Goal: Task Accomplishment & Management: Complete application form

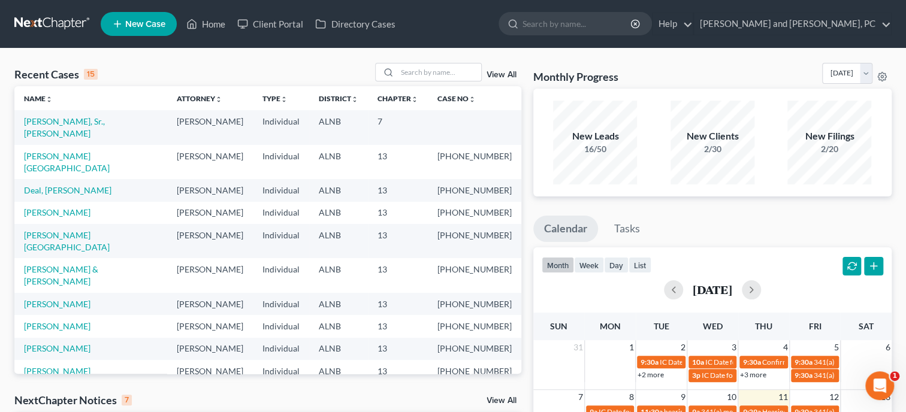
click at [159, 27] on span "New Case" at bounding box center [145, 24] width 40 height 9
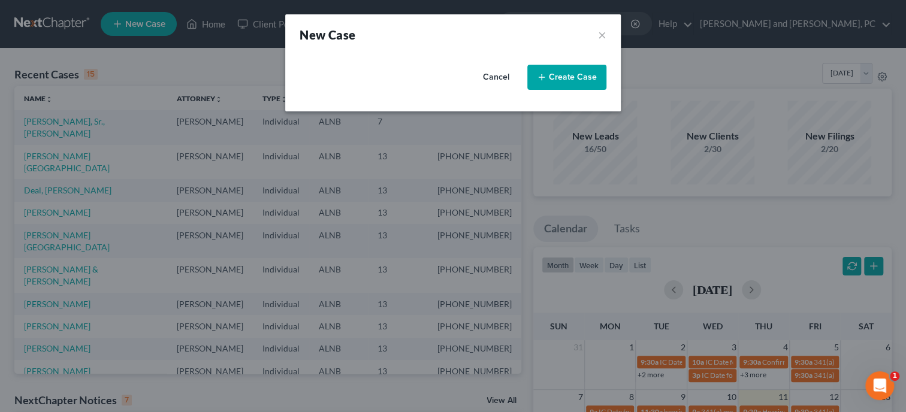
select select "1"
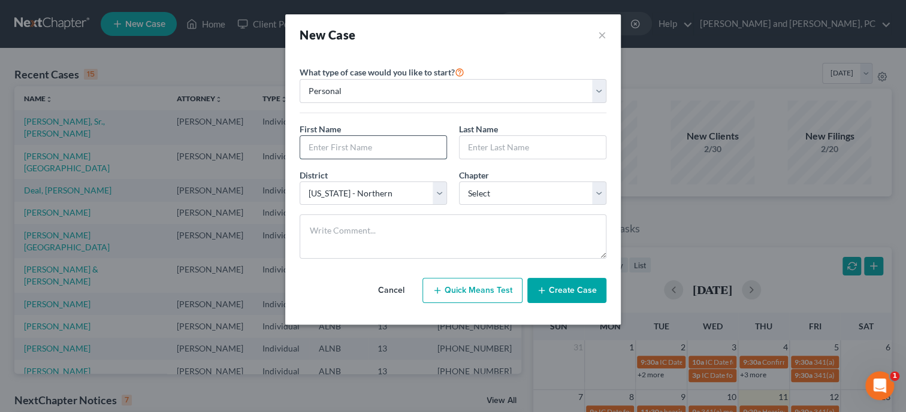
click at [347, 149] on input "text" at bounding box center [373, 147] width 146 height 23
type input "[PERSON_NAME]"
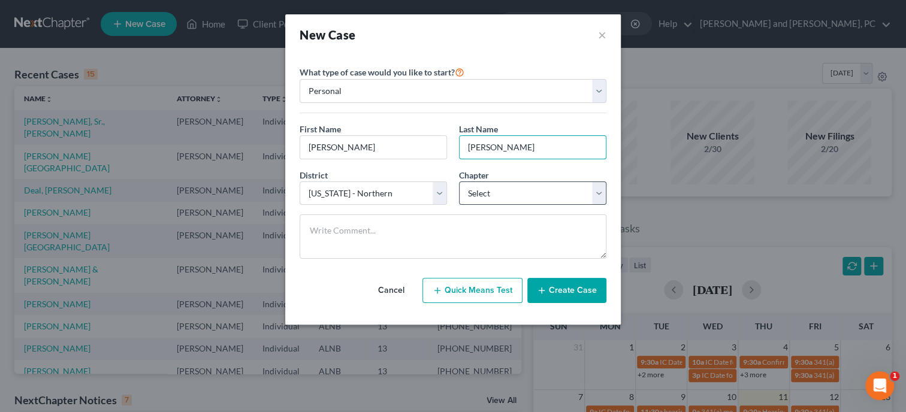
type input "[PERSON_NAME]"
select select "3"
click option "13" at bounding box center [0, 0] width 0 height 0
click at [552, 295] on button "Create Case" at bounding box center [566, 290] width 79 height 25
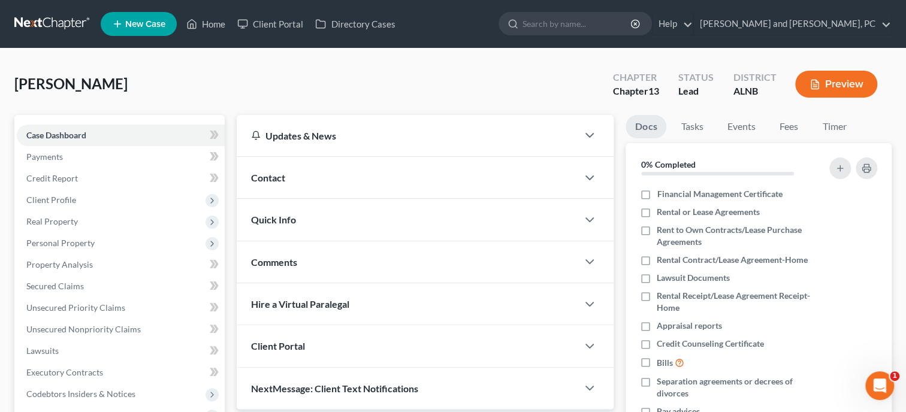
click at [327, 170] on div "Contact" at bounding box center [407, 177] width 341 height 41
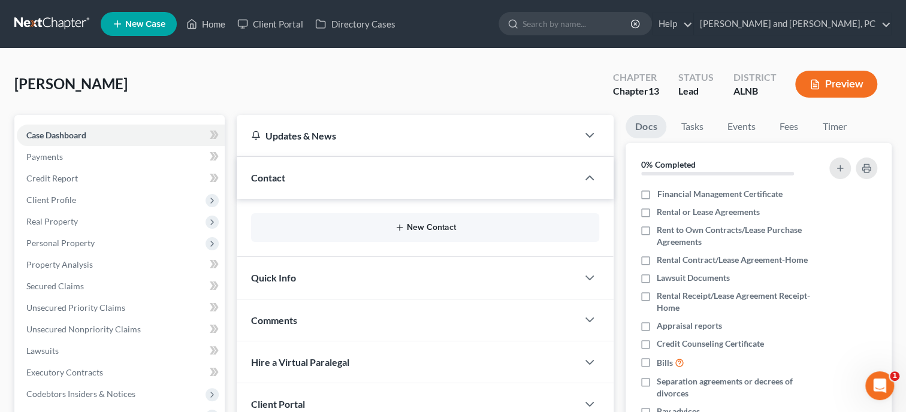
click at [421, 228] on button "New Contact" at bounding box center [425, 228] width 329 height 10
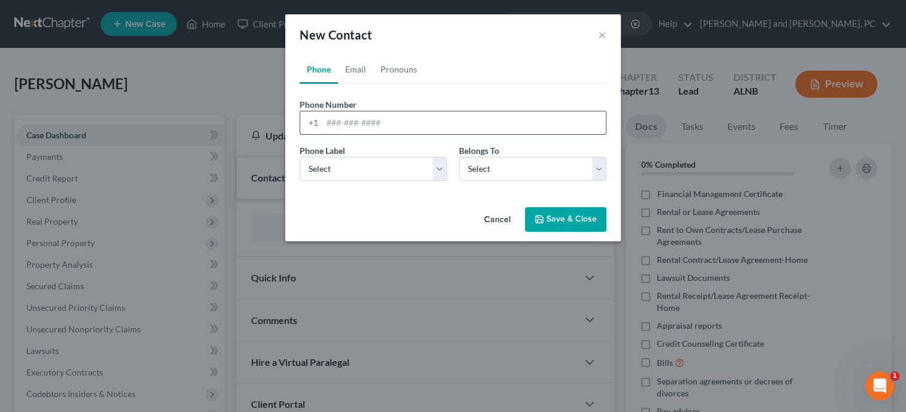
click at [373, 122] on input "tel" at bounding box center [463, 122] width 283 height 23
type input "2564419293"
click at [300, 157] on select "Select Mobile Home Work Other" at bounding box center [373, 169] width 147 height 24
select select "0"
click option "Mobile" at bounding box center [0, 0] width 0 height 0
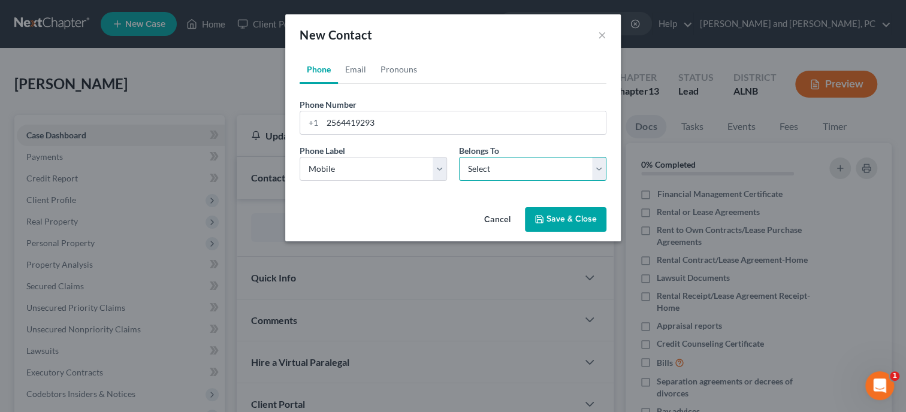
select select "0"
click option "Client" at bounding box center [0, 0] width 0 height 0
click at [543, 214] on icon "button" at bounding box center [539, 219] width 10 height 10
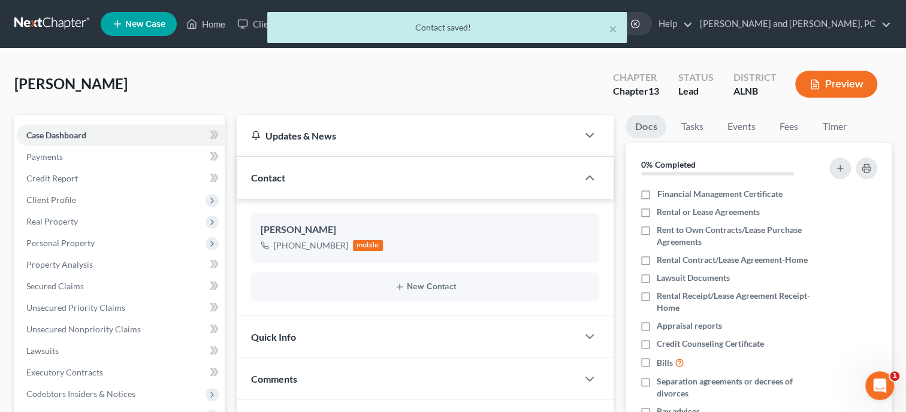
click at [407, 331] on div "Quick Info" at bounding box center [407, 336] width 341 height 41
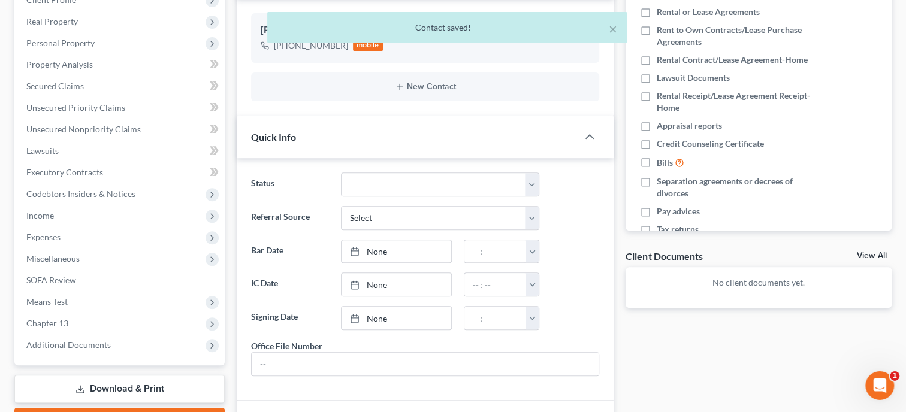
scroll to position [246, 0]
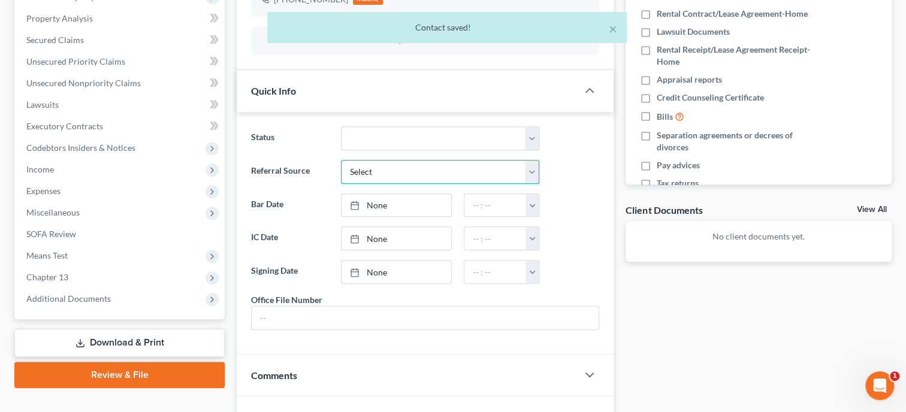
click at [341, 160] on select "Select Word Of Mouth Previous Clients Direct Mail Website Google Search Modern …" at bounding box center [440, 172] width 198 height 24
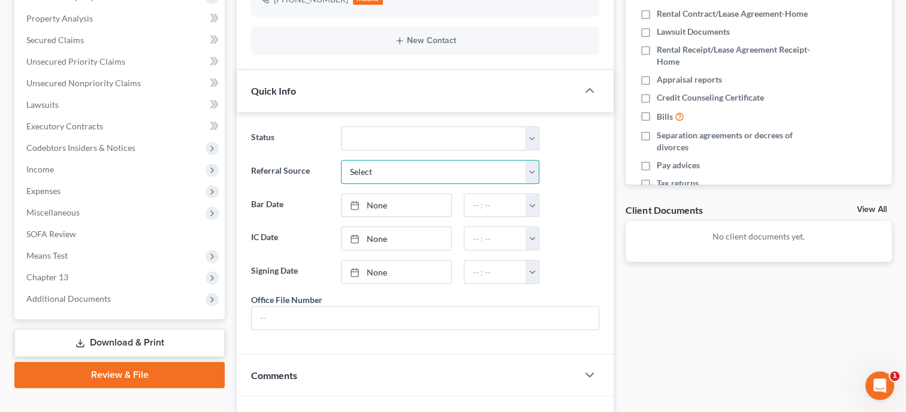
select select "6"
click option "Other (specify)" at bounding box center [0, 0] width 0 height 0
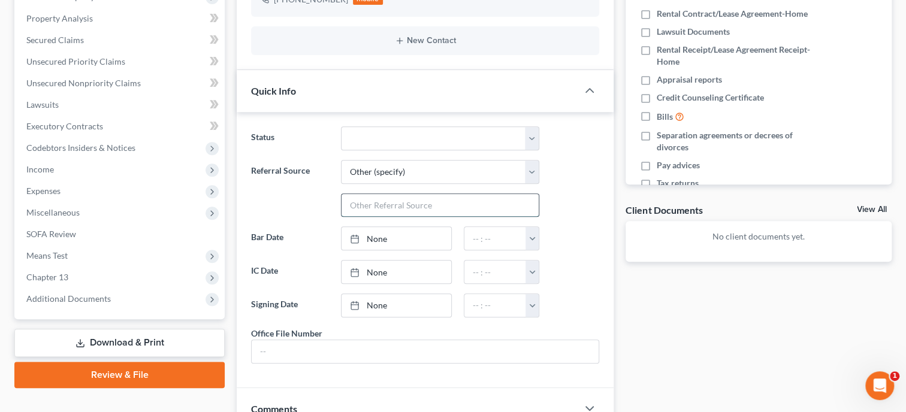
click at [388, 204] on input "text" at bounding box center [439, 205] width 197 height 23
type input "Walk In"
click at [368, 271] on link "None" at bounding box center [396, 272] width 110 height 23
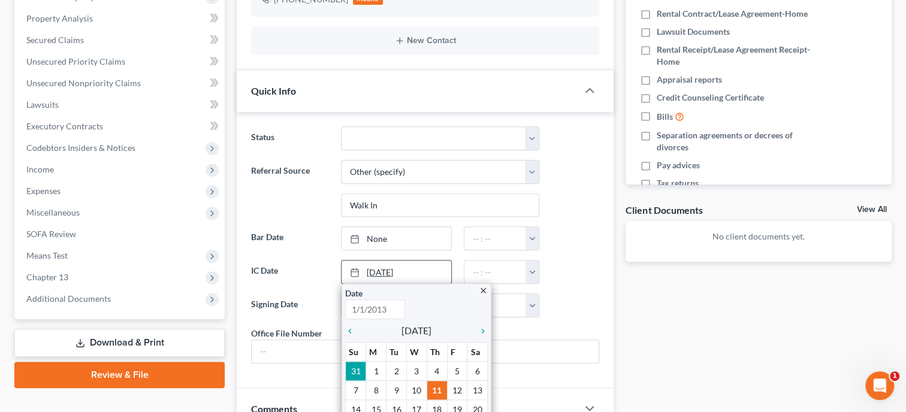
type input "[DATE]"
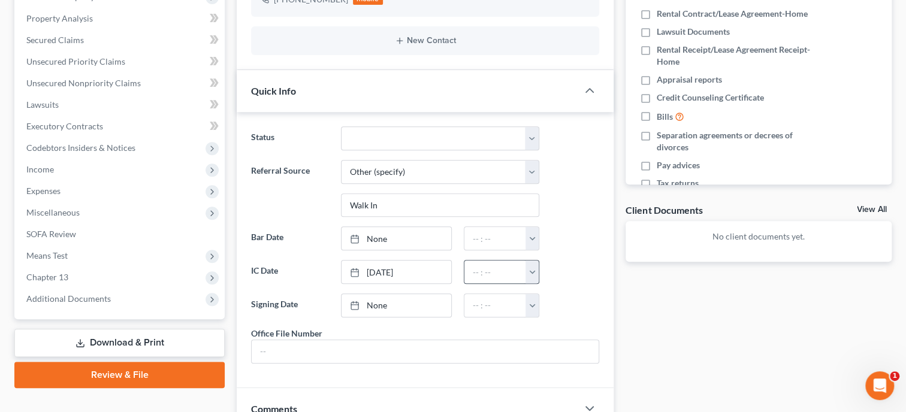
click at [531, 271] on button "button" at bounding box center [531, 272] width 13 height 23
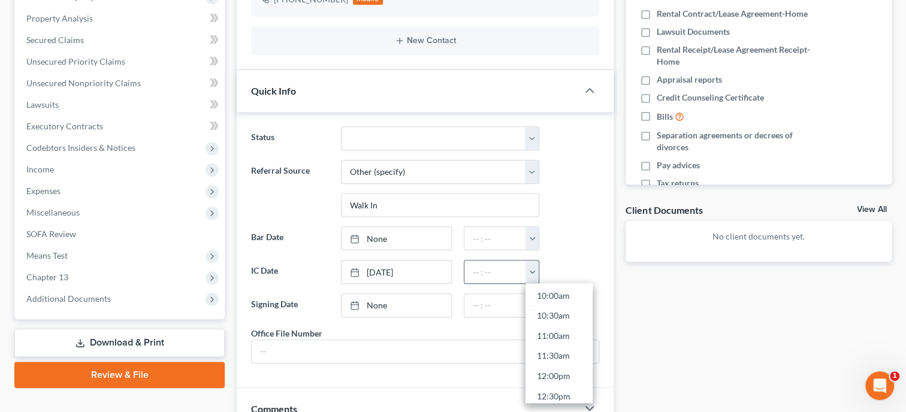
scroll to position [337, 0]
click at [555, 327] on link "9:00am" at bounding box center [558, 323] width 67 height 20
type input "9:00am"
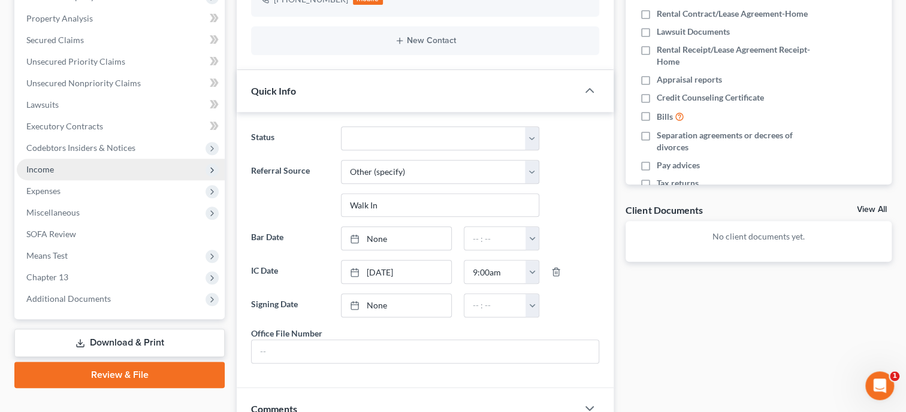
scroll to position [61, 0]
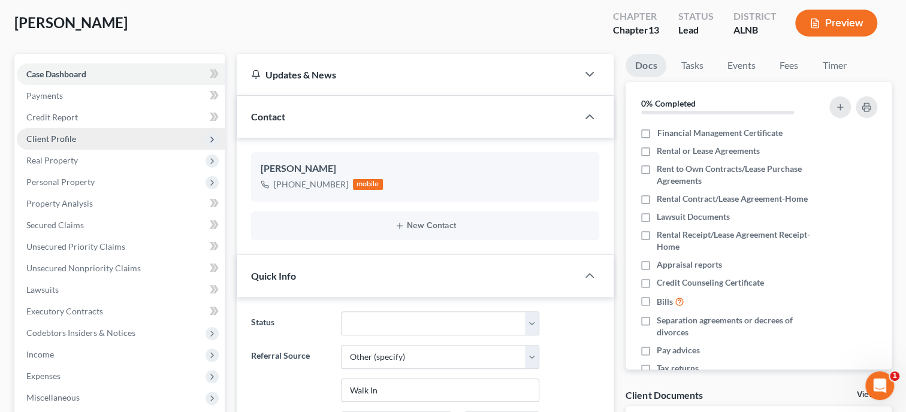
click at [66, 132] on span "Client Profile" at bounding box center [121, 139] width 208 height 22
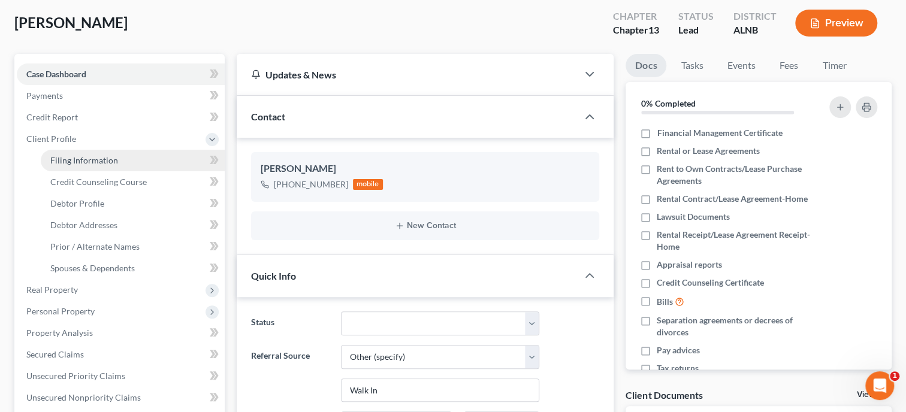
click at [78, 160] on span "Filing Information" at bounding box center [84, 160] width 68 height 10
select select "1"
select select "0"
select select "3"
select select "1"
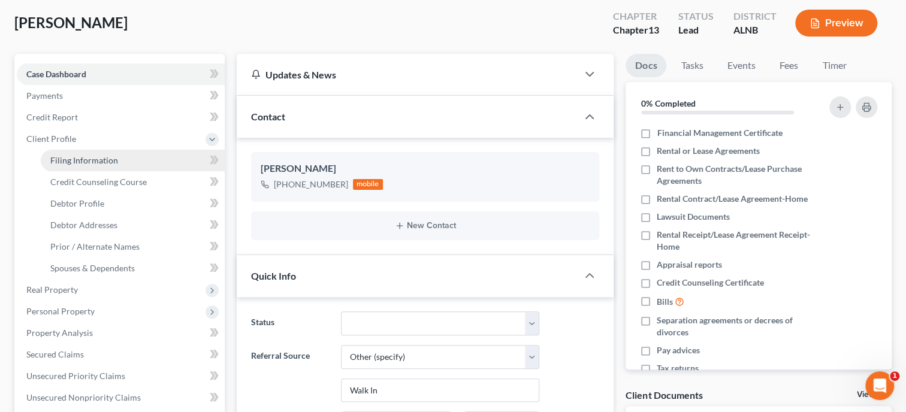
select select "0"
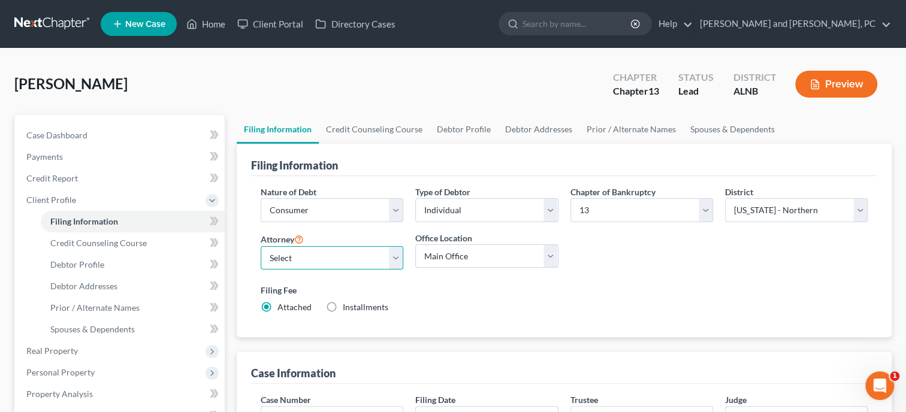
click at [261, 246] on select "Select [PERSON_NAME] - ALNB [PERSON_NAME] - ALNB [PERSON_NAME] - ALMB" at bounding box center [332, 258] width 143 height 24
select select "0"
click option "[PERSON_NAME] - [GEOGRAPHIC_DATA]" at bounding box center [0, 0] width 0 height 0
click at [343, 310] on label "Installments Installments" at bounding box center [366, 307] width 46 height 12
click at [347, 309] on input "Installments Installments" at bounding box center [351, 305] width 8 height 8
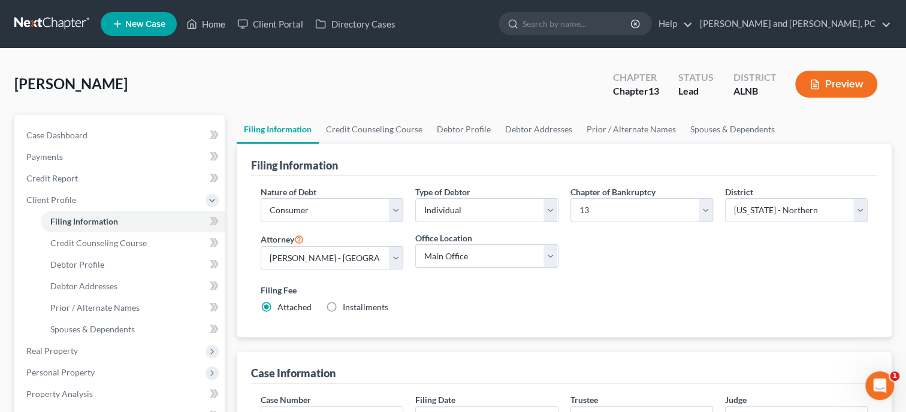
radio input "true"
radio input "false"
type input "0.00"
radio input "true"
type input "0.00"
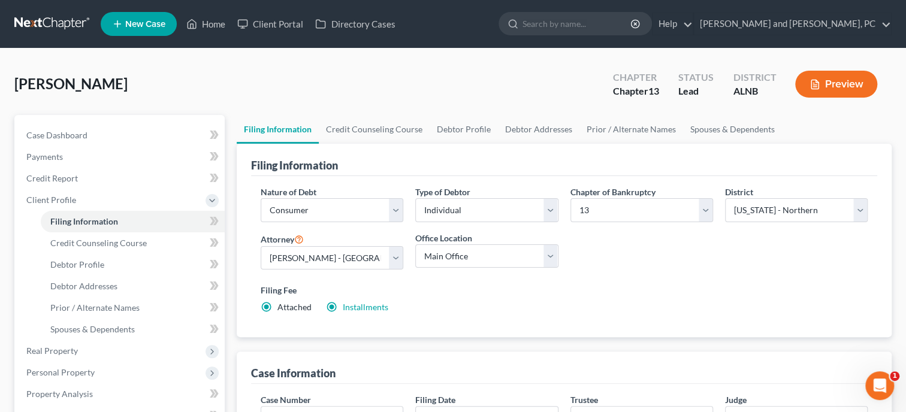
type input "0.00"
type input "[DATE]"
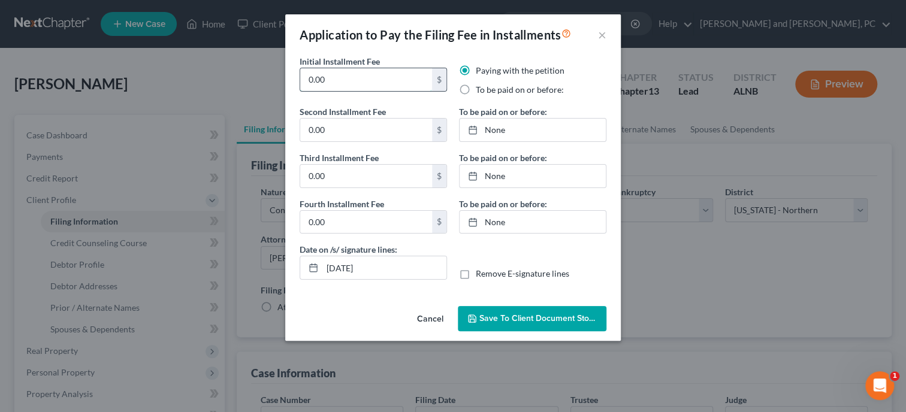
click at [364, 74] on input "0.00" at bounding box center [366, 79] width 132 height 23
type input "0"
type input "78.25"
click at [364, 129] on input "0.00" at bounding box center [366, 130] width 132 height 23
type input "78.25"
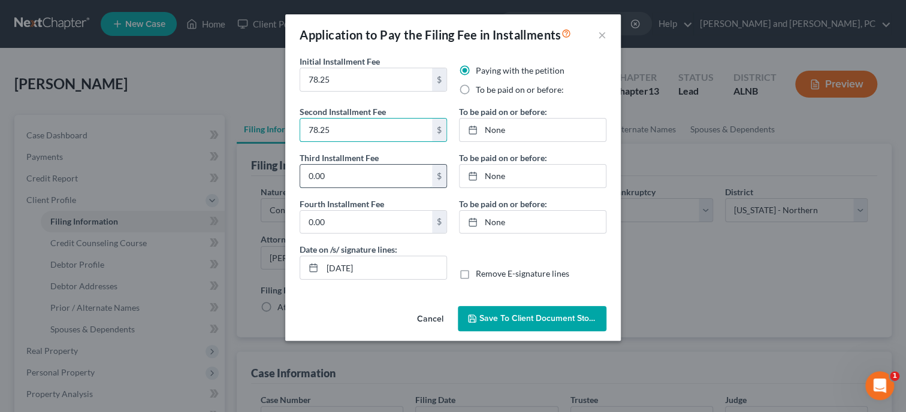
click at [352, 186] on input "0.00" at bounding box center [366, 176] width 132 height 23
type input "78.25"
click at [346, 225] on input "0.00" at bounding box center [366, 222] width 132 height 23
type input "78.25"
click at [476, 87] on label "To be paid on or before:" at bounding box center [520, 90] width 88 height 12
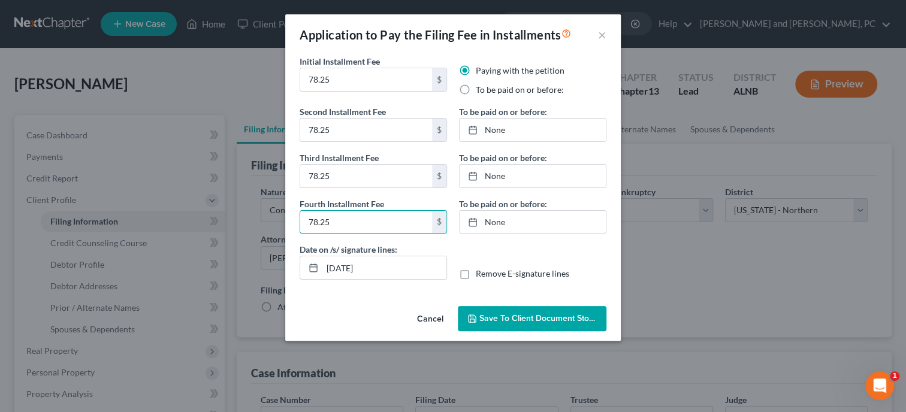
click at [480, 87] on input "To be paid on or before:" at bounding box center [484, 88] width 8 height 8
radio input "true"
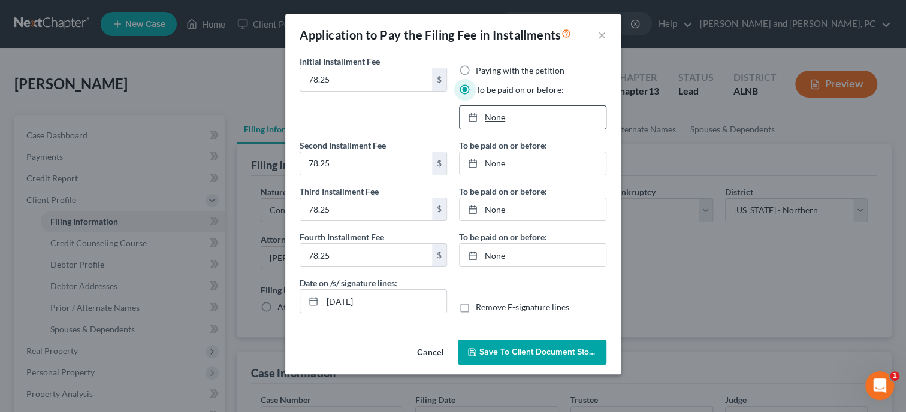
click at [494, 119] on link "None" at bounding box center [533, 117] width 146 height 23
type input "[DATE]"
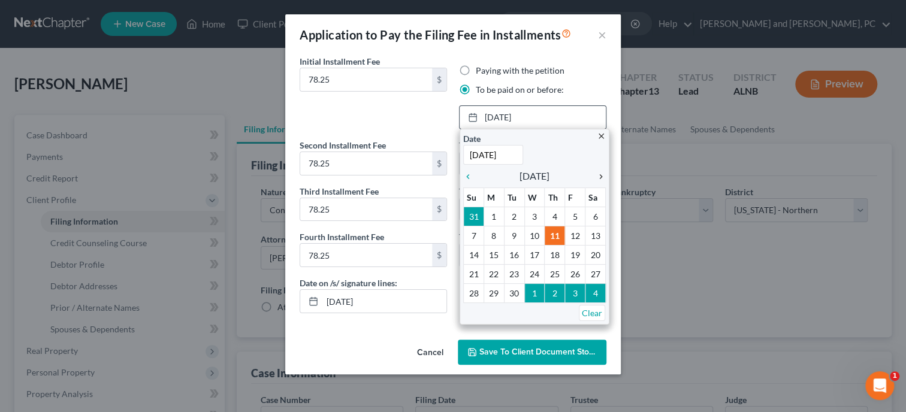
click at [599, 176] on icon "chevron_right" at bounding box center [598, 177] width 16 height 10
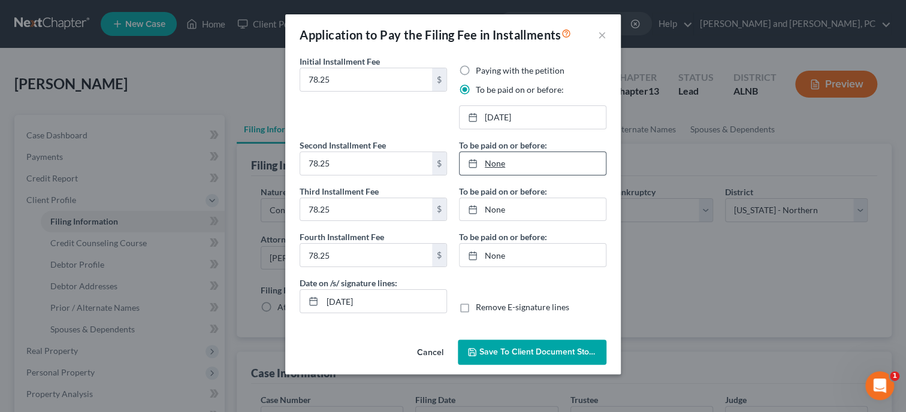
click at [497, 164] on link "None" at bounding box center [533, 163] width 146 height 23
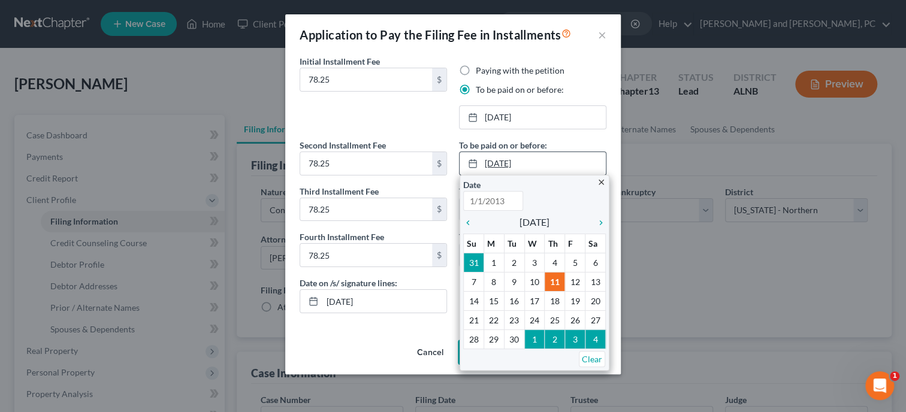
type input "[DATE]"
click at [602, 223] on icon "chevron_right" at bounding box center [598, 223] width 16 height 10
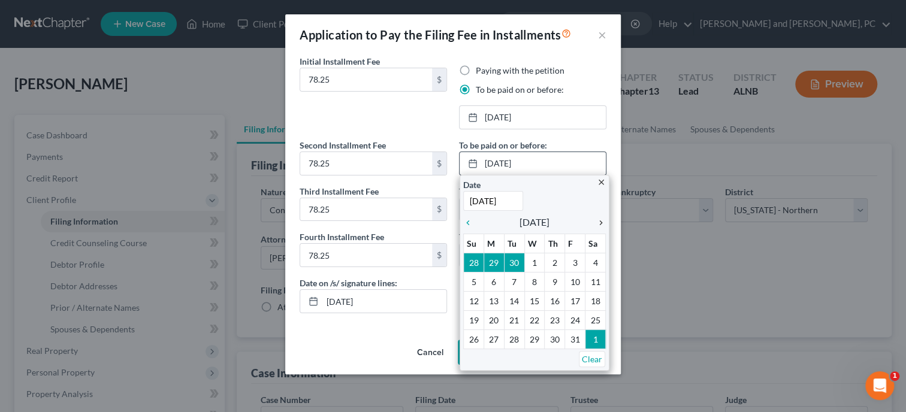
click at [602, 223] on icon "chevron_right" at bounding box center [598, 223] width 16 height 10
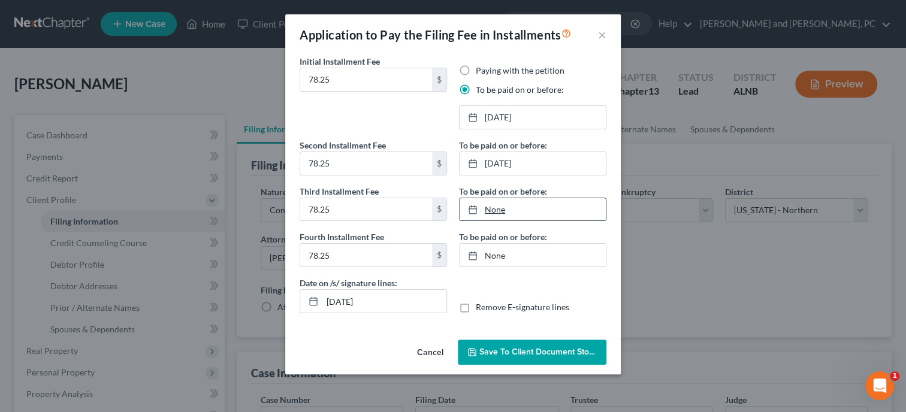
click at [496, 209] on link "None" at bounding box center [533, 209] width 146 height 23
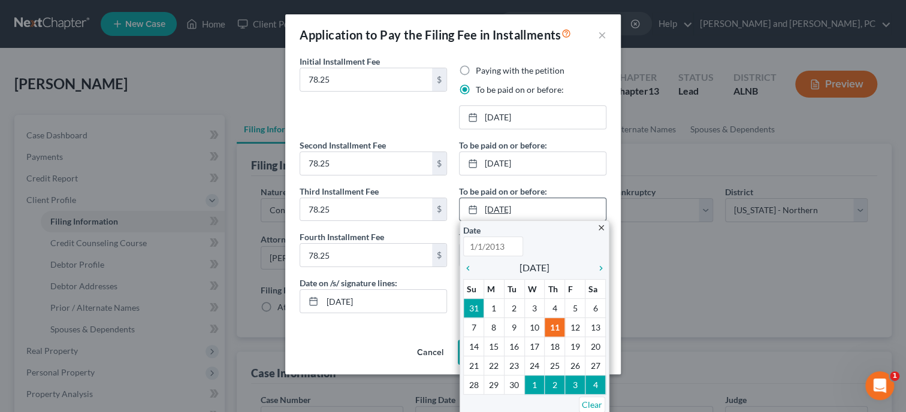
type input "[DATE]"
click at [600, 269] on icon "chevron_right" at bounding box center [598, 269] width 16 height 10
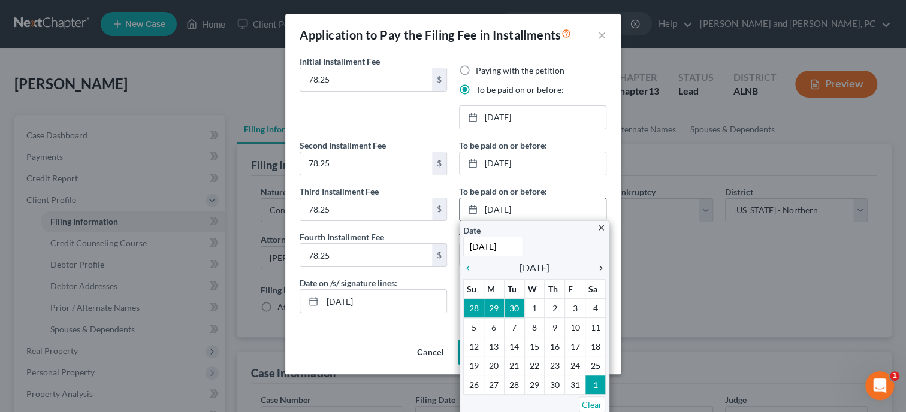
click at [600, 269] on icon "chevron_right" at bounding box center [598, 269] width 16 height 10
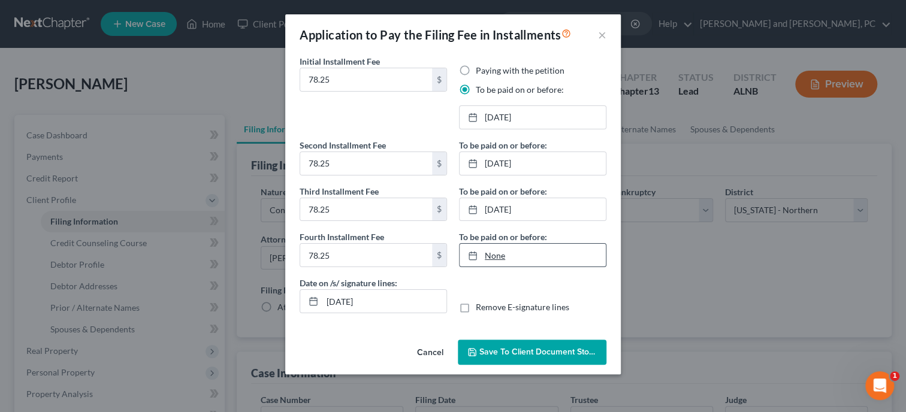
click at [491, 255] on link "None" at bounding box center [533, 255] width 146 height 23
type input "[DATE]"
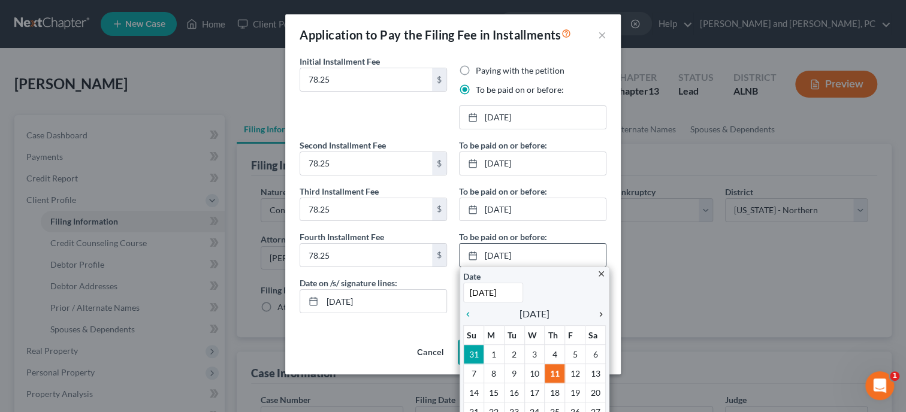
click at [599, 316] on icon "chevron_right" at bounding box center [598, 315] width 16 height 10
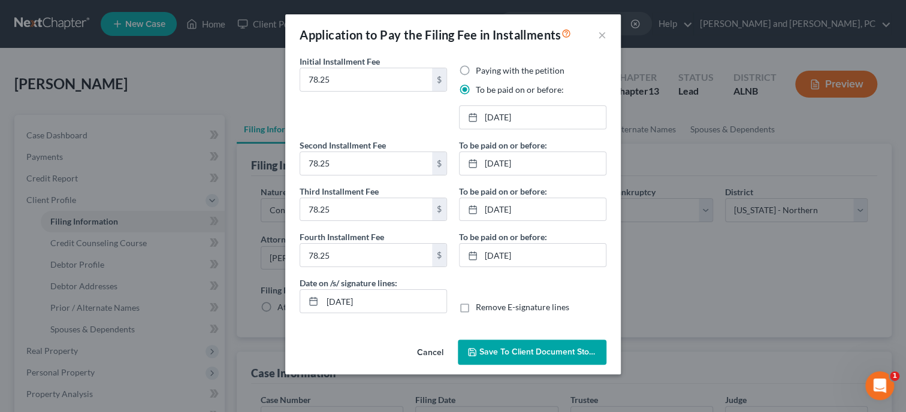
click at [545, 347] on span "Save to Client Document Storage" at bounding box center [542, 352] width 127 height 10
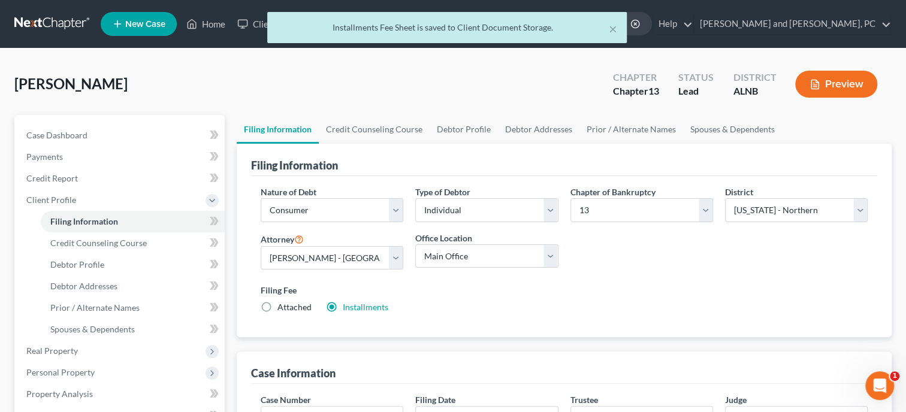
scroll to position [185, 0]
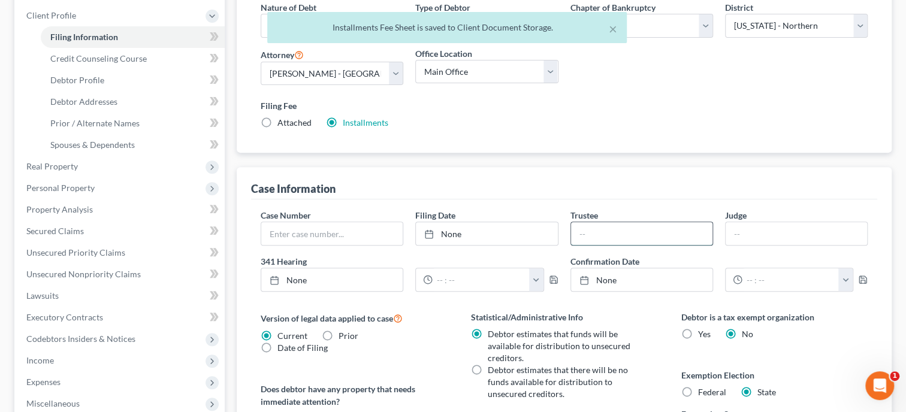
click at [631, 229] on input "text" at bounding box center [641, 233] width 141 height 23
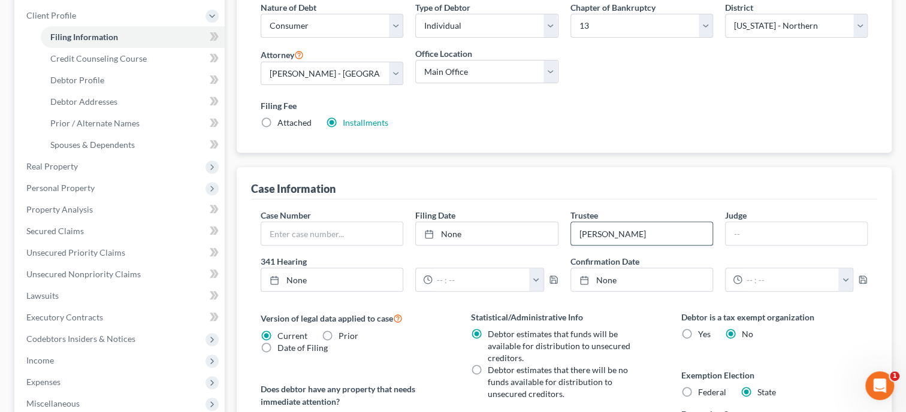
type input "[PERSON_NAME]"
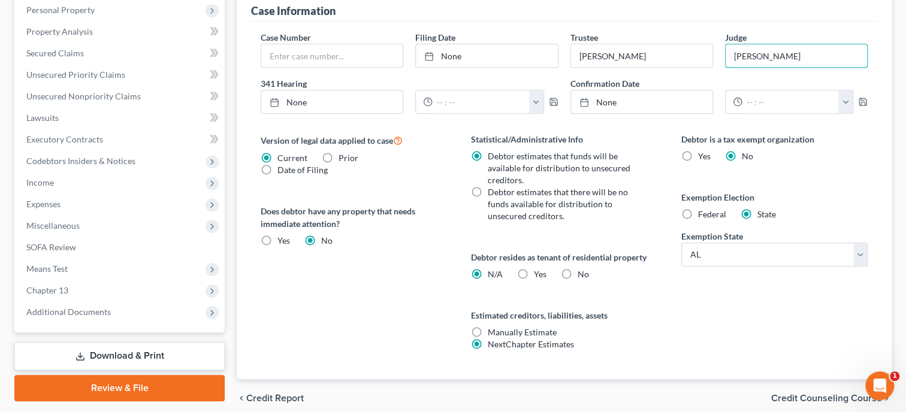
scroll to position [412, 0]
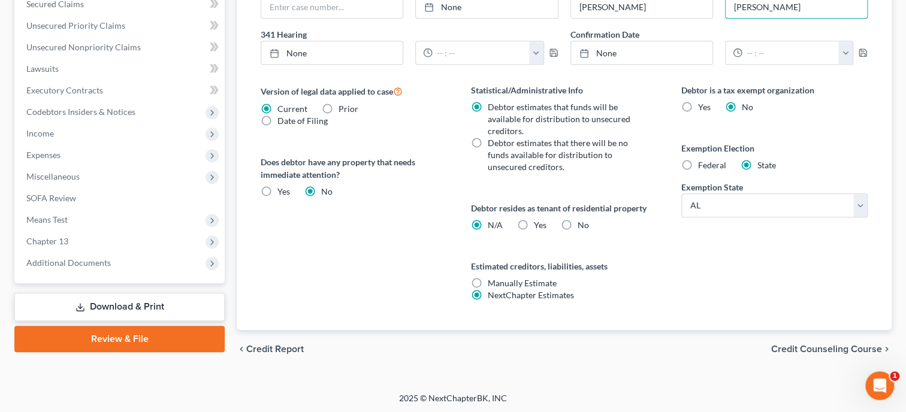
type input "[PERSON_NAME]"
click at [790, 346] on span "Credit Counseling Course" at bounding box center [826, 349] width 111 height 10
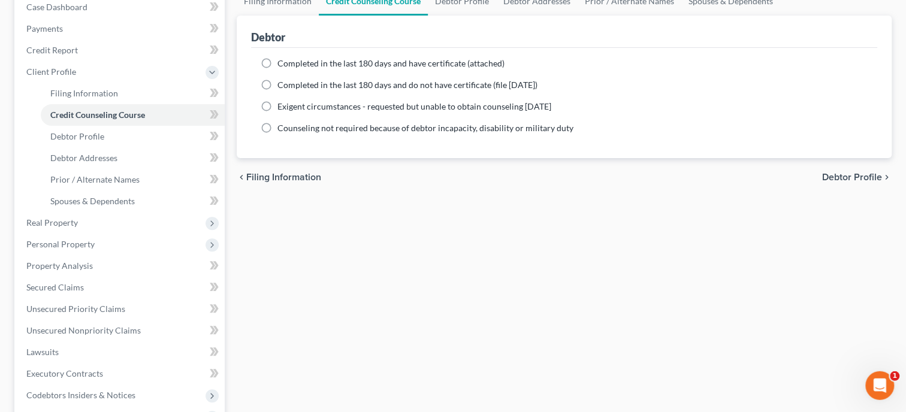
scroll to position [87, 0]
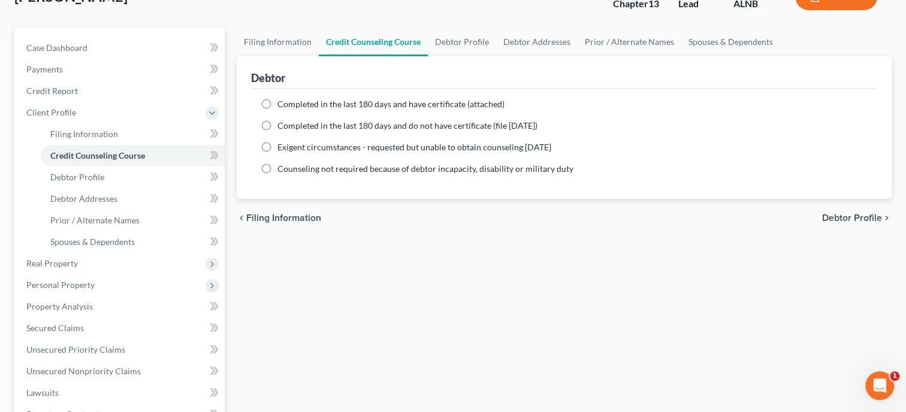
click at [277, 100] on label "Completed in the last 180 days and have certificate (attached)" at bounding box center [390, 104] width 227 height 12
click at [282, 100] on input "Completed in the last 180 days and have certificate (attached)" at bounding box center [286, 102] width 8 height 8
radio input "true"
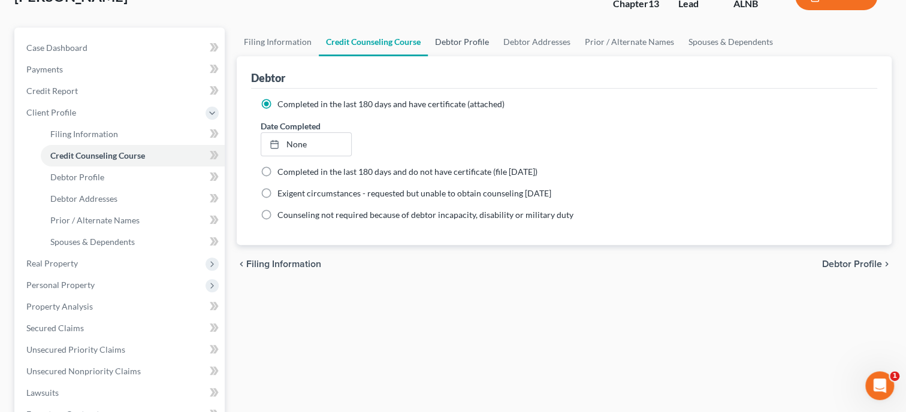
click at [478, 40] on link "Debtor Profile" at bounding box center [462, 42] width 68 height 29
select select "0"
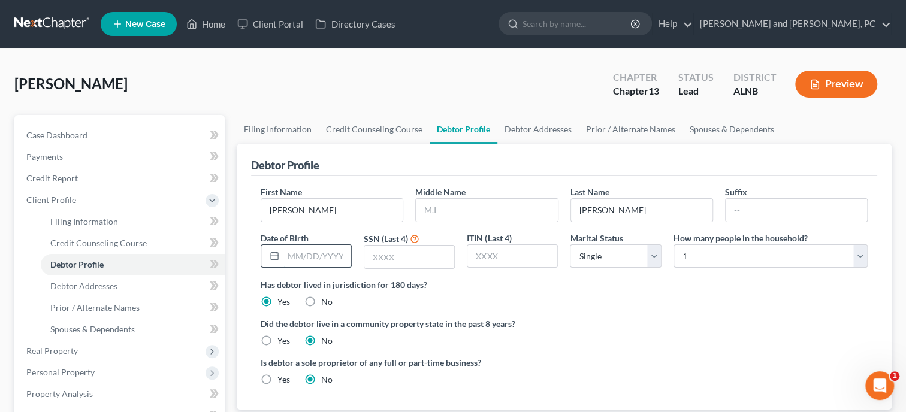
click at [341, 255] on input "text" at bounding box center [317, 256] width 68 height 23
type input "[DATE]"
click at [385, 256] on input "text" at bounding box center [409, 257] width 90 height 23
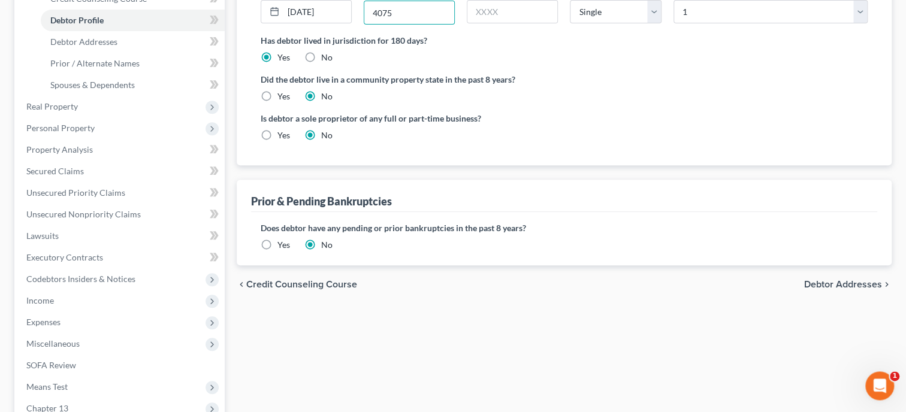
scroll to position [246, 0]
type input "4075"
click at [277, 244] on label "Yes" at bounding box center [283, 243] width 13 height 12
click at [282, 244] on input "Yes" at bounding box center [286, 241] width 8 height 8
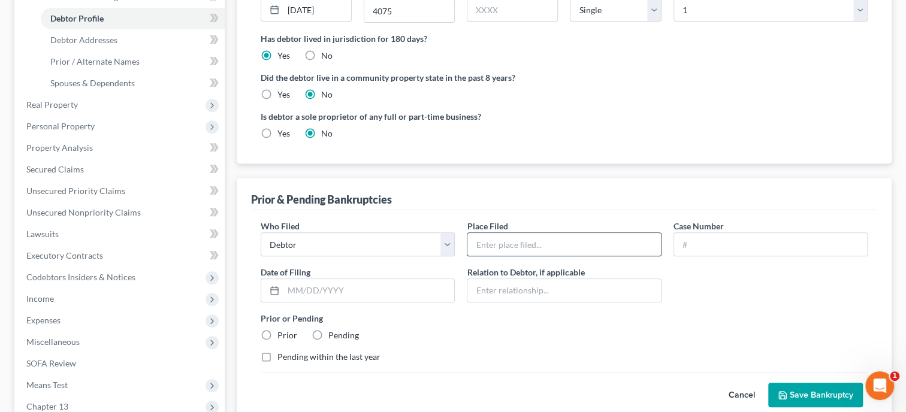
click at [495, 241] on input "text" at bounding box center [563, 244] width 193 height 23
type input "[US_STATE] Northern Bankruptcy Court"
click at [289, 287] on input "text" at bounding box center [368, 290] width 171 height 23
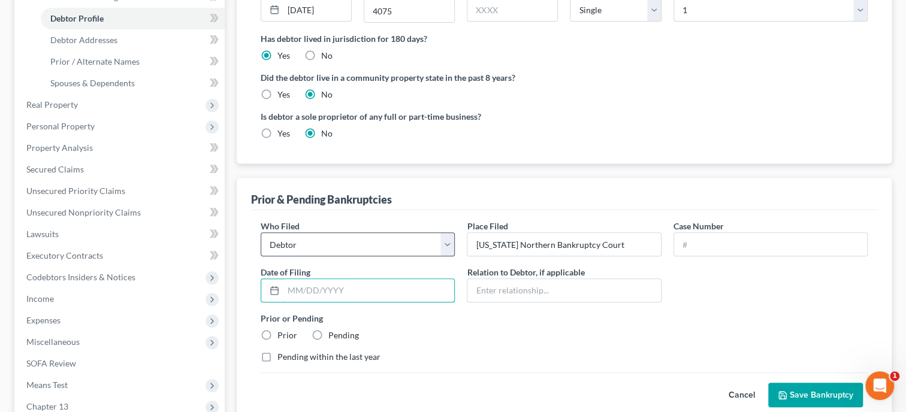
paste input "[DATE]"
type input "[DATE]"
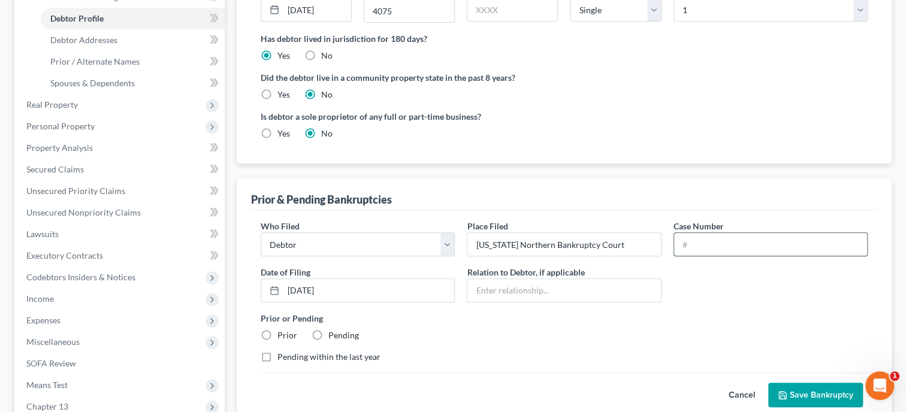
click at [682, 244] on input "text" at bounding box center [770, 244] width 193 height 23
paste input "2018bk41577"
type input "2018bk41577"
click at [277, 333] on label "Prior" at bounding box center [287, 336] width 20 height 12
click at [282, 333] on input "Prior" at bounding box center [286, 334] width 8 height 8
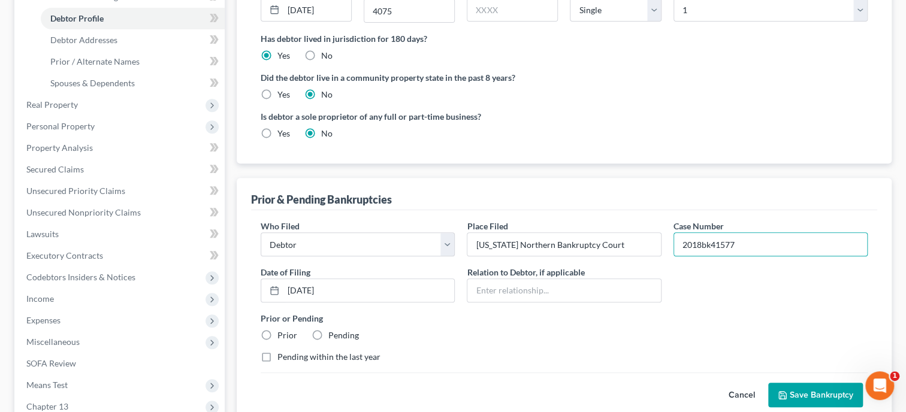
radio input "true"
click at [800, 394] on button "Save Bankruptcy" at bounding box center [815, 395] width 95 height 25
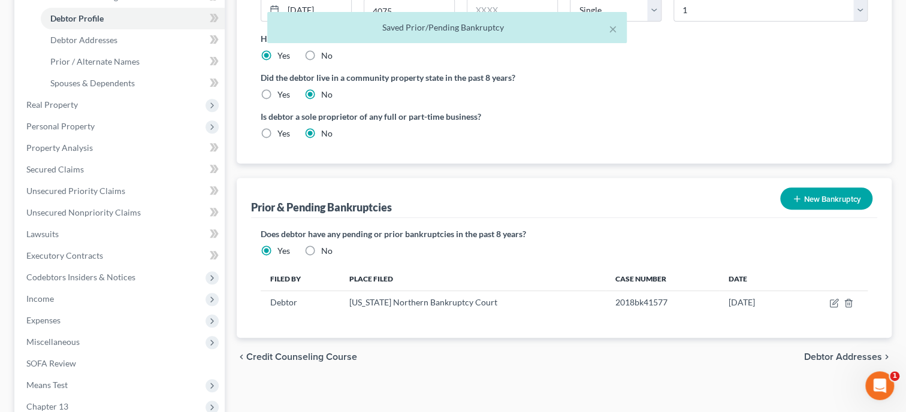
click at [822, 194] on button "New Bankruptcy" at bounding box center [826, 199] width 92 height 22
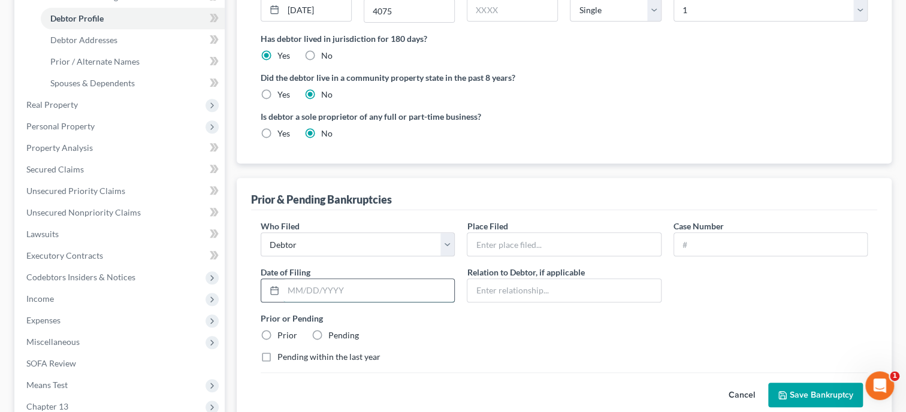
click at [290, 283] on input "text" at bounding box center [368, 290] width 171 height 23
paste input "[DATE]"
type input "[DATE]"
click at [598, 247] on input "text" at bounding box center [563, 244] width 193 height 23
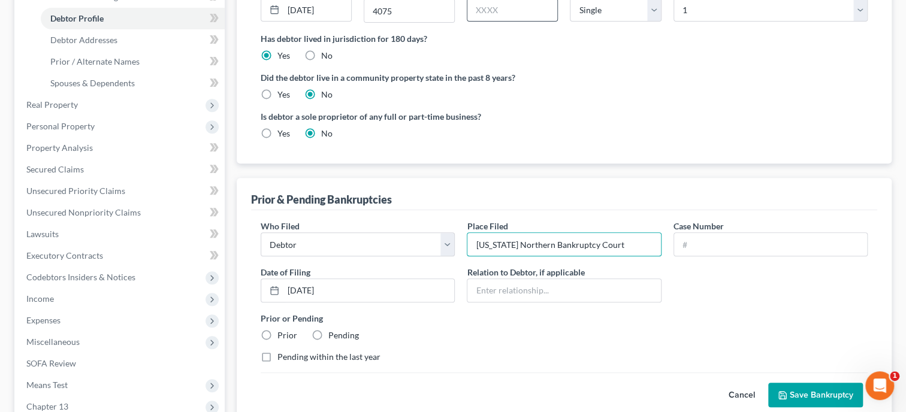
type input "[US_STATE] Northern Bankruptcy Court"
click at [682, 243] on input "text" at bounding box center [770, 244] width 193 height 23
paste input "2023bk41197"
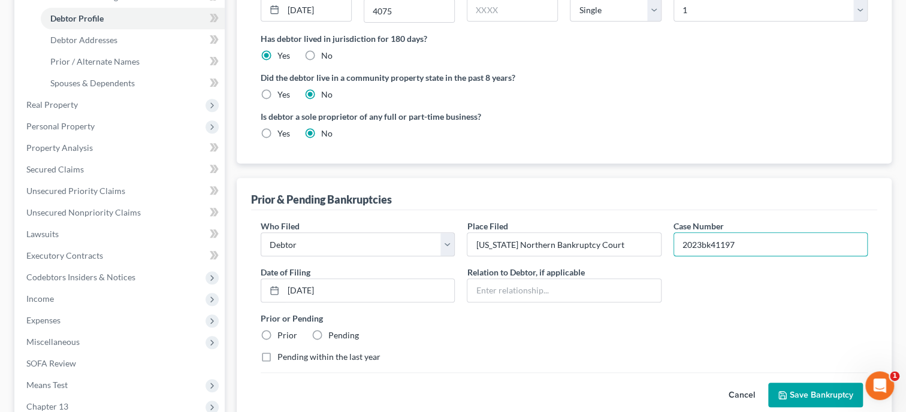
type input "2023bk41197"
click at [679, 334] on div "Prior or Pending Prior Pending" at bounding box center [564, 326] width 619 height 29
click at [276, 331] on div "Prior" at bounding box center [279, 336] width 37 height 12
click at [277, 332] on label "Prior" at bounding box center [287, 336] width 20 height 12
click at [282, 332] on input "Prior" at bounding box center [286, 334] width 8 height 8
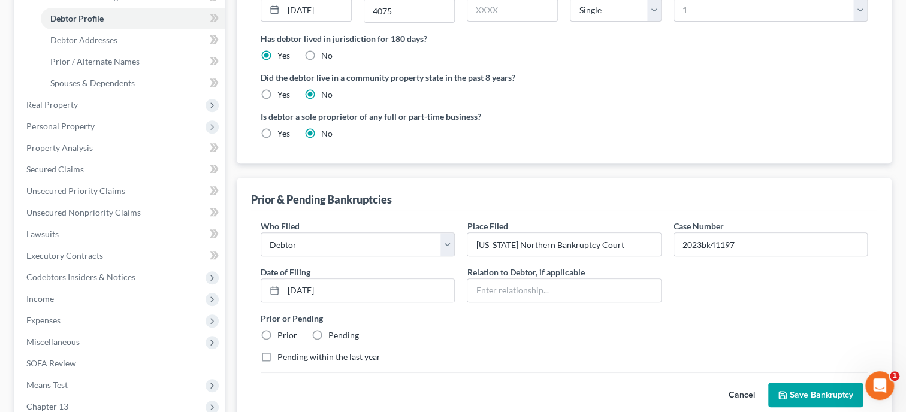
radio input "true"
click at [805, 388] on button "Save Bankruptcy" at bounding box center [815, 395] width 95 height 25
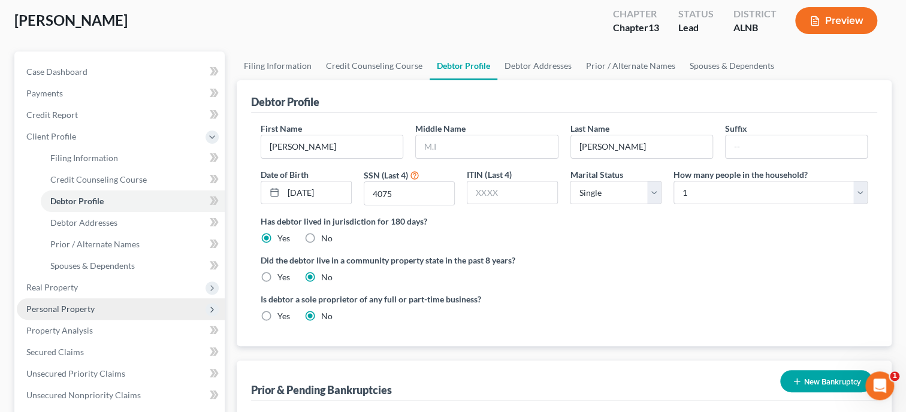
scroll to position [61, 0]
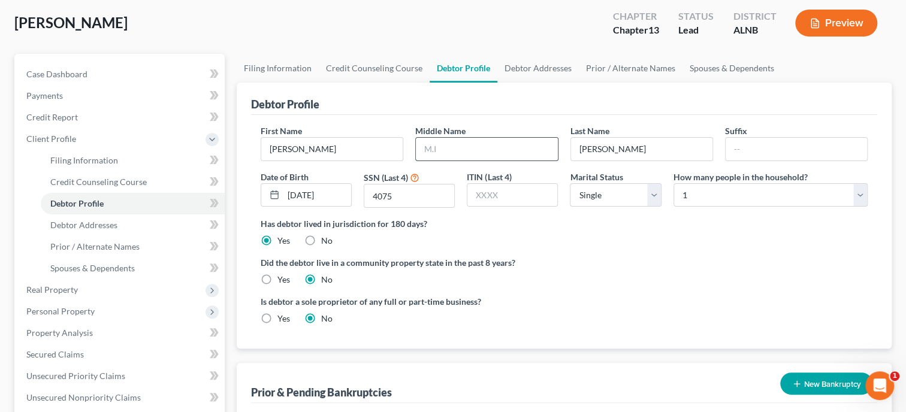
click at [473, 149] on input "text" at bounding box center [486, 149] width 141 height 23
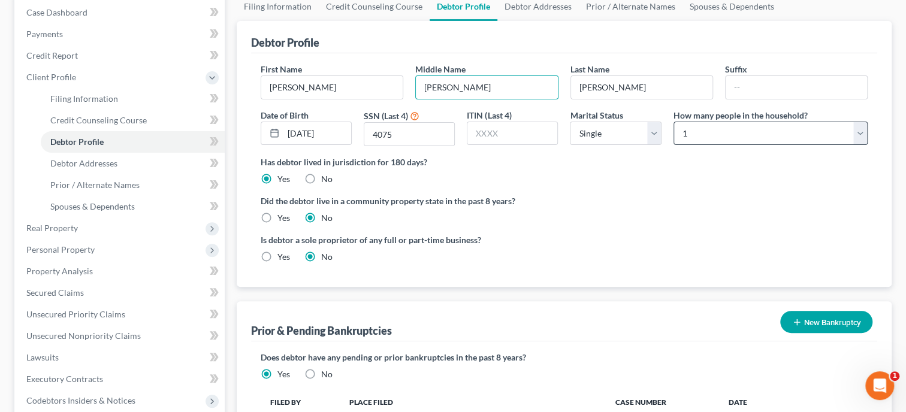
type input "[PERSON_NAME]"
select select "2"
click option "3" at bounding box center [0, 0] width 0 height 0
click at [570, 122] on select "Select Single Married Separated Divorced Widowed" at bounding box center [615, 134] width 91 height 24
select select "1"
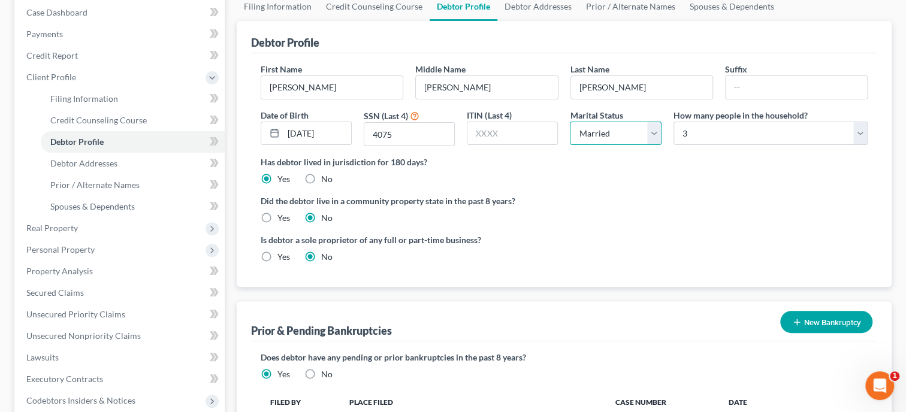
click option "Married" at bounding box center [0, 0] width 0 height 0
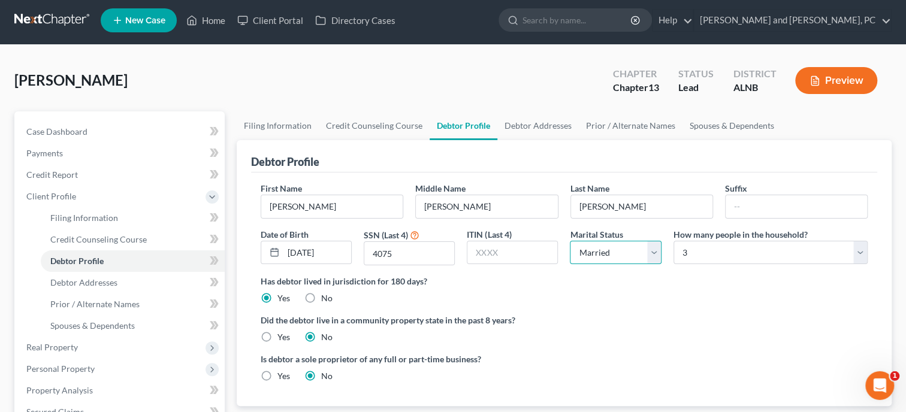
scroll to position [0, 0]
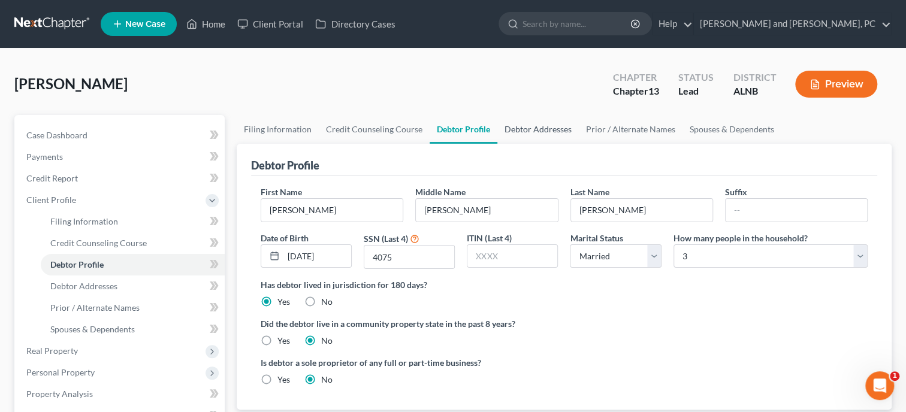
click at [539, 128] on link "Debtor Addresses" at bounding box center [537, 129] width 81 height 29
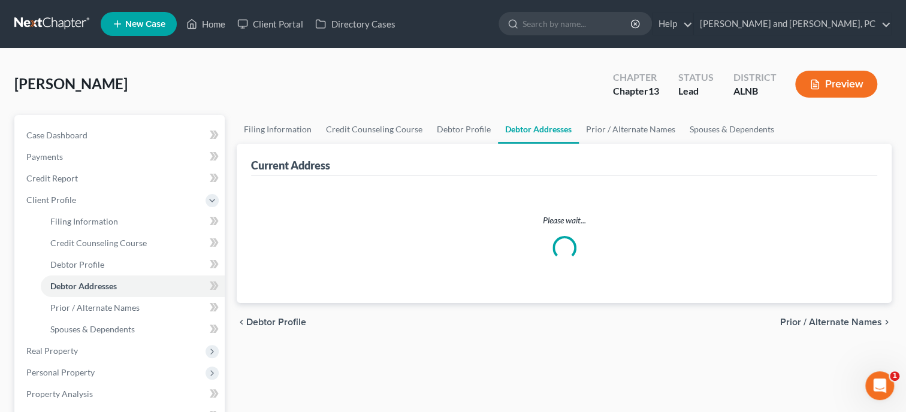
select select "0"
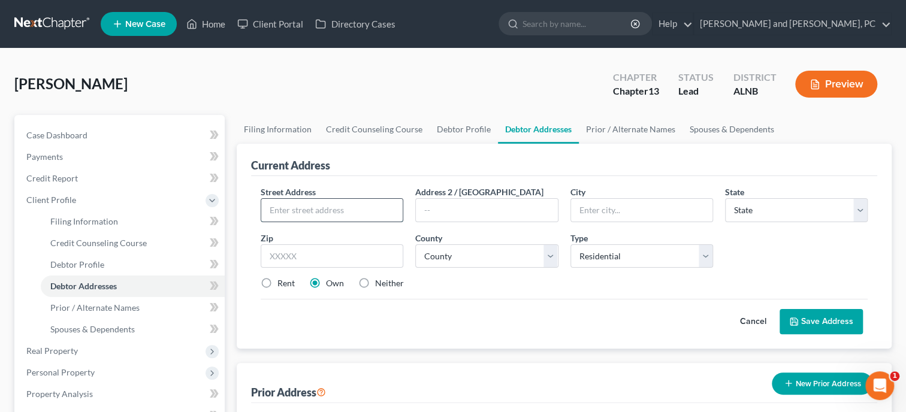
click at [359, 208] on input "text" at bounding box center [331, 210] width 141 height 23
type input "[STREET_ADDRESS]"
click at [356, 252] on input "text" at bounding box center [332, 256] width 143 height 24
type input "35905"
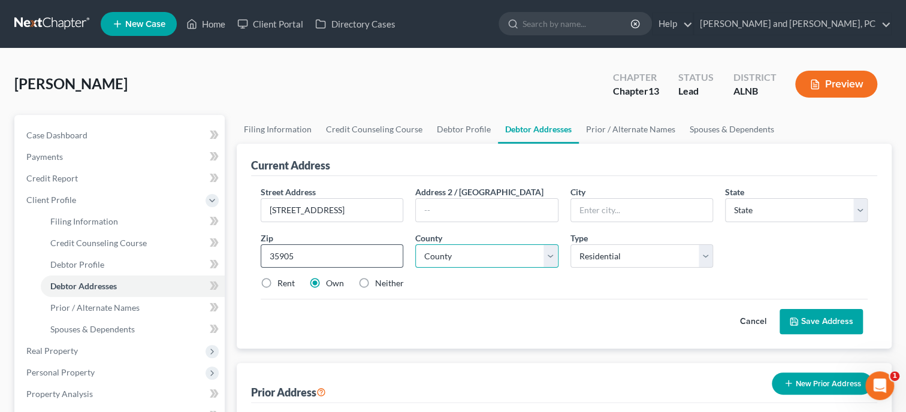
type input "Gadsden"
select select "0"
select select "27"
click option "[GEOGRAPHIC_DATA]" at bounding box center [0, 0] width 0 height 0
click at [797, 322] on icon at bounding box center [794, 322] width 10 height 10
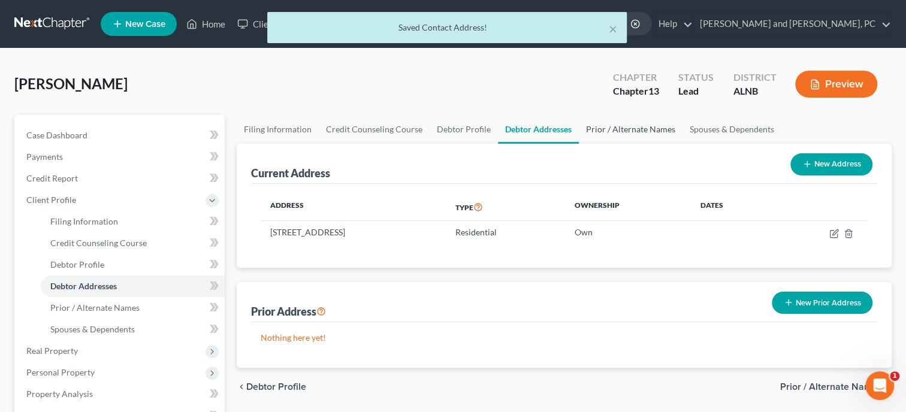
click at [642, 129] on link "Prior / Alternate Names" at bounding box center [631, 129] width 104 height 29
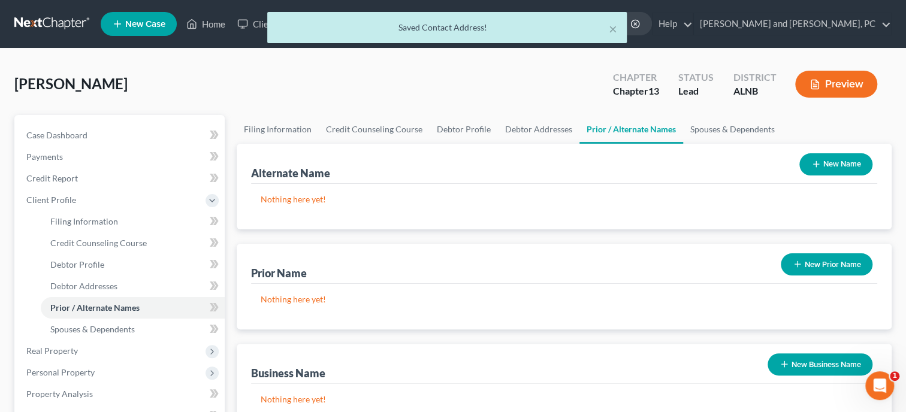
click at [830, 160] on button "New Name" at bounding box center [835, 164] width 73 height 22
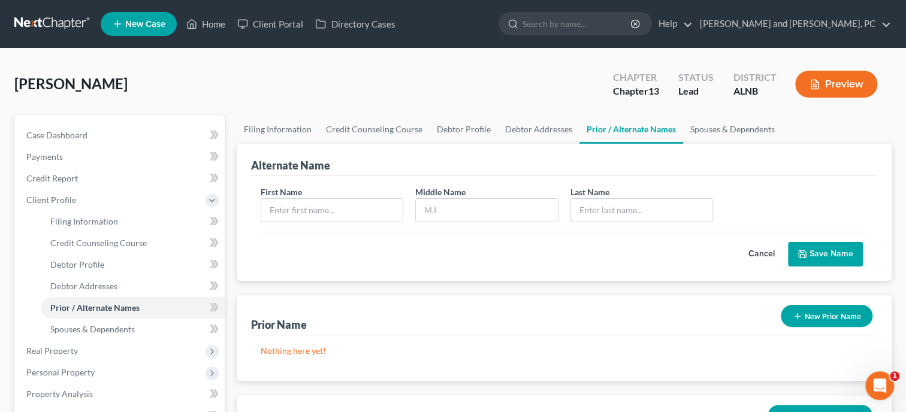
click at [839, 312] on button "New Prior Name" at bounding box center [827, 316] width 92 height 22
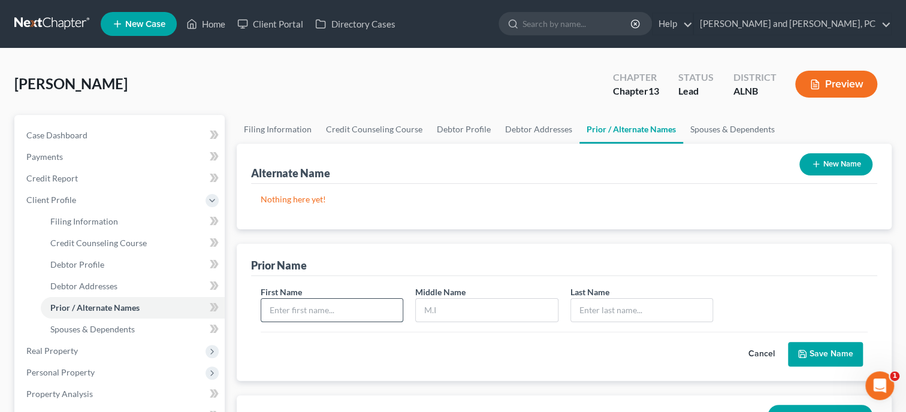
click at [333, 308] on input "text" at bounding box center [331, 310] width 141 height 23
type input "[PERSON_NAME]"
click at [802, 350] on icon "submit" at bounding box center [802, 354] width 10 height 10
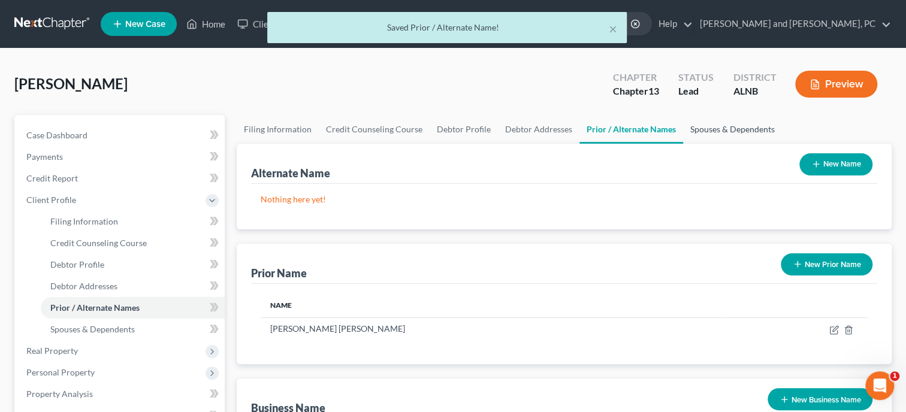
click at [728, 133] on link "Spouses & Dependents" at bounding box center [732, 129] width 99 height 29
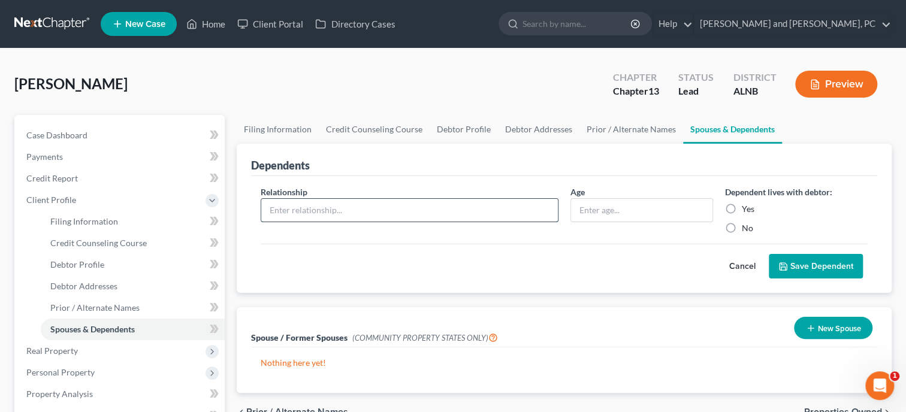
click at [412, 216] on input "text" at bounding box center [409, 210] width 297 height 23
type input "Spouse"
click at [742, 211] on label "Yes" at bounding box center [748, 209] width 13 height 12
click at [746, 211] on input "Yes" at bounding box center [750, 207] width 8 height 8
radio input "true"
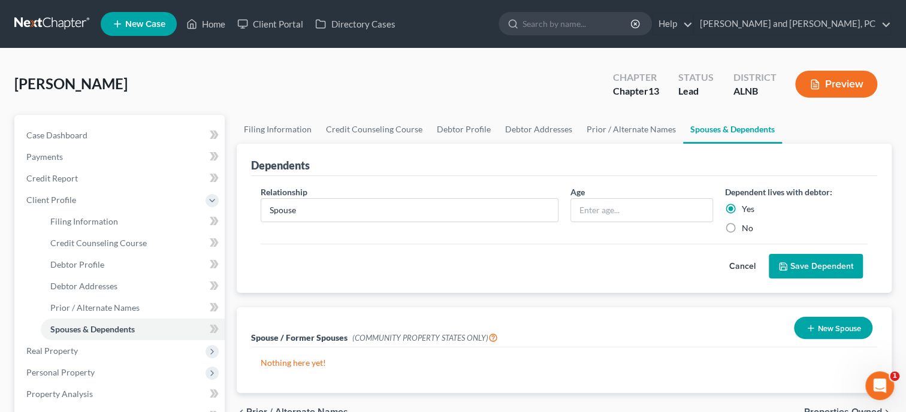
click at [778, 263] on button "Save Dependent" at bounding box center [816, 266] width 94 height 25
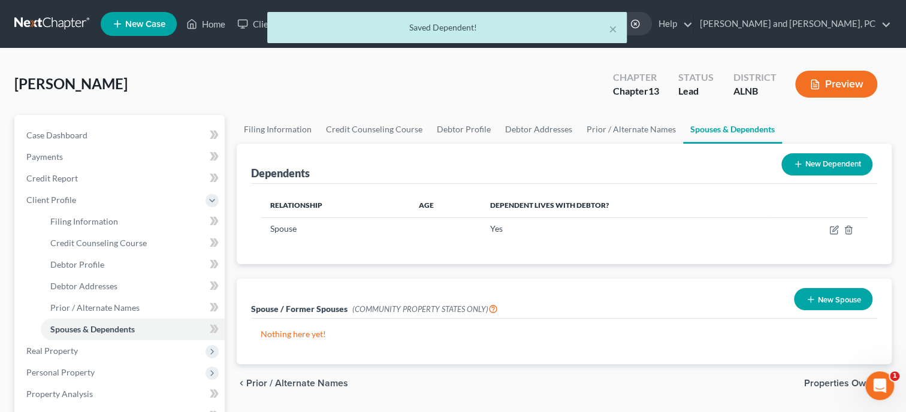
click at [800, 168] on icon at bounding box center [798, 164] width 10 height 10
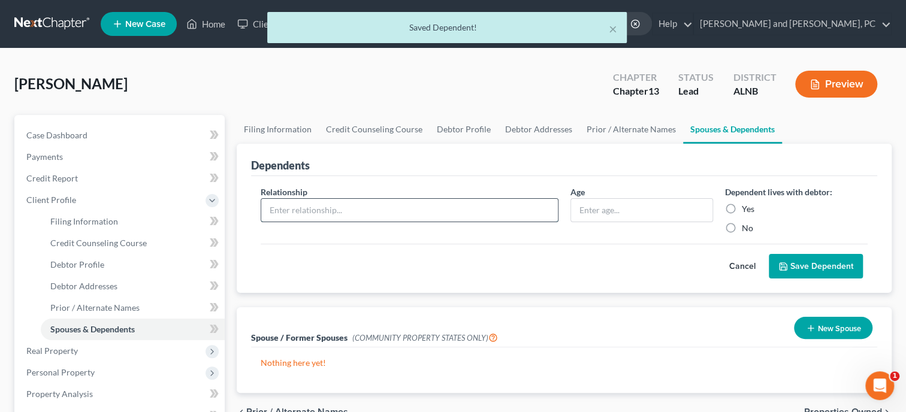
click at [448, 212] on input "text" at bounding box center [409, 210] width 297 height 23
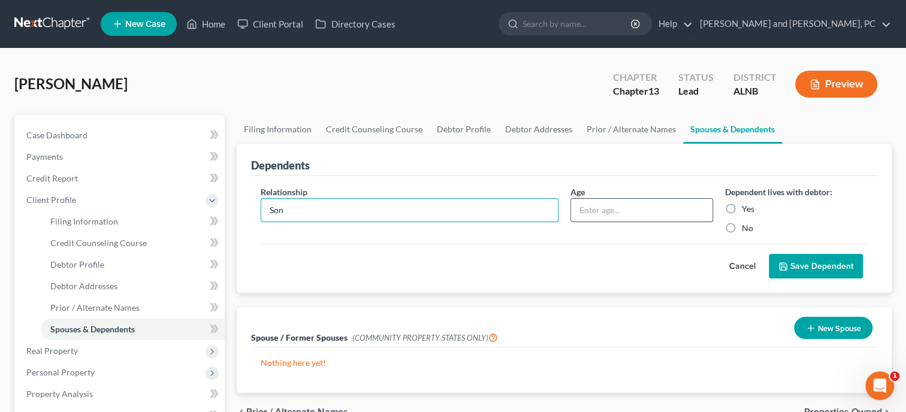
type input "Son"
click at [694, 219] on input "text" at bounding box center [641, 210] width 141 height 23
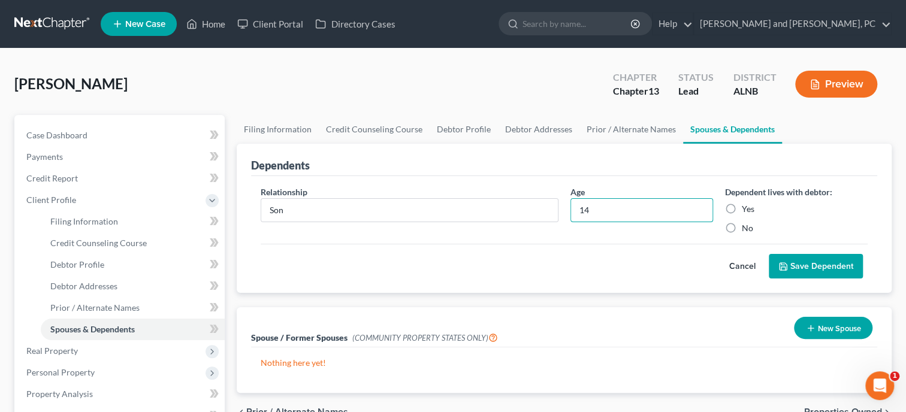
type input "14"
click at [742, 206] on label "Yes" at bounding box center [748, 209] width 13 height 12
click at [746, 206] on input "Yes" at bounding box center [750, 207] width 8 height 8
radio input "true"
click at [802, 262] on button "Save Dependent" at bounding box center [816, 266] width 94 height 25
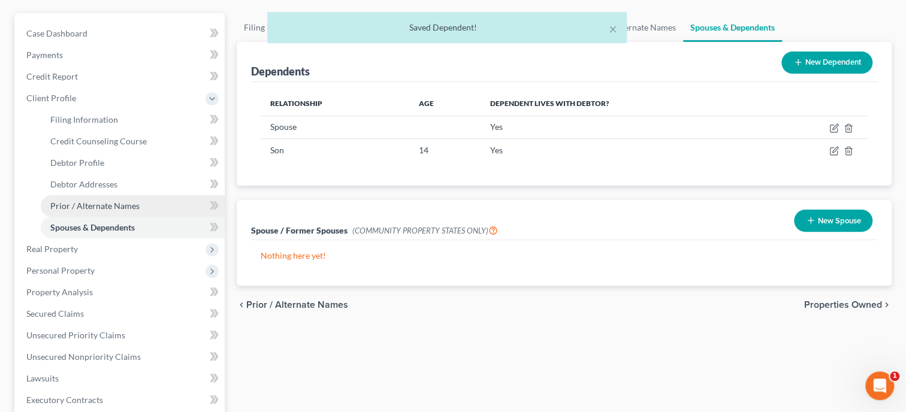
scroll to position [123, 0]
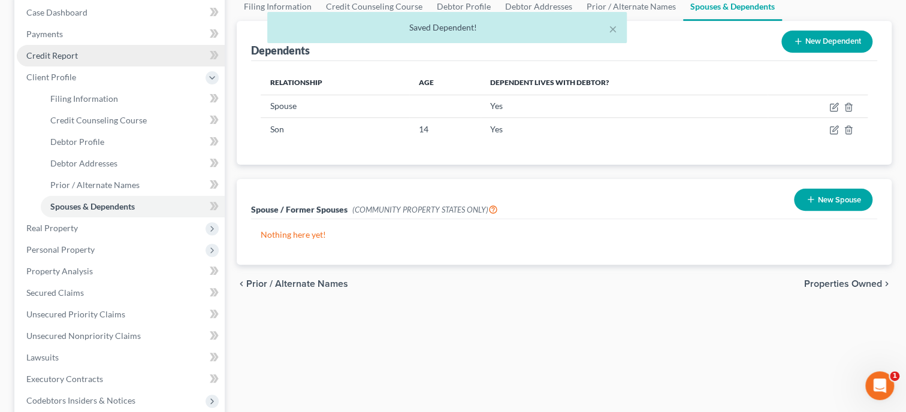
click at [69, 53] on span "Credit Report" at bounding box center [52, 55] width 52 height 10
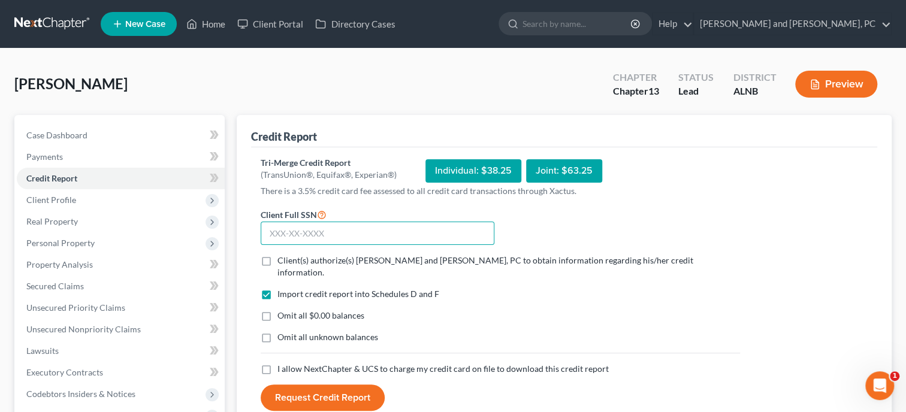
click at [351, 234] on input "text" at bounding box center [378, 234] width 234 height 24
type input "423-23-4075"
click at [277, 263] on label "Client(s) authorize(s) [PERSON_NAME] and [PERSON_NAME], PC to obtain informatio…" at bounding box center [508, 267] width 463 height 24
click at [282, 262] on input "Client(s) authorize(s) [PERSON_NAME] and [PERSON_NAME], PC to obtain informatio…" at bounding box center [286, 259] width 8 height 8
checkbox input "true"
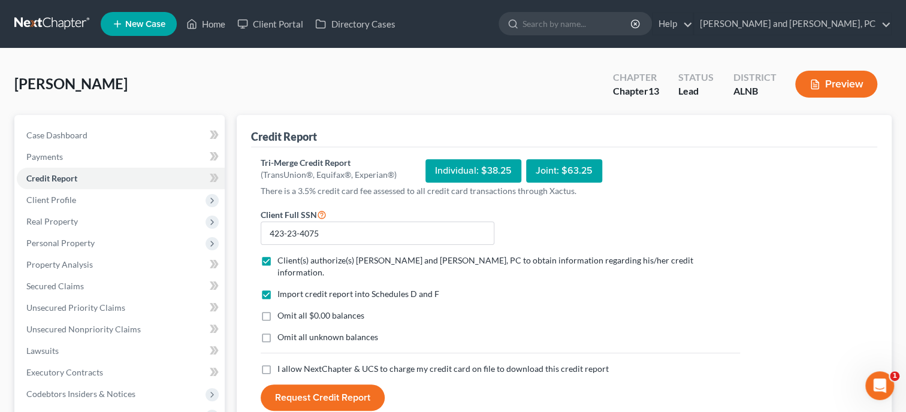
click at [277, 310] on label "Omit all $0.00 balances" at bounding box center [320, 316] width 87 height 12
click at [282, 310] on input "Omit all $0.00 balances" at bounding box center [286, 314] width 8 height 8
checkbox input "true"
click at [277, 363] on label "I allow NextChapter & UCS to charge my credit card on file to download this cre…" at bounding box center [442, 369] width 331 height 12
click at [282, 363] on input "I allow NextChapter & UCS to charge my credit card on file to download this cre…" at bounding box center [286, 367] width 8 height 8
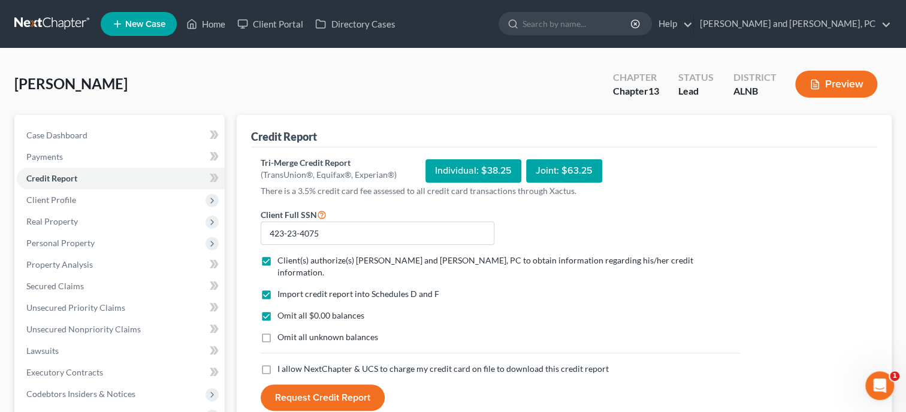
checkbox input "true"
click at [283, 390] on button "Request Credit Report" at bounding box center [323, 398] width 124 height 26
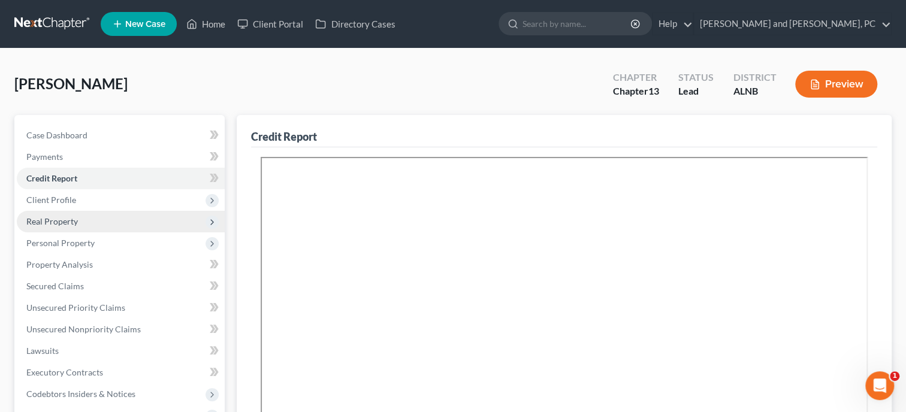
click at [69, 227] on span "Real Property" at bounding box center [121, 222] width 208 height 22
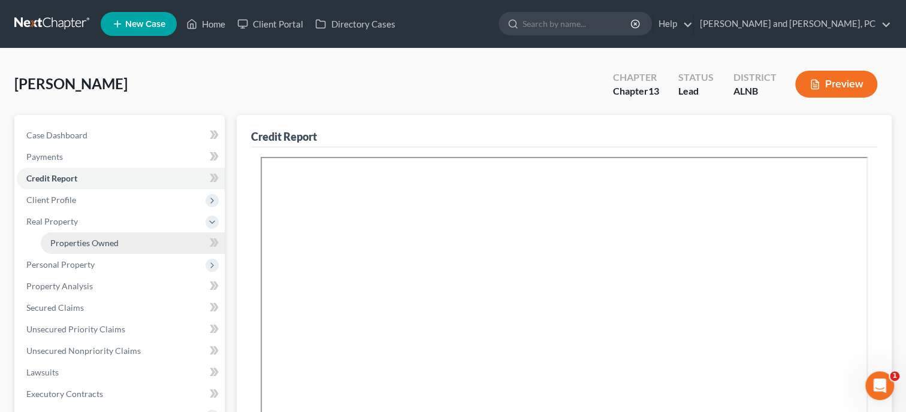
click at [80, 241] on span "Properties Owned" at bounding box center [84, 243] width 68 height 10
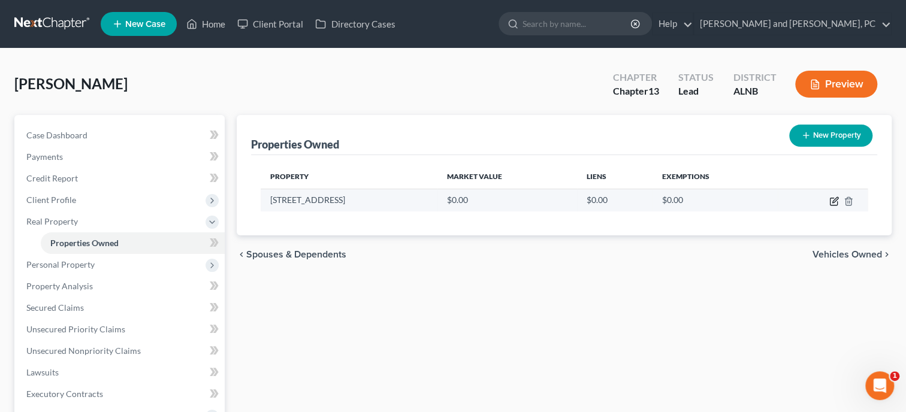
click at [836, 199] on icon "button" at bounding box center [834, 199] width 5 height 5
select select "0"
select select "27"
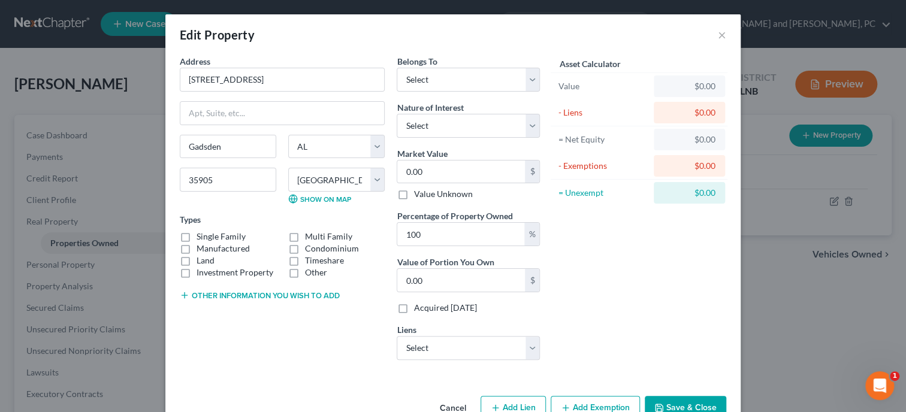
click at [197, 234] on label "Single Family" at bounding box center [221, 237] width 49 height 12
click at [201, 234] on input "Single Family" at bounding box center [205, 235] width 8 height 8
checkbox input "true"
select select "0"
click option "Debtor 1 Only" at bounding box center [0, 0] width 0 height 0
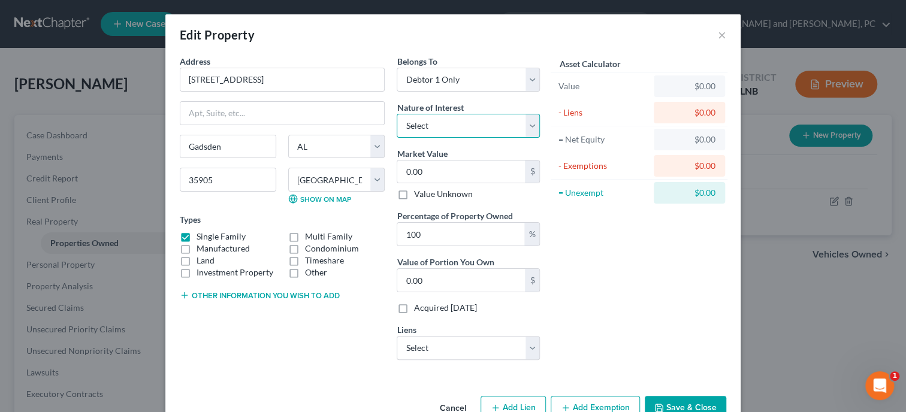
select select "0"
click option "Fee Simple" at bounding box center [0, 0] width 0 height 0
click at [426, 174] on input "0.00" at bounding box center [461, 172] width 128 height 23
type input "1"
type input "1.00"
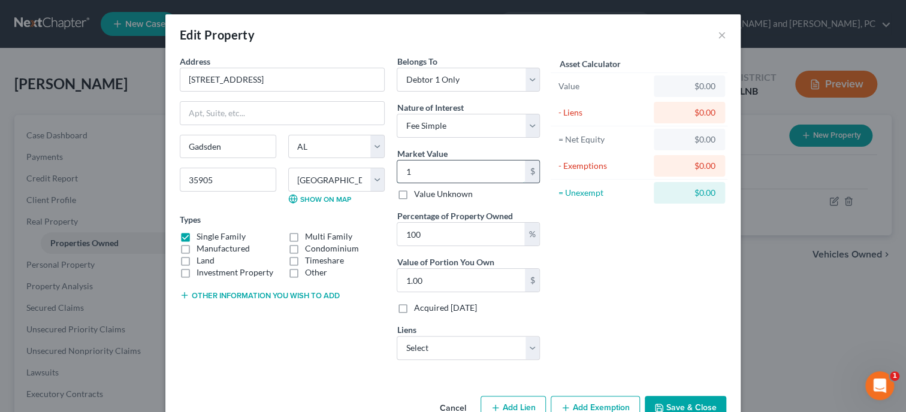
type input "12"
type input "12.00"
type input "125"
type input "125.00"
type input "1252"
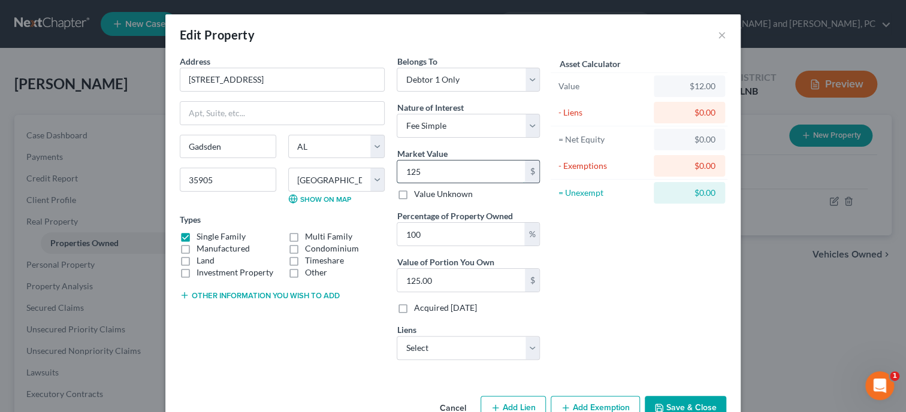
type input "1,252.00"
type input "1,2520"
type input "12,520.00"
type input "12,5200"
type input "125,200.00"
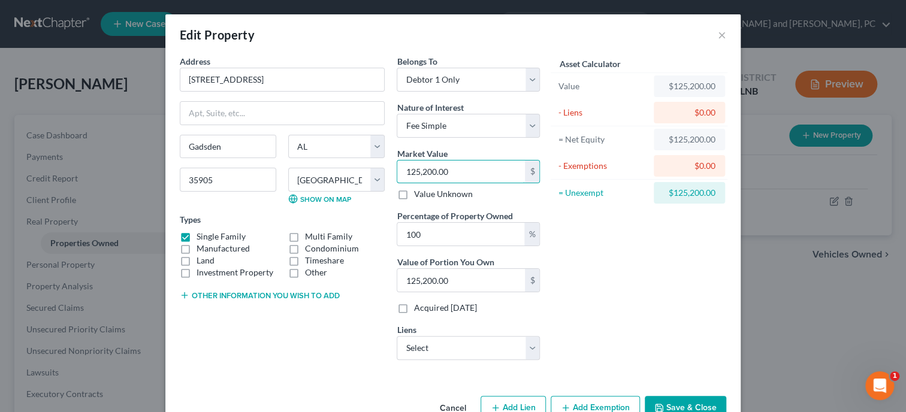
type input "125,200.00"
select select "39"
select select "0"
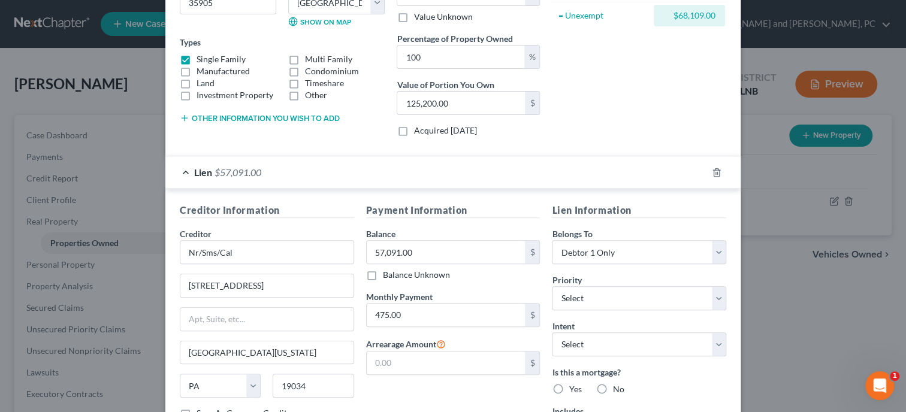
scroll to position [185, 0]
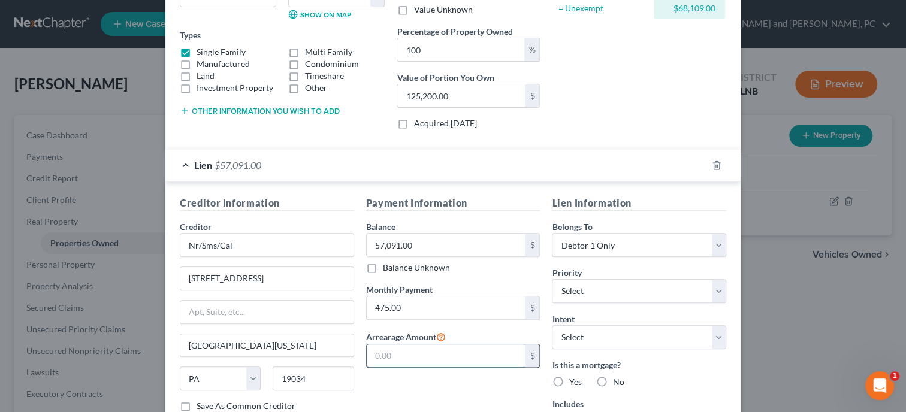
click at [483, 348] on input "text" at bounding box center [446, 355] width 159 height 23
type input "5,543.27"
select select "0"
click option "1st" at bounding box center [0, 0] width 0 height 0
select select "2"
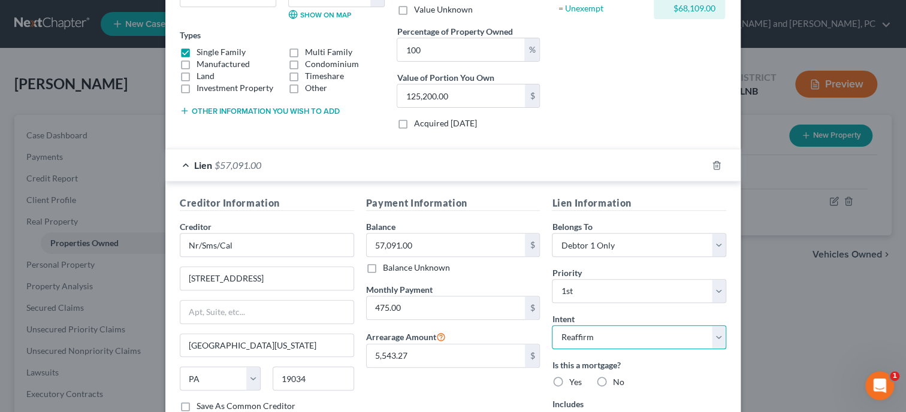
click option "Reaffirm" at bounding box center [0, 0] width 0 height 0
click at [569, 381] on label "Yes" at bounding box center [575, 382] width 13 height 12
click at [573, 381] on input "Yes" at bounding box center [577, 380] width 8 height 8
radio input "true"
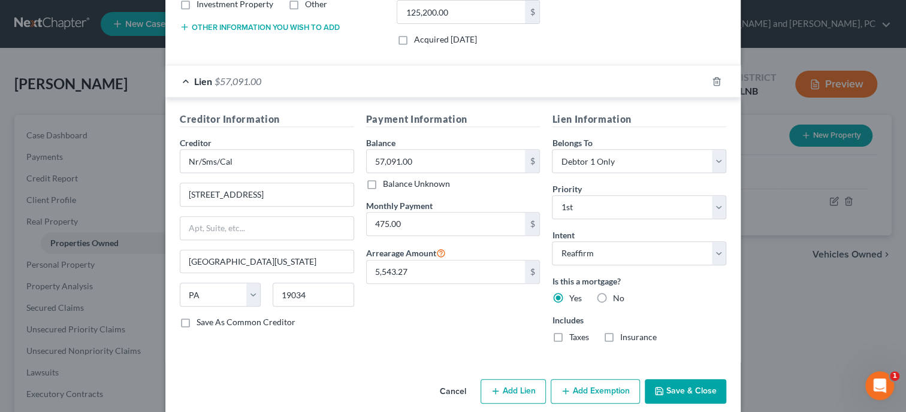
scroll to position [282, 0]
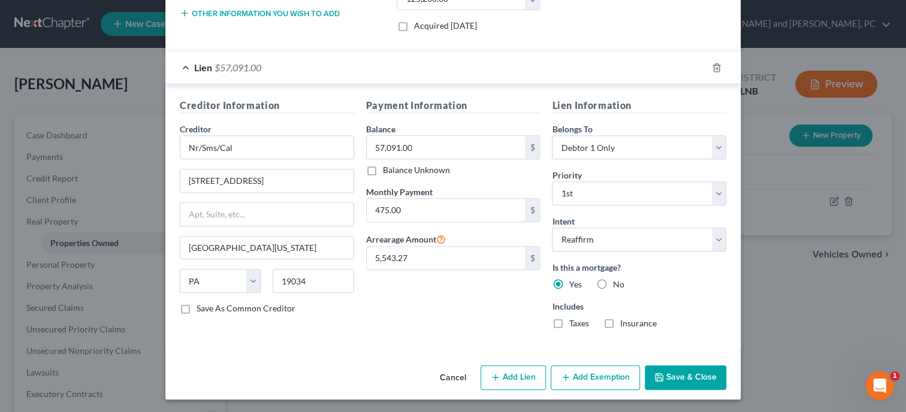
click at [569, 322] on label "Taxes" at bounding box center [579, 324] width 20 height 12
click at [573, 322] on input "Taxes" at bounding box center [577, 322] width 8 height 8
checkbox input "true"
click at [619, 321] on label "Insurance" at bounding box center [637, 324] width 37 height 12
click at [624, 321] on input "Insurance" at bounding box center [628, 322] width 8 height 8
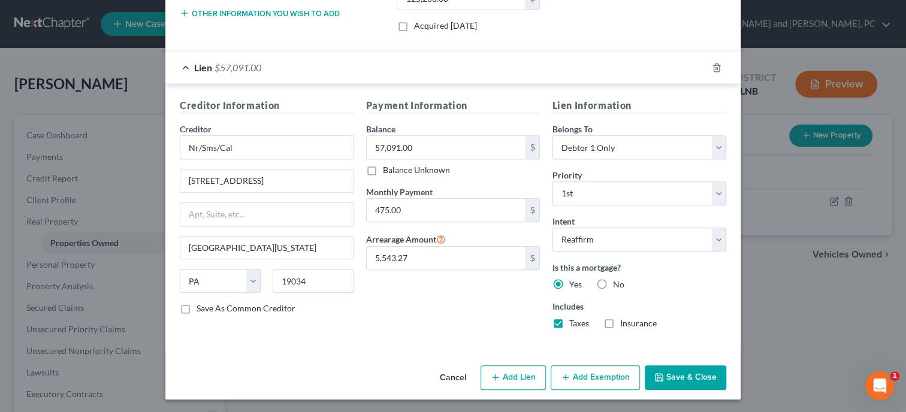
checkbox input "true"
click at [599, 374] on button "Add Exemption" at bounding box center [595, 377] width 89 height 25
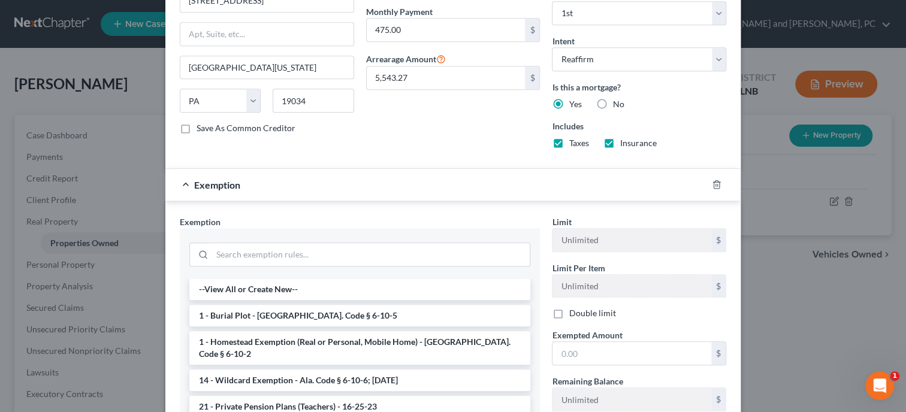
scroll to position [467, 0]
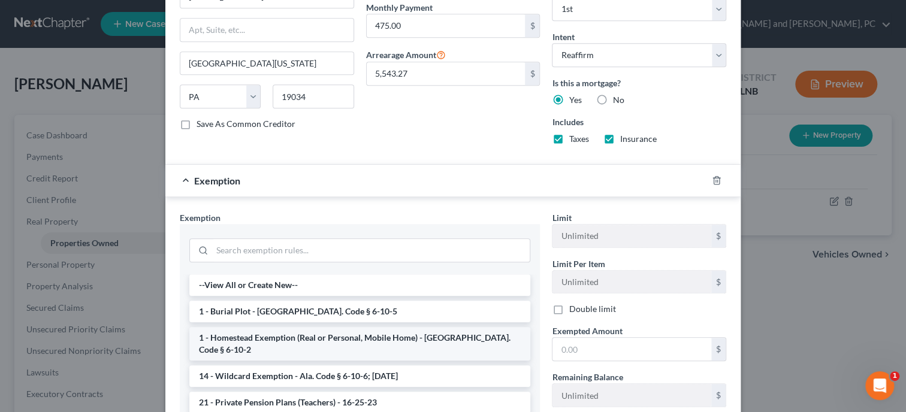
click at [324, 341] on li "1 - Homestead Exemption (Real or Personal, Mobile Home) - [GEOGRAPHIC_DATA]. Co…" at bounding box center [359, 344] width 341 height 34
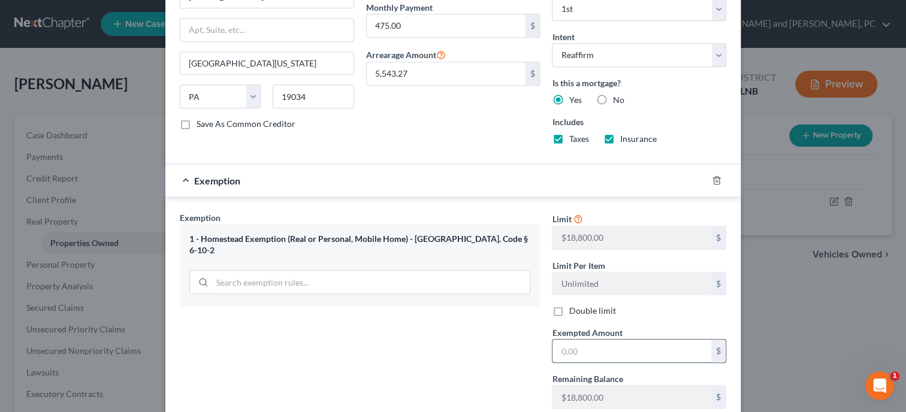
click at [564, 351] on input "text" at bounding box center [631, 351] width 159 height 23
type input "18,800.00"
click at [486, 373] on div "Exemption Set must be selected for CA. Exemption * 1 - Homestead Exemption (Rea…" at bounding box center [360, 314] width 372 height 207
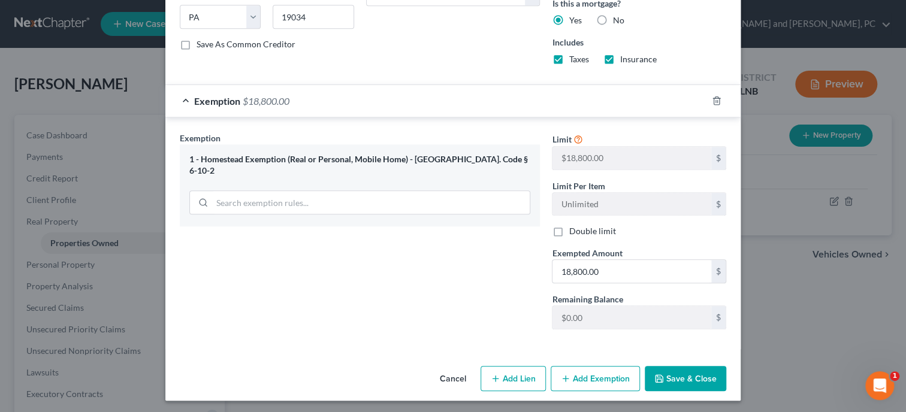
click at [653, 376] on button "Save & Close" at bounding box center [685, 378] width 81 height 25
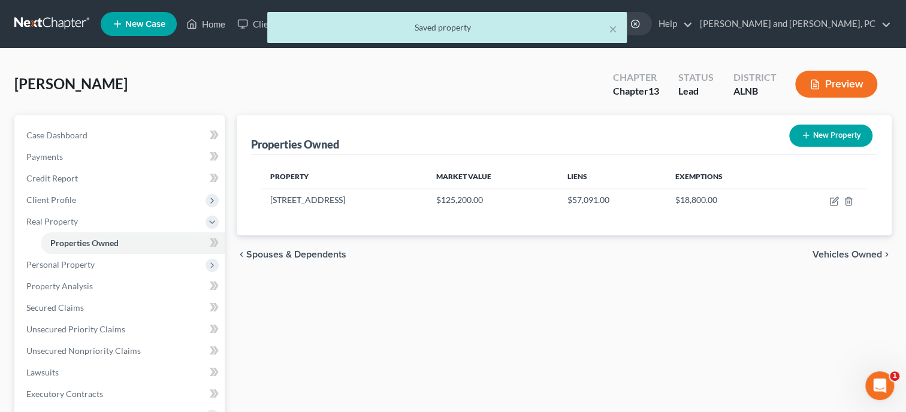
click at [653, 376] on div "Properties Owned New Property Property Market Value Liens Exemptions [STREET_AD…" at bounding box center [564, 385] width 667 height 541
click at [68, 265] on span "Personal Property" at bounding box center [60, 264] width 68 height 10
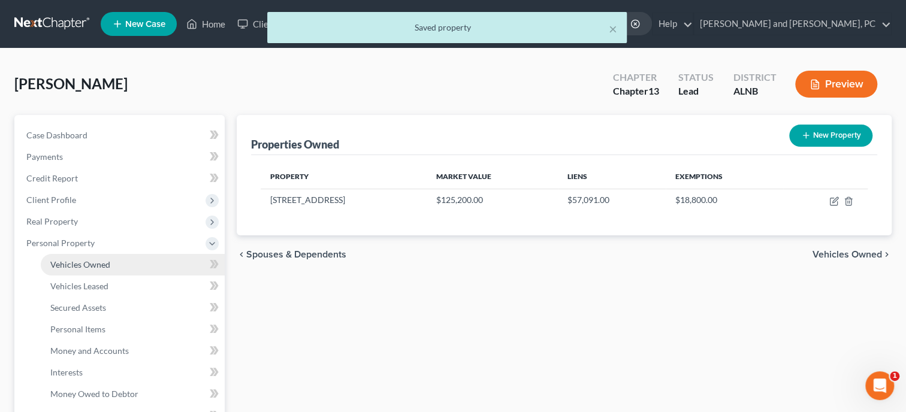
click at [68, 268] on span "Vehicles Owned" at bounding box center [80, 264] width 60 height 10
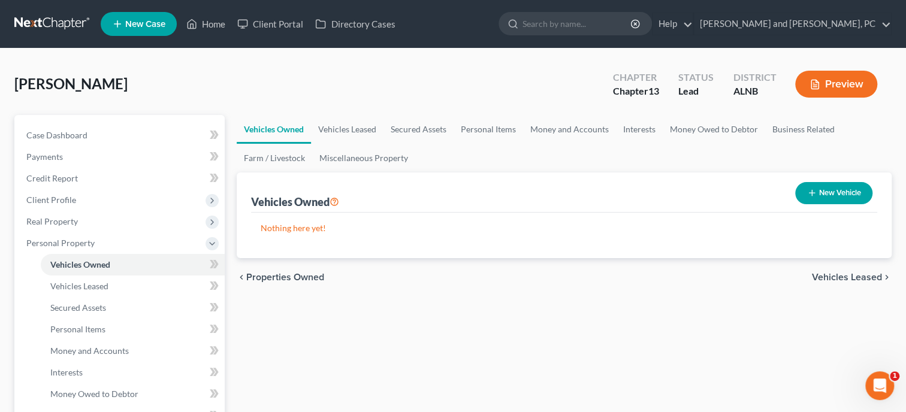
click at [827, 202] on button "New Vehicle" at bounding box center [833, 193] width 77 height 22
select select "0"
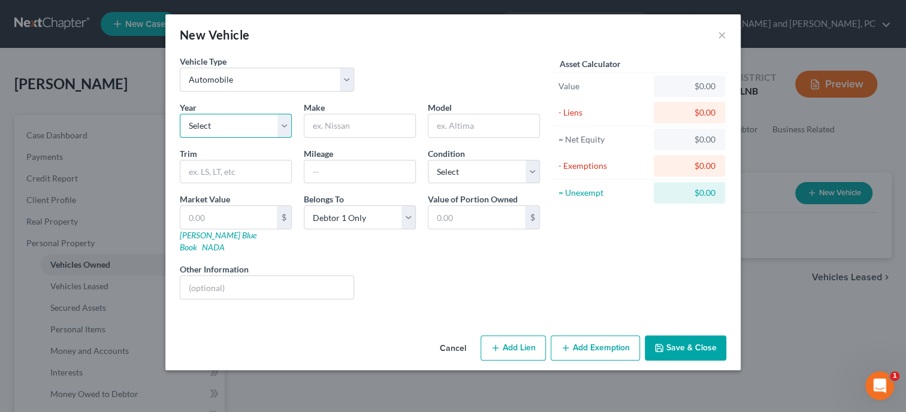
select select "10"
click option "2016" at bounding box center [0, 0] width 0 height 0
click at [341, 131] on input "text" at bounding box center [359, 125] width 111 height 23
type input "Honda"
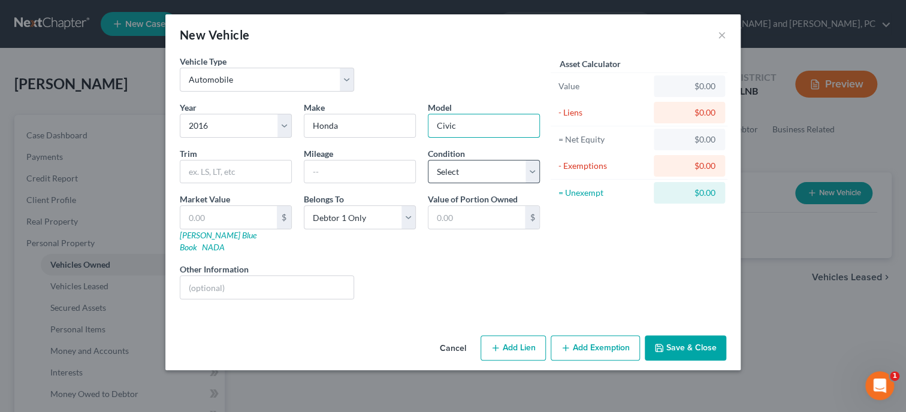
type input "Civic"
select select "2"
click option "Good" at bounding box center [0, 0] width 0 height 0
click at [235, 222] on input "text" at bounding box center [228, 217] width 96 height 23
type input "4"
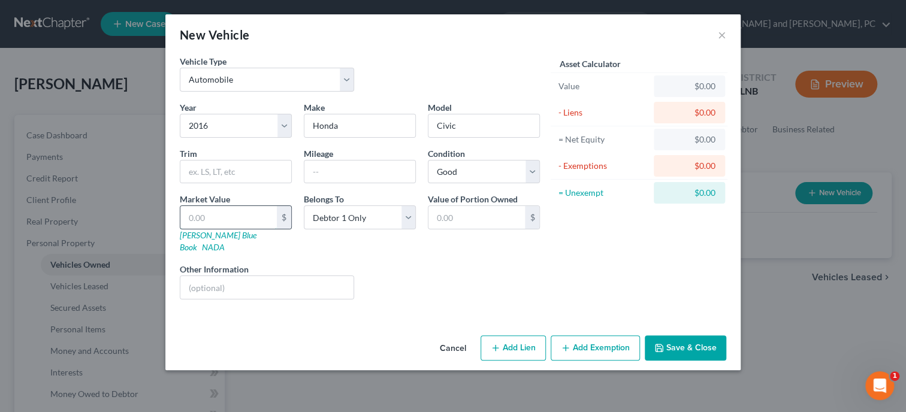
type input "4.00"
type input "45"
type input "45.00"
type input "450"
type input "450.00"
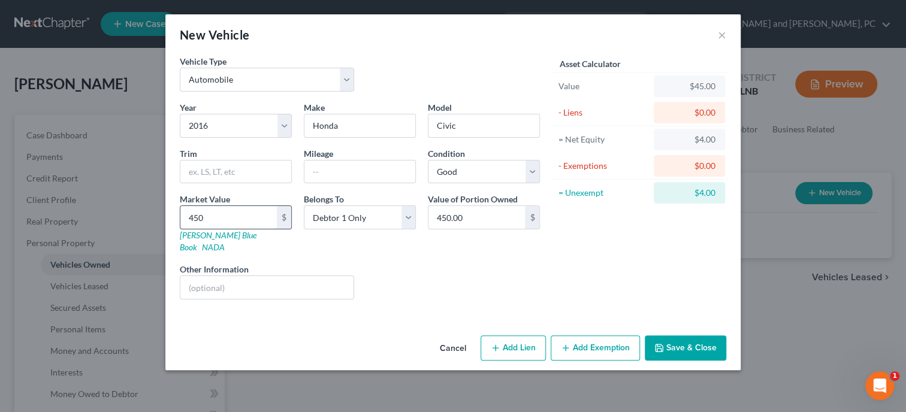
type input "4500"
type input "4,500.00"
click at [578, 340] on button "Add Exemption" at bounding box center [595, 347] width 89 height 25
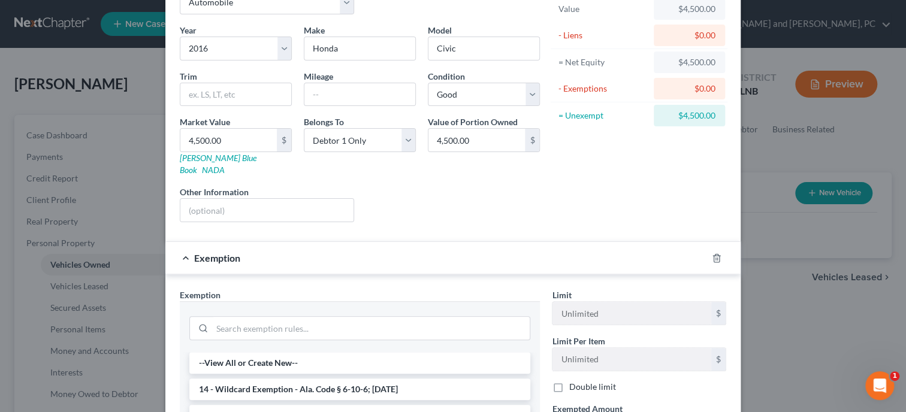
scroll to position [185, 0]
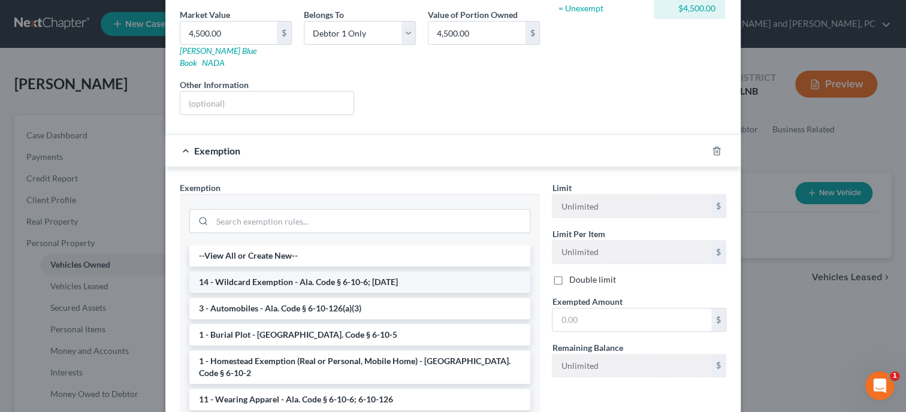
click at [313, 271] on li "14 - Wildcard Exemption - Ala. Code § 6-10-6; [DATE]" at bounding box center [359, 282] width 341 height 22
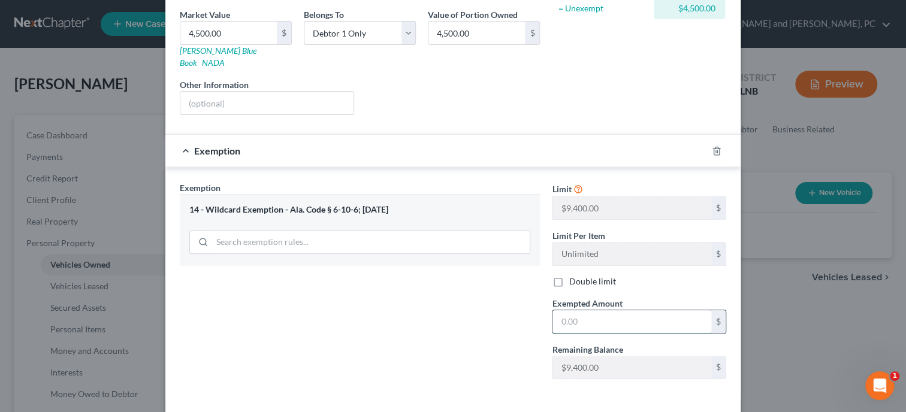
click at [561, 310] on input "text" at bounding box center [631, 321] width 159 height 23
type input "4,500.00"
click at [443, 313] on div "Exemption Set must be selected for CA. Exemption * 14 - Wildcard Exemption - Al…" at bounding box center [360, 285] width 372 height 207
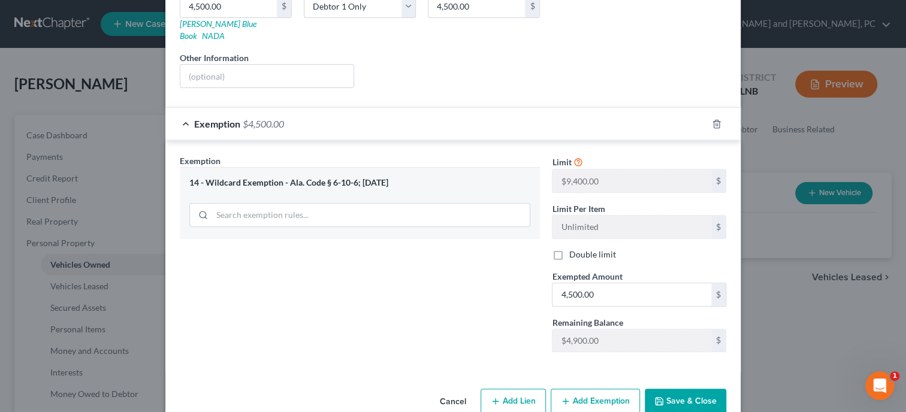
scroll to position [223, 0]
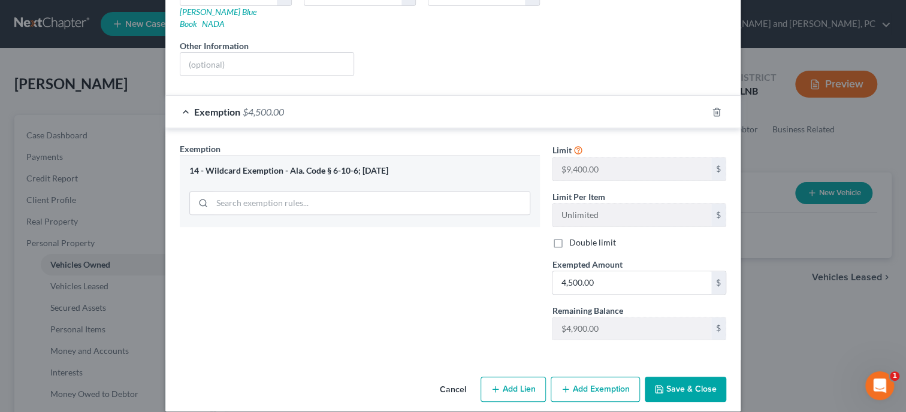
click at [681, 377] on button "Save & Close" at bounding box center [685, 389] width 81 height 25
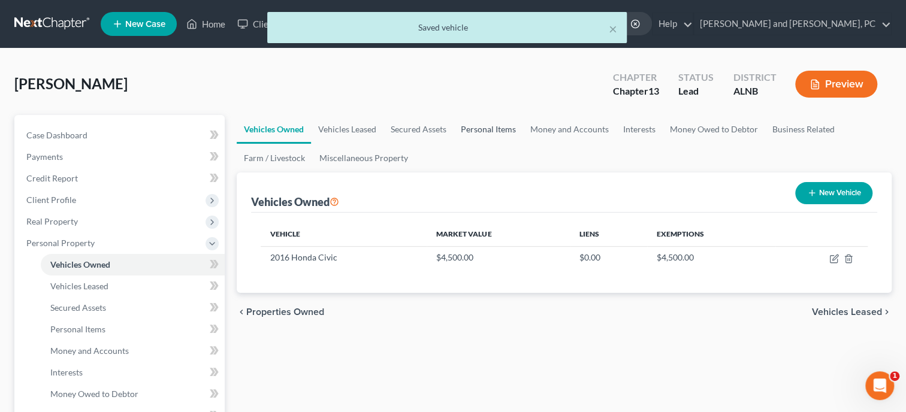
click at [486, 134] on link "Personal Items" at bounding box center [488, 129] width 69 height 29
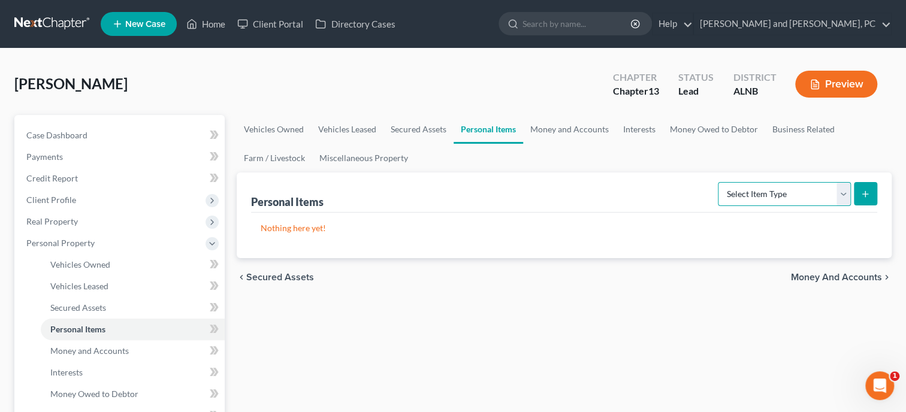
select select "clothing"
click option "Clothing" at bounding box center [0, 0] width 0 height 0
click at [866, 192] on icon "submit" at bounding box center [865, 194] width 10 height 10
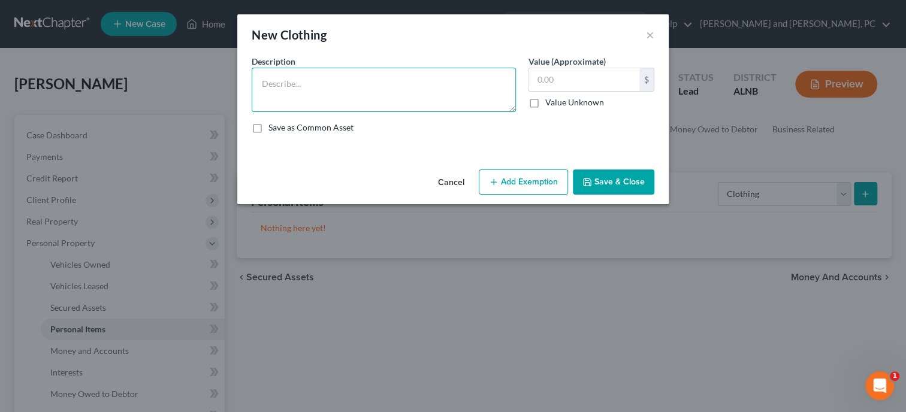
click at [377, 96] on textarea at bounding box center [384, 90] width 264 height 44
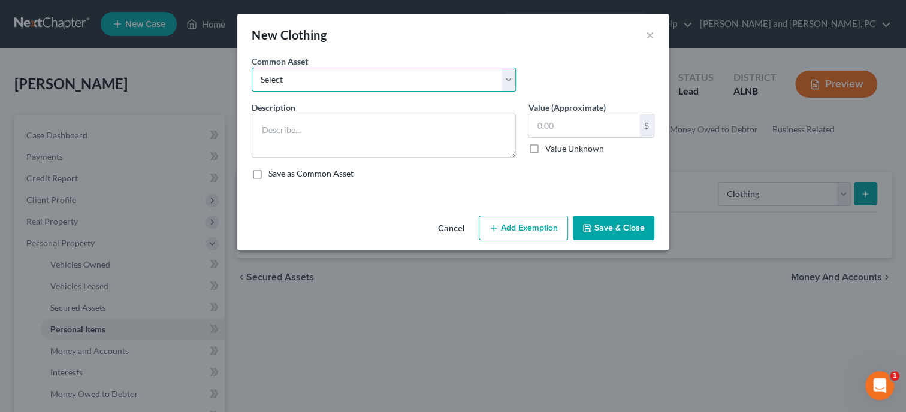
select select "0"
click option "Clothing" at bounding box center [0, 0] width 0 height 0
type textarea "Clothing"
type input "150.00"
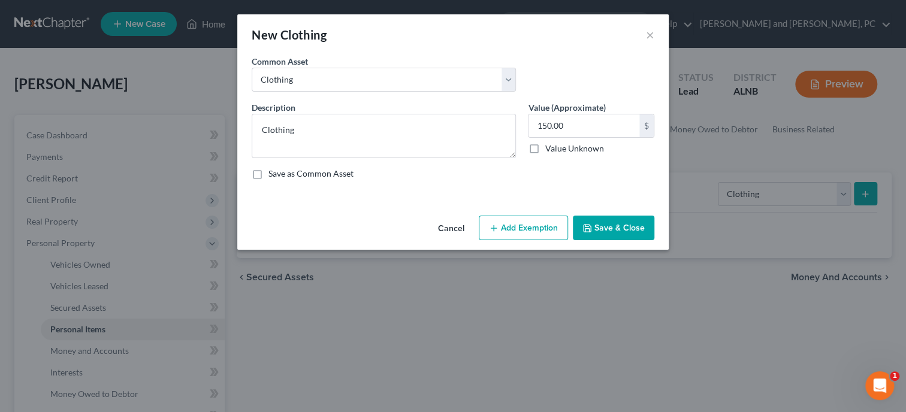
click at [539, 226] on button "Add Exemption" at bounding box center [523, 228] width 89 height 25
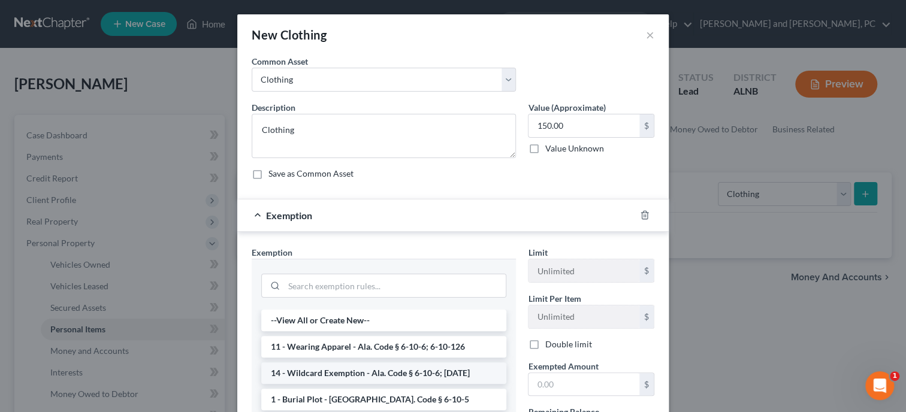
click at [391, 364] on li "14 - Wildcard Exemption - Ala. Code § 6-10-6; [DATE]" at bounding box center [383, 373] width 245 height 22
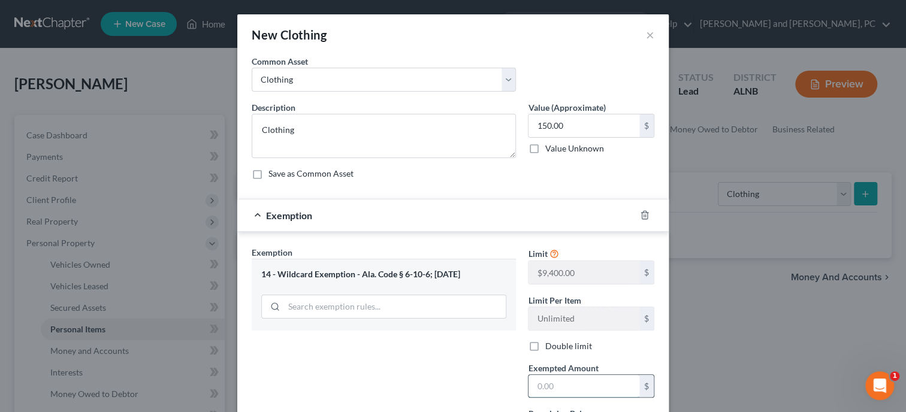
click at [557, 391] on input "text" at bounding box center [583, 386] width 111 height 23
type input "150.00"
click at [506, 374] on div "Exemption Set must be selected for CA. Exemption * 14 - Wildcard Exemption - Al…" at bounding box center [384, 349] width 276 height 207
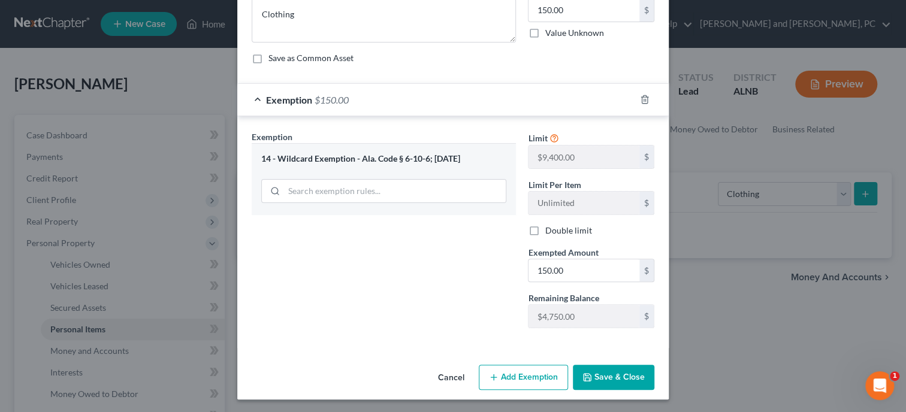
click at [611, 384] on button "Save & Close" at bounding box center [613, 377] width 81 height 25
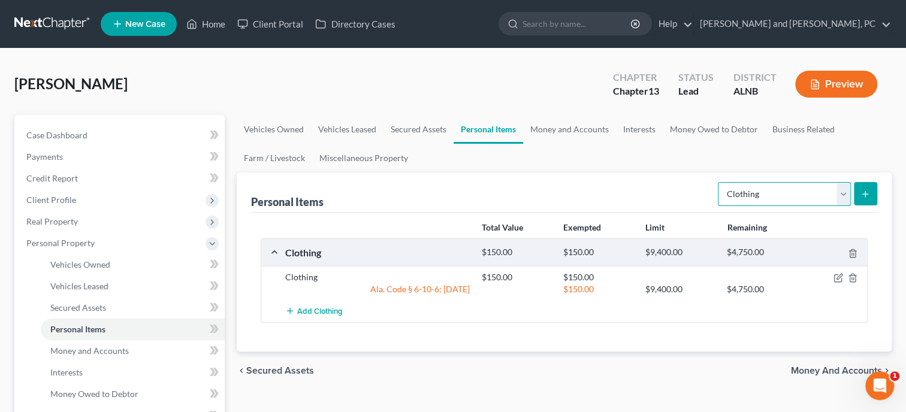
select select "electronics"
click option "Electronics" at bounding box center [0, 0] width 0 height 0
click at [873, 195] on button "submit" at bounding box center [865, 193] width 23 height 23
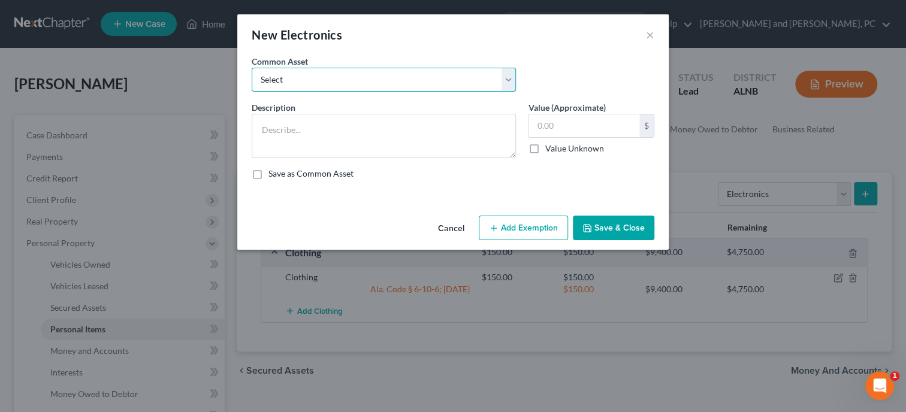
select select "0"
click option "Misc. Electronics" at bounding box center [0, 0] width 0 height 0
type textarea "Misc. Electronics"
type input "200.00"
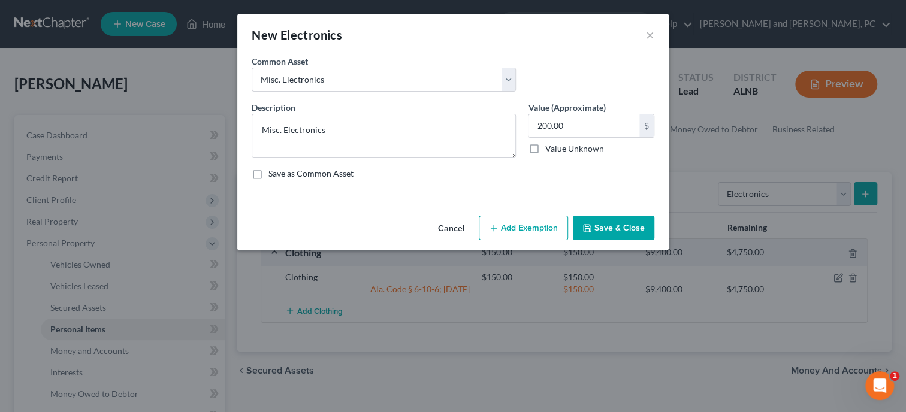
click at [521, 220] on button "Add Exemption" at bounding box center [523, 228] width 89 height 25
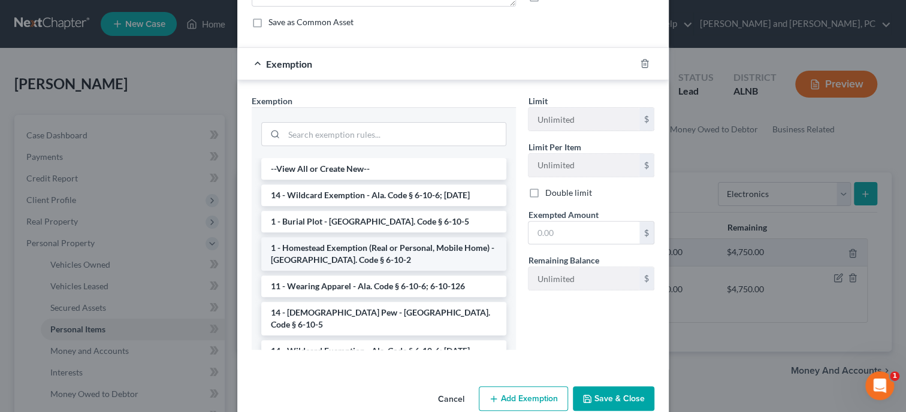
scroll to position [173, 0]
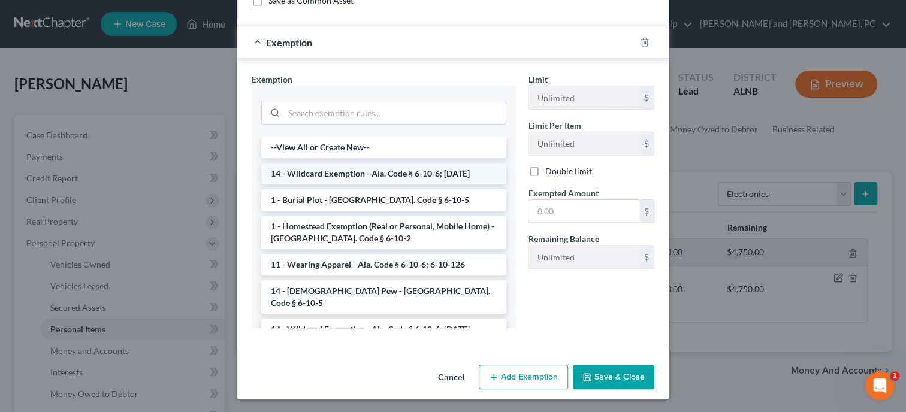
click at [327, 176] on li "14 - Wildcard Exemption - Ala. Code § 6-10-6; [DATE]" at bounding box center [383, 174] width 245 height 22
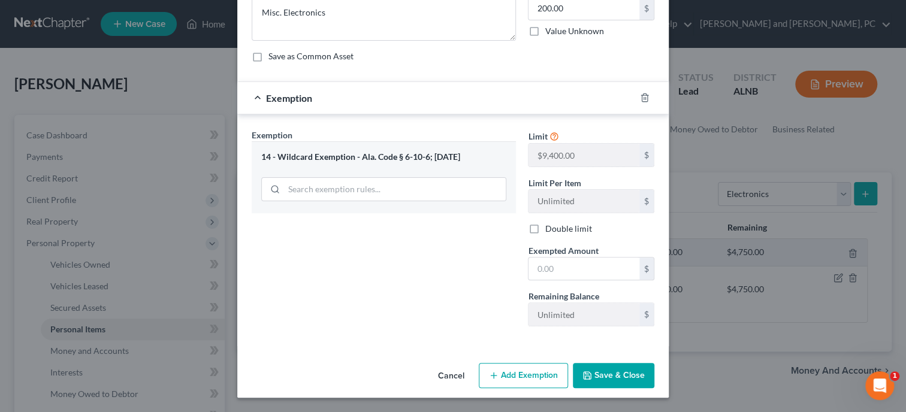
scroll to position [116, 0]
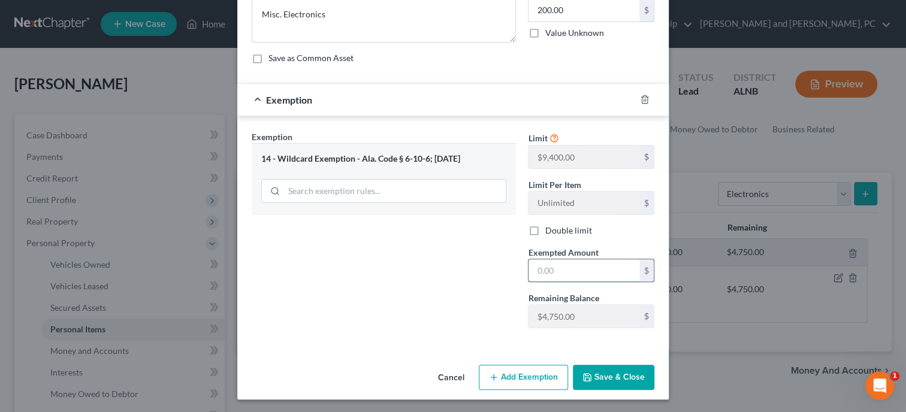
click at [540, 269] on input "text" at bounding box center [583, 270] width 111 height 23
type input "200.00"
click at [633, 381] on button "Save & Close" at bounding box center [613, 377] width 81 height 25
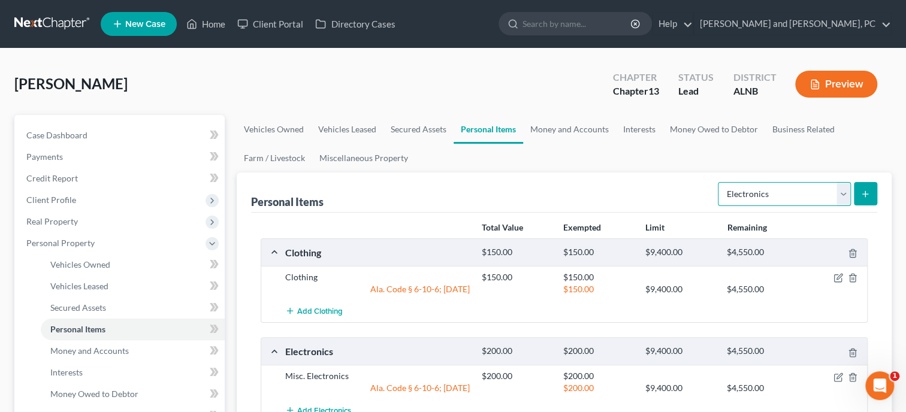
select select "household_goods"
click option "Household Goods" at bounding box center [0, 0] width 0 height 0
click at [861, 195] on icon "submit" at bounding box center [865, 194] width 10 height 10
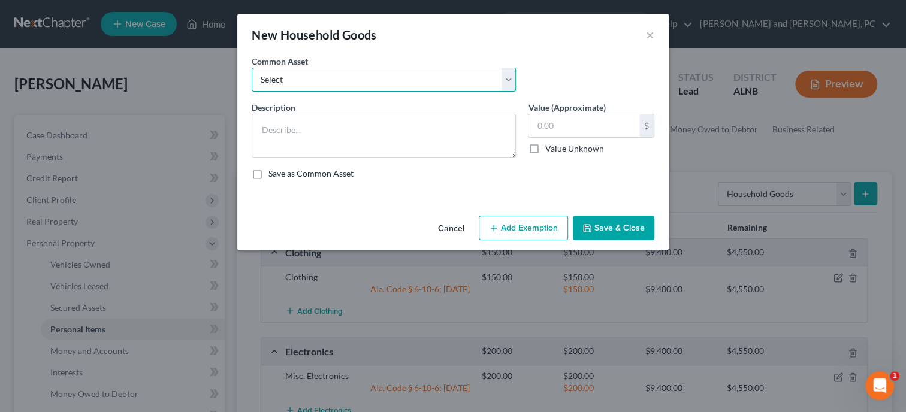
select select "0"
click option "Household Goods and Furnishings" at bounding box center [0, 0] width 0 height 0
type textarea "Household Goods and Furnishings"
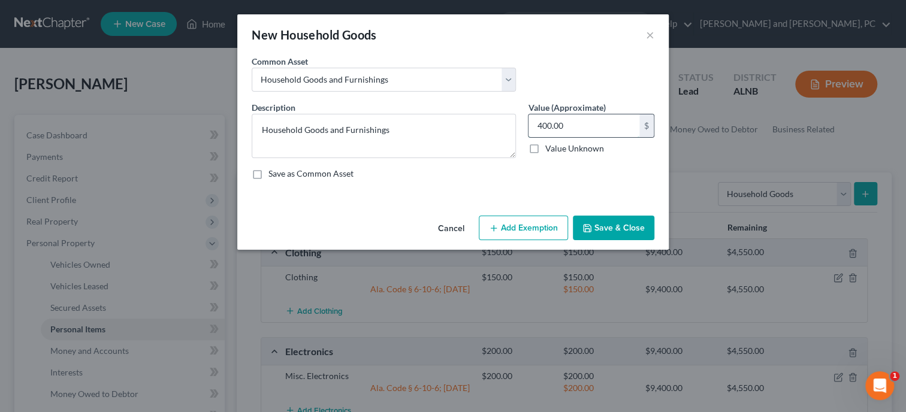
click at [585, 129] on input "400.00" at bounding box center [583, 125] width 111 height 23
type input "650.00"
click at [540, 228] on button "Add Exemption" at bounding box center [523, 228] width 89 height 25
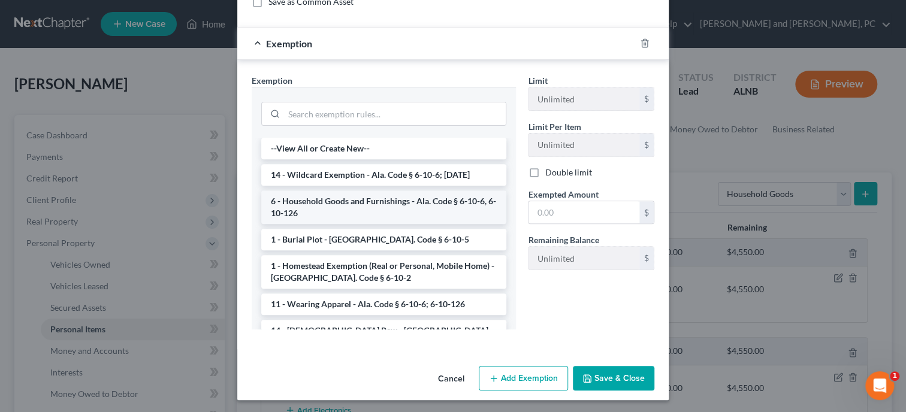
scroll to position [173, 0]
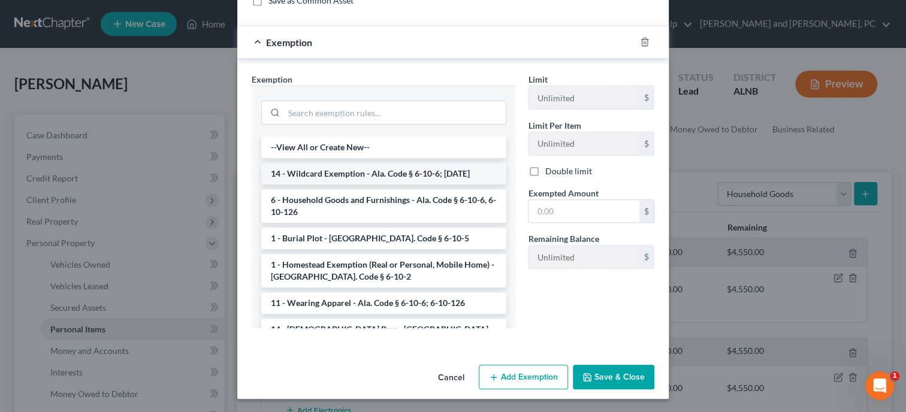
click at [356, 171] on li "14 - Wildcard Exemption - Ala. Code § 6-10-6; [DATE]" at bounding box center [383, 174] width 245 height 22
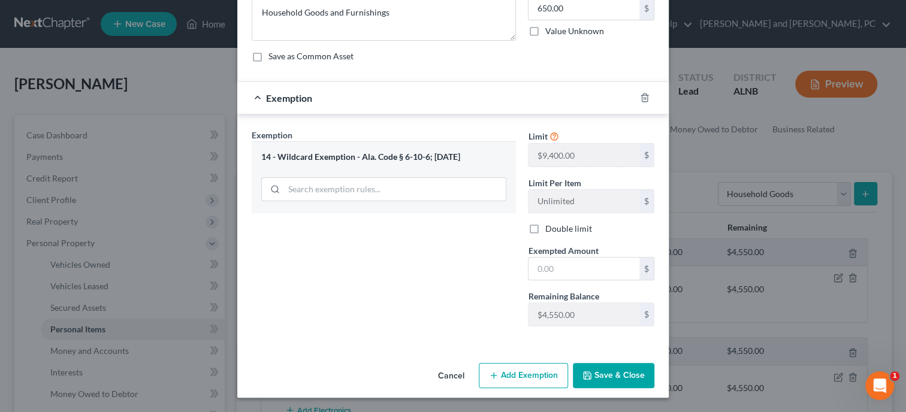
scroll to position [116, 0]
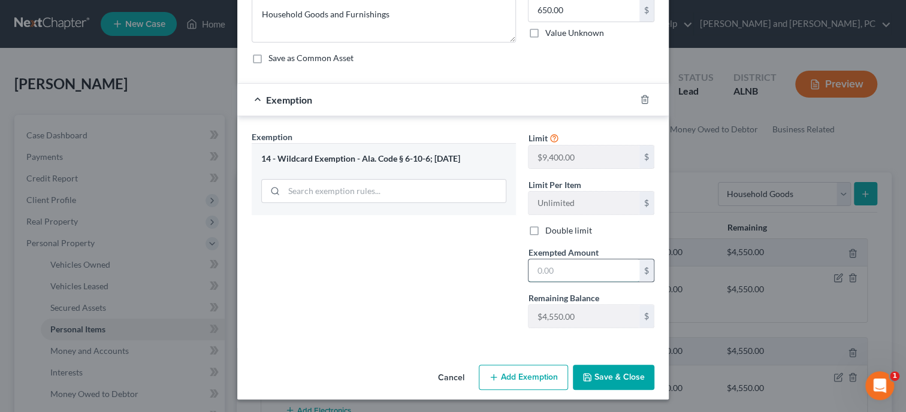
click at [542, 263] on input "text" at bounding box center [583, 270] width 111 height 23
type input "650.00"
click at [453, 271] on div "Exemption Set must be selected for CA. Exemption * 14 - Wildcard Exemption - Al…" at bounding box center [384, 234] width 276 height 207
click at [601, 378] on button "Save & Close" at bounding box center [613, 377] width 81 height 25
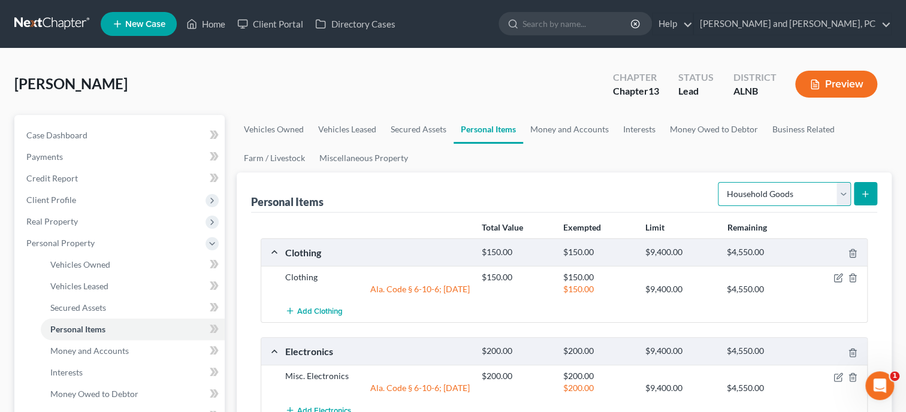
select select "jewelry"
click option "Jewelry" at bounding box center [0, 0] width 0 height 0
click at [866, 191] on icon "submit" at bounding box center [865, 194] width 10 height 10
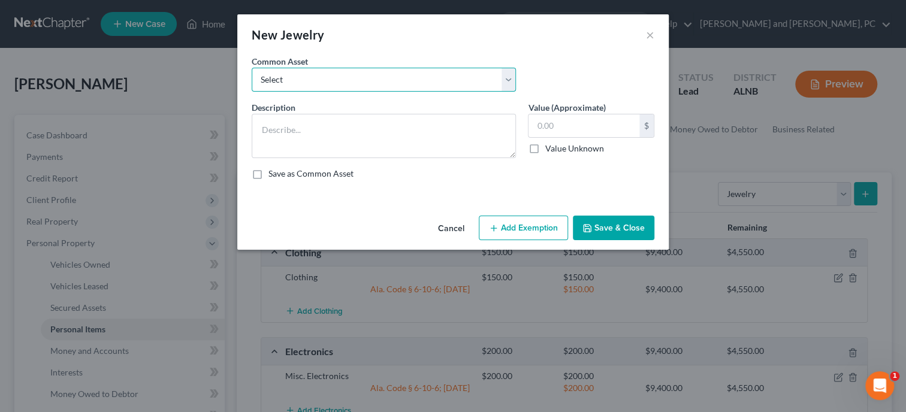
select select "0"
click option "Misc. Jewelry" at bounding box center [0, 0] width 0 height 0
type textarea "Misc. Jewelry"
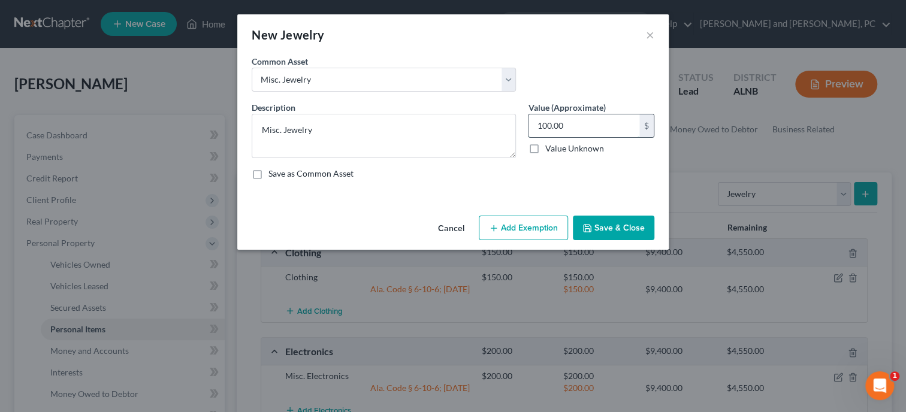
click at [574, 126] on input "100.00" at bounding box center [583, 125] width 111 height 23
type input "50.00"
click at [528, 226] on button "Add Exemption" at bounding box center [523, 228] width 89 height 25
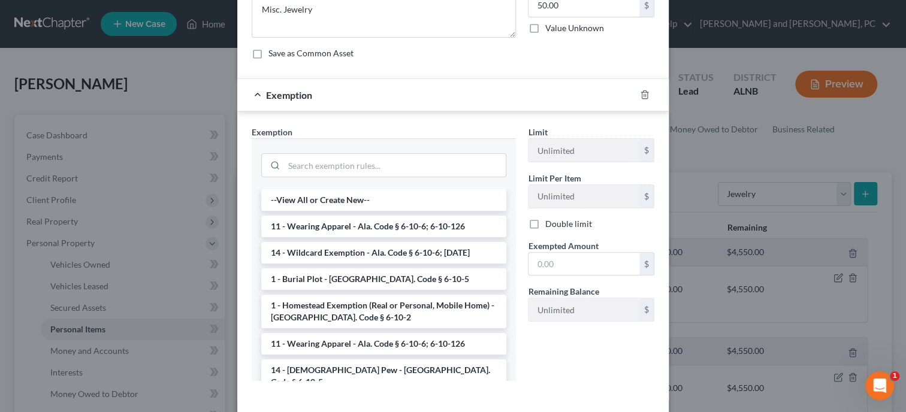
scroll to position [123, 0]
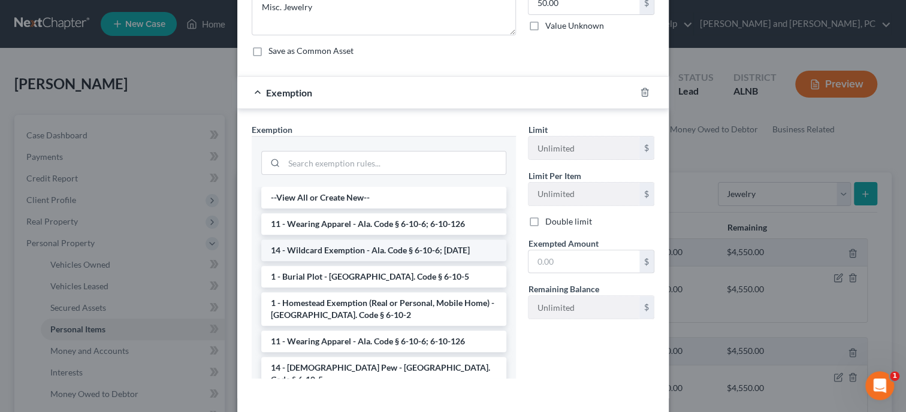
click at [407, 247] on li "14 - Wildcard Exemption - Ala. Code § 6-10-6; [DATE]" at bounding box center [383, 251] width 245 height 22
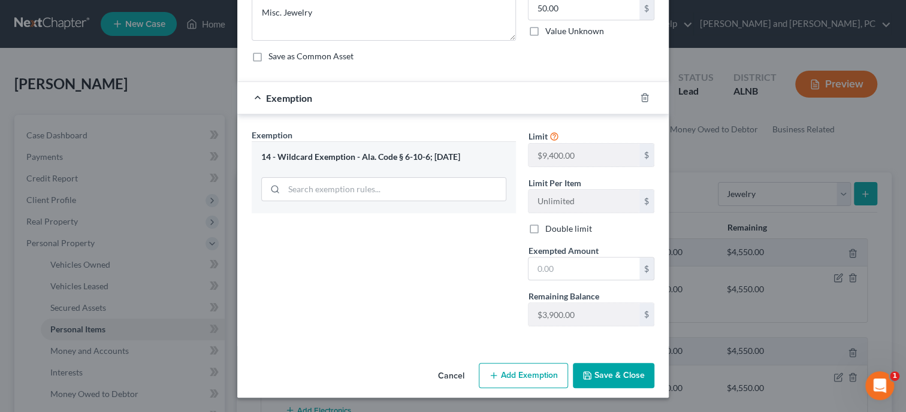
scroll to position [116, 0]
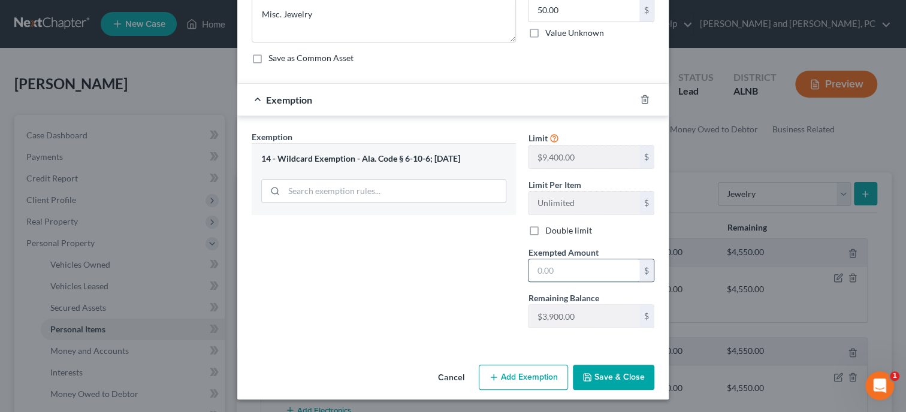
click at [556, 273] on input "text" at bounding box center [583, 270] width 111 height 23
type input "50.00"
click at [460, 283] on div "Exemption Set must be selected for CA. Exemption * 14 - Wildcard Exemption - Al…" at bounding box center [384, 234] width 276 height 207
click at [621, 388] on button "Save & Close" at bounding box center [613, 377] width 81 height 25
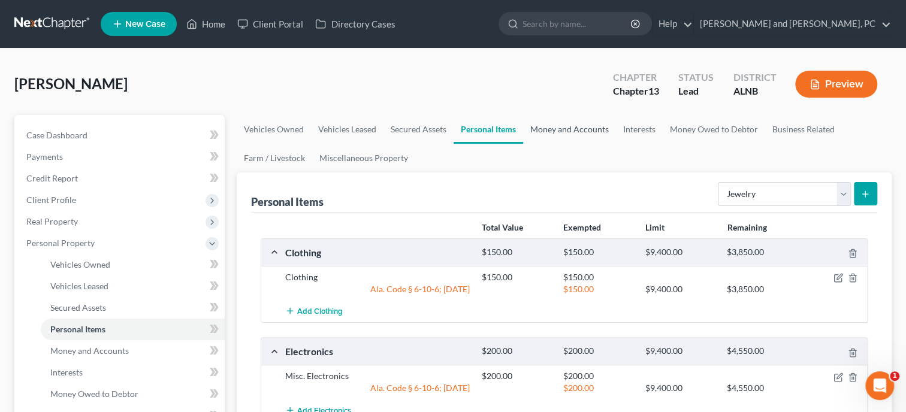
click at [564, 125] on link "Money and Accounts" at bounding box center [569, 129] width 93 height 29
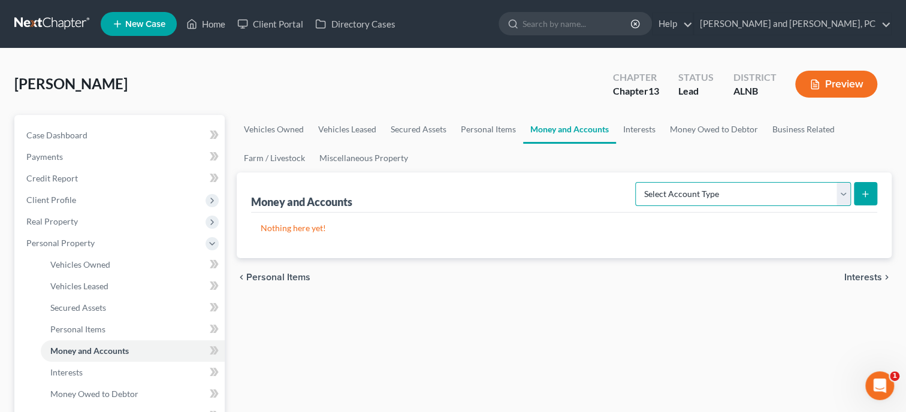
select select "checking"
click option "Checking Account" at bounding box center [0, 0] width 0 height 0
click at [862, 194] on icon "submit" at bounding box center [865, 194] width 10 height 10
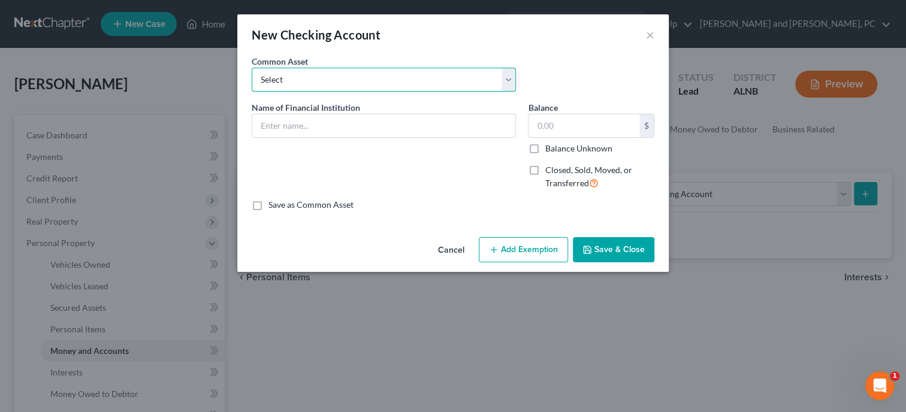
select select "11"
click option "Chime" at bounding box center [0, 0] width 0 height 0
type input "Chime"
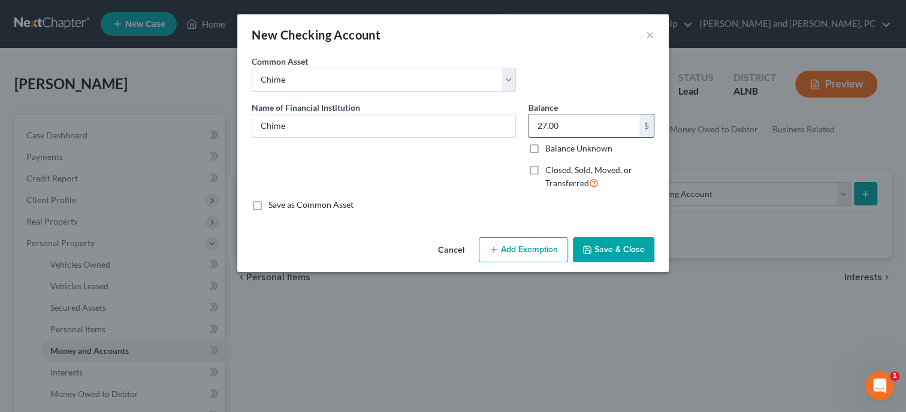
click at [579, 123] on input "27.00" at bounding box center [583, 125] width 111 height 23
type input "12.00"
click at [509, 244] on button "Add Exemption" at bounding box center [523, 249] width 89 height 25
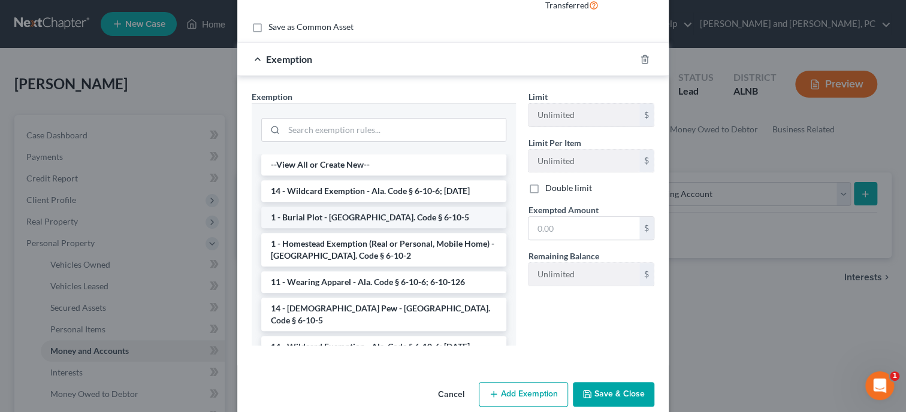
scroll to position [185, 0]
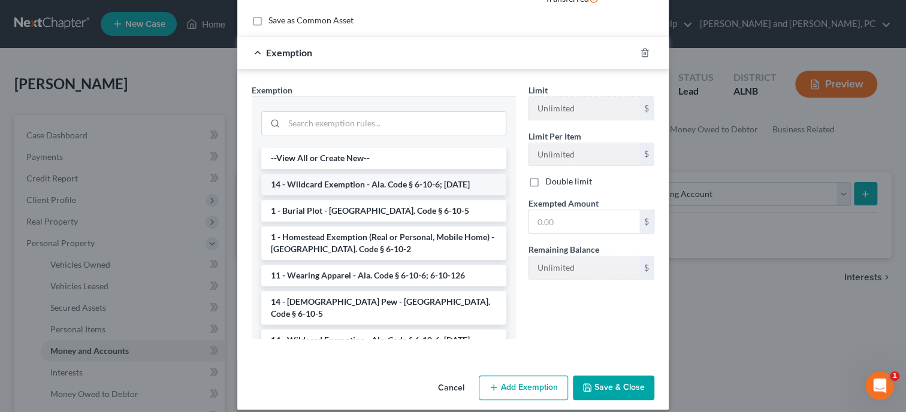
click at [410, 186] on li "14 - Wildcard Exemption - Ala. Code § 6-10-6; [DATE]" at bounding box center [383, 185] width 245 height 22
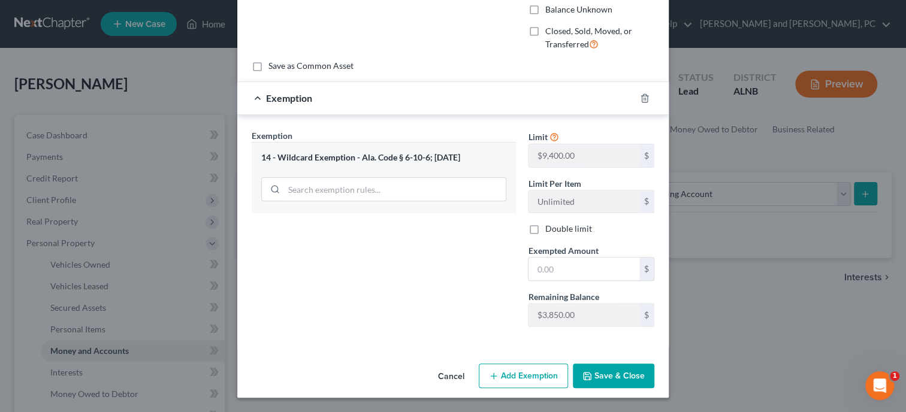
scroll to position [138, 0]
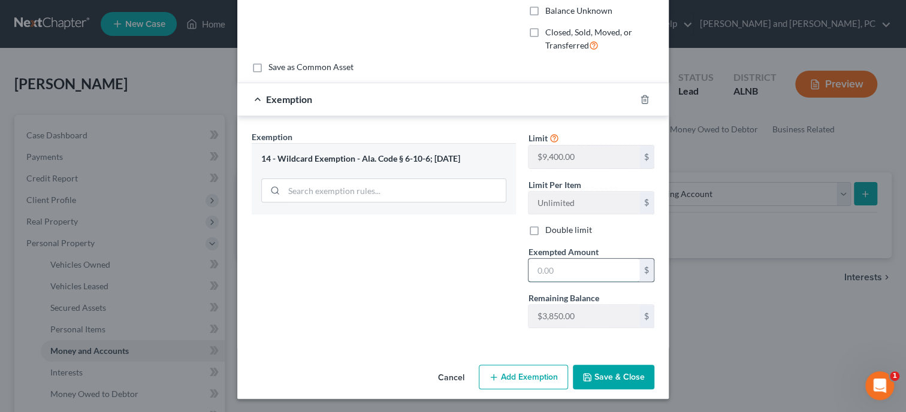
click at [543, 261] on input "text" at bounding box center [583, 270] width 111 height 23
type input "12.00"
click at [470, 270] on div "Exemption Set must be selected for CA. Exemption * 14 - Wildcard Exemption - Al…" at bounding box center [384, 234] width 276 height 207
click at [601, 373] on button "Save & Close" at bounding box center [613, 377] width 81 height 25
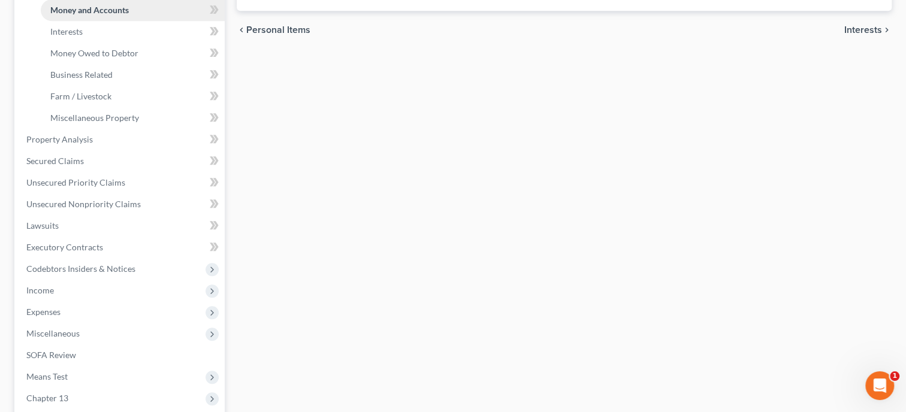
scroll to position [370, 0]
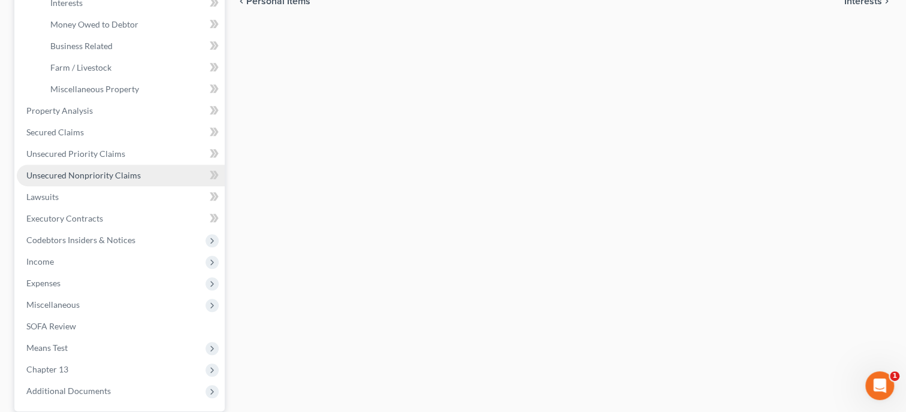
click at [60, 165] on link "Unsecured Nonpriority Claims" at bounding box center [121, 176] width 208 height 22
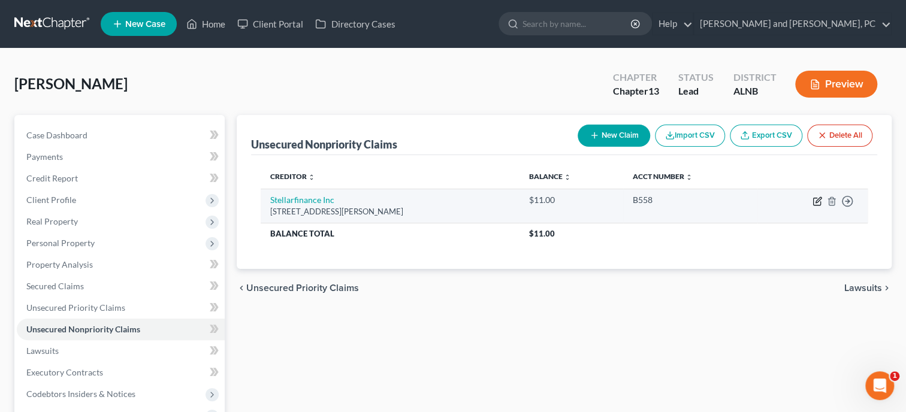
click at [821, 201] on icon "button" at bounding box center [817, 202] width 10 height 10
select select "45"
select select "2"
select select "0"
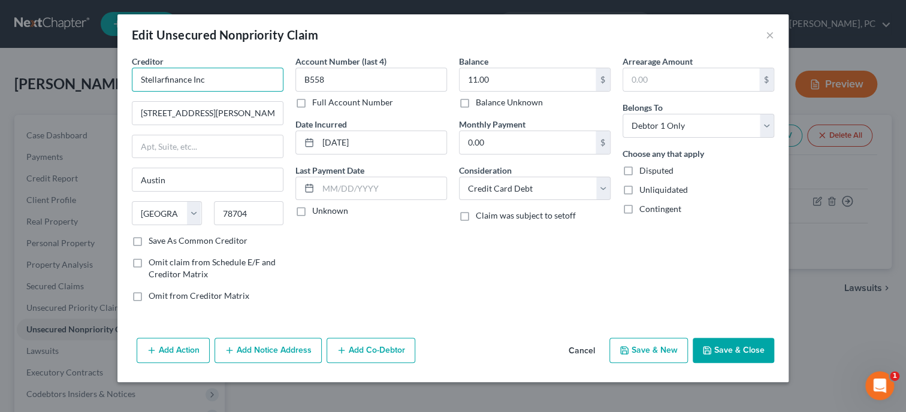
click at [165, 74] on input "Stellarfinance Inc" at bounding box center [208, 80] width 152 height 24
type input "Stellarb Finance Inc"
click at [718, 348] on button "Save & Close" at bounding box center [733, 350] width 81 height 25
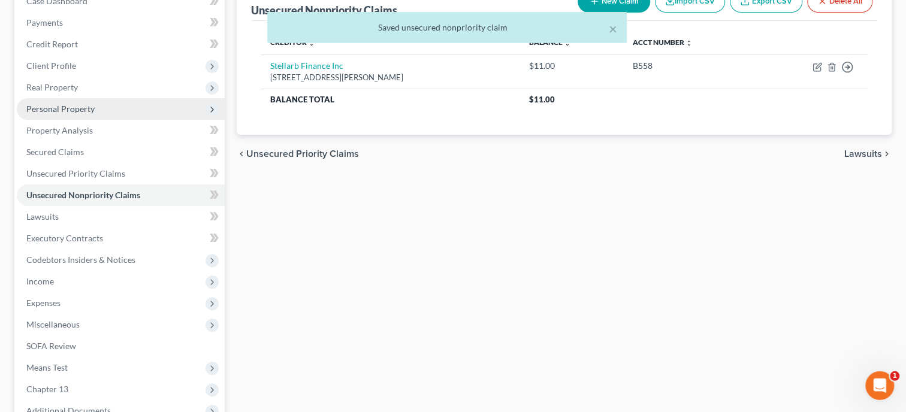
scroll to position [185, 0]
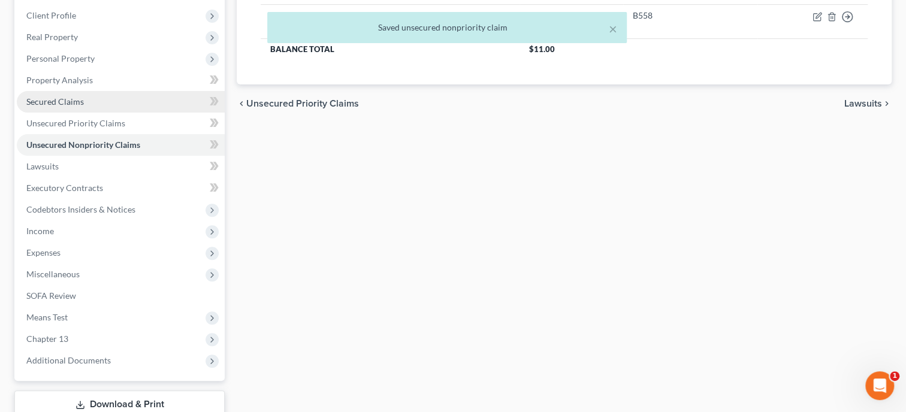
click at [55, 95] on link "Secured Claims" at bounding box center [121, 102] width 208 height 22
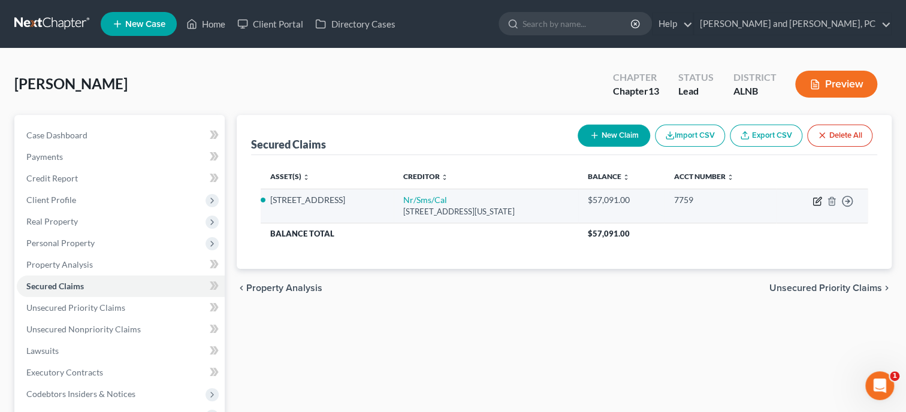
click at [818, 205] on icon "button" at bounding box center [817, 202] width 10 height 10
select select "39"
select select "4"
select select "2"
select select "0"
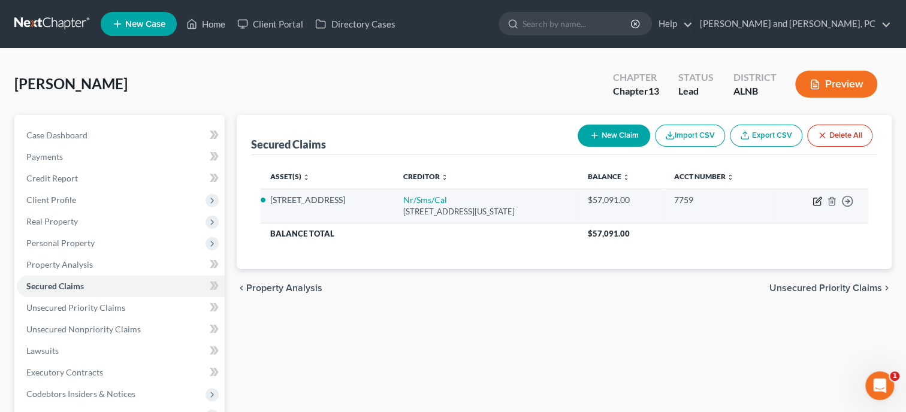
select select "0"
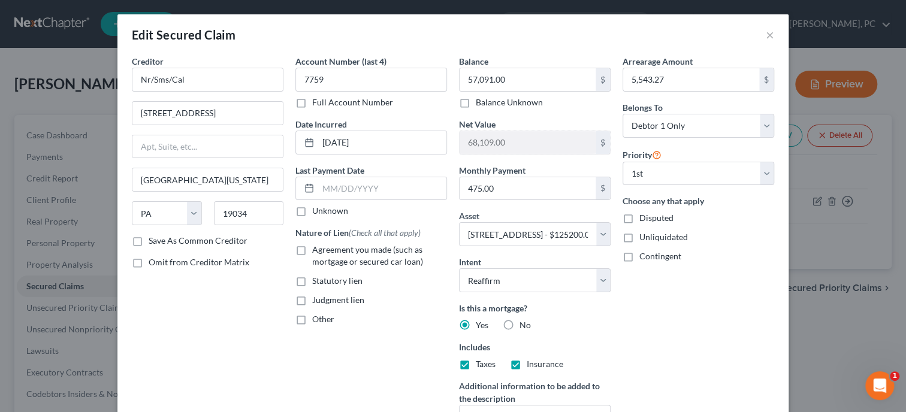
click at [312, 252] on label "Agreement you made (such as mortgage or secured car loan)" at bounding box center [379, 256] width 135 height 24
click at [317, 252] on input "Agreement you made (such as mortgage or secured car loan)" at bounding box center [321, 248] width 8 height 8
checkbox input "true"
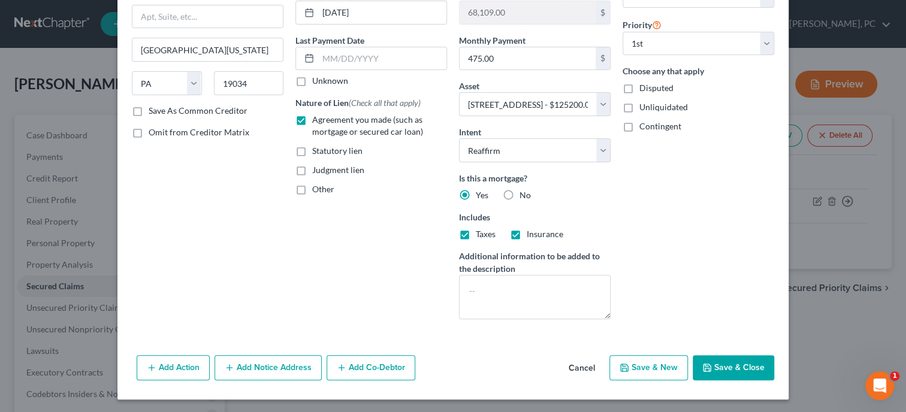
scroll to position [131, 0]
click at [244, 367] on button "Add Notice Address" at bounding box center [267, 367] width 107 height 25
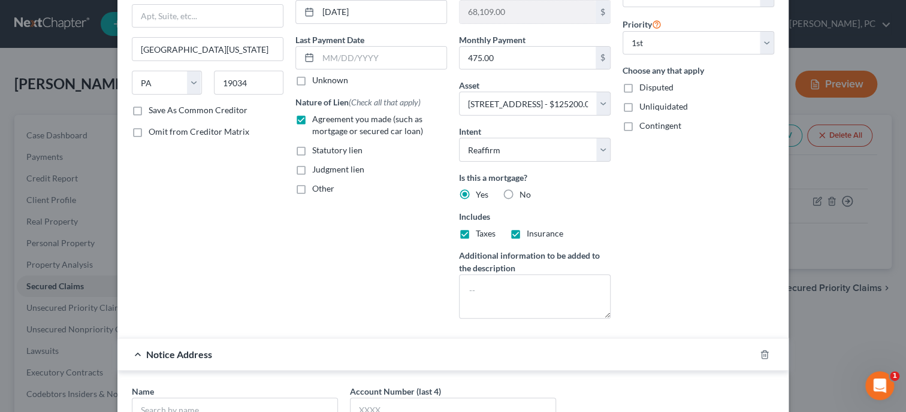
scroll to position [377, 0]
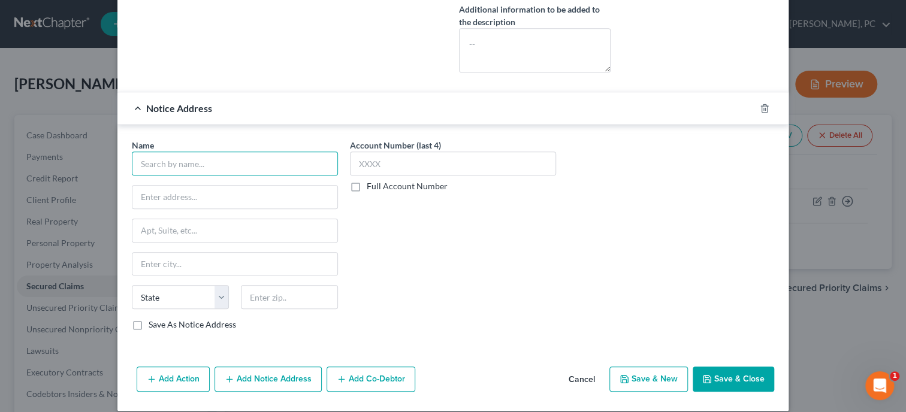
click at [229, 161] on input "text" at bounding box center [235, 164] width 206 height 24
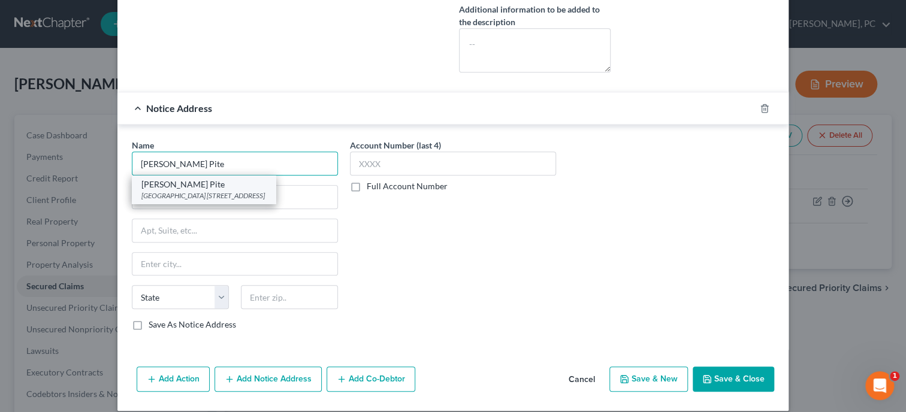
type input "[PERSON_NAME] Pite"
click at [225, 191] on div "[GEOGRAPHIC_DATA] [STREET_ADDRESS]" at bounding box center [203, 196] width 125 height 10
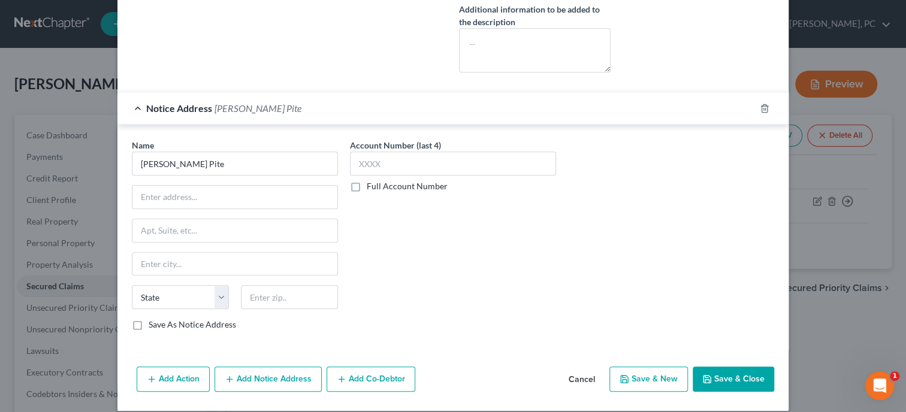
type input "[GEOGRAPHIC_DATA]"
type input "[STREET_ADDRESS]"
type input "[GEOGRAPHIC_DATA]"
select select "10"
type input "30305"
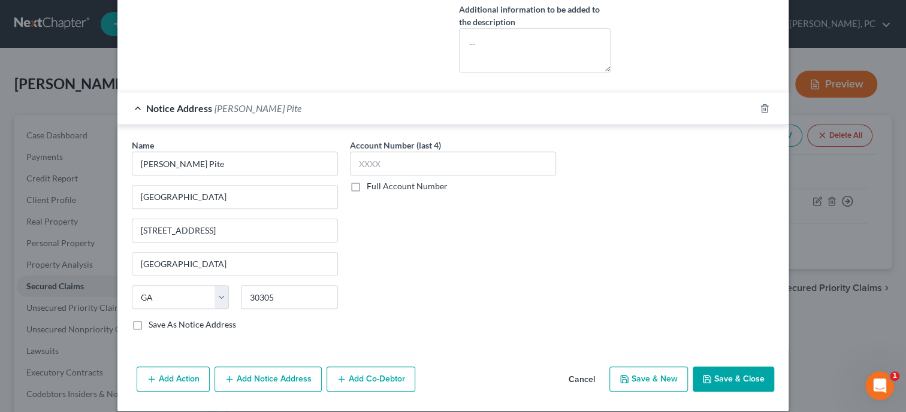
click at [704, 376] on icon "button" at bounding box center [706, 379] width 7 height 7
select select
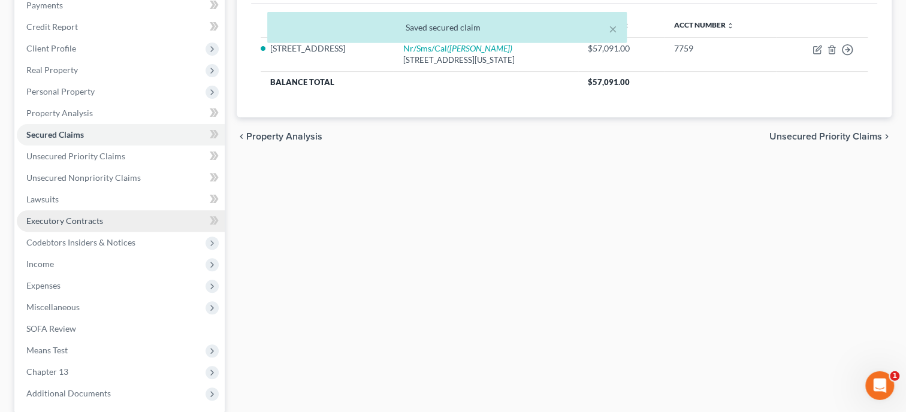
scroll to position [246, 0]
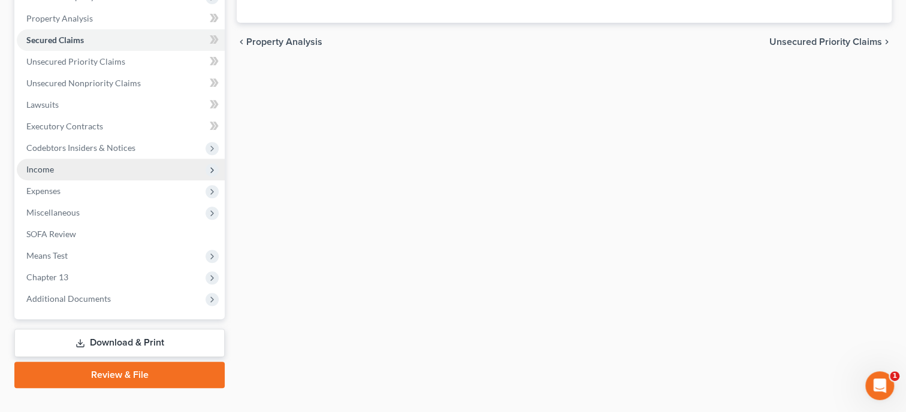
click at [78, 164] on span "Income" at bounding box center [121, 170] width 208 height 22
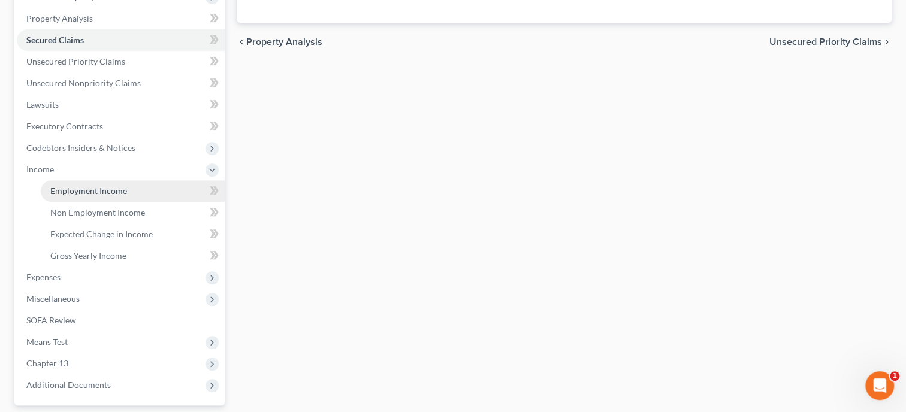
click at [84, 189] on span "Employment Income" at bounding box center [88, 191] width 77 height 10
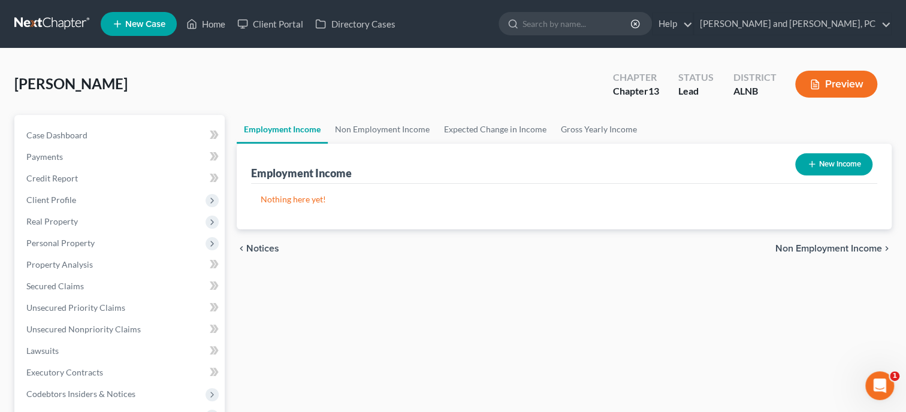
click at [821, 167] on button "New Income" at bounding box center [833, 164] width 77 height 22
select select "0"
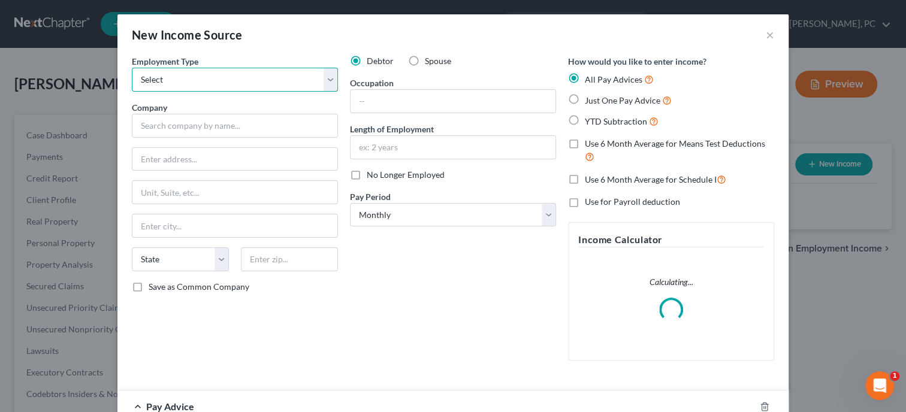
select select "0"
click option "Full or [DEMOGRAPHIC_DATA] Employment" at bounding box center [0, 0] width 0 height 0
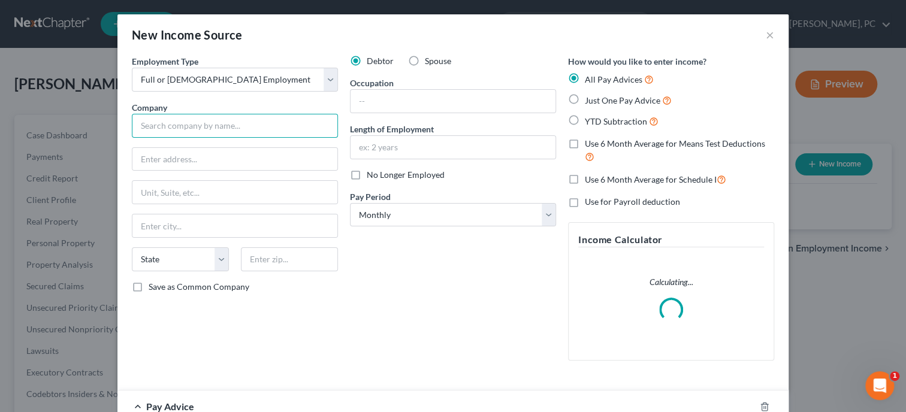
click at [254, 126] on input "text" at bounding box center [235, 126] width 206 height 24
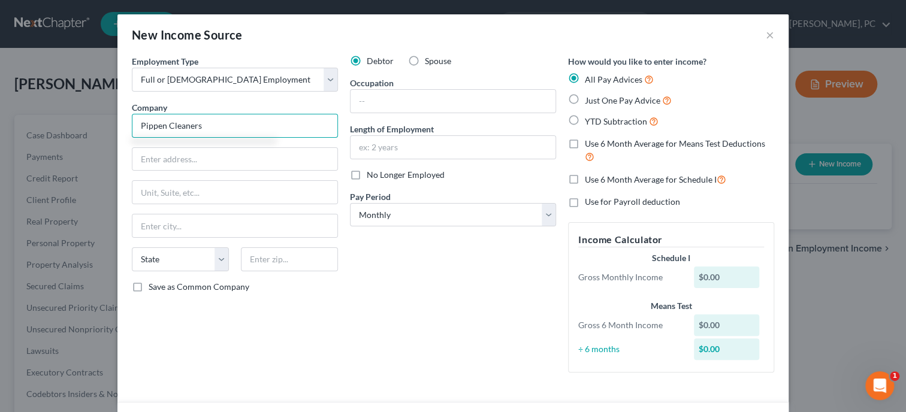
type input "Pippen Cleaners"
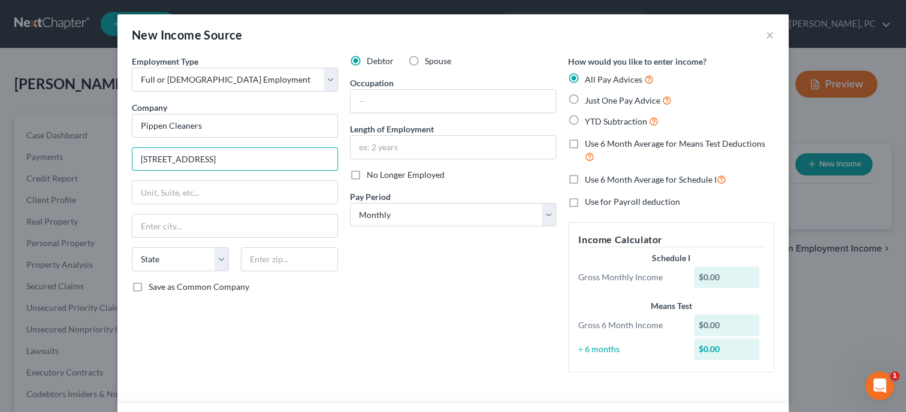
type input "[STREET_ADDRESS]"
type input "35901"
type input "Gadsden"
select select "0"
click at [375, 98] on input "text" at bounding box center [452, 101] width 205 height 23
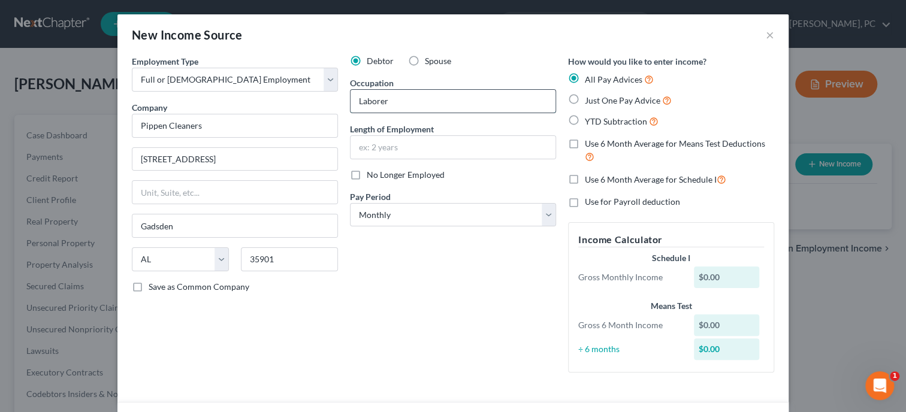
type input "Laborer"
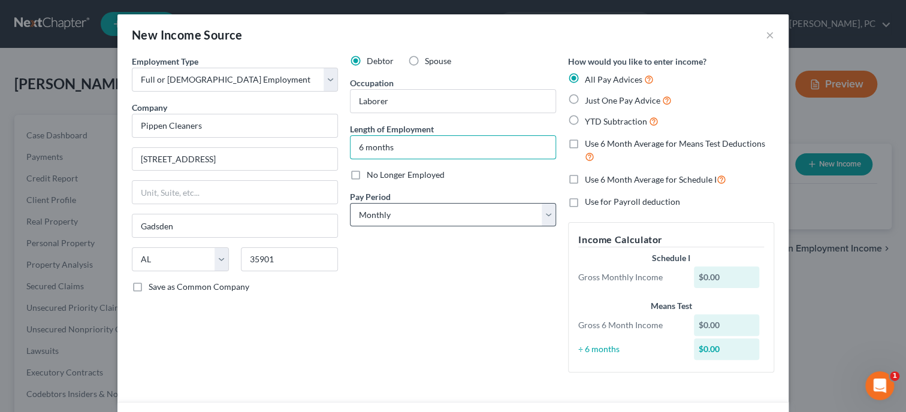
type input "6 months"
select select "3"
click option "Weekly" at bounding box center [0, 0] width 0 height 0
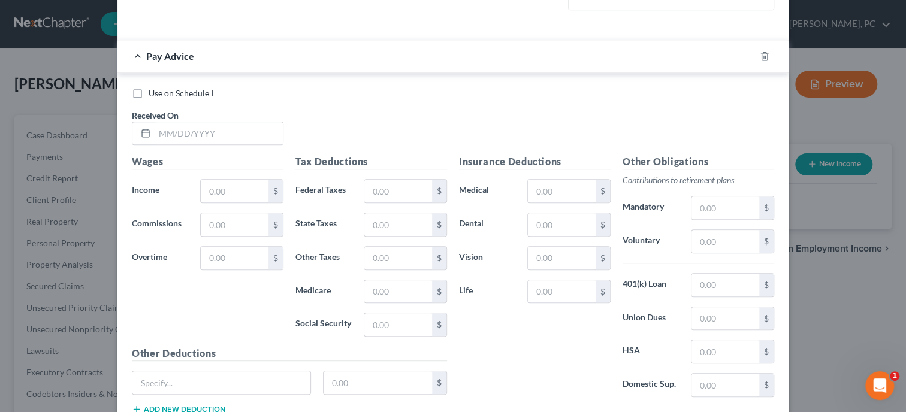
scroll to position [286, 0]
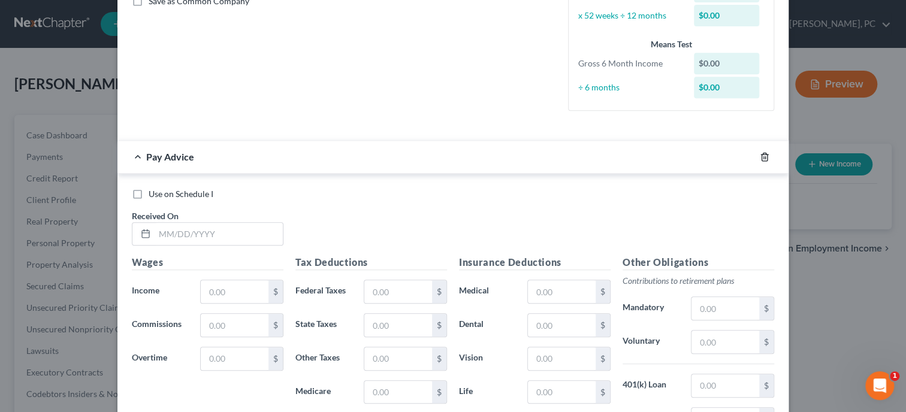
click at [764, 155] on polyline "button" at bounding box center [764, 155] width 7 height 0
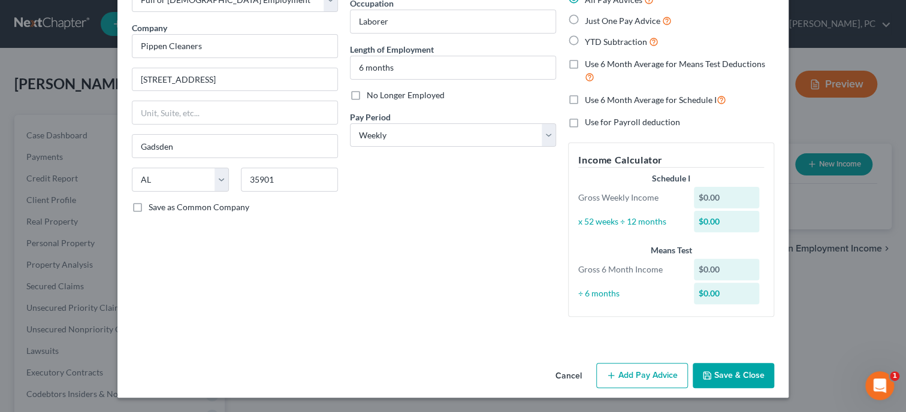
scroll to position [79, 0]
click at [715, 377] on button "Save & Close" at bounding box center [733, 376] width 81 height 25
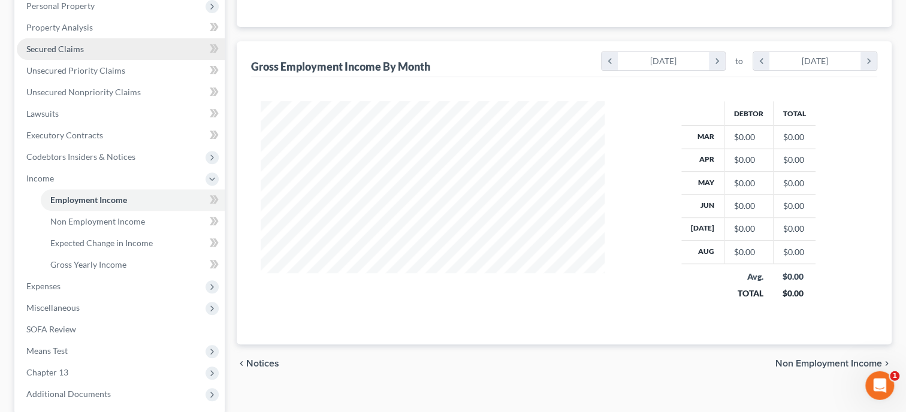
scroll to position [246, 0]
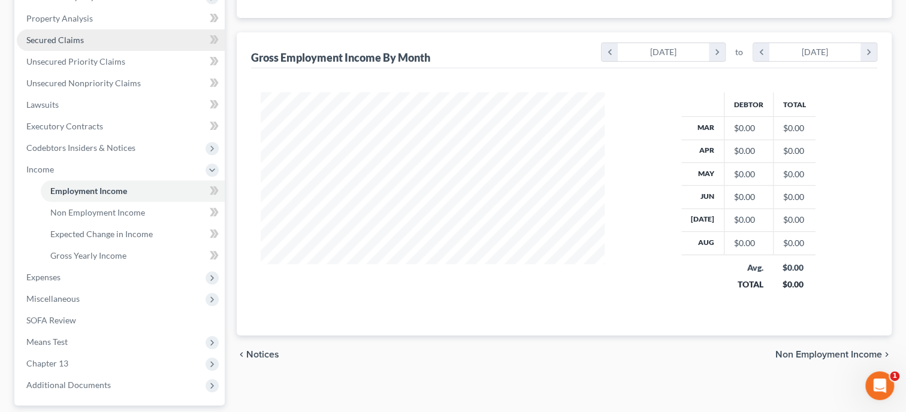
click at [122, 288] on span "Miscellaneous" at bounding box center [121, 299] width 208 height 22
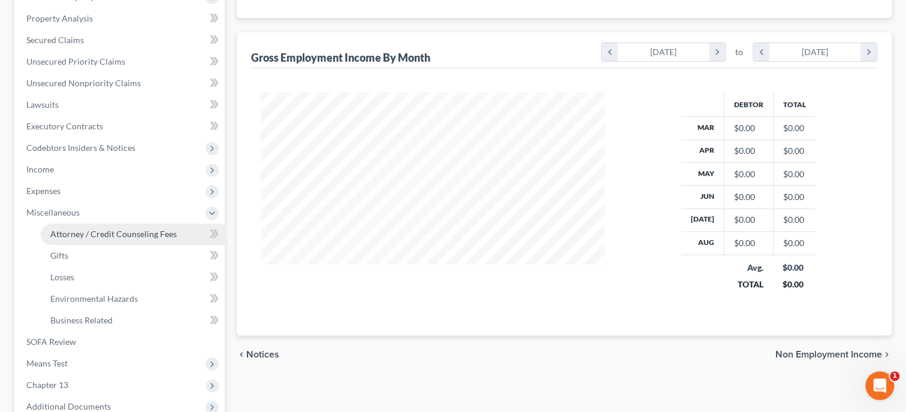
click at [95, 236] on span "Attorney / Credit Counseling Fees" at bounding box center [113, 234] width 126 height 10
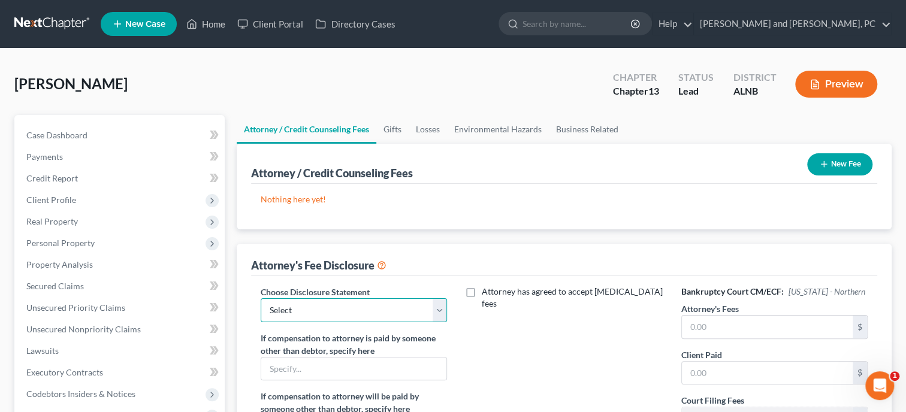
select select "0"
click option "Attorney Fee Disclosure" at bounding box center [0, 0] width 0 height 0
click at [709, 322] on input "text" at bounding box center [767, 327] width 171 height 23
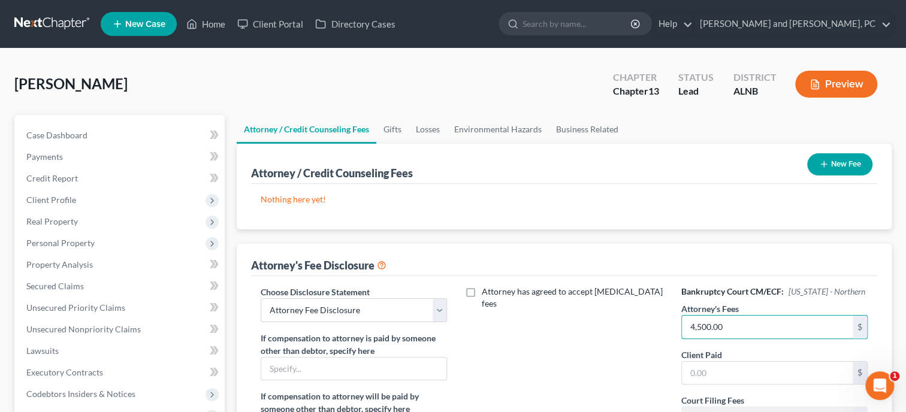
type input "4,500.00"
click at [604, 362] on div "Attorney has agreed to accept [MEDICAL_DATA] fees" at bounding box center [564, 397] width 210 height 222
click at [709, 379] on input "text" at bounding box center [767, 373] width 171 height 23
type input "0.00"
click at [585, 371] on div "Attorney has agreed to accept [MEDICAL_DATA] fees" at bounding box center [564, 397] width 210 height 222
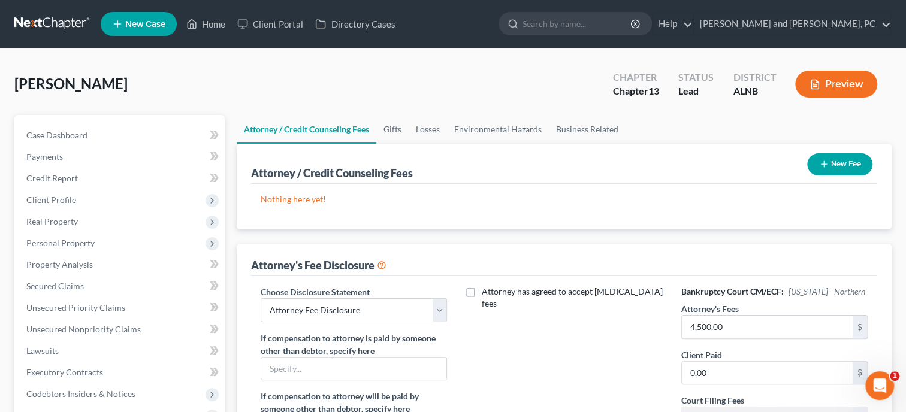
click at [826, 162] on icon "button" at bounding box center [824, 164] width 10 height 10
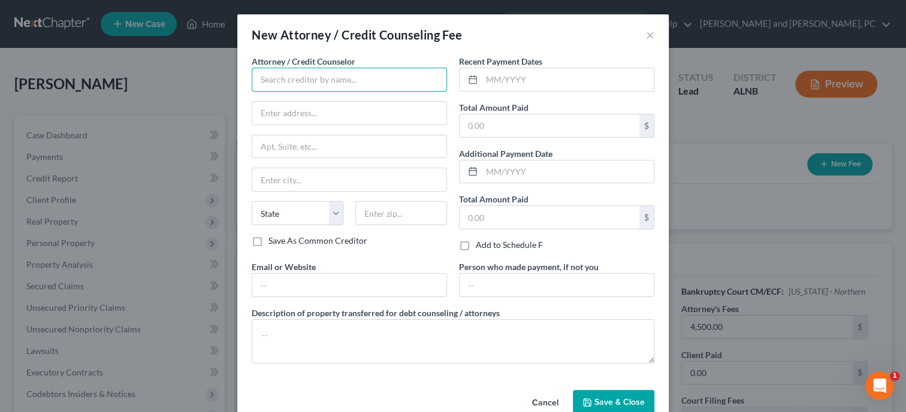
click at [362, 83] on input "text" at bounding box center [349, 80] width 195 height 24
type input "CFEFA"
type input "P.O. Box 11527"
type input "[GEOGRAPHIC_DATA]"
select select "0"
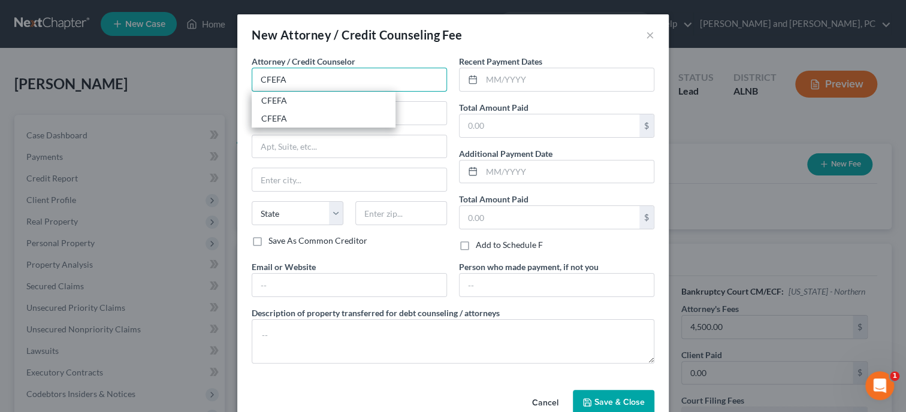
type input "35202"
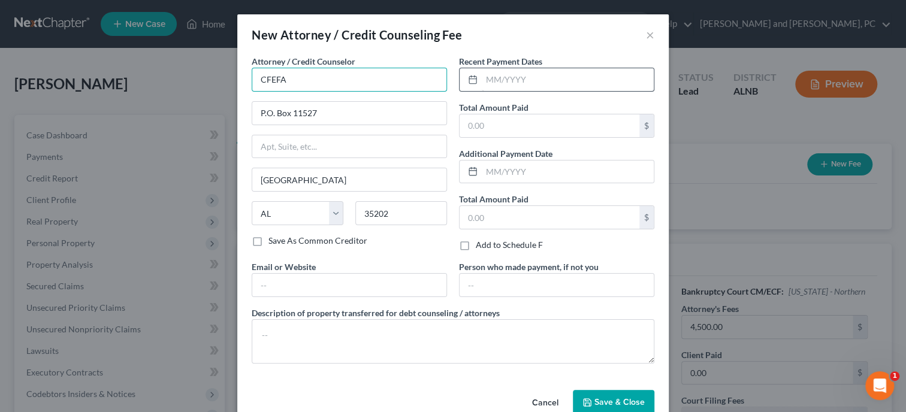
type input "CFEFA"
click at [558, 81] on input "text" at bounding box center [568, 79] width 172 height 23
type input "9/2025"
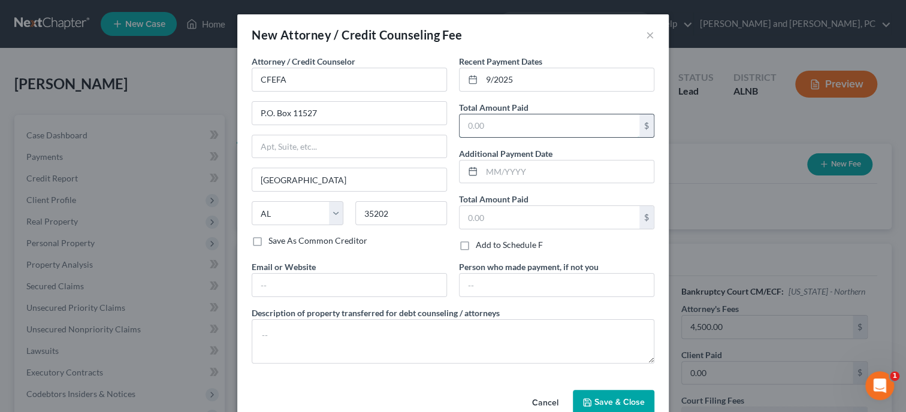
click at [572, 122] on input "text" at bounding box center [550, 125] width 180 height 23
type input "50.00"
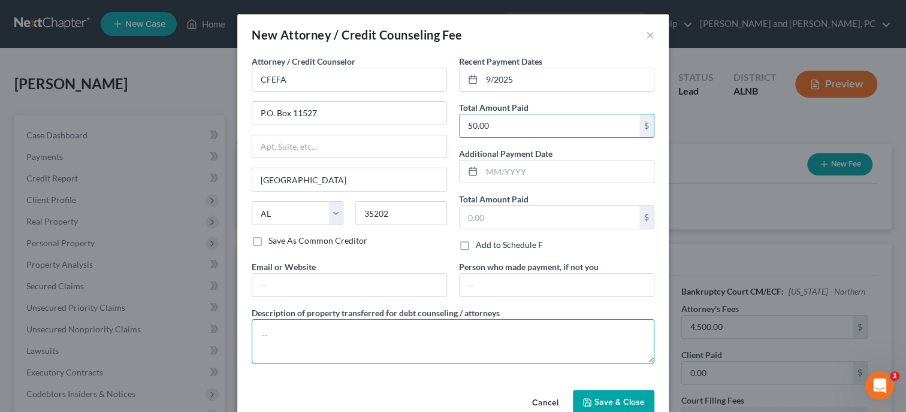
click at [487, 342] on textarea at bounding box center [453, 341] width 403 height 44
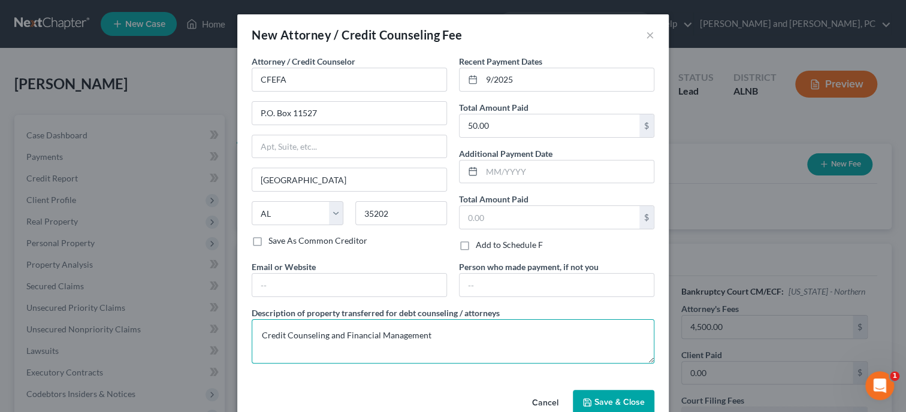
type textarea "Credit Counseling and Financial Management"
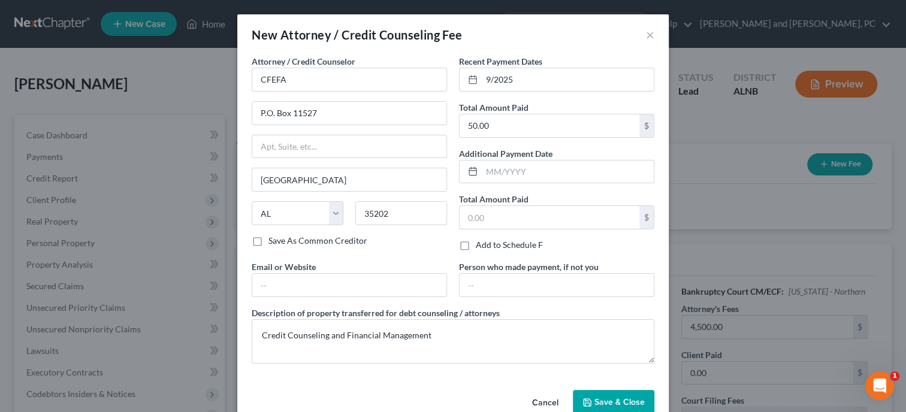
click at [637, 400] on span "Save & Close" at bounding box center [619, 402] width 50 height 10
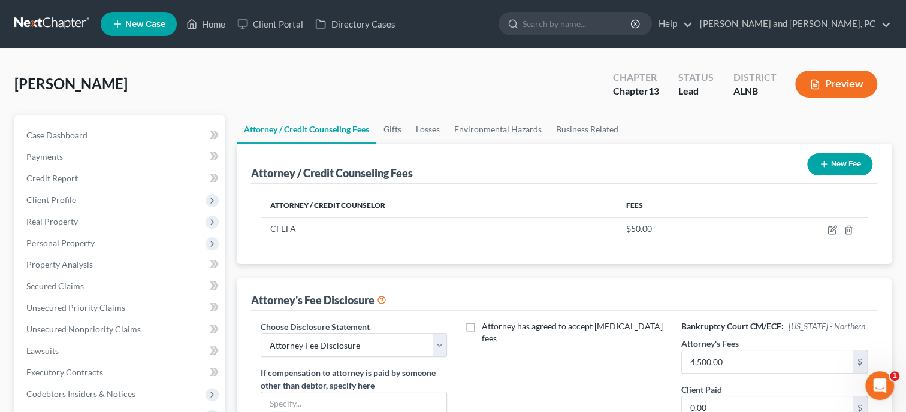
click at [829, 162] on button "New Fee" at bounding box center [839, 164] width 65 height 22
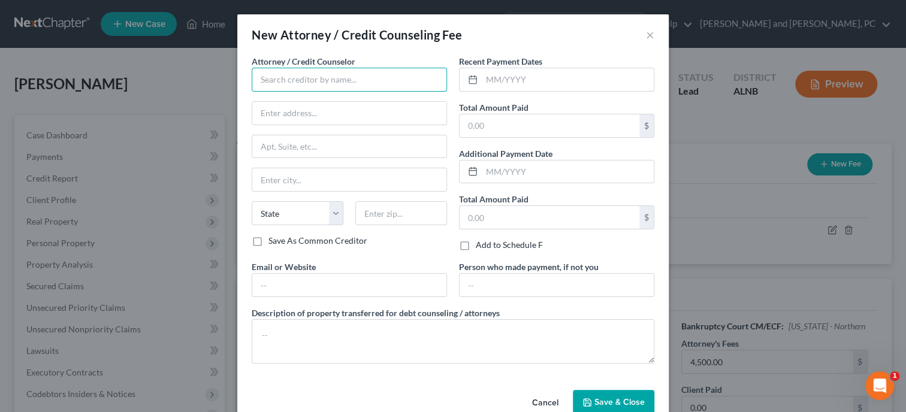
click at [303, 80] on input "text" at bounding box center [349, 80] width 195 height 24
type input "Xactus"
type input "[STREET_ADDRESS][PERSON_NAME]"
type input "Ste 100"
type input "Broomall"
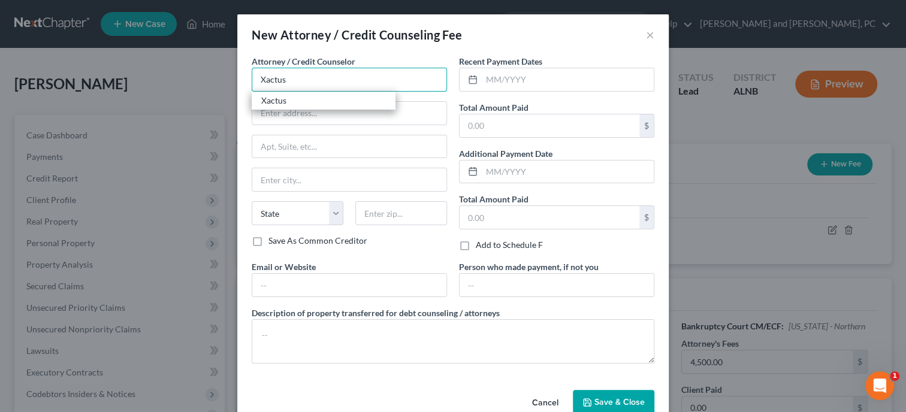
select select "39"
type input "19008"
type input "Xactus"
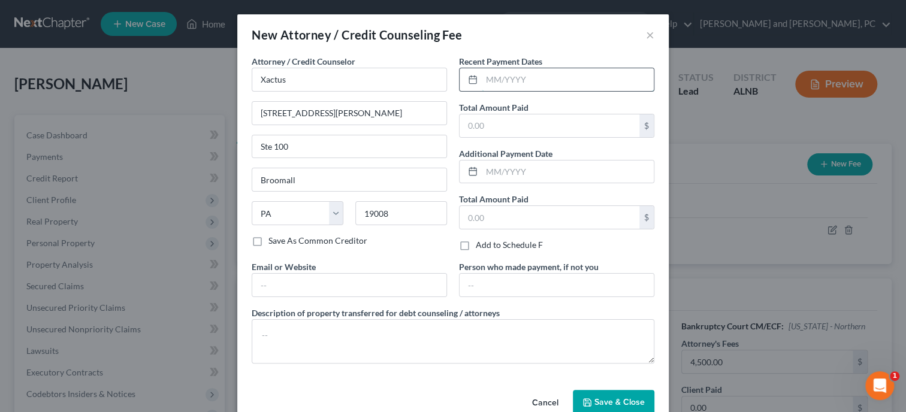
click at [544, 81] on input "text" at bounding box center [568, 79] width 172 height 23
type input "9/2025"
click at [546, 117] on input "text" at bounding box center [550, 125] width 180 height 23
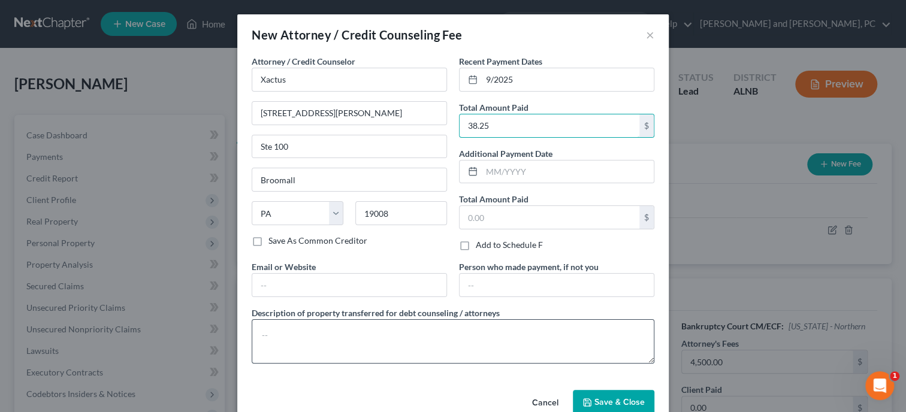
type input "38.25"
click at [464, 361] on textarea at bounding box center [453, 341] width 403 height 44
type textarea "Credit Report"
click at [595, 399] on button "Save & Close" at bounding box center [613, 402] width 81 height 25
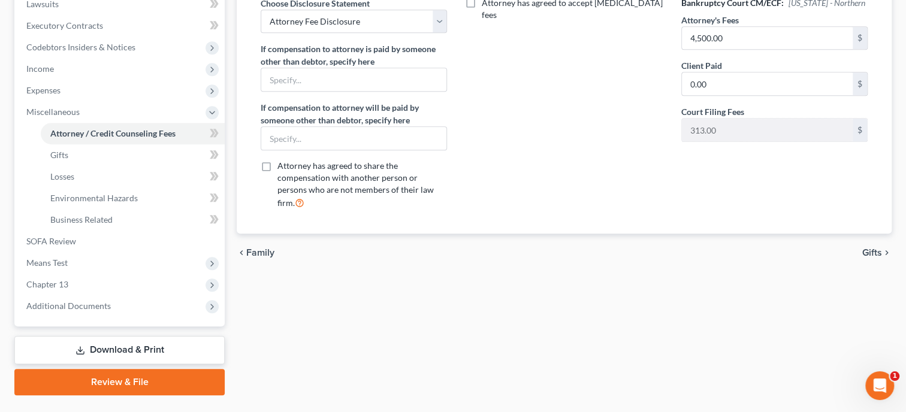
scroll to position [370, 0]
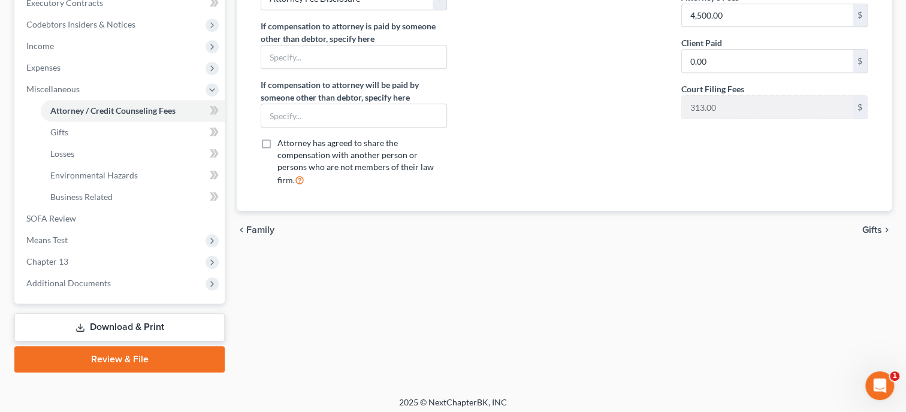
click at [474, 322] on div "Attorney / Credit Counseling Fees Gifts Losses Environmental Hazards Business R…" at bounding box center [564, 58] width 667 height 627
click at [181, 327] on link "Download & Print" at bounding box center [119, 327] width 210 height 28
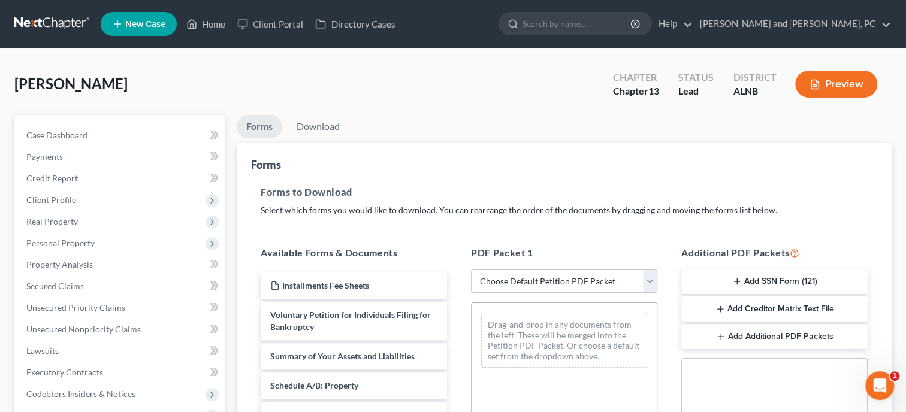
scroll to position [61, 0]
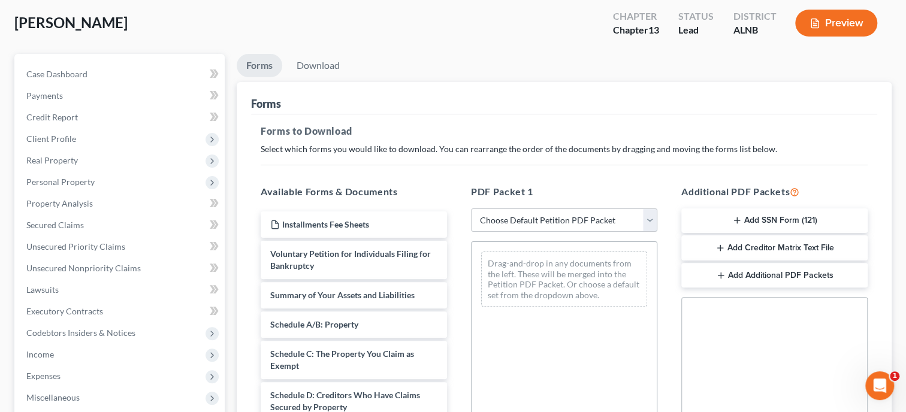
select select "1"
click option "Emergency Filing Forms (Petition and Creditor List Only)" at bounding box center [0, 0] width 0 height 0
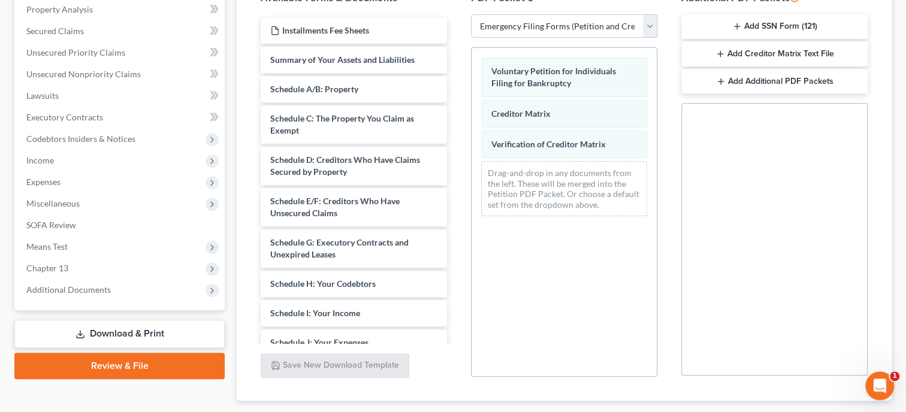
scroll to position [327, 0]
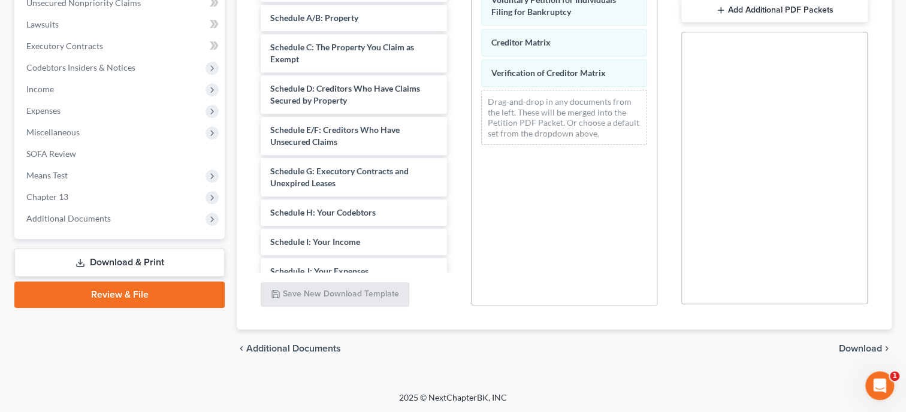
click at [861, 347] on span "Download" at bounding box center [860, 349] width 43 height 10
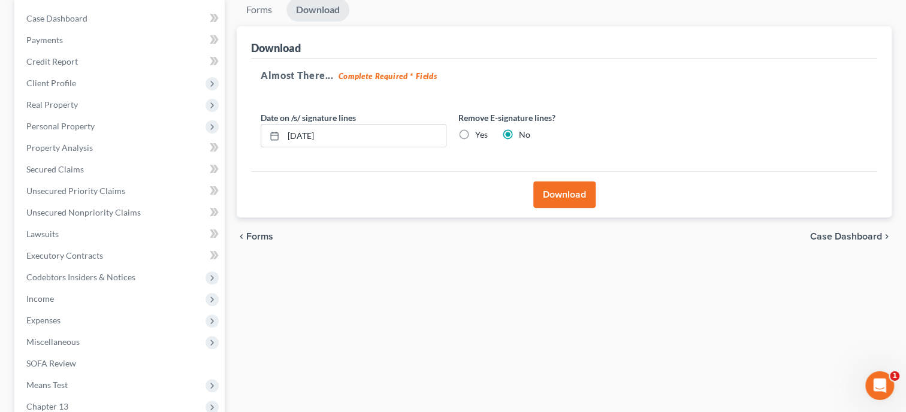
scroll to position [19, 0]
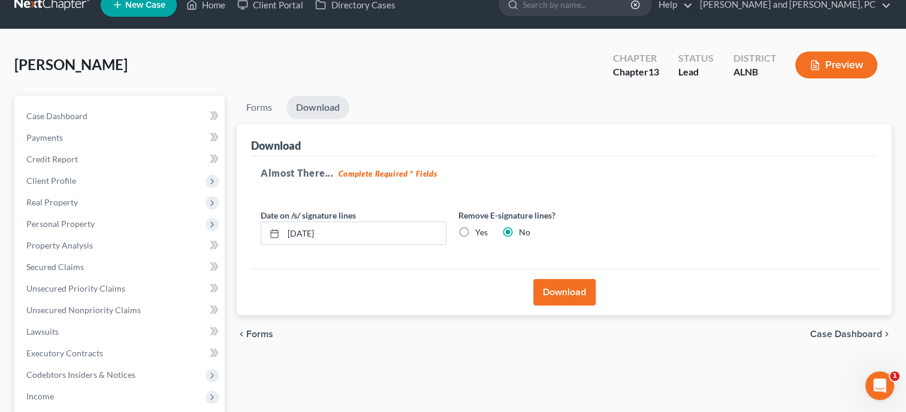
click at [562, 292] on button "Download" at bounding box center [564, 292] width 62 height 26
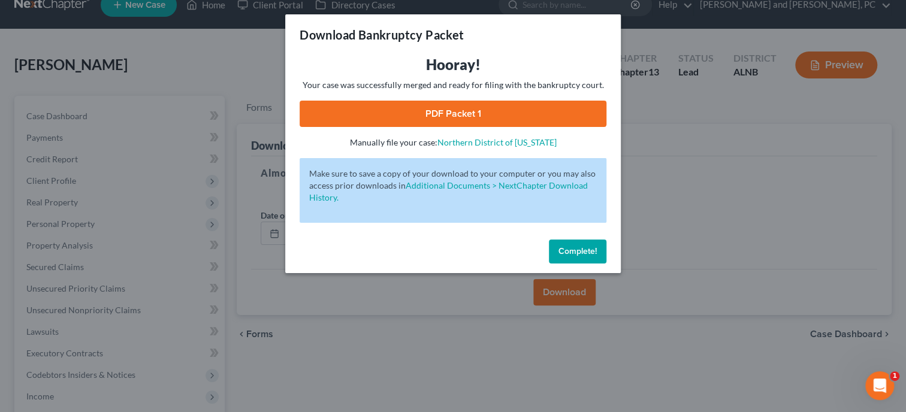
click at [477, 119] on link "PDF Packet 1" at bounding box center [453, 114] width 307 height 26
click at [604, 257] on button "Complete!" at bounding box center [578, 252] width 58 height 24
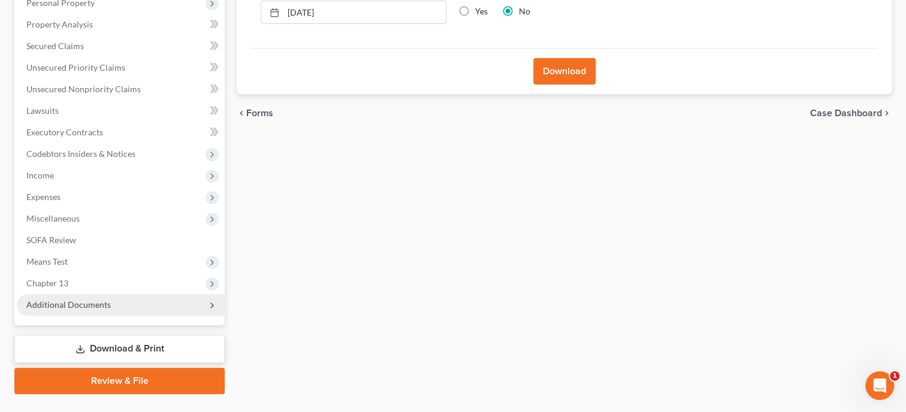
scroll to position [266, 0]
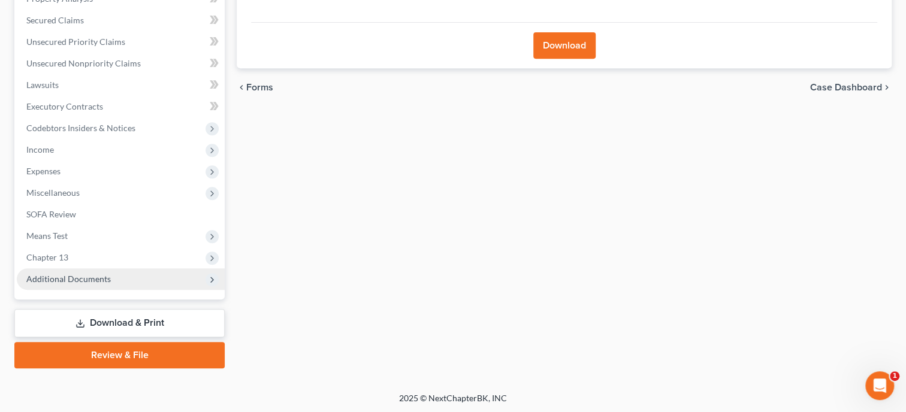
click at [69, 282] on span "Additional Documents" at bounding box center [68, 279] width 84 height 10
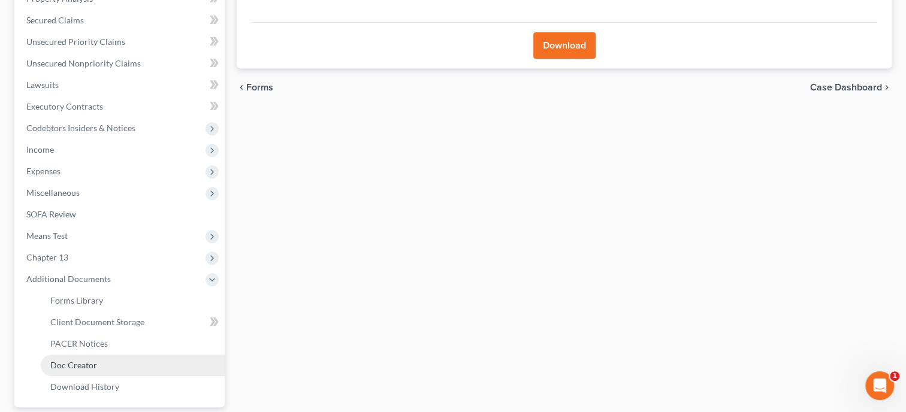
scroll to position [328, 0]
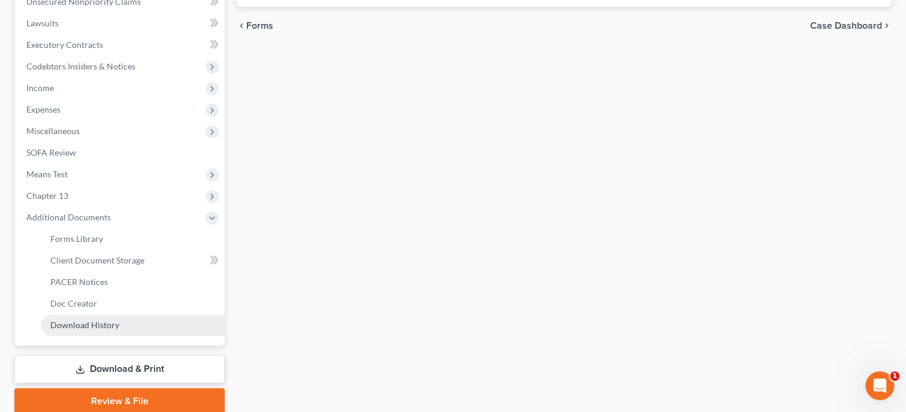
click at [77, 321] on span "Download History" at bounding box center [84, 325] width 69 height 10
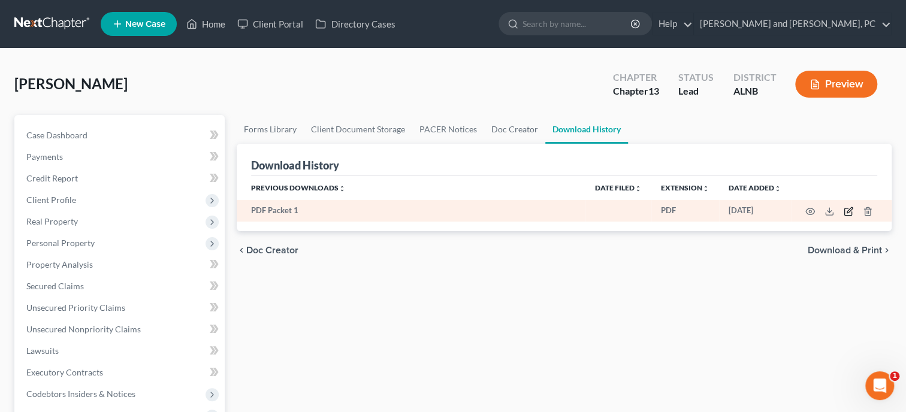
click at [845, 212] on icon "button" at bounding box center [849, 212] width 10 height 10
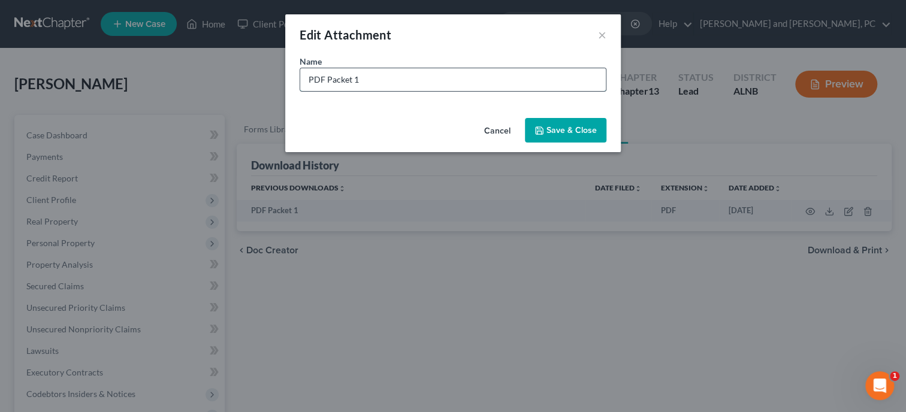
drag, startPoint x: 412, startPoint y: 73, endPoint x: 279, endPoint y: 86, distance: 133.0
click at [300, 86] on input "PDF Packet 1" at bounding box center [453, 79] width 306 height 23
type input "Emergency Petition"
click at [547, 138] on button "Save & Close" at bounding box center [565, 130] width 81 height 25
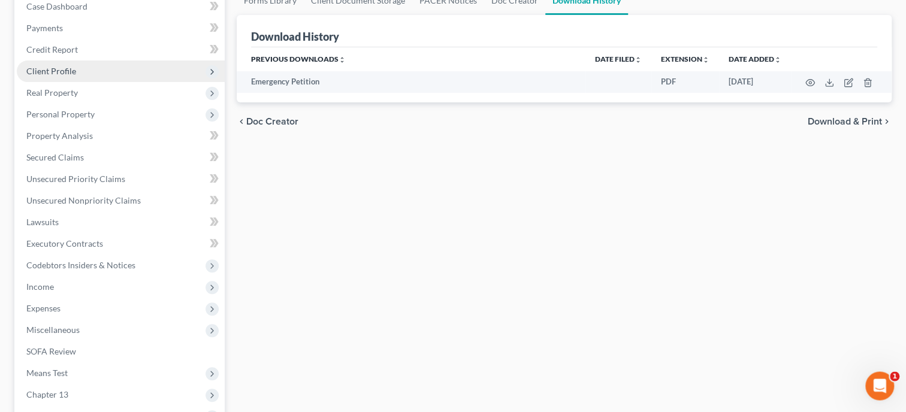
scroll to position [370, 0]
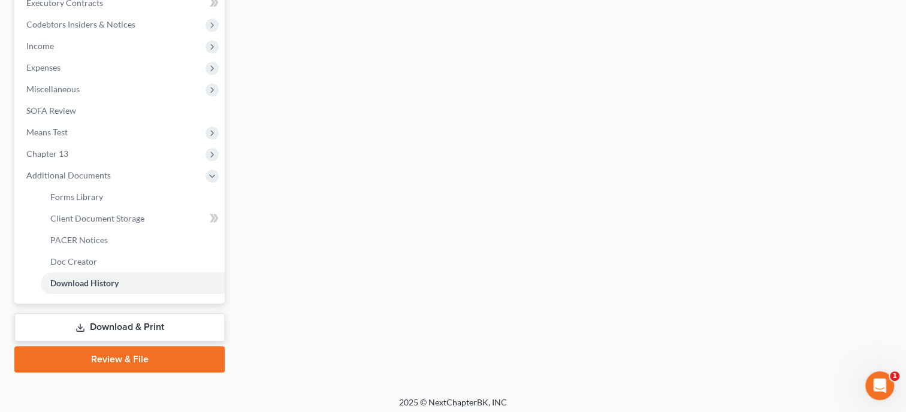
click at [85, 324] on link "Download & Print" at bounding box center [119, 327] width 210 height 28
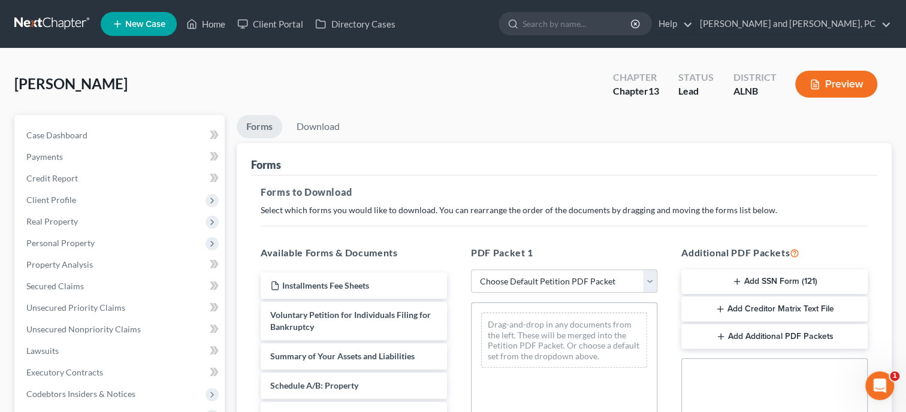
click at [762, 276] on button "Add SSN Form (121)" at bounding box center [774, 282] width 186 height 25
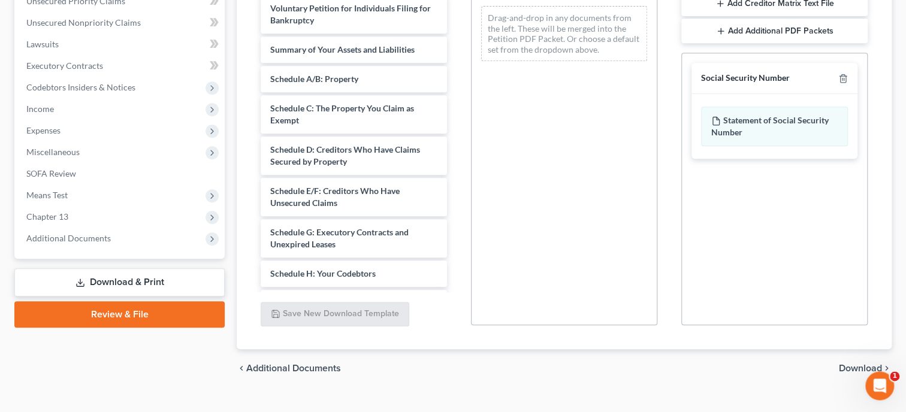
scroll to position [308, 0]
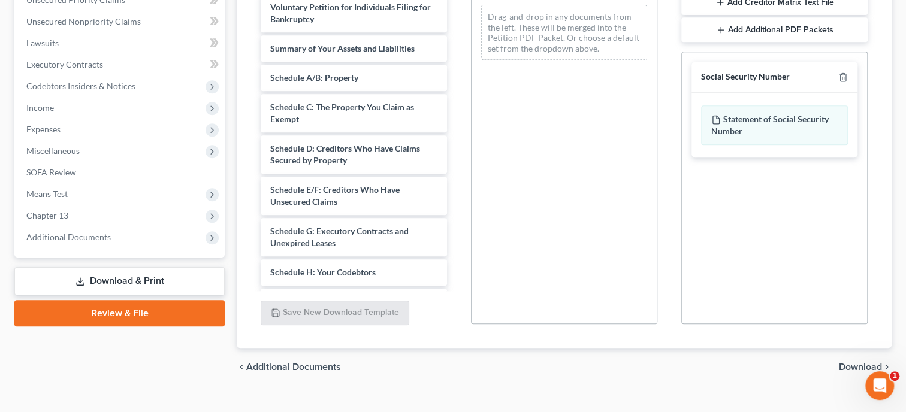
click at [844, 366] on span "Download" at bounding box center [860, 367] width 43 height 10
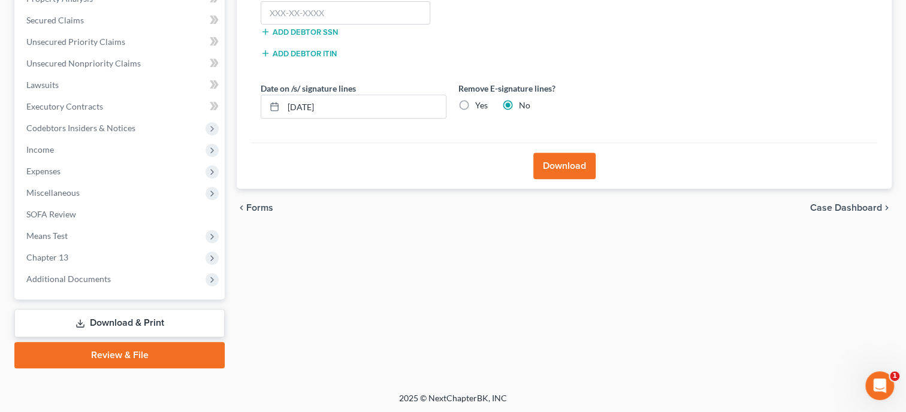
scroll to position [81, 0]
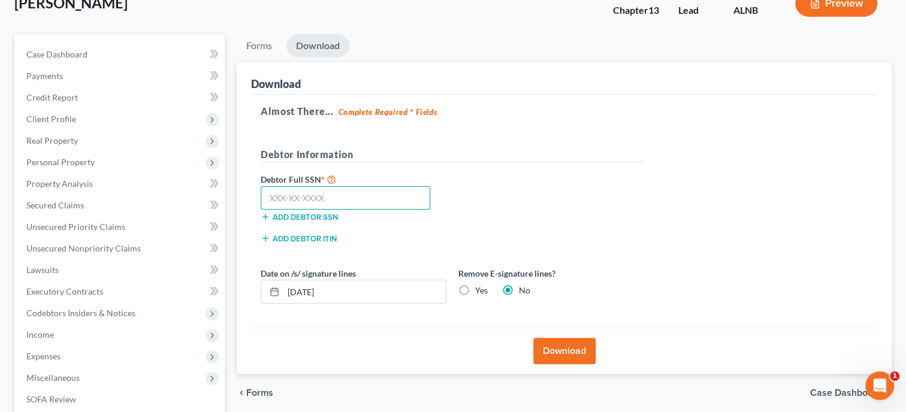
click at [398, 207] on input "text" at bounding box center [346, 198] width 170 height 24
type input "423-23-4075"
click at [552, 356] on button "Download" at bounding box center [564, 351] width 62 height 26
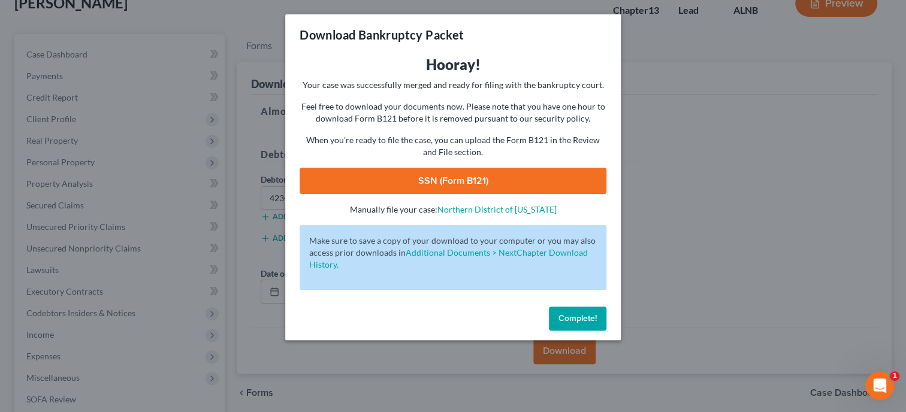
click at [467, 179] on link "SSN (Form B121)" at bounding box center [453, 181] width 307 height 26
click at [594, 324] on span "Complete!" at bounding box center [577, 318] width 38 height 10
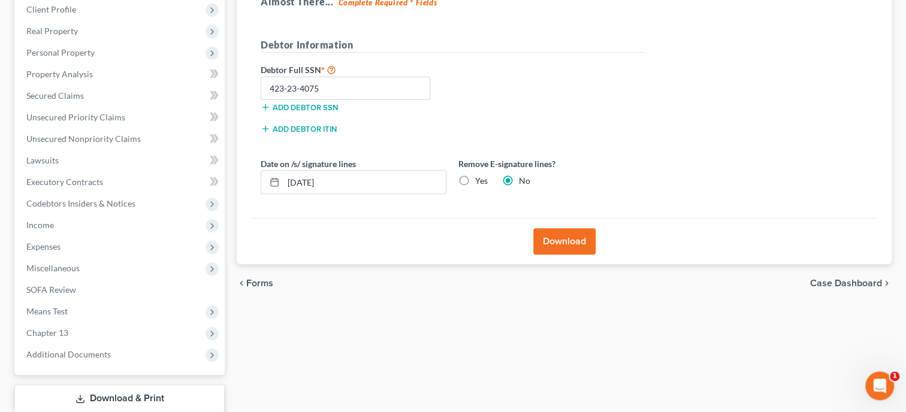
scroll to position [266, 0]
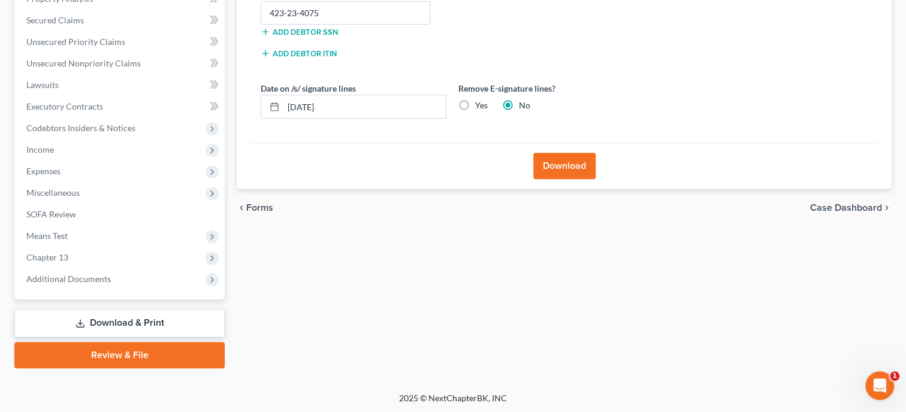
click at [65, 342] on link "Review & File" at bounding box center [119, 355] width 210 height 26
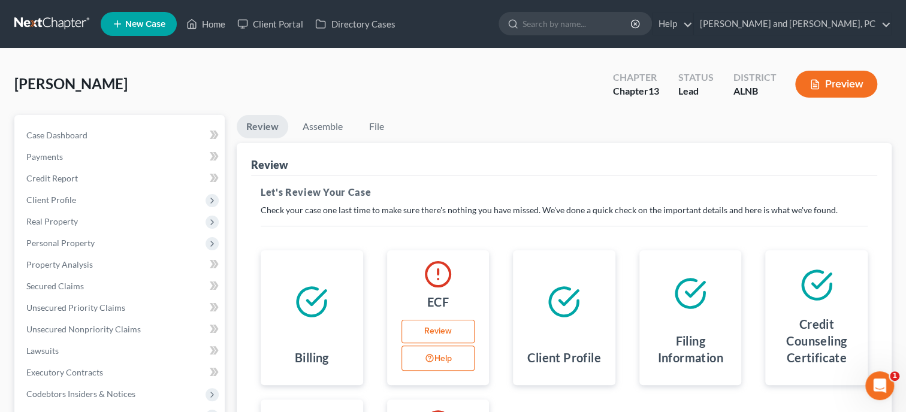
click at [436, 331] on link "Review" at bounding box center [438, 332] width 74 height 24
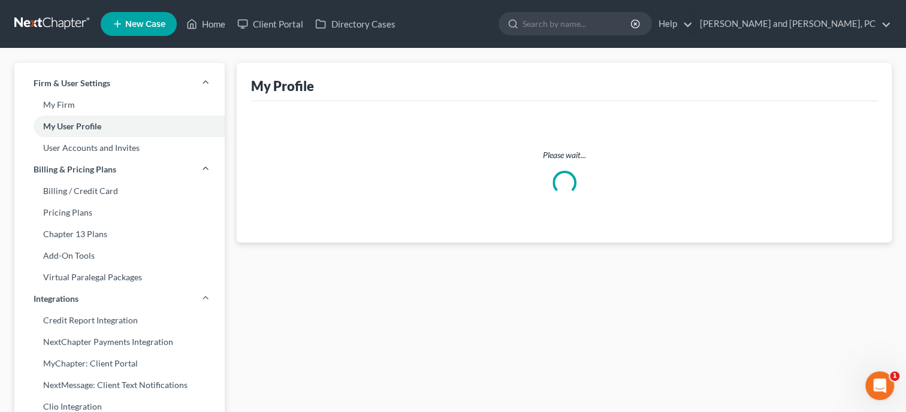
select select "0"
select select "paralegal"
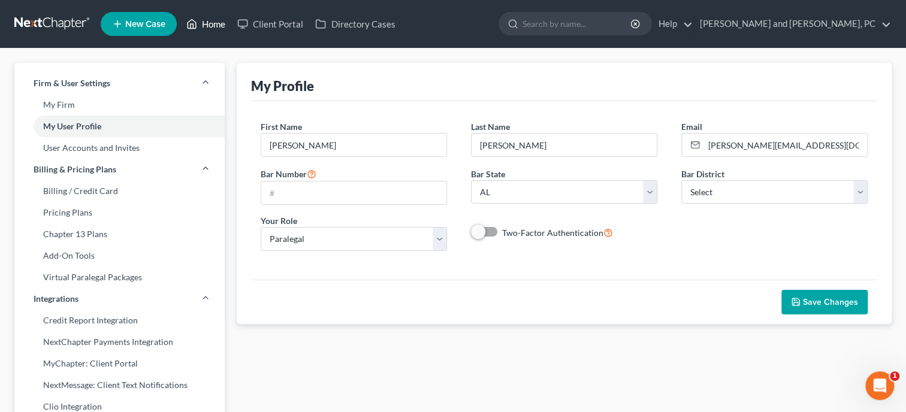
click at [217, 28] on link "Home" at bounding box center [205, 24] width 51 height 22
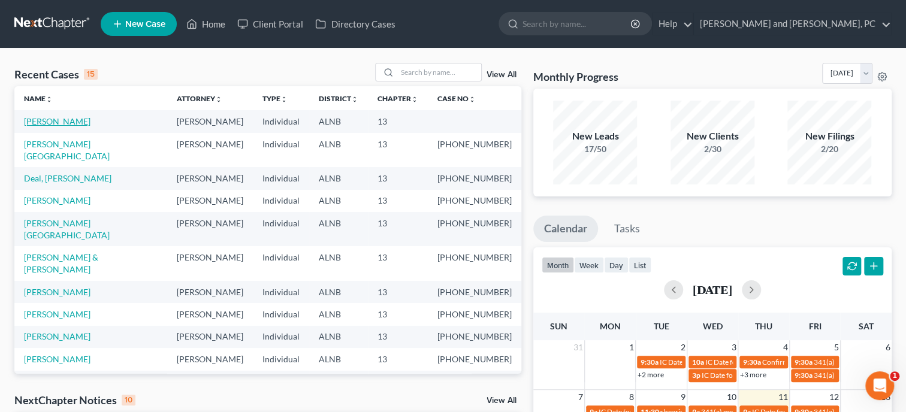
click at [69, 125] on link "[PERSON_NAME]" at bounding box center [57, 121] width 67 height 10
select select "6"
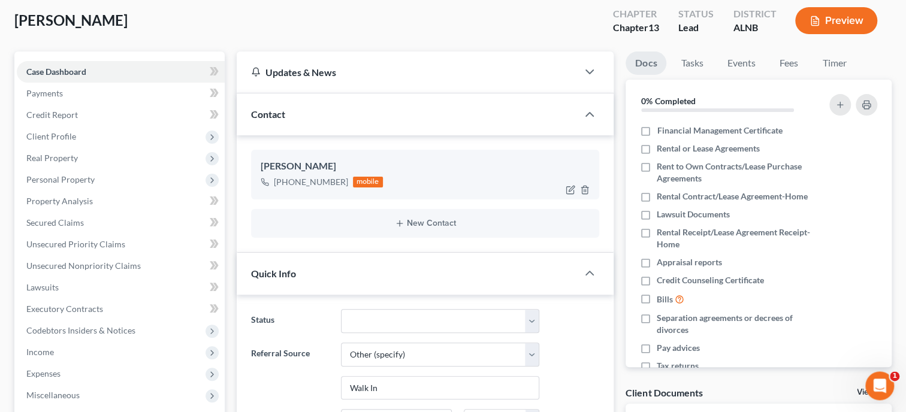
scroll to position [123, 0]
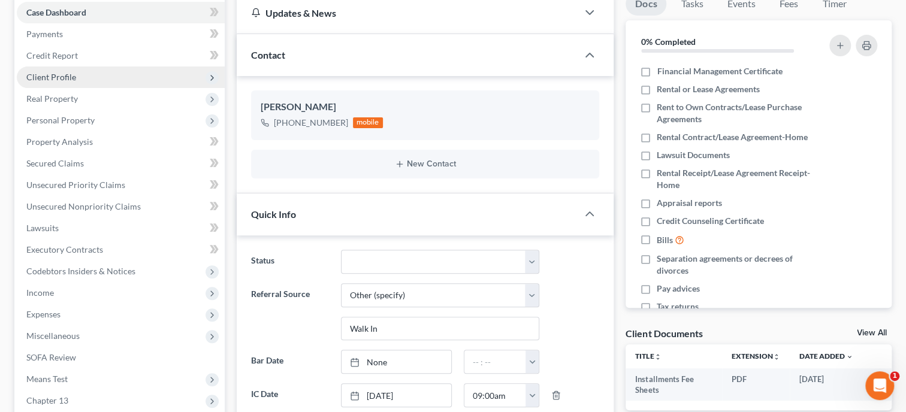
click at [80, 79] on span "Client Profile" at bounding box center [121, 78] width 208 height 22
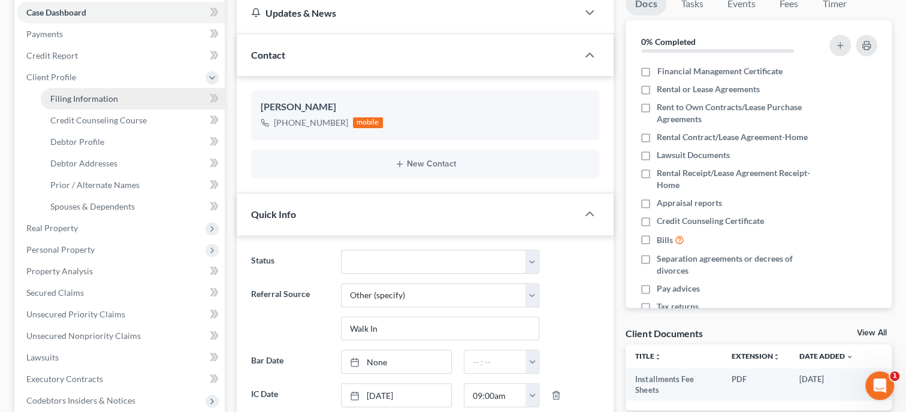
click at [89, 96] on span "Filing Information" at bounding box center [84, 98] width 68 height 10
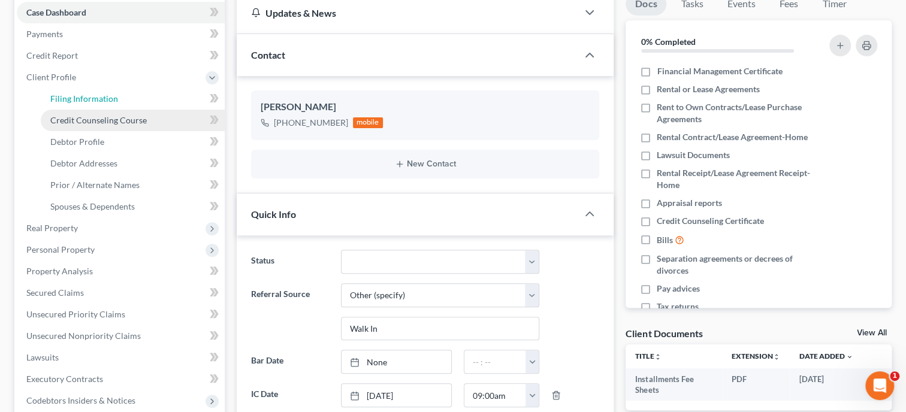
select select "1"
select select "0"
select select "3"
select select "1"
select select "0"
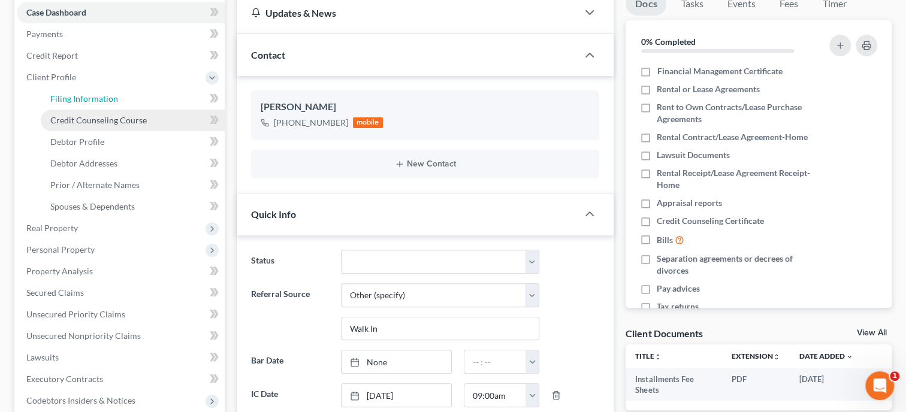
select select "0"
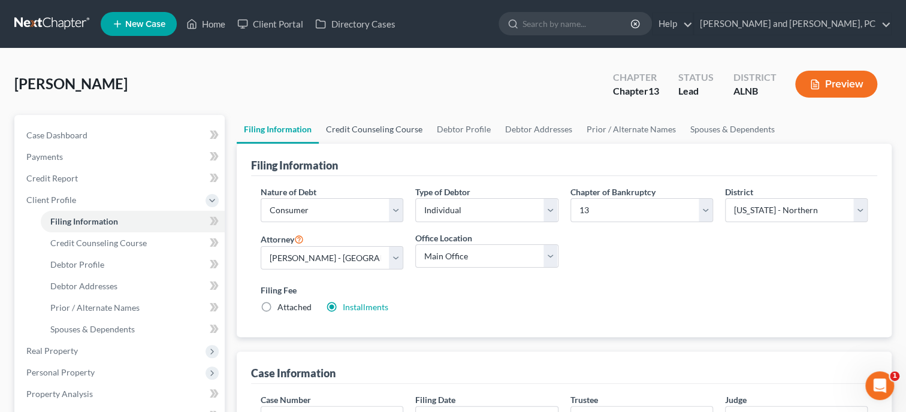
click at [364, 131] on link "Credit Counseling Course" at bounding box center [374, 129] width 111 height 29
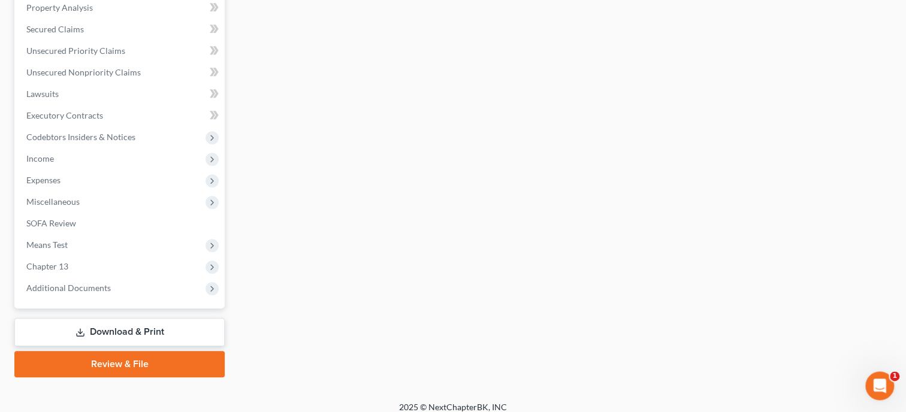
scroll to position [395, 0]
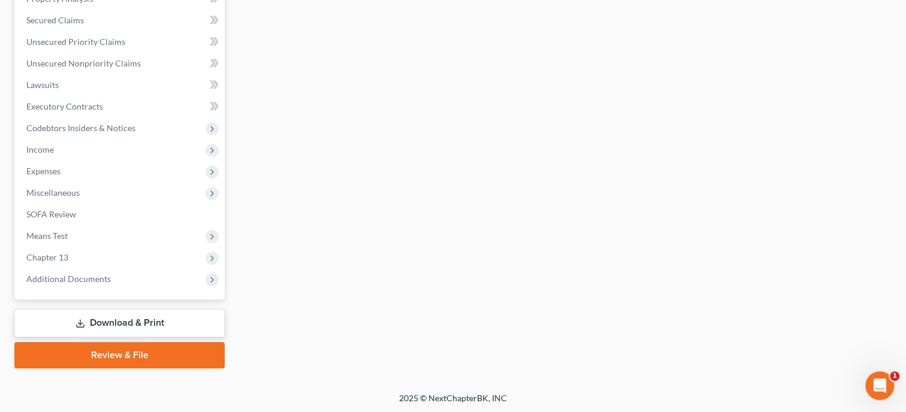
click at [156, 350] on link "Review & File" at bounding box center [119, 355] width 210 height 26
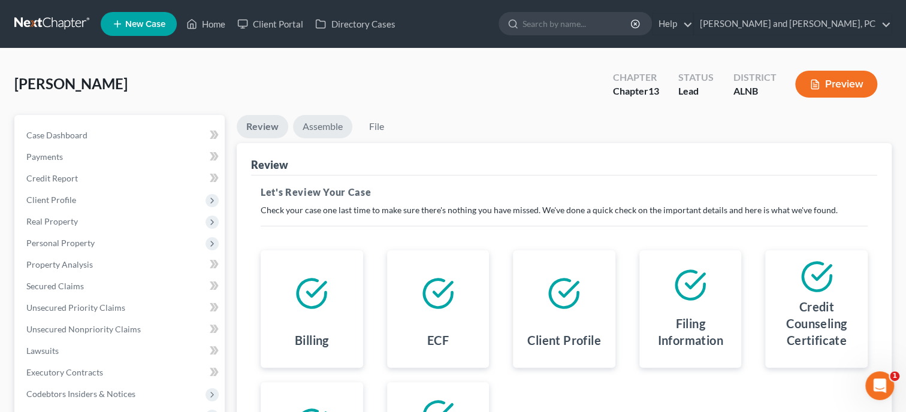
click at [335, 118] on link "Assemble" at bounding box center [322, 126] width 59 height 23
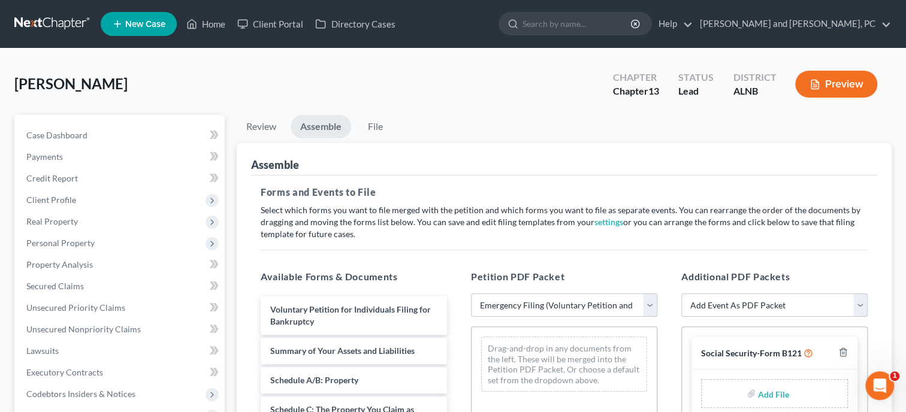
click option "Emergency Filing (Voluntary Petition and Creditor List Only)" at bounding box center [0, 0] width 0 height 0
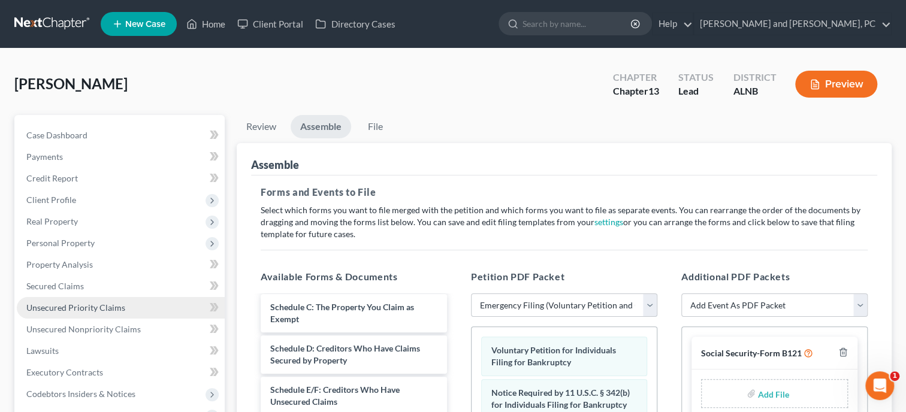
scroll to position [246, 0]
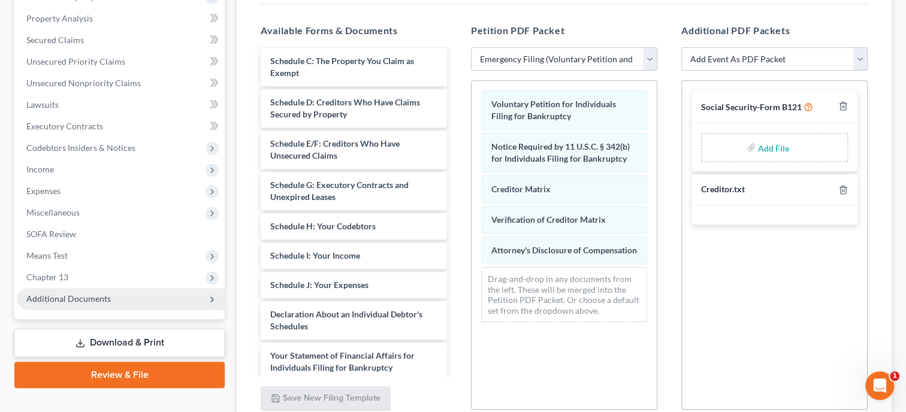
click at [63, 290] on span "Additional Documents" at bounding box center [121, 299] width 208 height 22
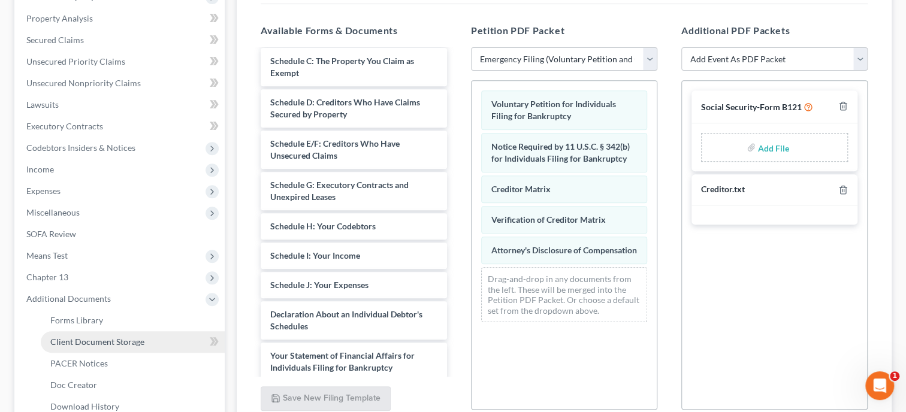
click at [73, 337] on span "Client Document Storage" at bounding box center [97, 342] width 94 height 10
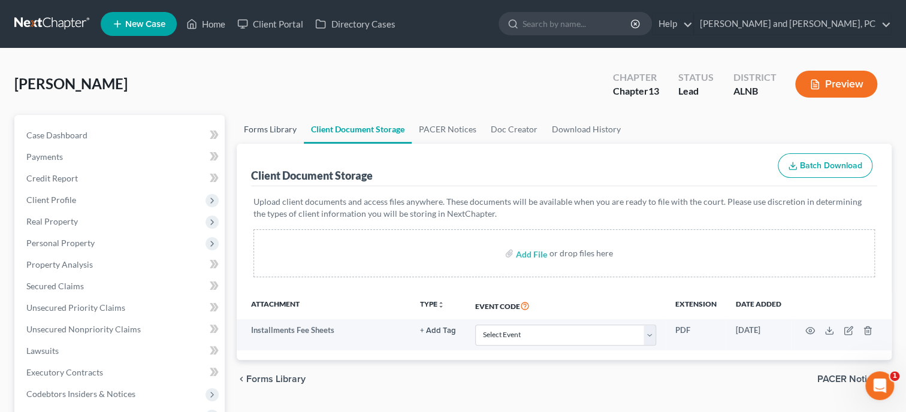
click at [268, 134] on link "Forms Library" at bounding box center [270, 129] width 67 height 29
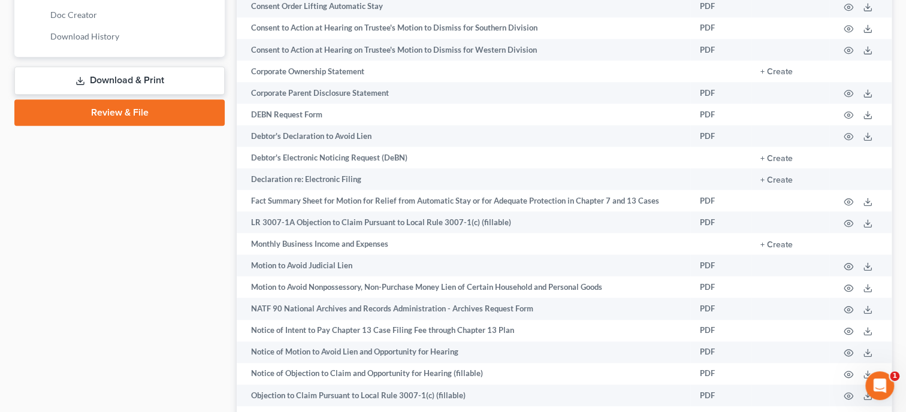
scroll to position [678, 0]
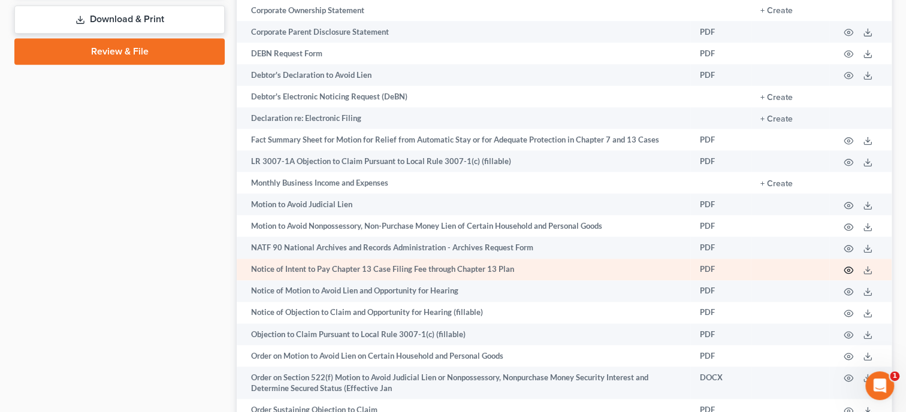
click at [852, 274] on icon "button" at bounding box center [848, 270] width 9 height 7
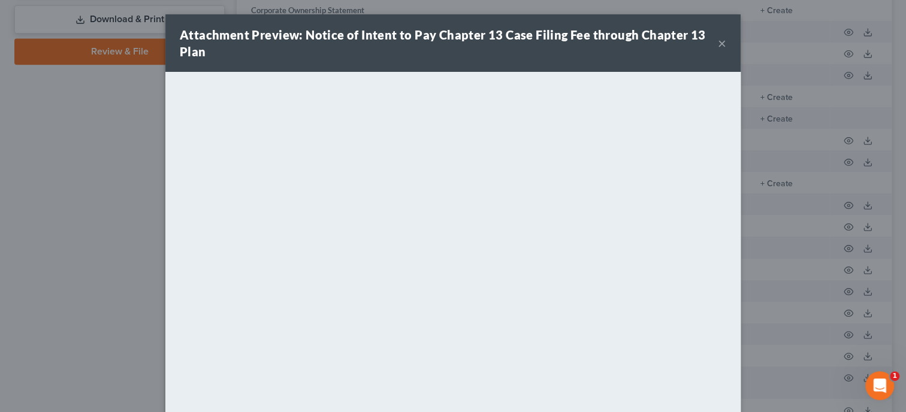
click at [721, 41] on button "×" at bounding box center [722, 43] width 8 height 14
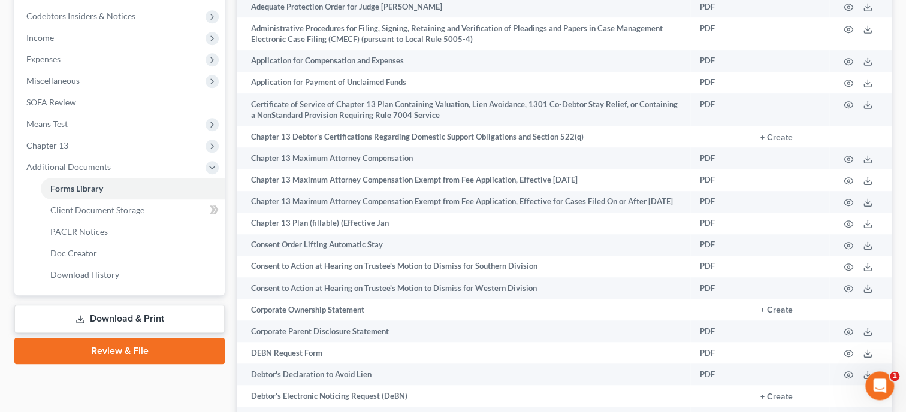
scroll to position [370, 0]
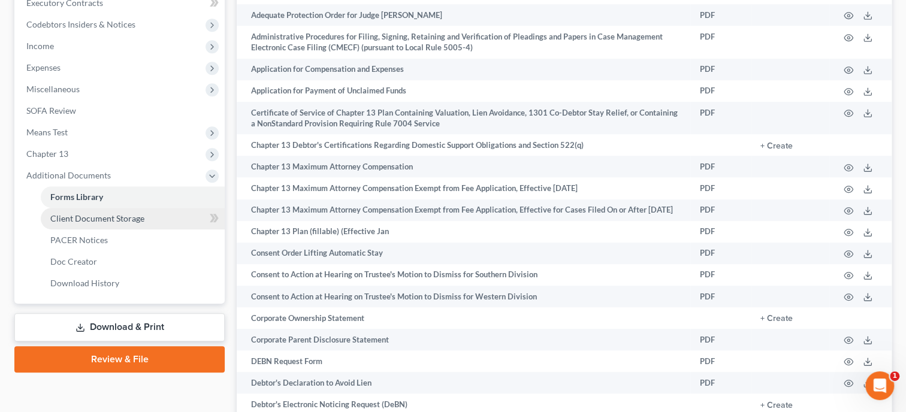
click at [124, 218] on span "Client Document Storage" at bounding box center [97, 218] width 94 height 10
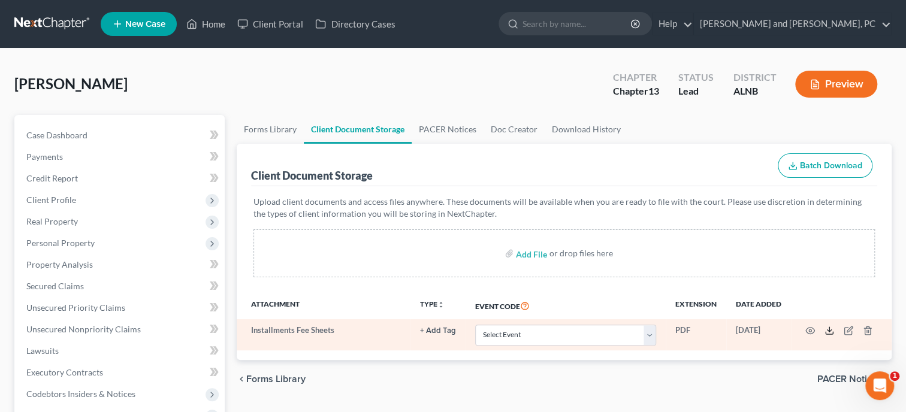
click at [829, 333] on icon at bounding box center [829, 331] width 10 height 10
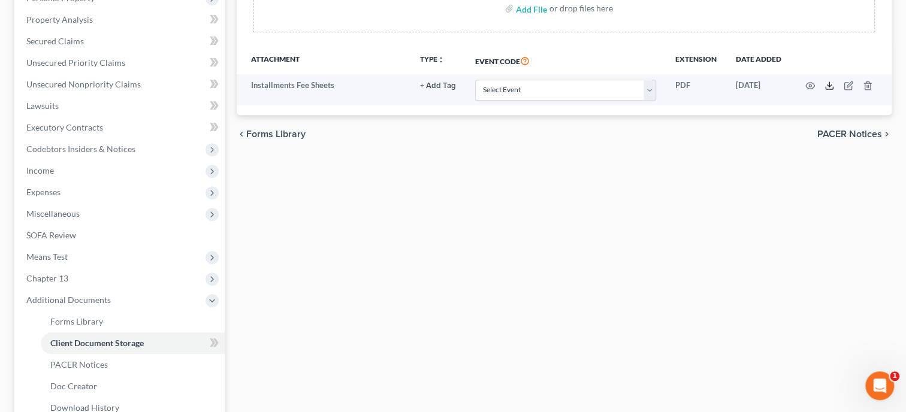
scroll to position [246, 0]
click at [72, 340] on span "Client Document Storage" at bounding box center [96, 342] width 93 height 10
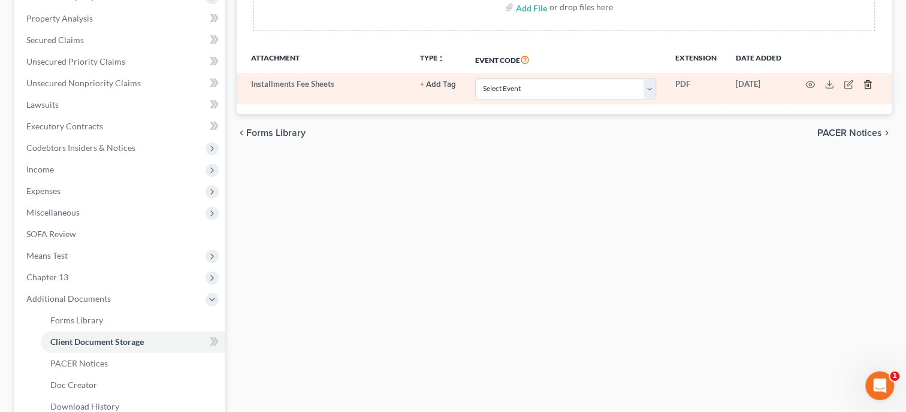
click at [864, 88] on icon "button" at bounding box center [868, 85] width 10 height 10
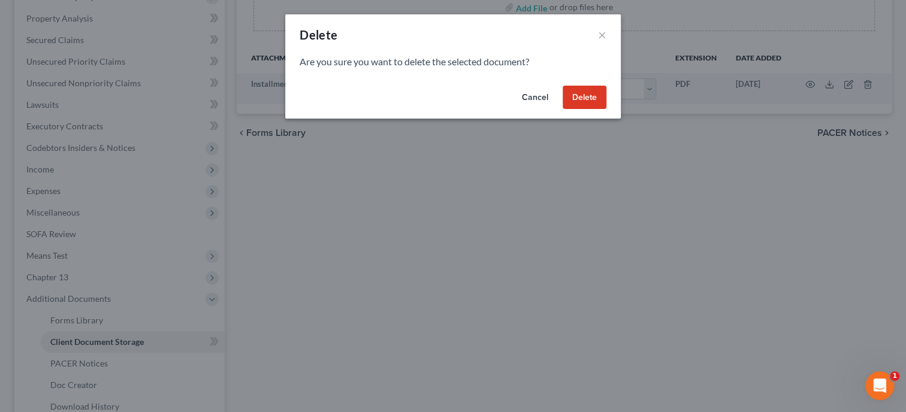
click at [583, 95] on button "Delete" at bounding box center [585, 98] width 44 height 24
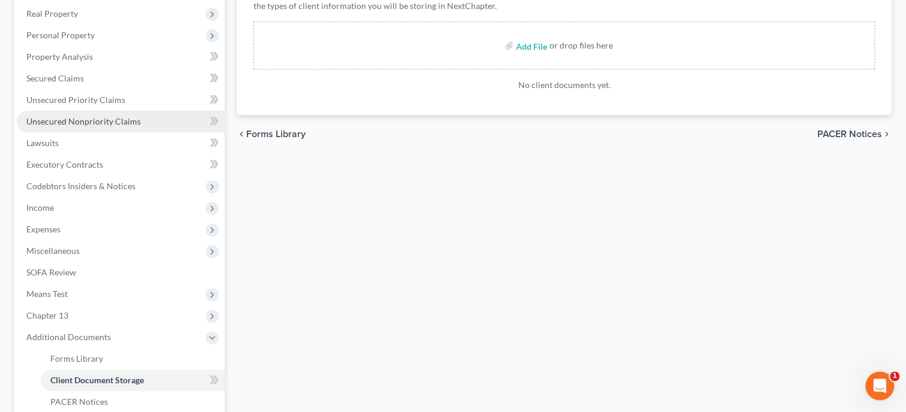
scroll to position [123, 0]
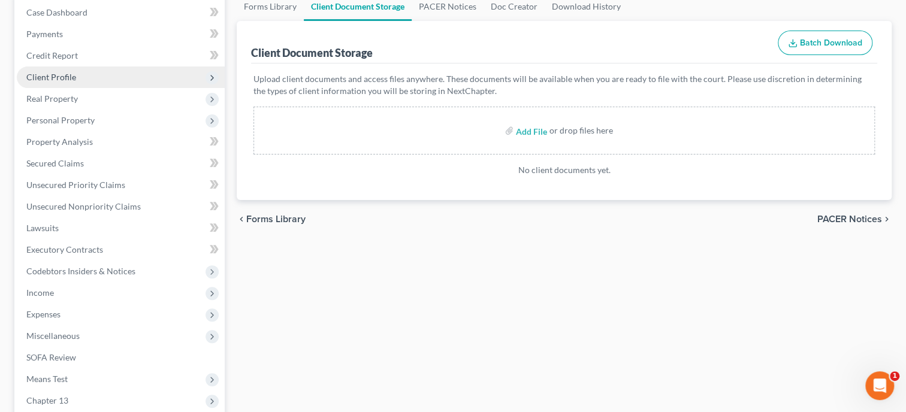
click at [44, 74] on span "Client Profile" at bounding box center [51, 77] width 50 height 10
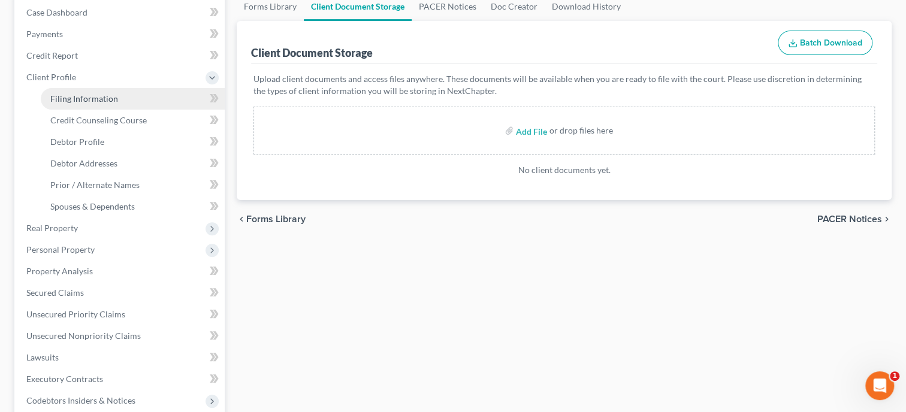
click at [76, 99] on span "Filing Information" at bounding box center [84, 98] width 68 height 10
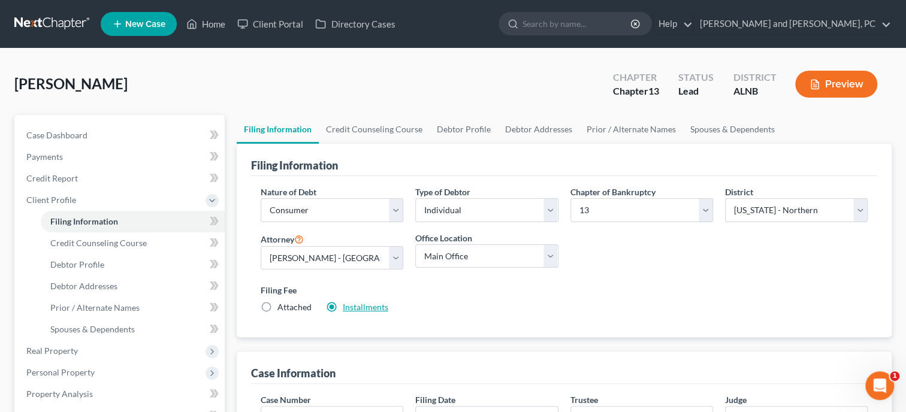
click at [364, 305] on link "Installments" at bounding box center [366, 307] width 46 height 10
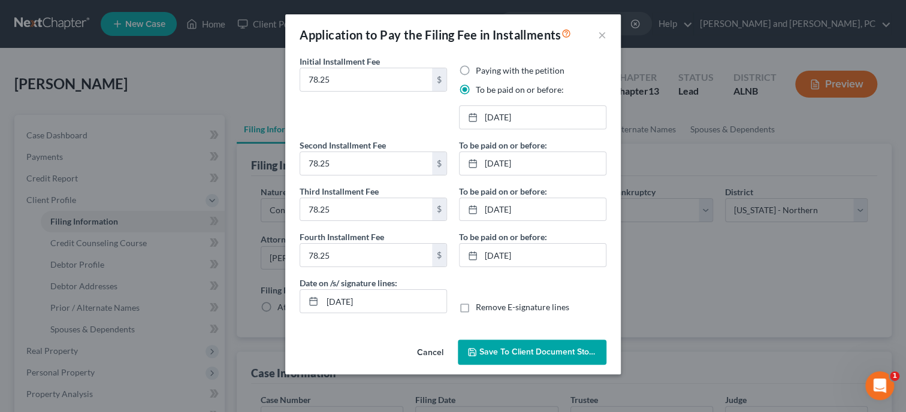
click at [492, 353] on span "Save to Client Document Storage" at bounding box center [542, 352] width 127 height 10
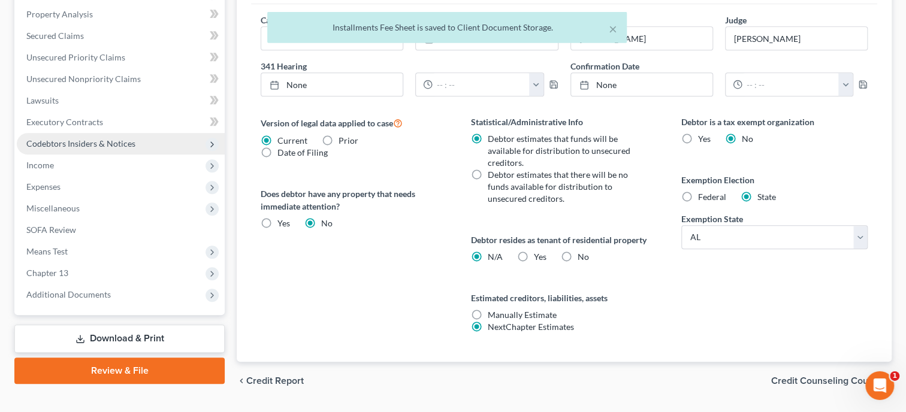
scroll to position [412, 0]
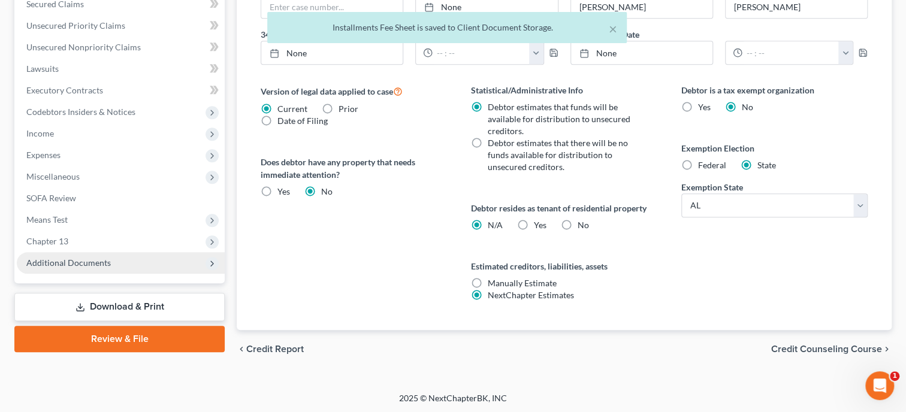
click at [106, 265] on span "Additional Documents" at bounding box center [68, 263] width 84 height 10
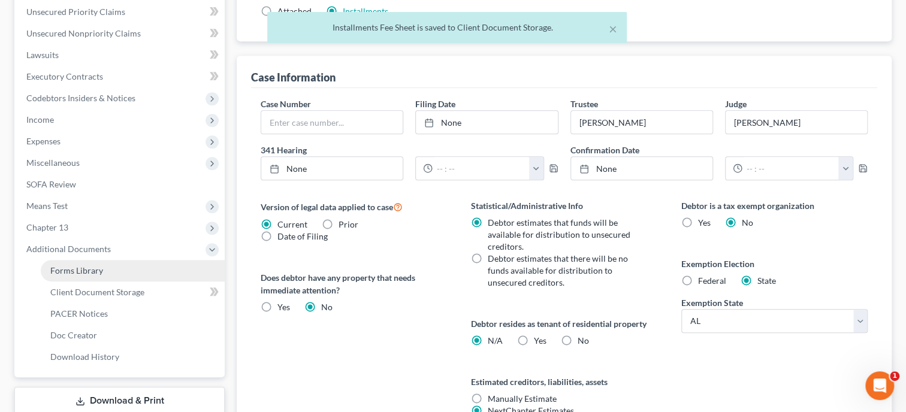
scroll to position [282, 0]
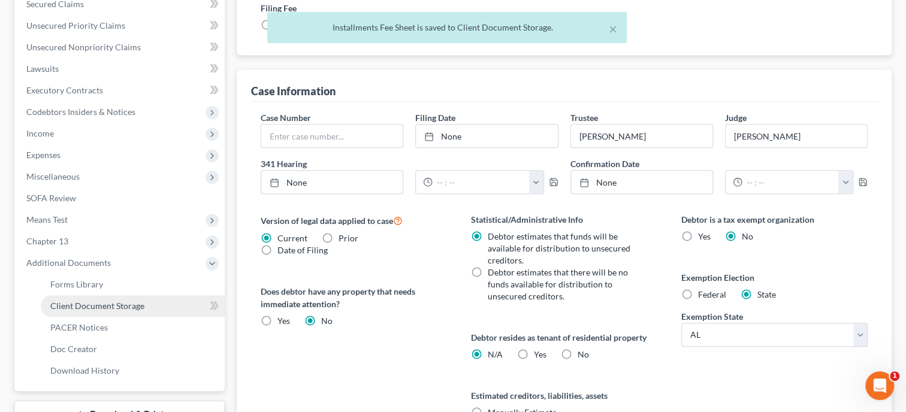
click at [106, 304] on span "Client Document Storage" at bounding box center [97, 306] width 94 height 10
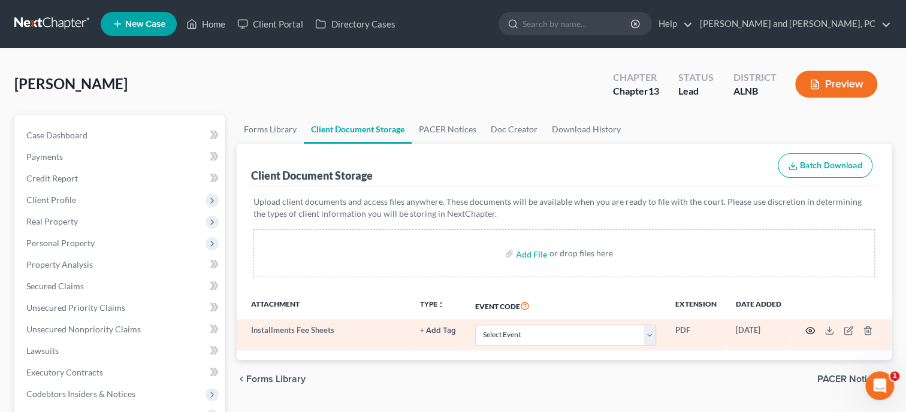
click at [808, 328] on icon "button" at bounding box center [810, 331] width 9 height 7
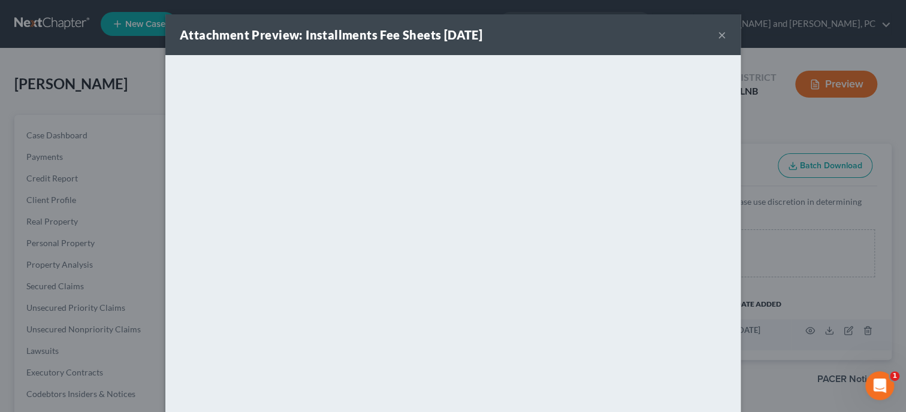
click at [724, 31] on button "×" at bounding box center [722, 35] width 8 height 14
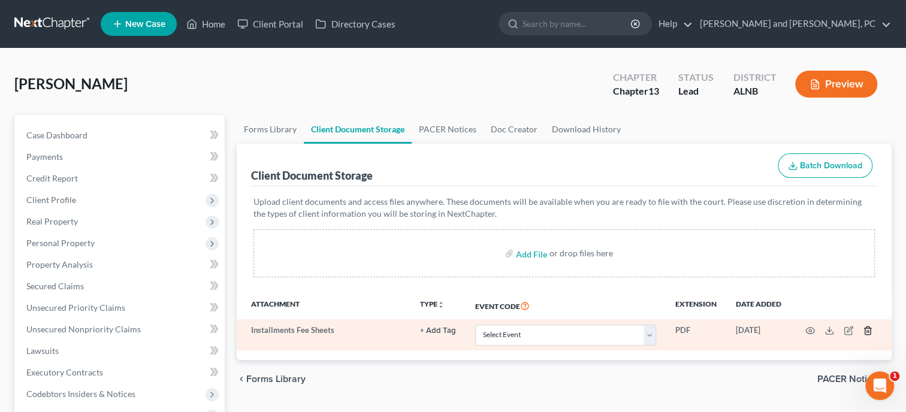
click at [869, 329] on icon "button" at bounding box center [868, 331] width 10 height 10
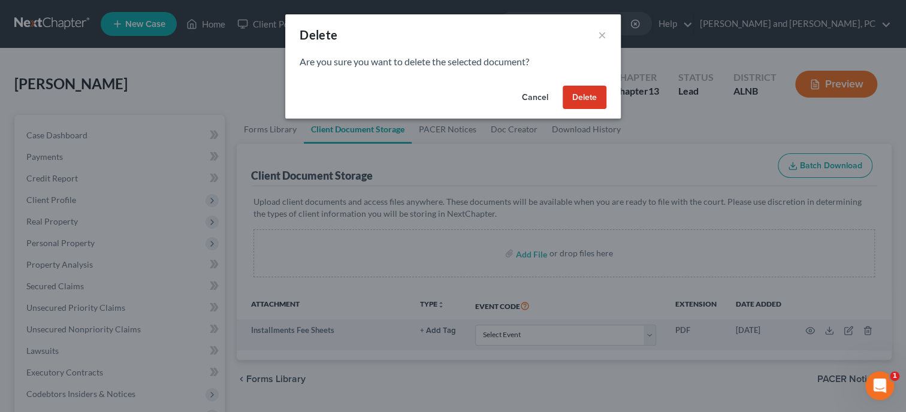
click at [572, 105] on button "Delete" at bounding box center [585, 98] width 44 height 24
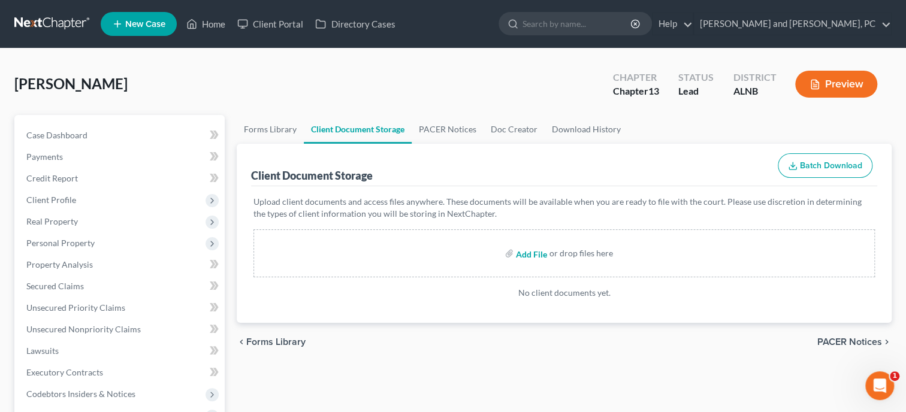
click at [533, 252] on input "file" at bounding box center [530, 254] width 29 height 22
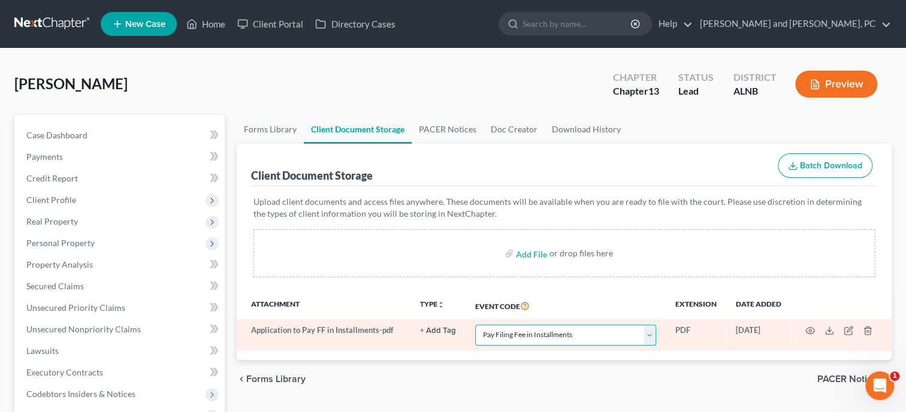
click option "Pay Filing Fee in Installments" at bounding box center [0, 0] width 0 height 0
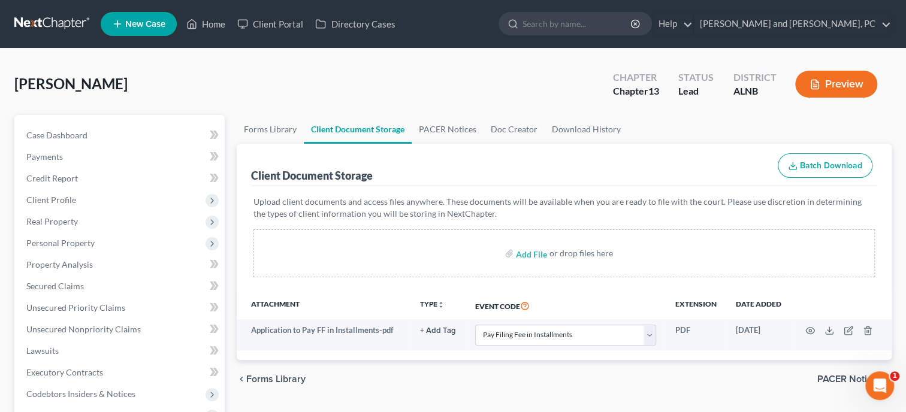
click at [549, 370] on div "chevron_left Forms Library PACER Notices chevron_right" at bounding box center [564, 379] width 655 height 38
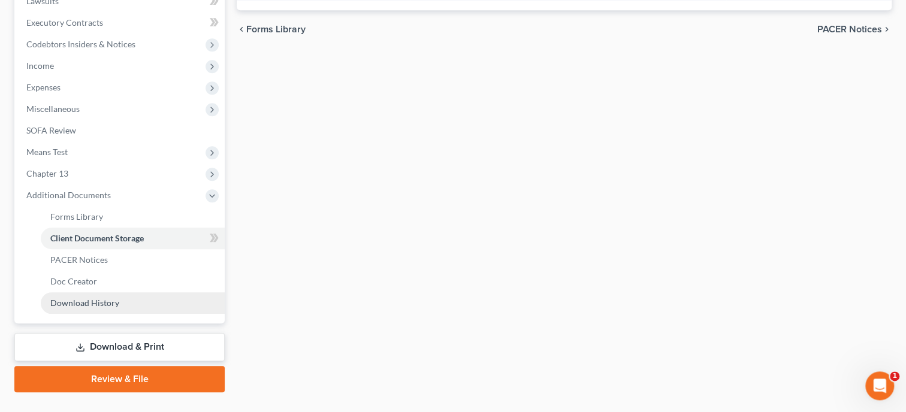
scroll to position [370, 0]
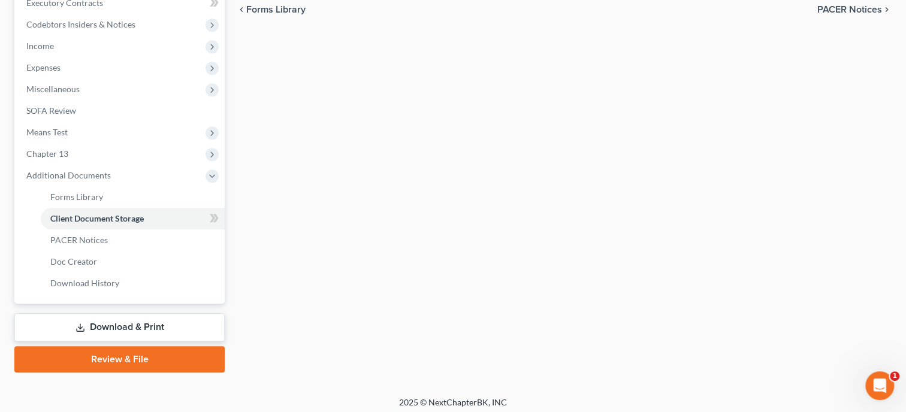
click at [89, 355] on link "Review & File" at bounding box center [119, 359] width 210 height 26
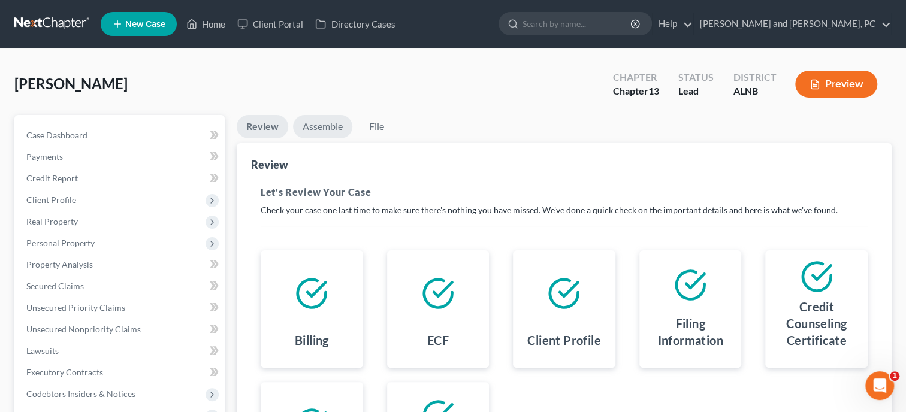
click at [333, 124] on link "Assemble" at bounding box center [322, 126] width 59 height 23
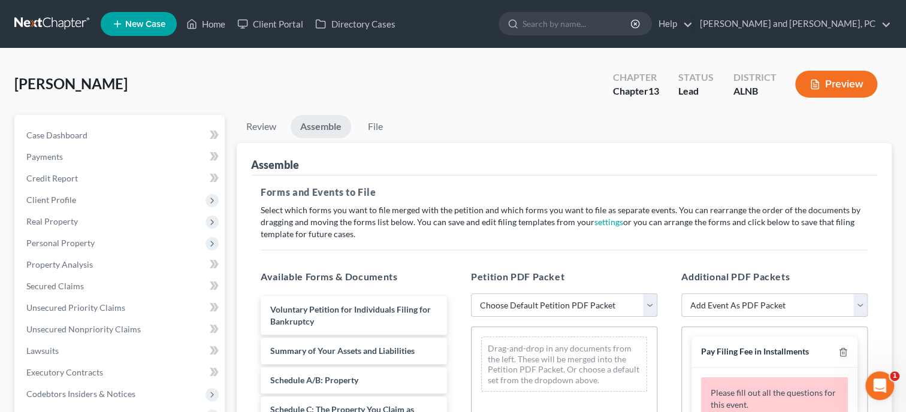
scroll to position [61, 0]
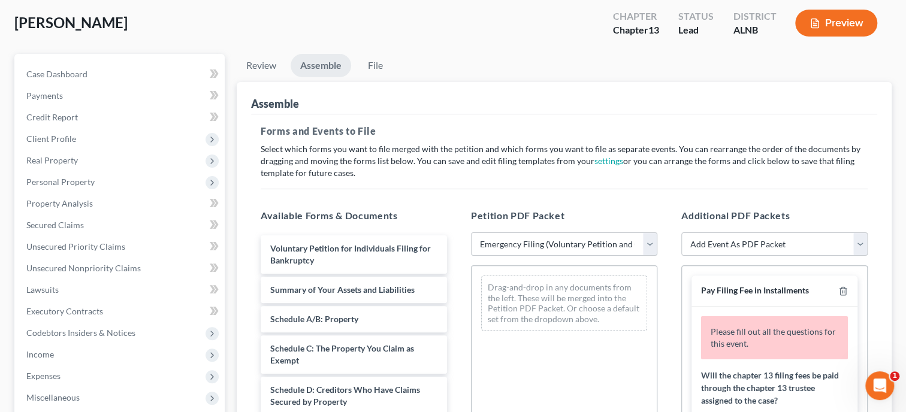
click option "Emergency Filing (Voluntary Petition and Creditor List Only)" at bounding box center [0, 0] width 0 height 0
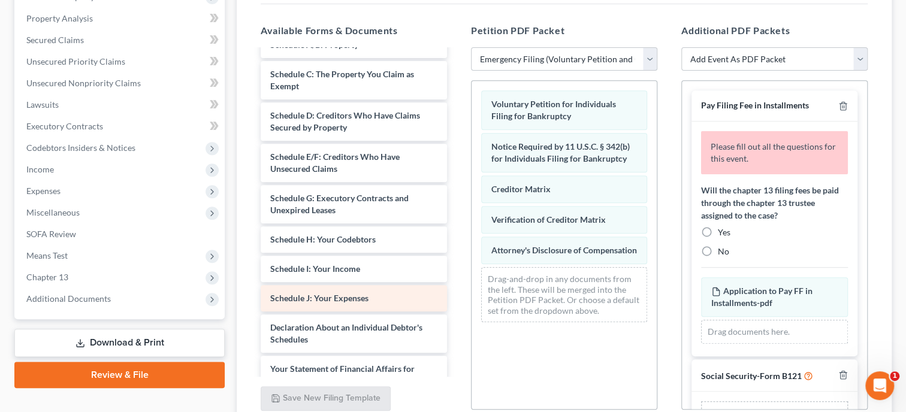
scroll to position [0, 0]
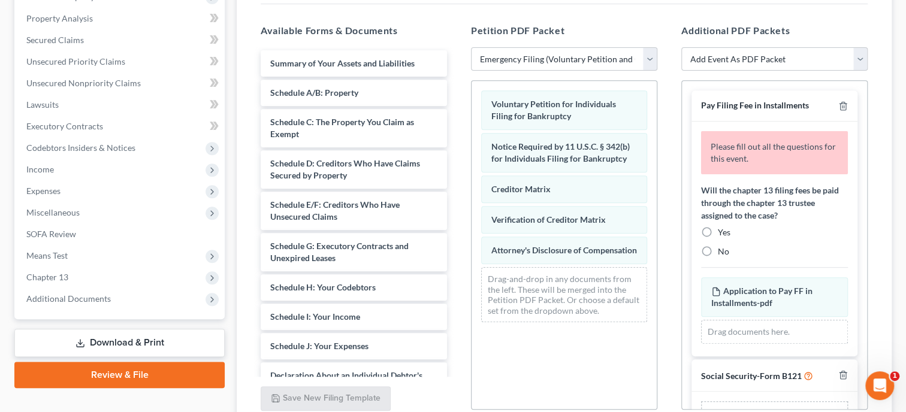
click at [718, 232] on label "Yes" at bounding box center [724, 232] width 13 height 12
click at [723, 232] on input "Yes" at bounding box center [727, 230] width 8 height 8
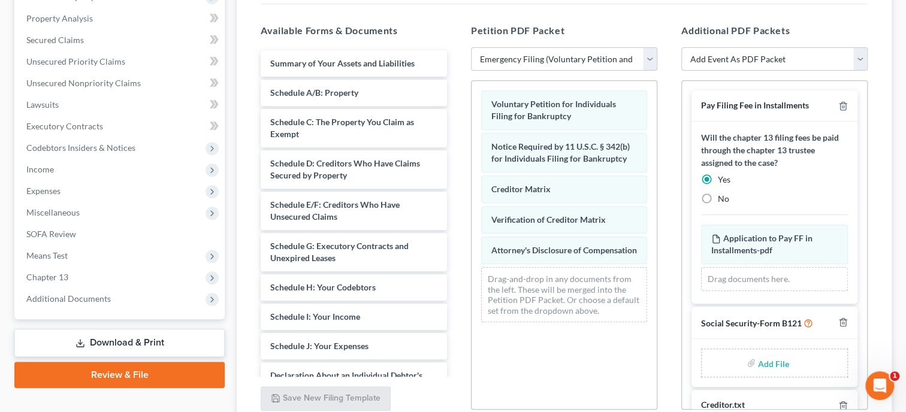
scroll to position [39, 0]
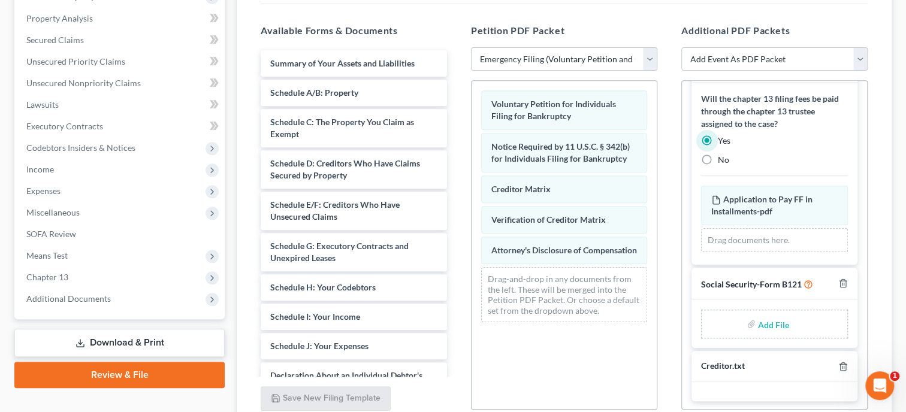
click at [129, 337] on link "Download & Print" at bounding box center [119, 343] width 210 height 28
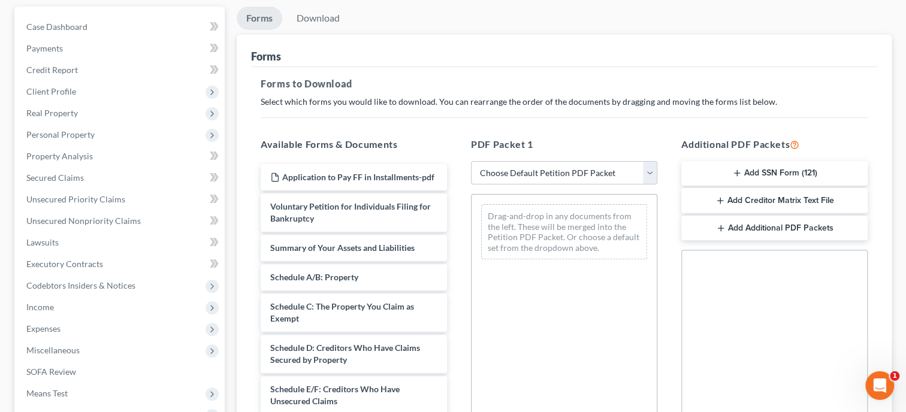
scroll to position [123, 0]
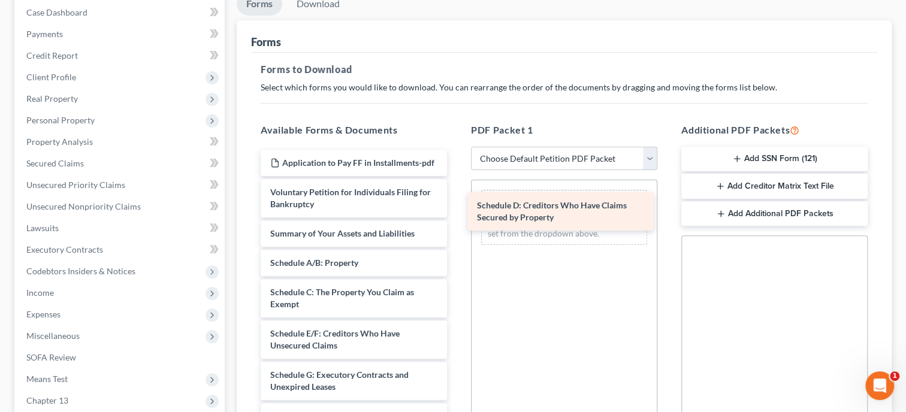
drag, startPoint x: 350, startPoint y: 331, endPoint x: 557, endPoint y: 204, distance: 242.3
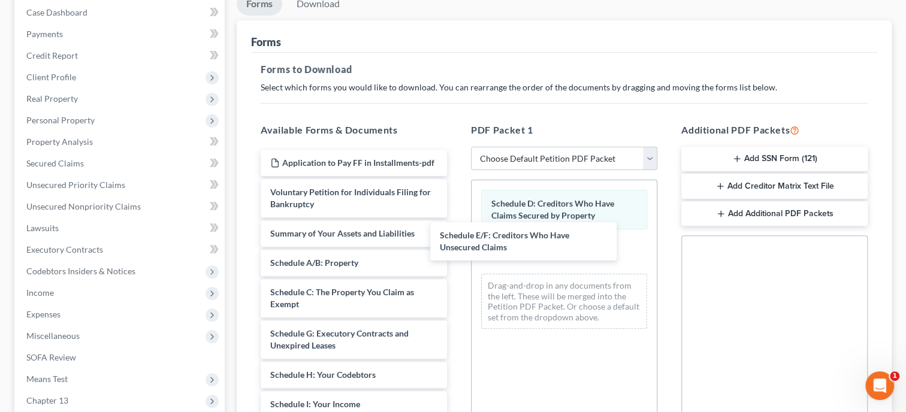
drag, startPoint x: 395, startPoint y: 335, endPoint x: 564, endPoint y: 272, distance: 180.8
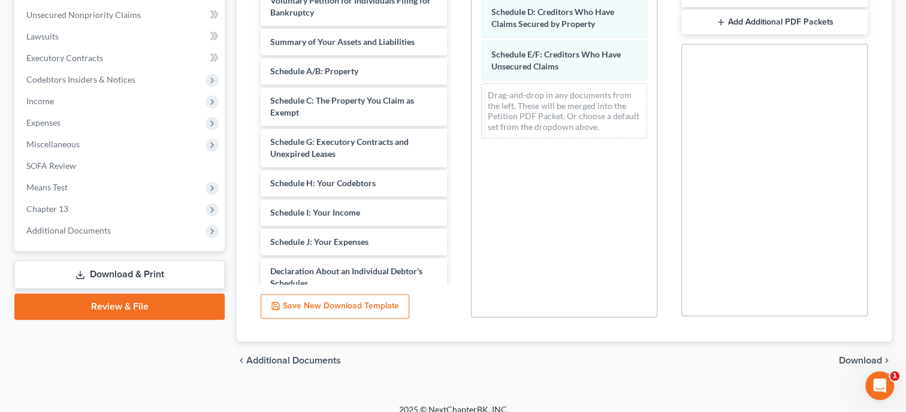
scroll to position [327, 0]
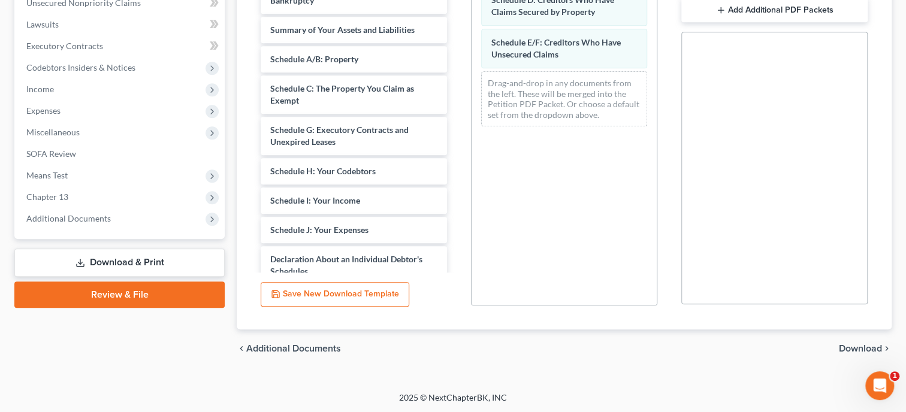
click at [845, 346] on span "Download" at bounding box center [860, 349] width 43 height 10
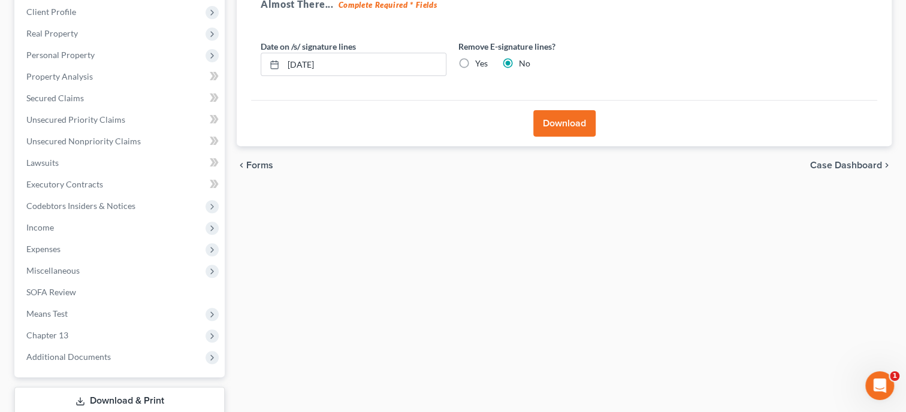
scroll to position [81, 0]
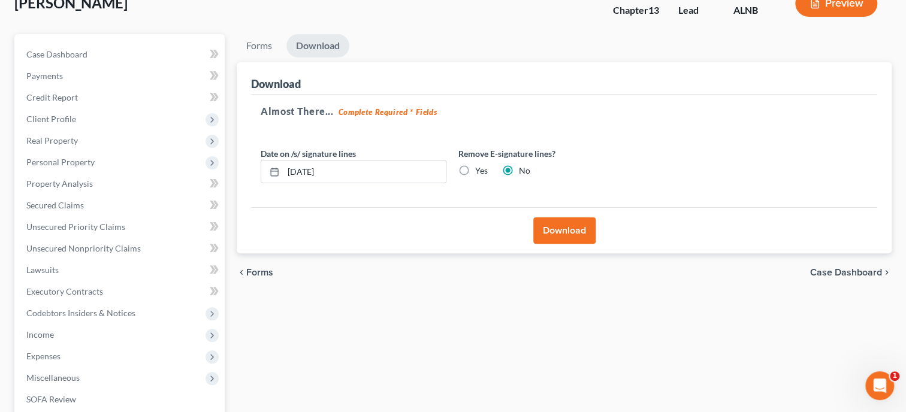
click at [572, 228] on button "Download" at bounding box center [564, 230] width 62 height 26
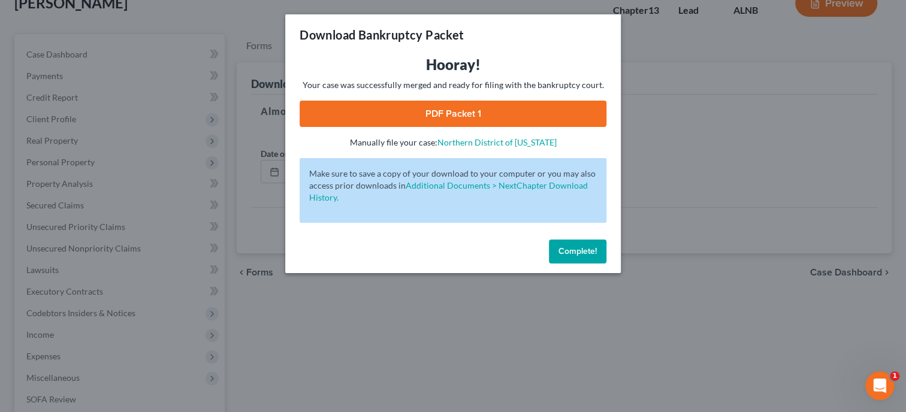
click at [479, 117] on link "PDF Packet 1" at bounding box center [453, 114] width 307 height 26
click at [564, 250] on span "Complete!" at bounding box center [577, 251] width 38 height 10
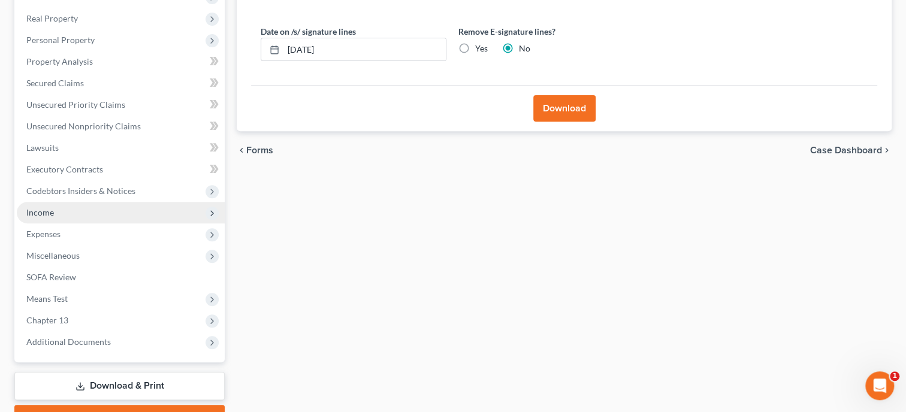
scroll to position [266, 0]
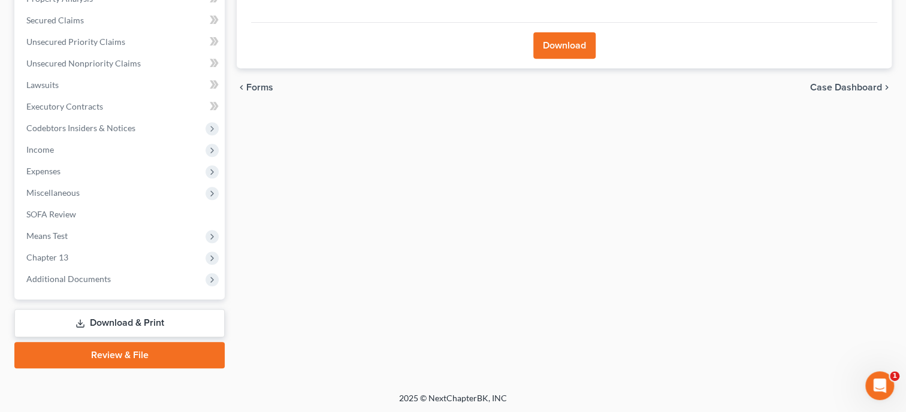
click at [116, 350] on link "Review & File" at bounding box center [119, 355] width 210 height 26
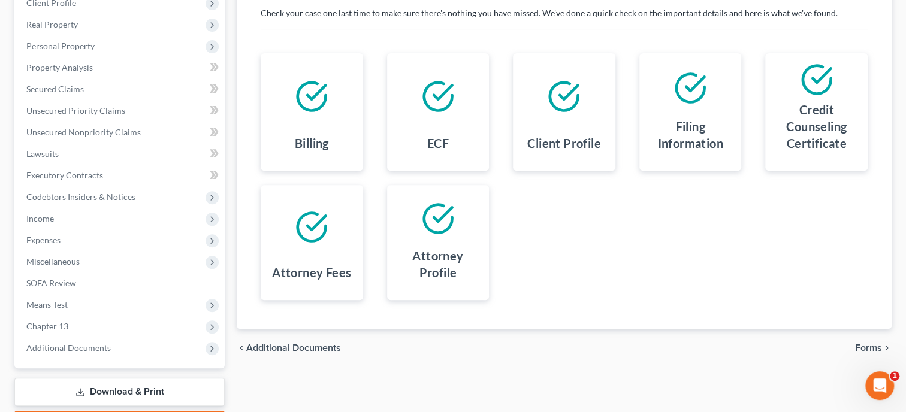
scroll to position [266, 0]
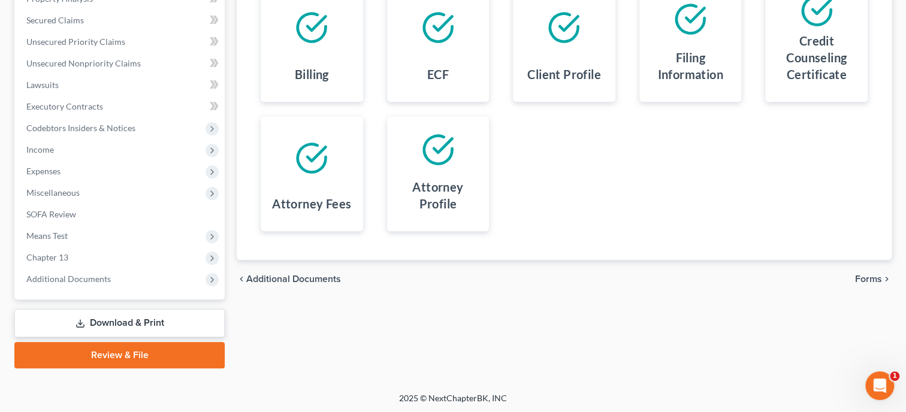
click at [129, 348] on link "Review & File" at bounding box center [119, 355] width 210 height 26
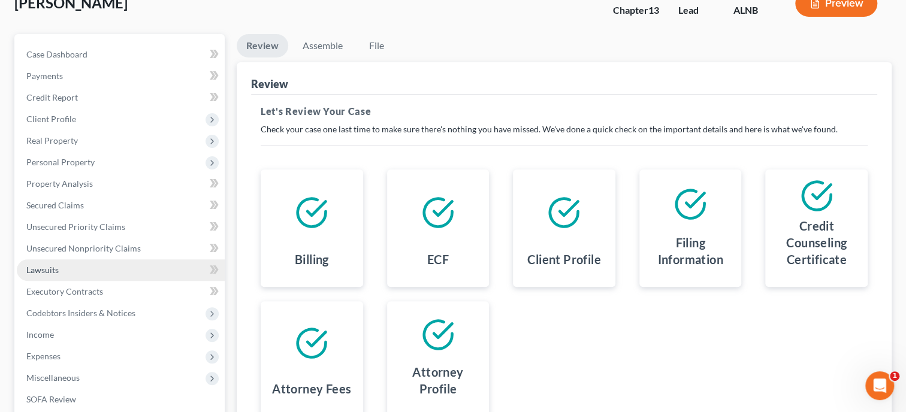
click at [61, 277] on link "Lawsuits" at bounding box center [121, 270] width 208 height 22
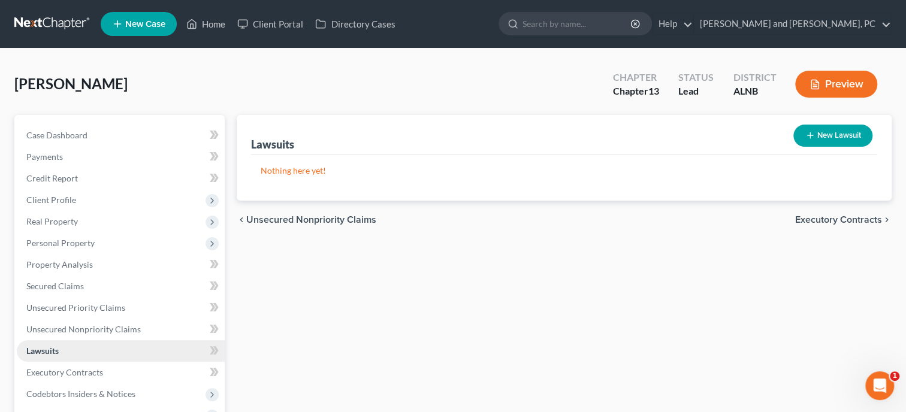
scroll to position [266, 0]
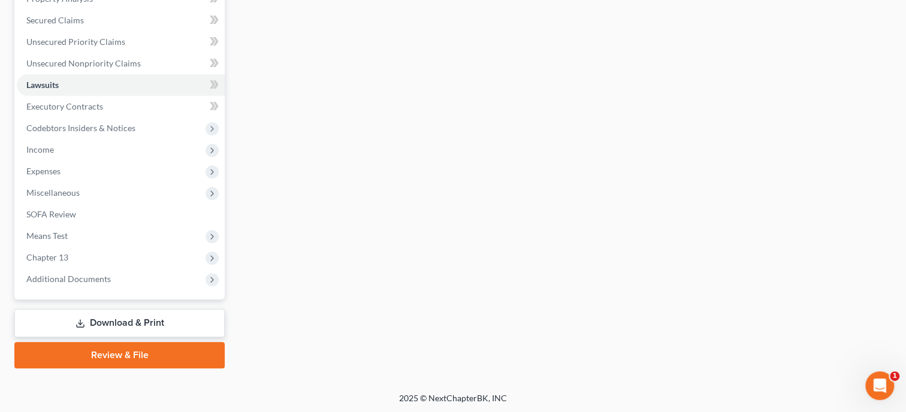
click at [74, 348] on link "Review & File" at bounding box center [119, 355] width 210 height 26
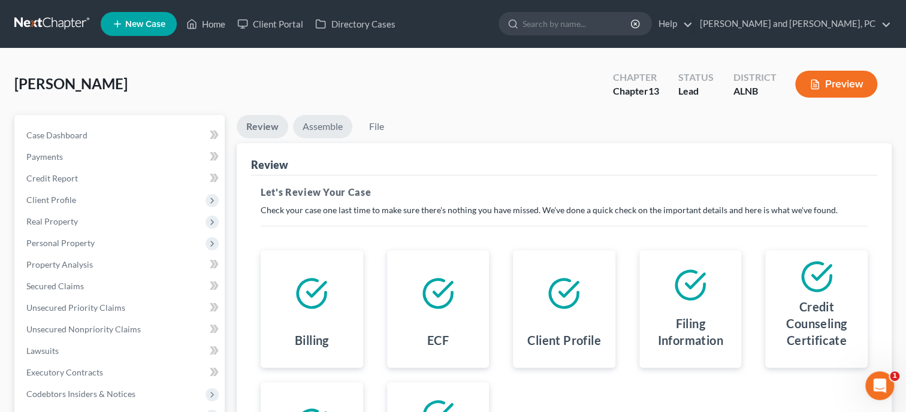
click at [316, 129] on link "Assemble" at bounding box center [322, 126] width 59 height 23
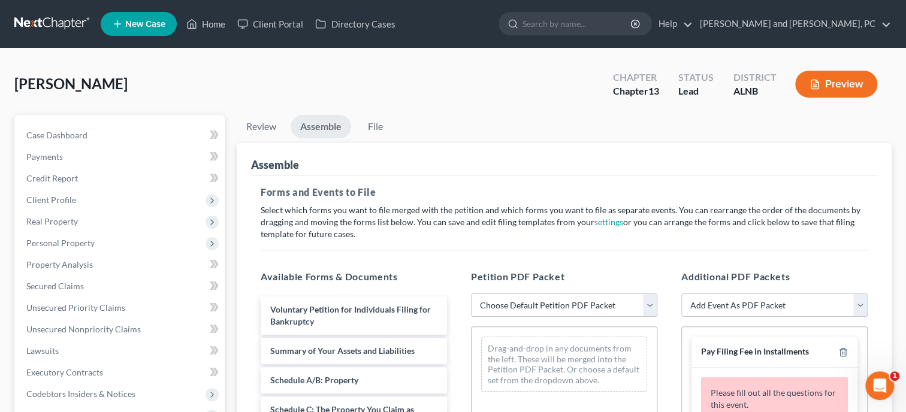
scroll to position [123, 0]
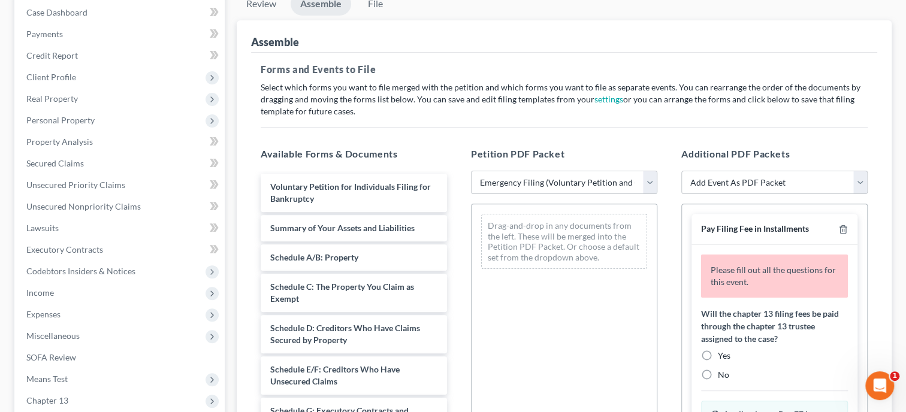
click option "Emergency Filing (Voluntary Petition and Creditor List Only)" at bounding box center [0, 0] width 0 height 0
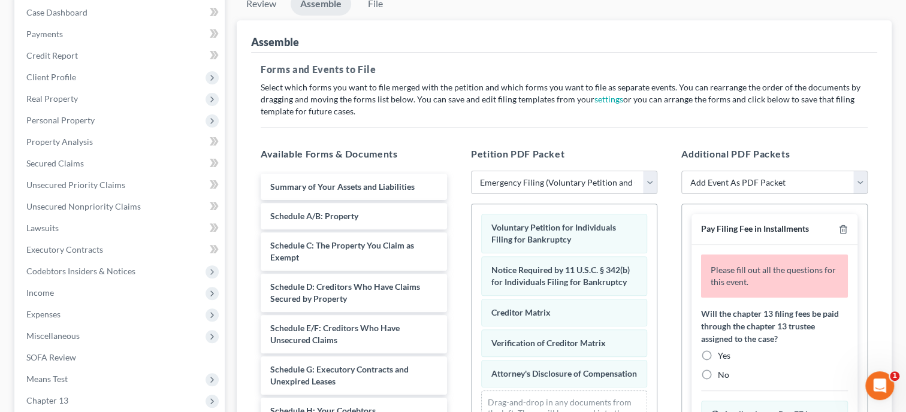
click at [718, 355] on label "Yes" at bounding box center [724, 356] width 13 height 12
click at [723, 355] on input "Yes" at bounding box center [727, 354] width 8 height 8
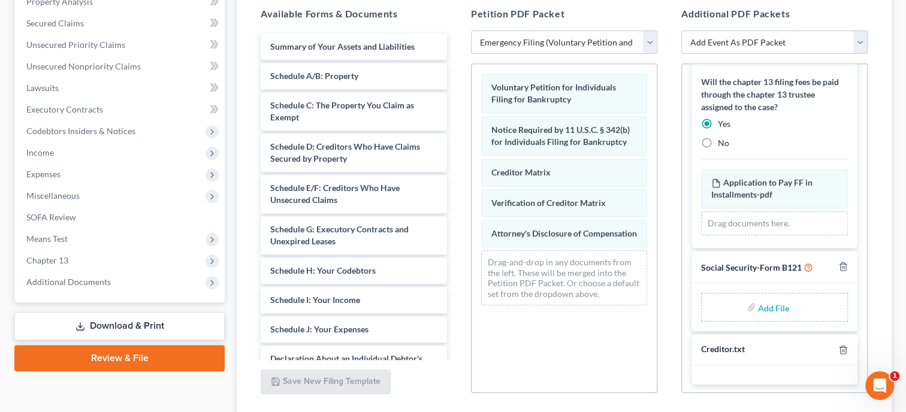
scroll to position [308, 0]
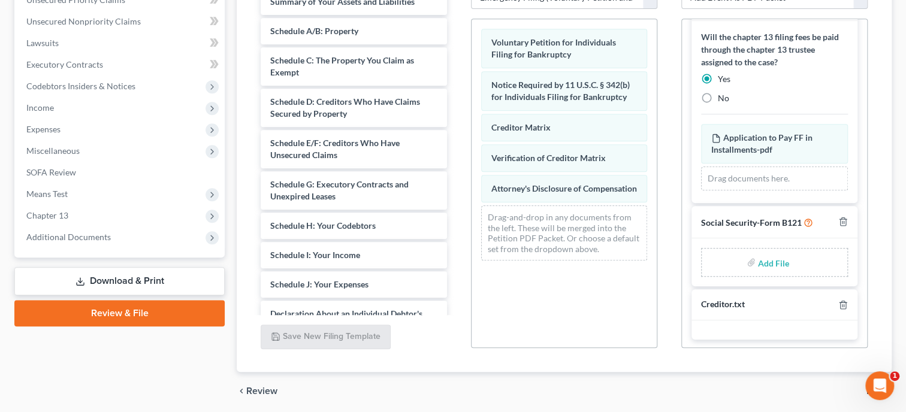
click at [773, 259] on input "file" at bounding box center [772, 263] width 29 height 22
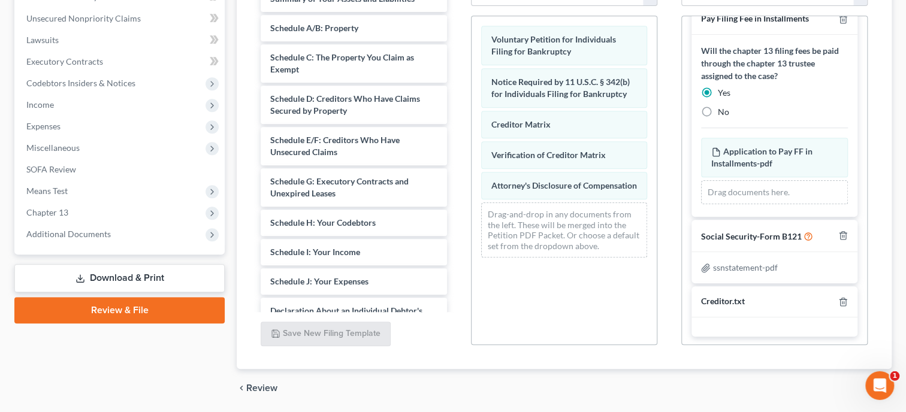
scroll to position [350, 0]
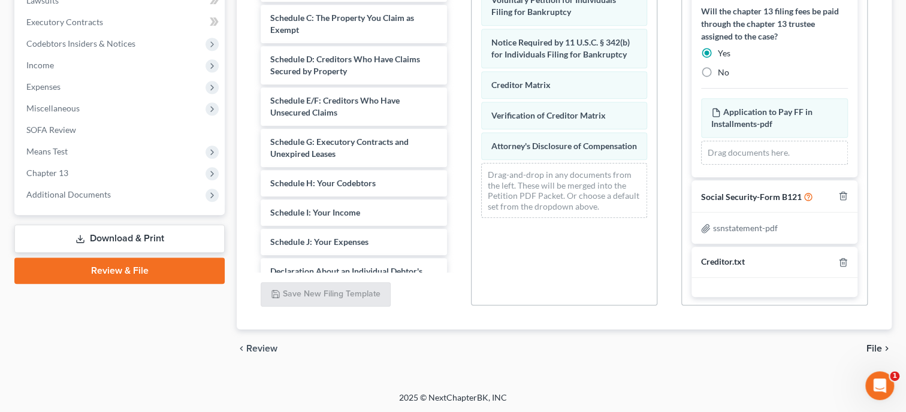
click at [878, 350] on span "File" at bounding box center [874, 349] width 16 height 10
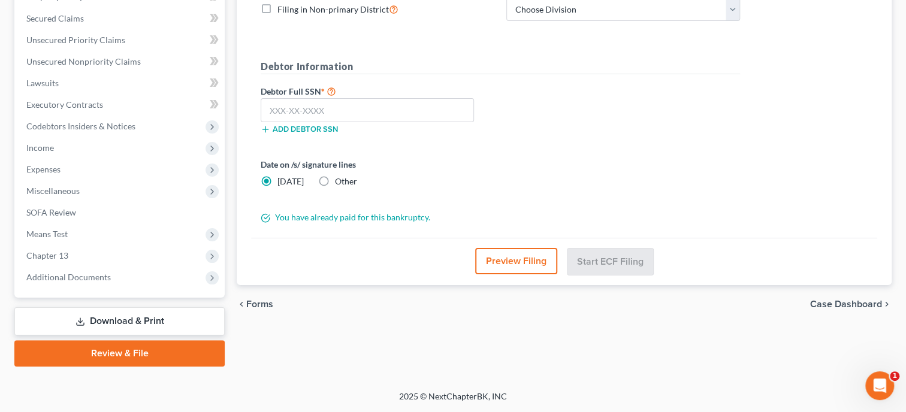
scroll to position [266, 0]
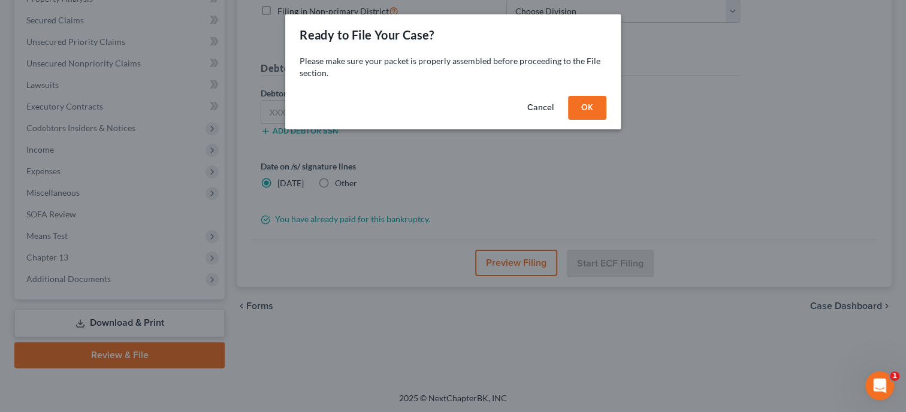
click at [587, 106] on button "OK" at bounding box center [587, 108] width 38 height 24
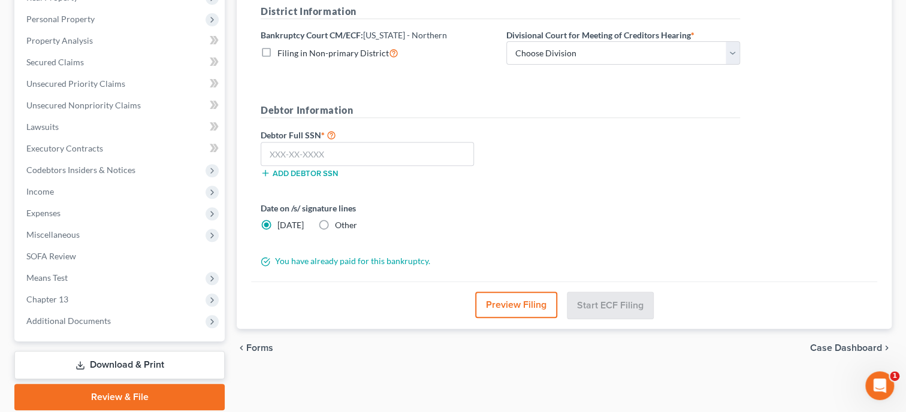
scroll to position [204, 0]
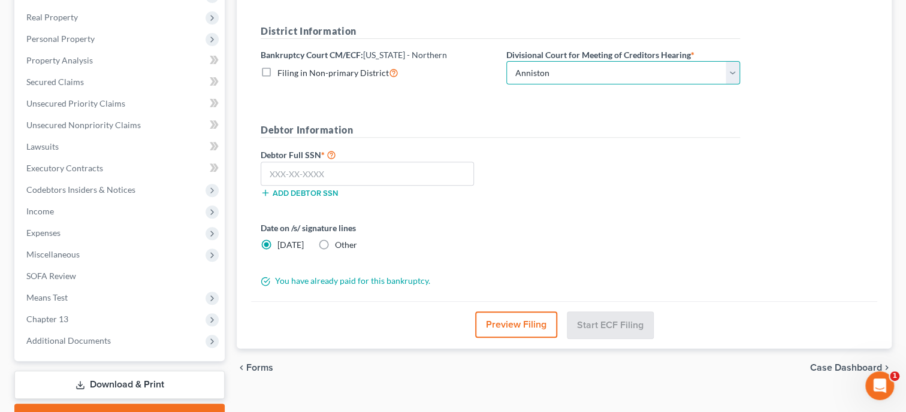
click option "Anniston" at bounding box center [0, 0] width 0 height 0
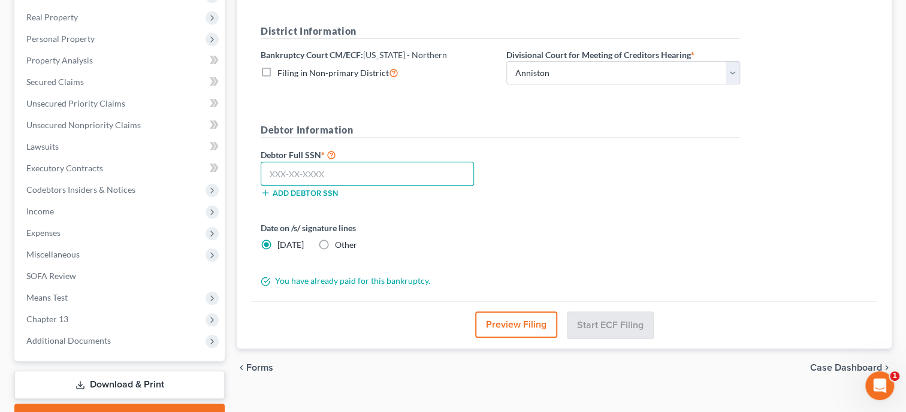
click at [421, 166] on input "text" at bounding box center [367, 174] width 213 height 24
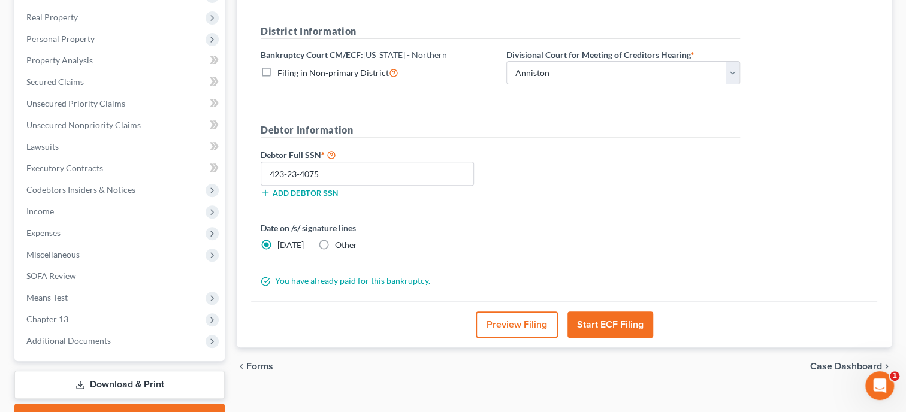
click at [613, 316] on button "Start ECF Filing" at bounding box center [610, 325] width 86 height 26
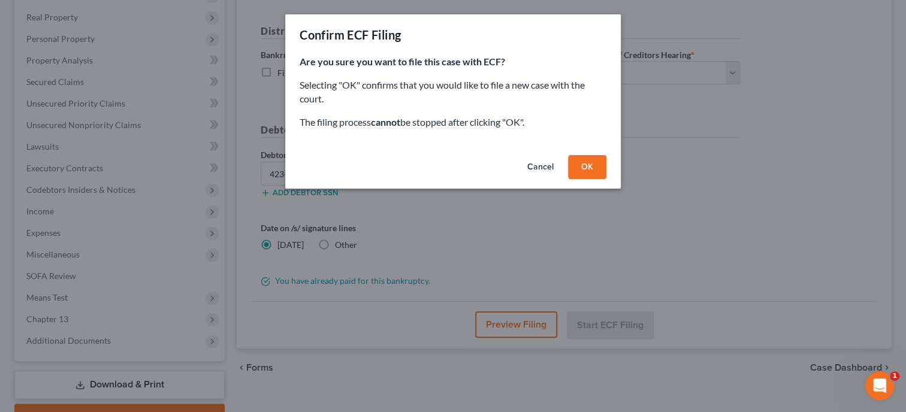
click at [591, 170] on button "OK" at bounding box center [587, 167] width 38 height 24
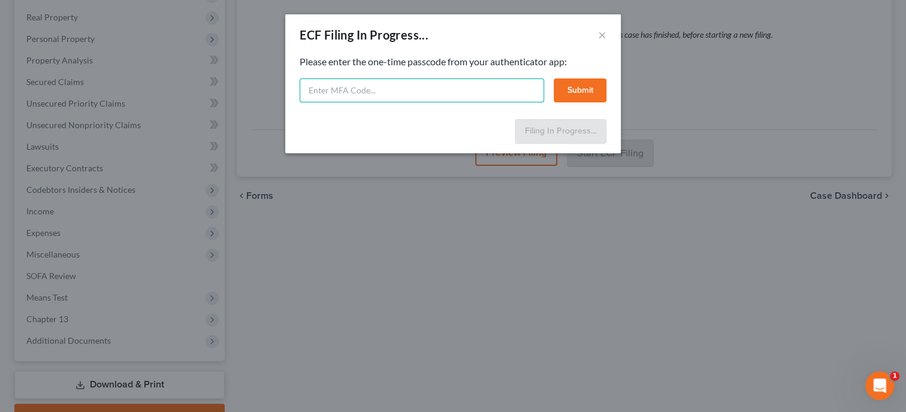
click at [479, 88] on input "text" at bounding box center [422, 90] width 244 height 24
click at [572, 81] on button "Submit" at bounding box center [580, 90] width 53 height 24
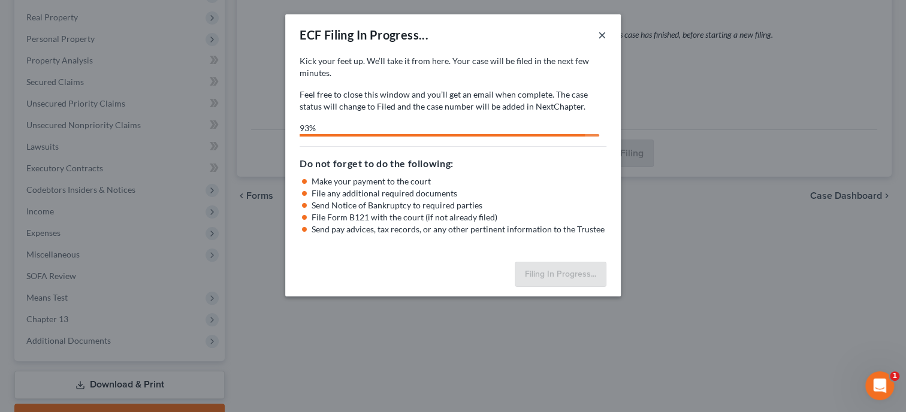
click at [605, 37] on button "×" at bounding box center [602, 35] width 8 height 14
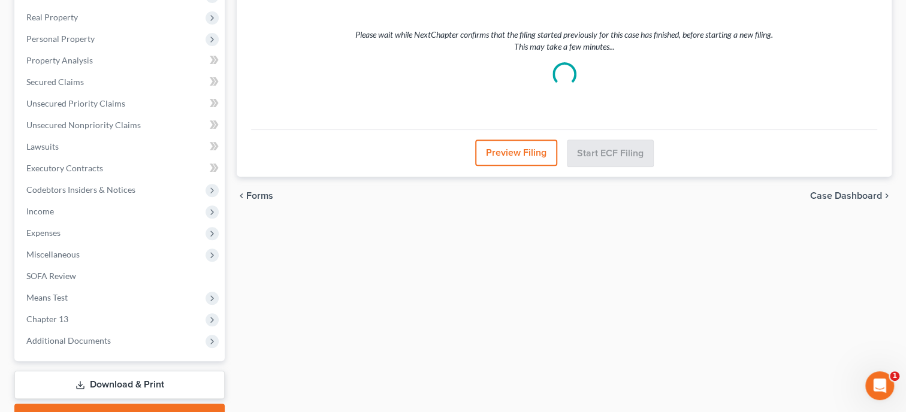
scroll to position [0, 0]
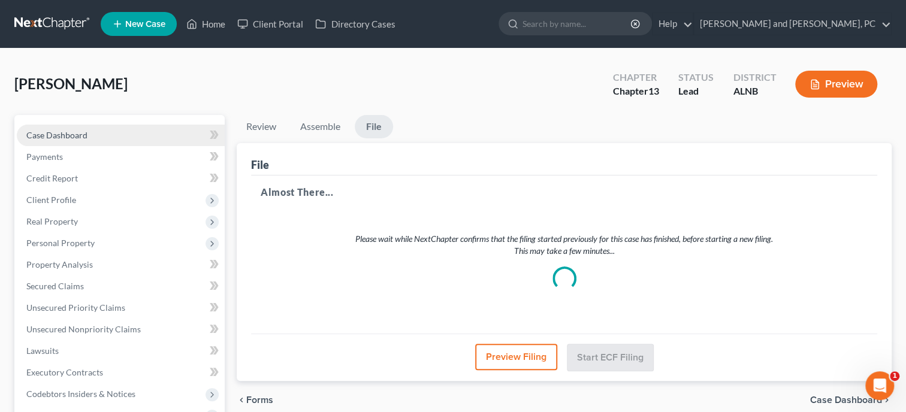
click at [84, 140] on span "Case Dashboard" at bounding box center [56, 135] width 61 height 10
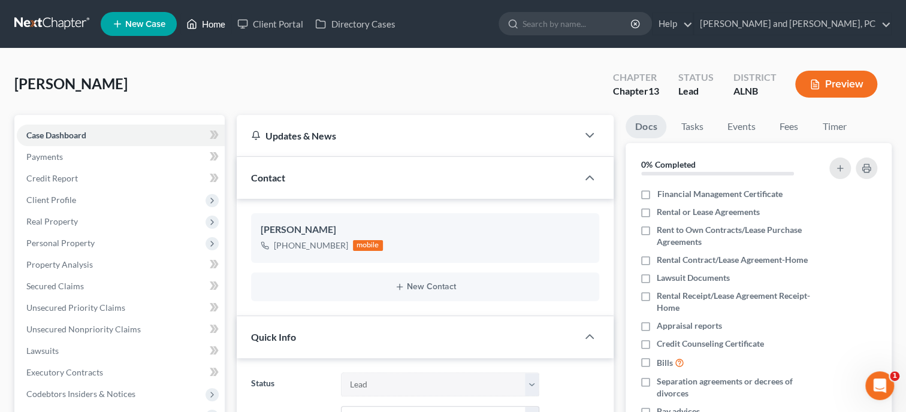
click at [210, 23] on link "Home" at bounding box center [205, 24] width 51 height 22
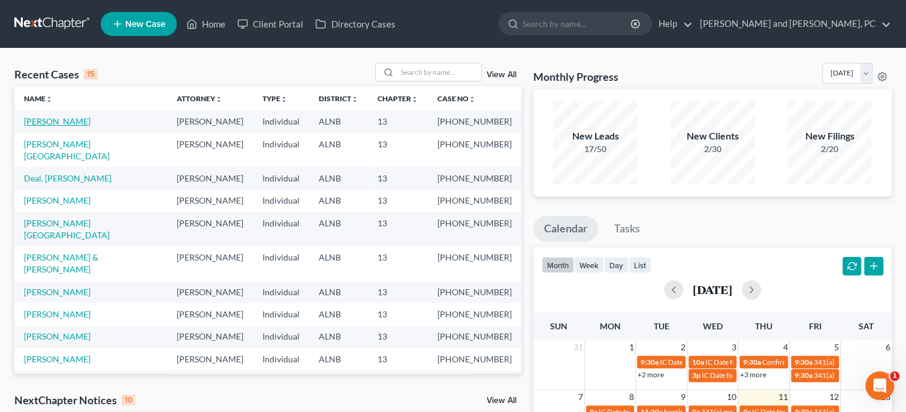
click at [33, 122] on link "[PERSON_NAME]" at bounding box center [57, 121] width 67 height 10
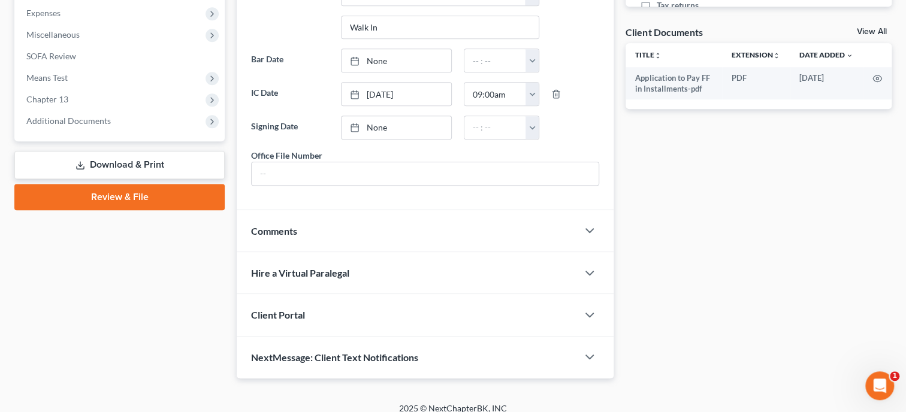
scroll to position [445, 0]
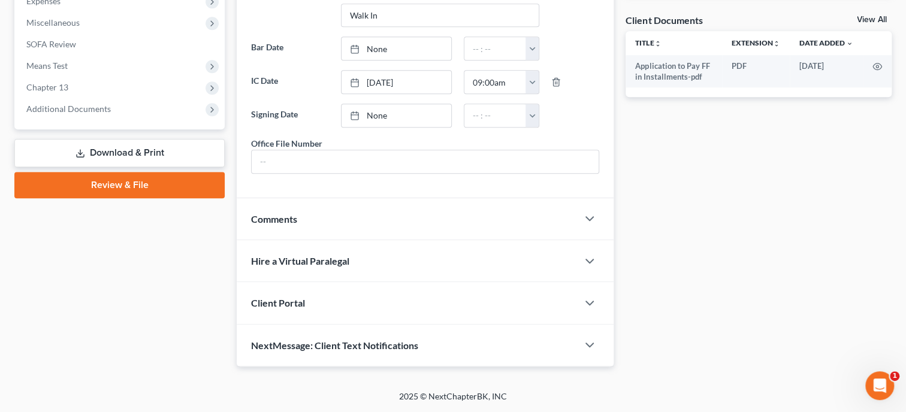
click at [321, 225] on div "Comments" at bounding box center [407, 218] width 341 height 41
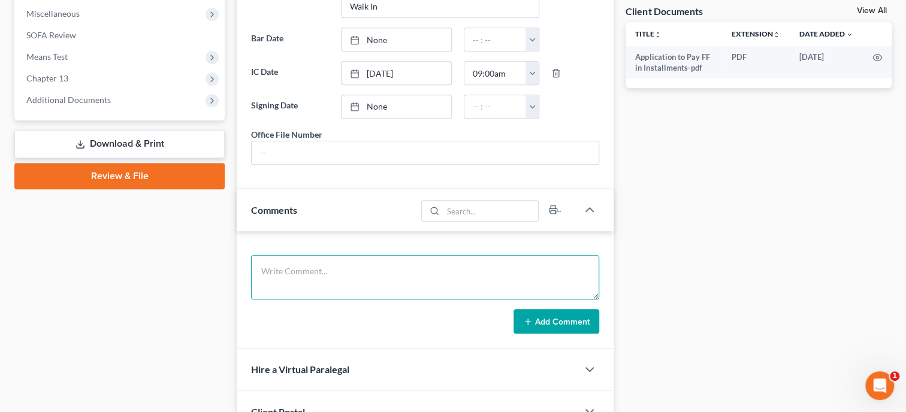
click at [327, 265] on textarea at bounding box center [425, 277] width 348 height 44
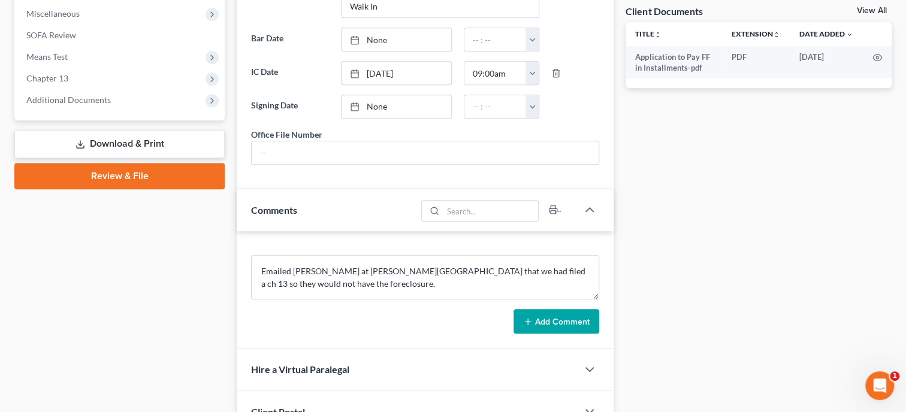
click at [565, 331] on button "Add Comment" at bounding box center [556, 321] width 86 height 25
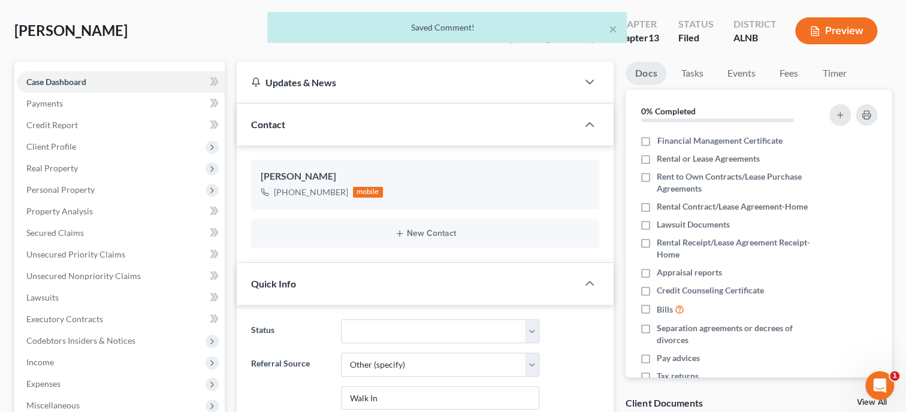
scroll to position [14, 0]
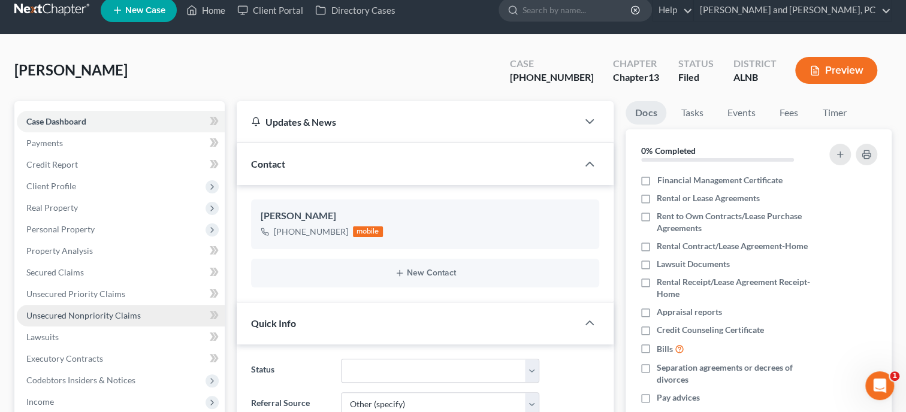
click at [30, 318] on span "Unsecured Nonpriority Claims" at bounding box center [83, 315] width 114 height 10
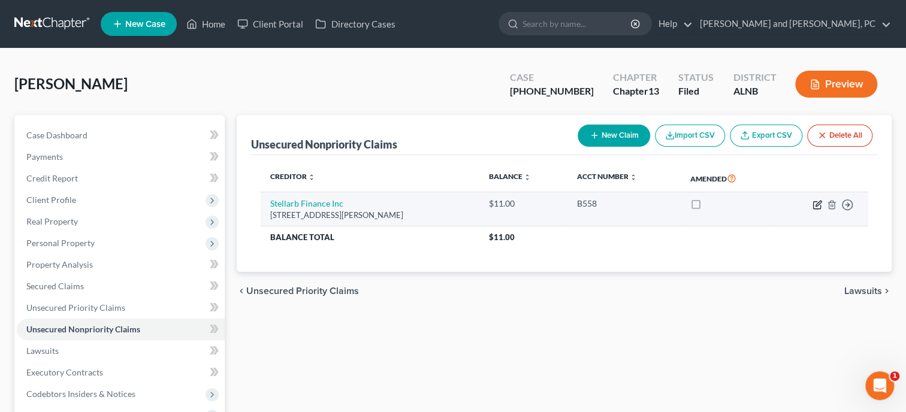
click at [814, 204] on icon "button" at bounding box center [817, 205] width 10 height 10
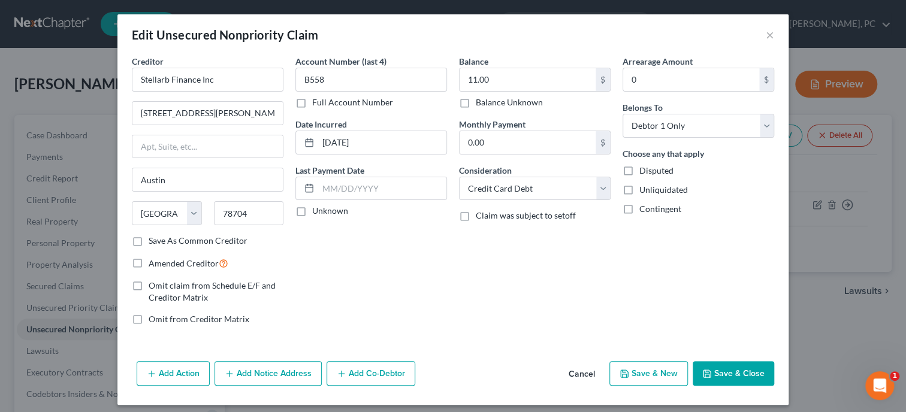
click at [587, 372] on button "Cancel" at bounding box center [582, 374] width 46 height 24
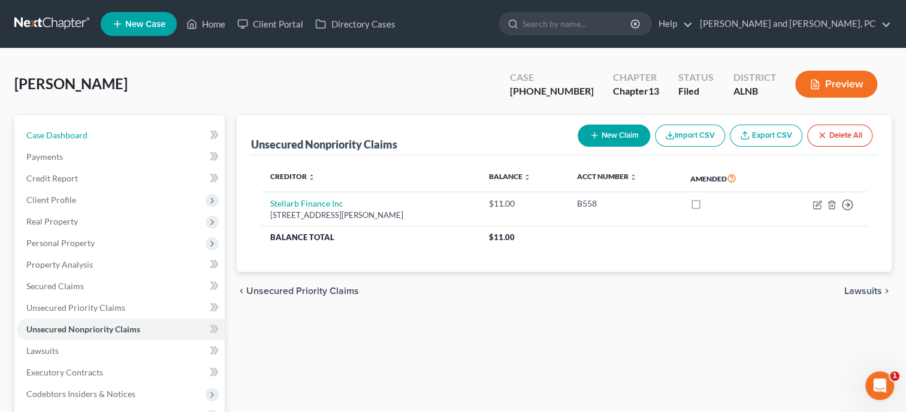
click at [71, 137] on span "Case Dashboard" at bounding box center [56, 135] width 61 height 10
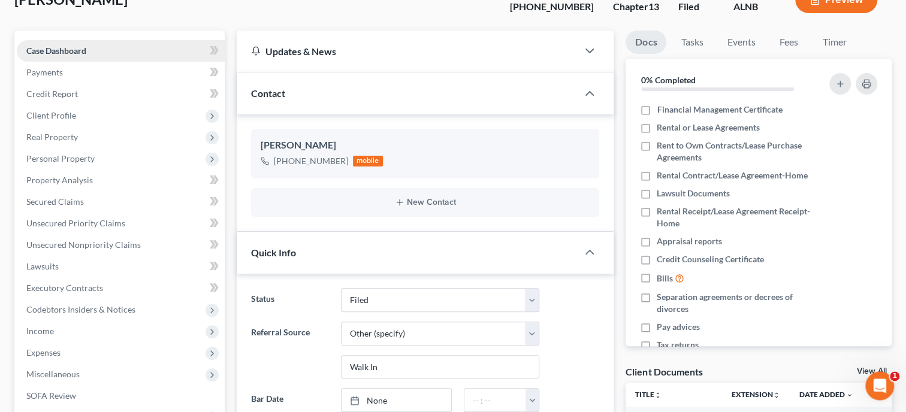
scroll to position [555, 0]
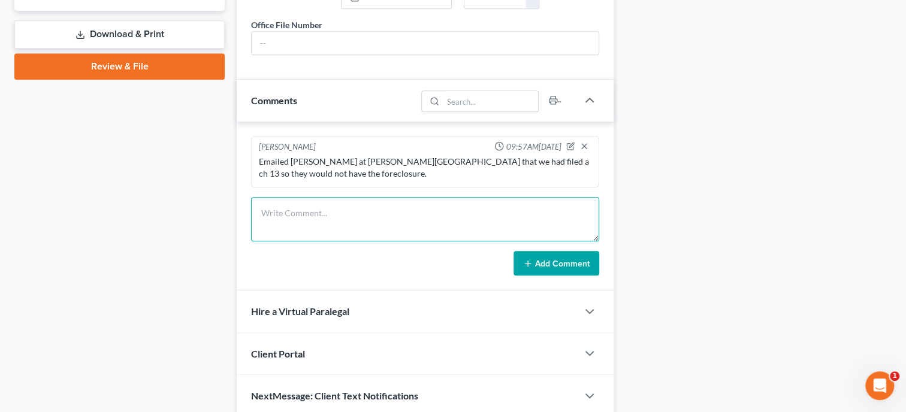
click at [388, 223] on textarea at bounding box center [425, 219] width 348 height 44
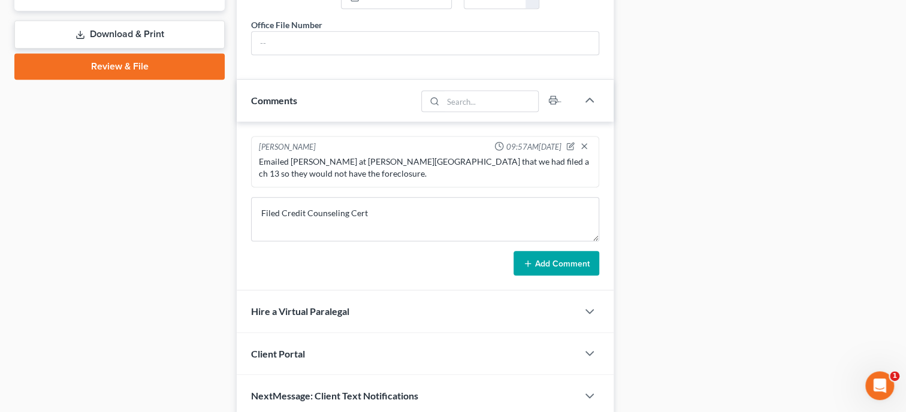
click at [538, 275] on button "Add Comment" at bounding box center [556, 263] width 86 height 25
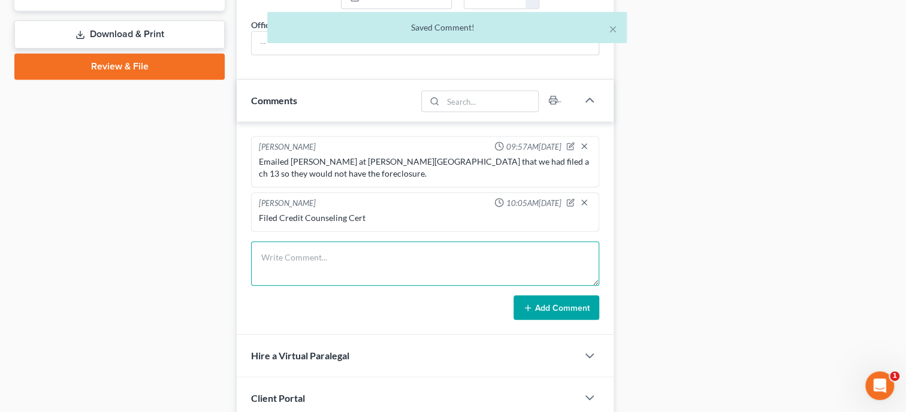
click at [370, 265] on textarea at bounding box center [425, 263] width 348 height 44
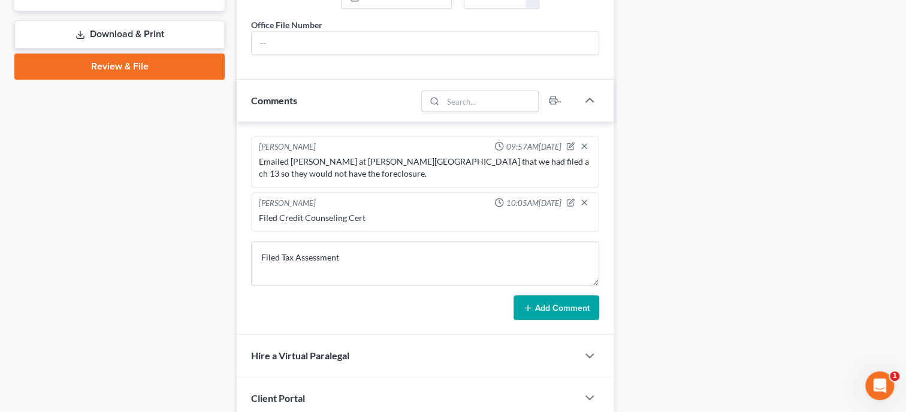
click at [555, 321] on button "Add Comment" at bounding box center [556, 307] width 86 height 25
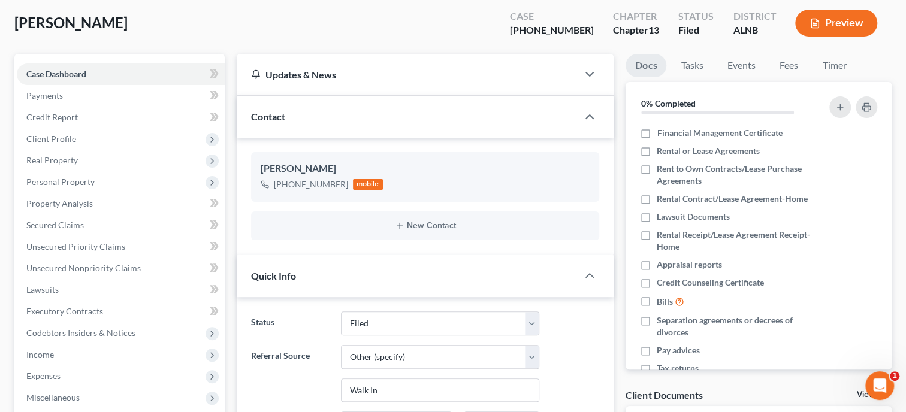
scroll to position [0, 0]
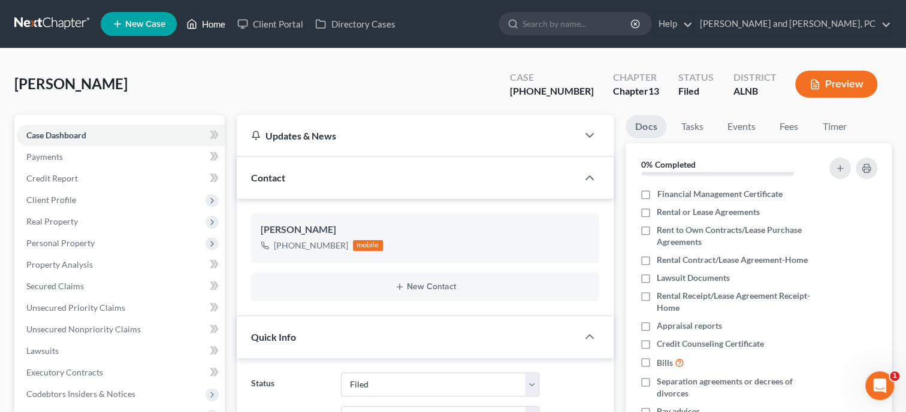
click at [217, 21] on link "Home" at bounding box center [205, 24] width 51 height 22
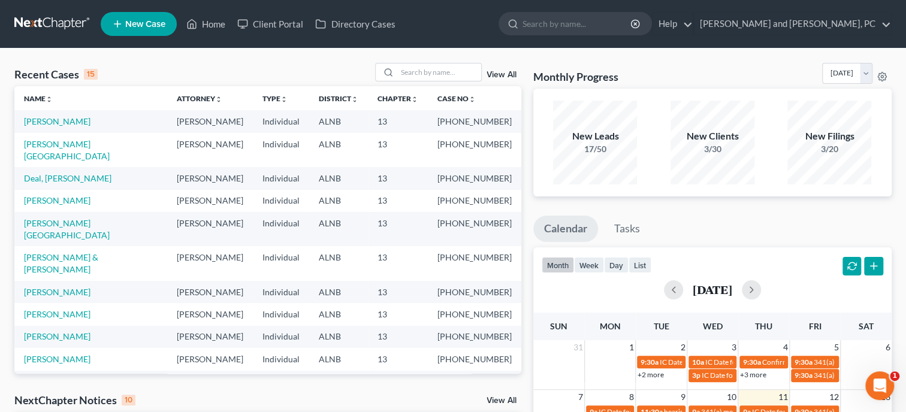
click at [498, 77] on link "View All" at bounding box center [501, 75] width 30 height 8
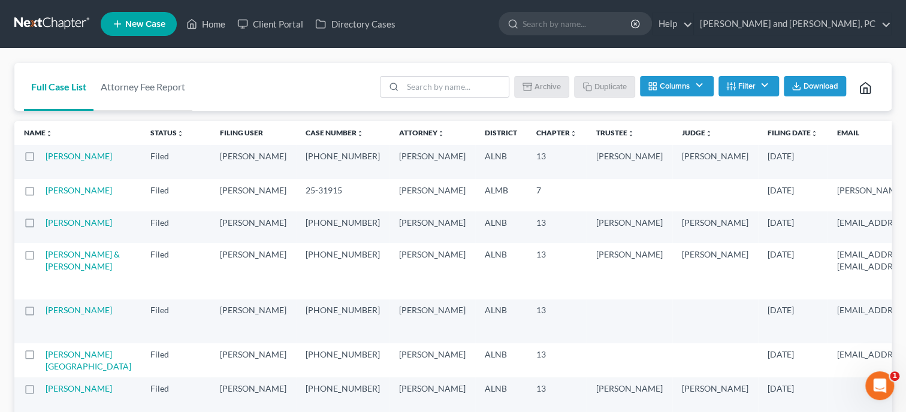
click at [758, 140] on th "Filing Date unfold_more expand_more expand_less" at bounding box center [792, 133] width 69 height 24
click at [811, 135] on icon "unfold_more" at bounding box center [814, 133] width 7 height 7
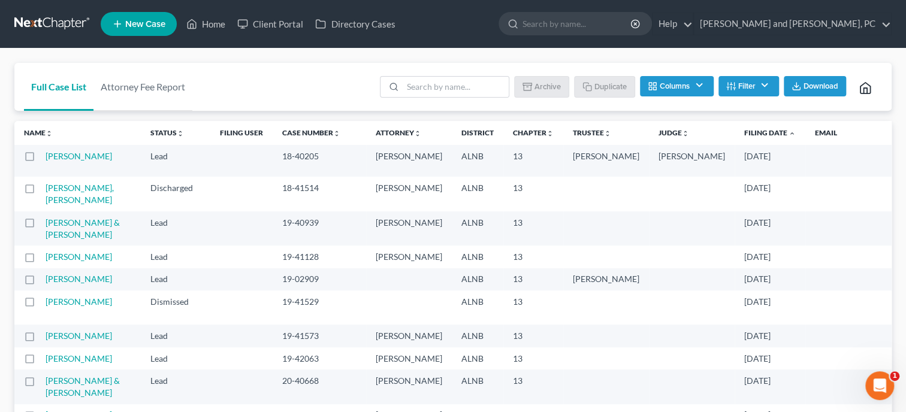
click at [735, 135] on th "Filing Date unfold_more expand_more expand_less" at bounding box center [770, 133] width 71 height 24
click at [788, 135] on icon "expand_less" at bounding box center [791, 133] width 7 height 7
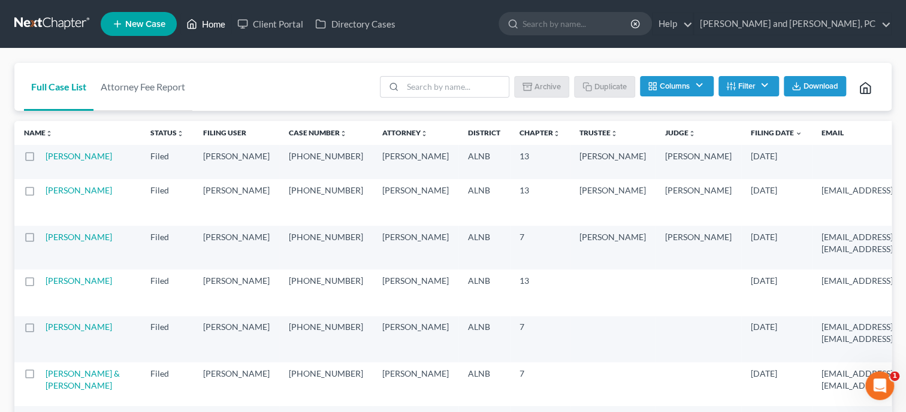
click at [217, 26] on link "Home" at bounding box center [205, 24] width 51 height 22
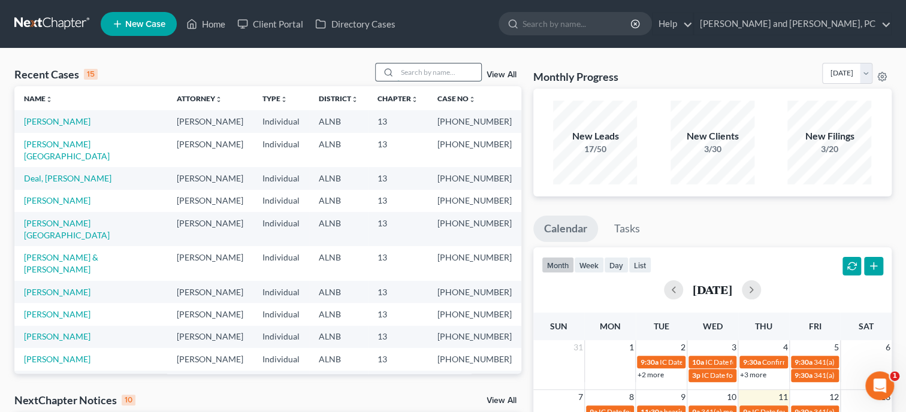
click at [450, 70] on input "search" at bounding box center [439, 72] width 84 height 17
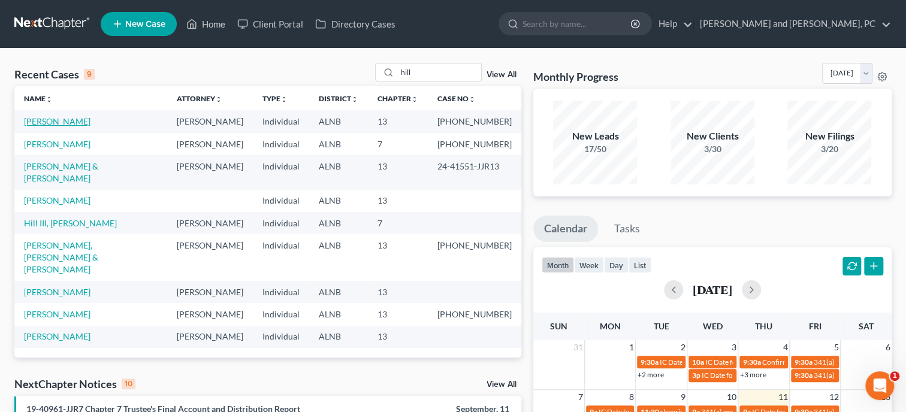
click at [43, 122] on link "[PERSON_NAME]" at bounding box center [57, 121] width 67 height 10
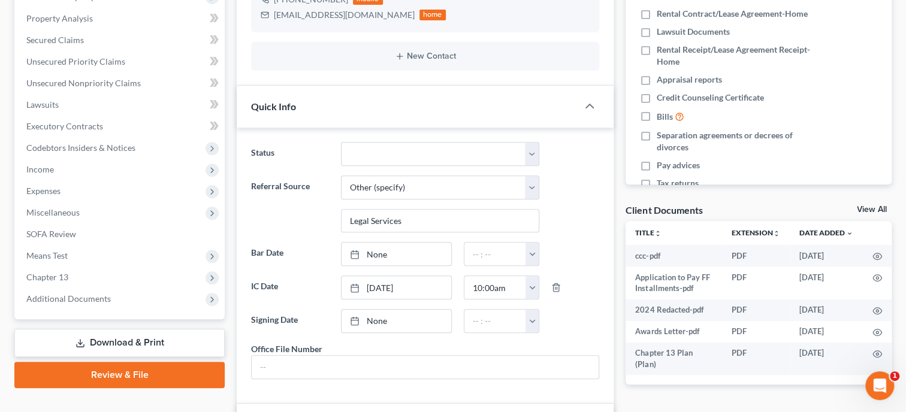
scroll to position [308, 0]
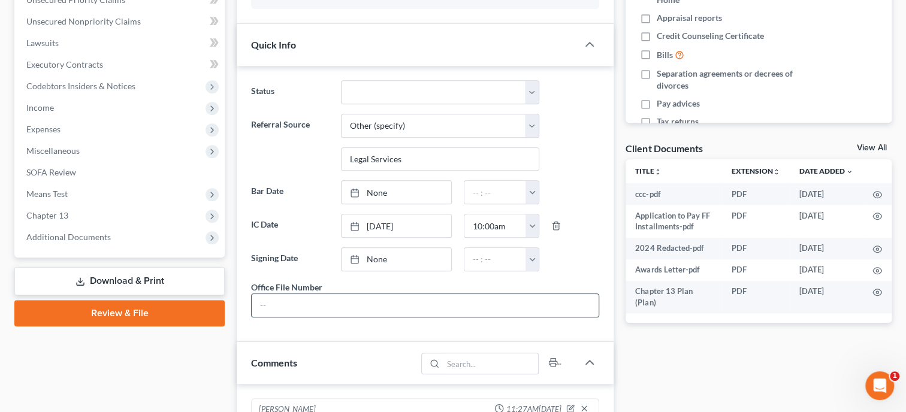
click at [337, 313] on input "text" at bounding box center [425, 305] width 347 height 23
click at [207, 378] on div "Case Dashboard Payments Invoices Payments Payments Credit Report Client Profile" at bounding box center [119, 331] width 222 height 1048
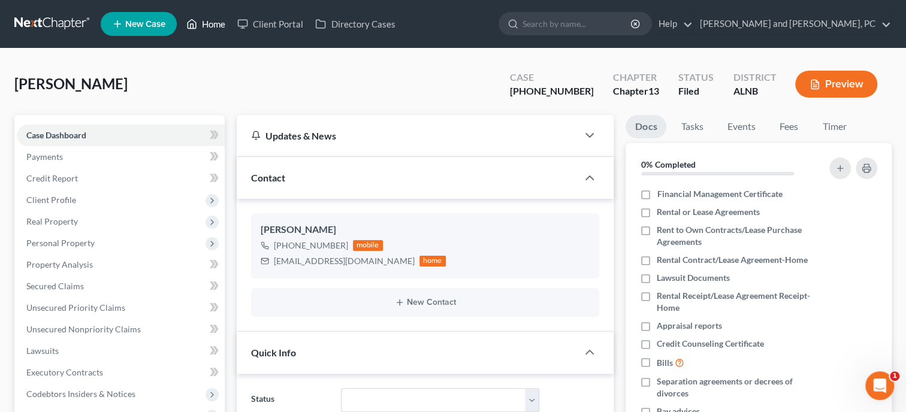
click at [216, 25] on link "Home" at bounding box center [205, 24] width 51 height 22
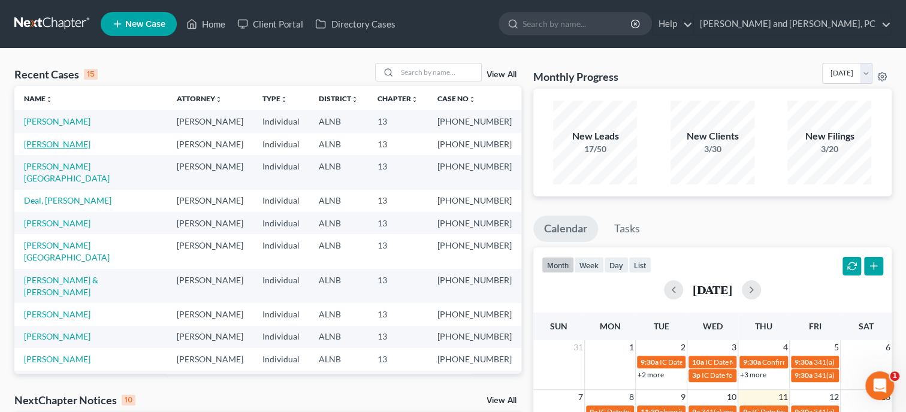
click at [56, 144] on link "[PERSON_NAME]" at bounding box center [57, 144] width 67 height 10
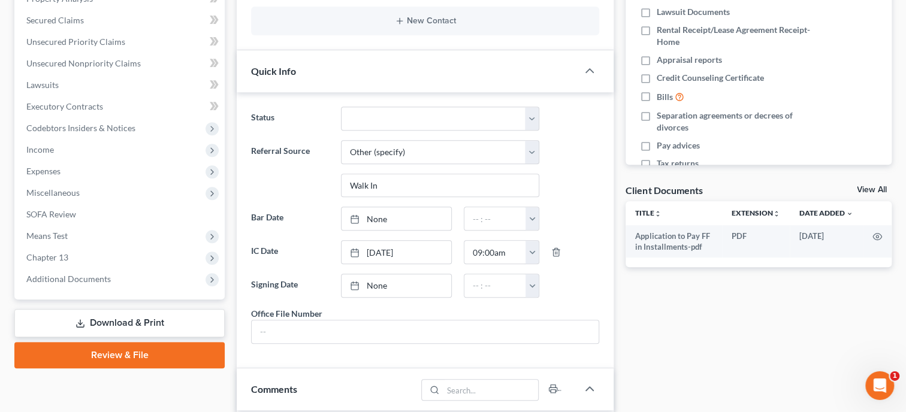
scroll to position [370, 0]
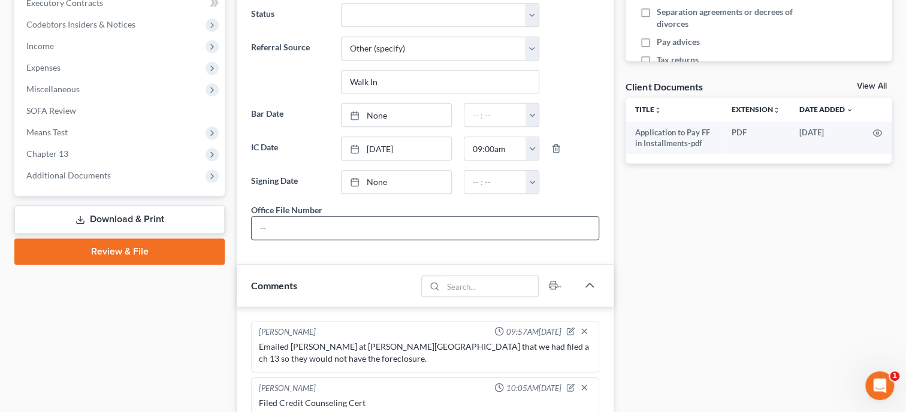
click at [321, 240] on input "text" at bounding box center [425, 228] width 347 height 23
click at [196, 318] on div "Case Dashboard Payments Invoices Payments Payments Credit Report Client Profile" at bounding box center [119, 218] width 222 height 946
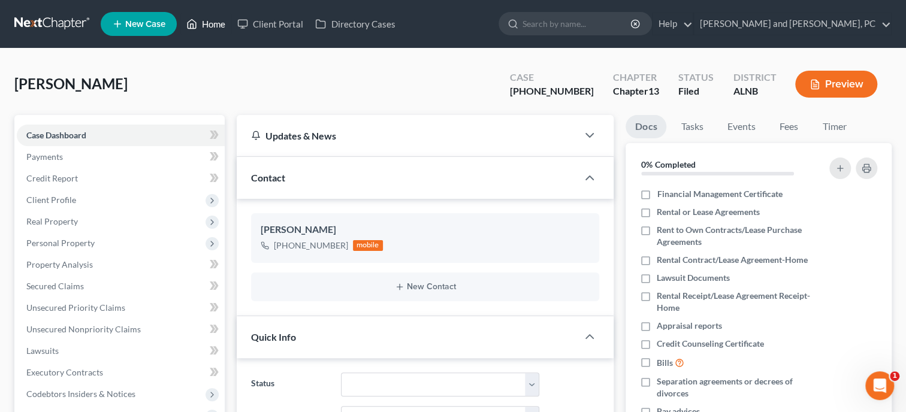
click at [225, 27] on link "Home" at bounding box center [205, 24] width 51 height 22
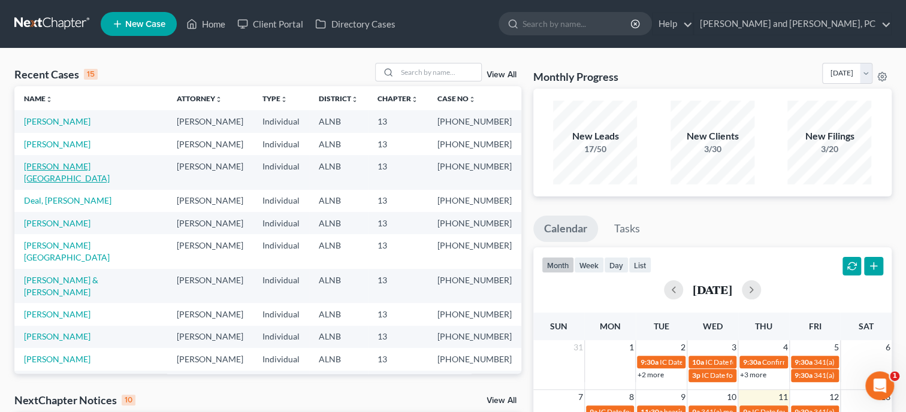
click at [78, 167] on link "[PERSON_NAME][GEOGRAPHIC_DATA]" at bounding box center [67, 172] width 86 height 22
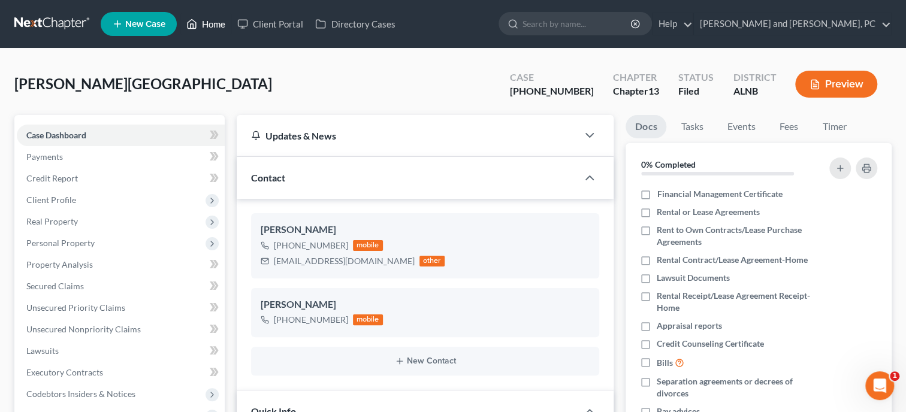
scroll to position [11797, 0]
click at [207, 24] on link "Home" at bounding box center [205, 24] width 51 height 22
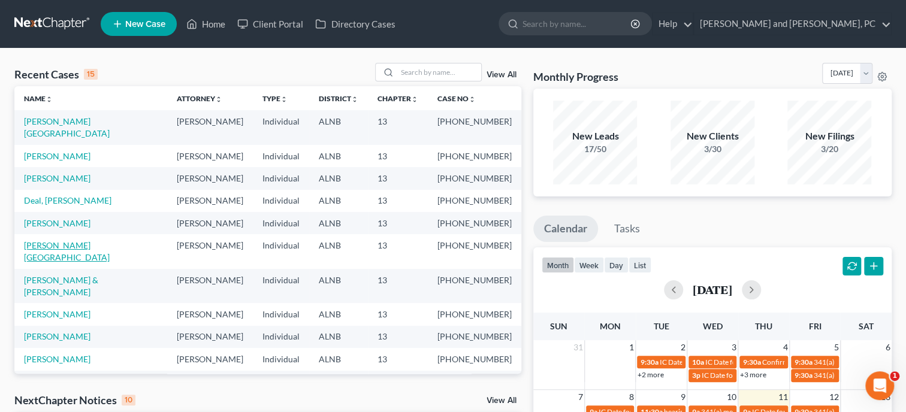
click at [57, 240] on link "[PERSON_NAME][GEOGRAPHIC_DATA]" at bounding box center [67, 251] width 86 height 22
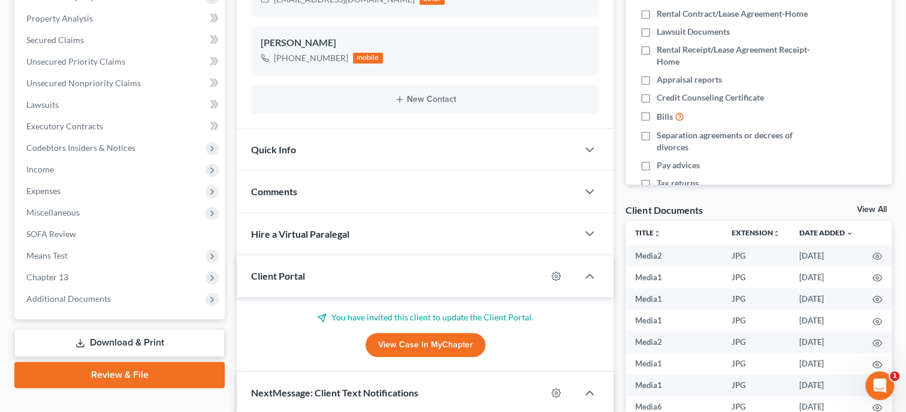
scroll to position [10796, 0]
click at [347, 138] on div "Quick Info" at bounding box center [407, 149] width 341 height 41
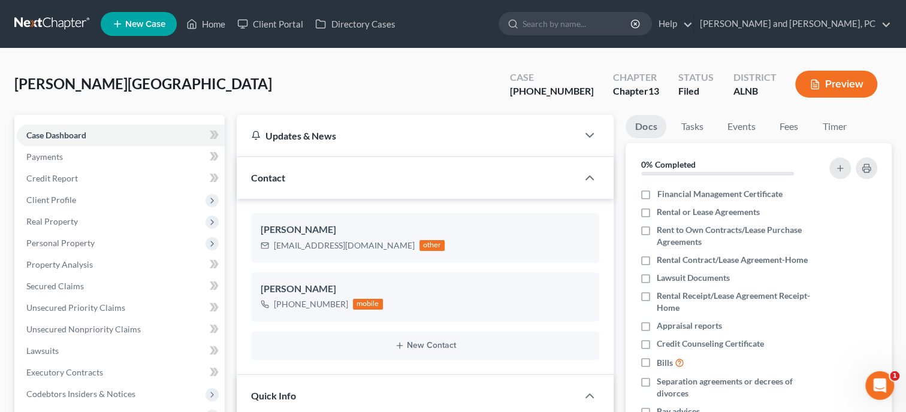
scroll to position [0, 0]
click at [200, 27] on link "Home" at bounding box center [205, 24] width 51 height 22
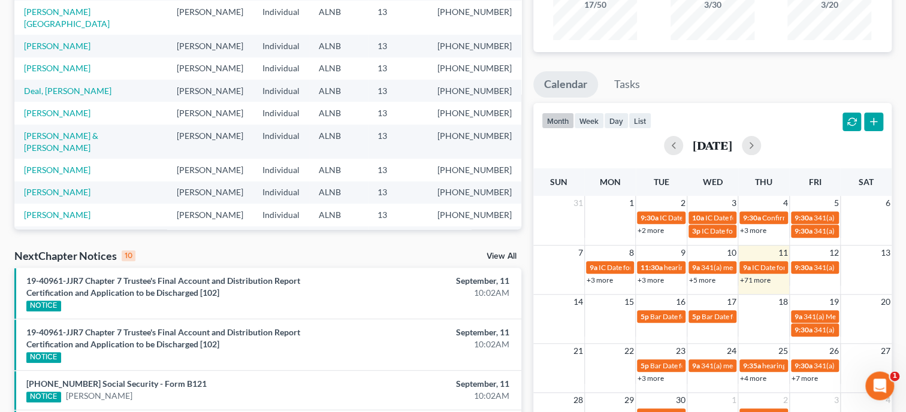
scroll to position [185, 0]
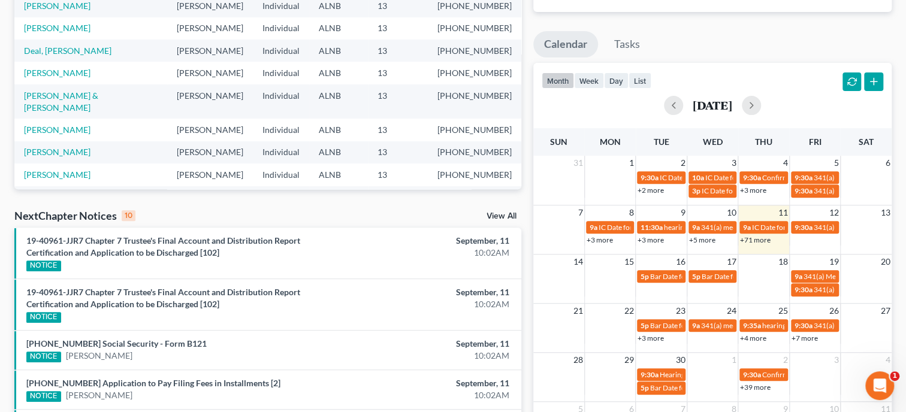
click at [503, 215] on link "View All" at bounding box center [501, 216] width 30 height 8
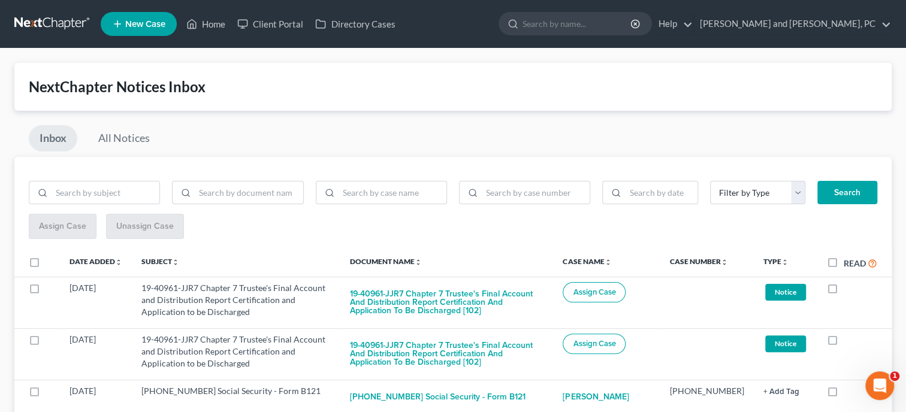
click at [844, 260] on label "Read" at bounding box center [861, 263] width 34 height 14
click at [848, 260] on input "Read" at bounding box center [852, 260] width 8 height 8
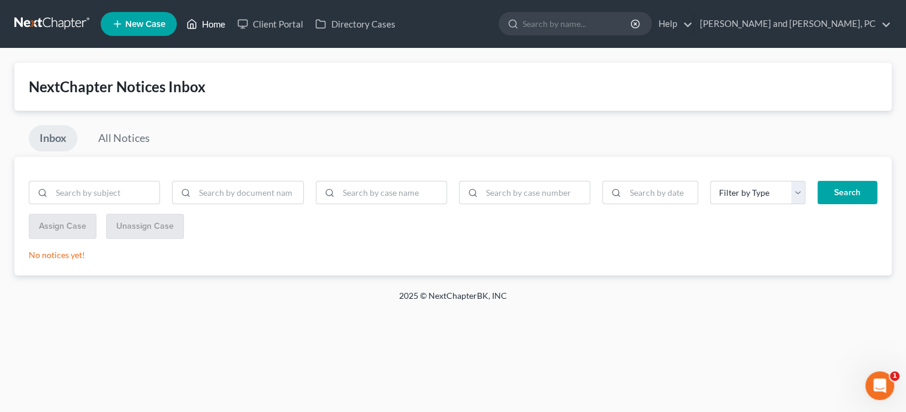
click at [208, 27] on link "Home" at bounding box center [205, 24] width 51 height 22
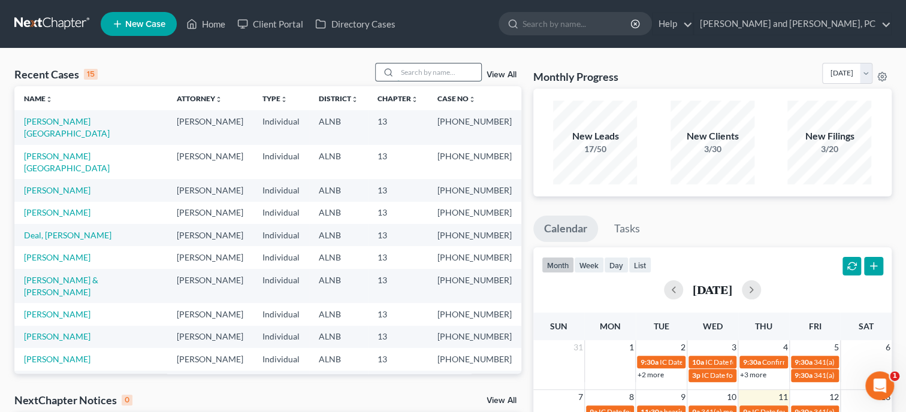
click at [431, 71] on input "search" at bounding box center [439, 72] width 84 height 17
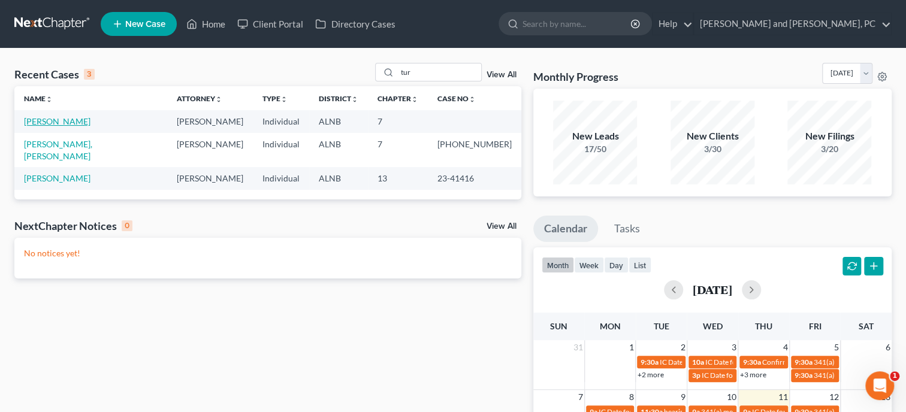
click at [57, 122] on link "[PERSON_NAME]" at bounding box center [57, 121] width 67 height 10
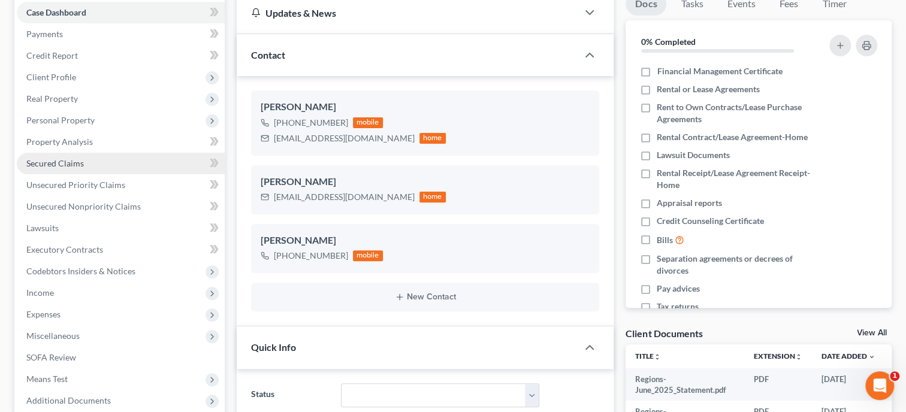
scroll to position [370, 0]
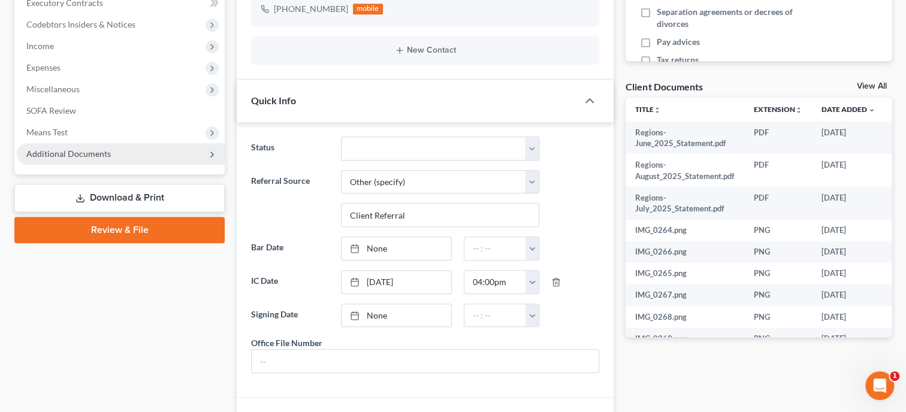
click at [78, 150] on span "Additional Documents" at bounding box center [68, 154] width 84 height 10
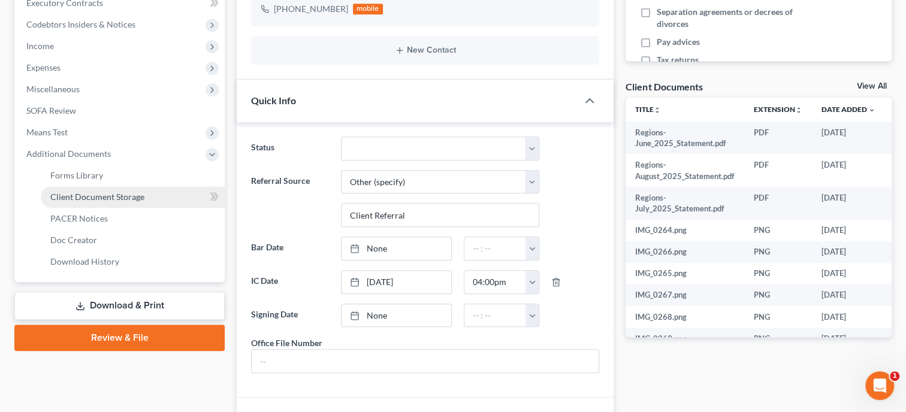
click at [92, 199] on span "Client Document Storage" at bounding box center [97, 197] width 94 height 10
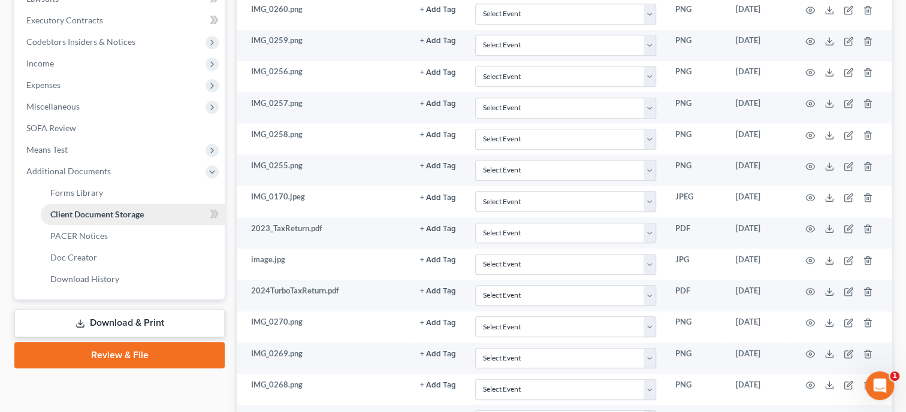
scroll to position [168, 0]
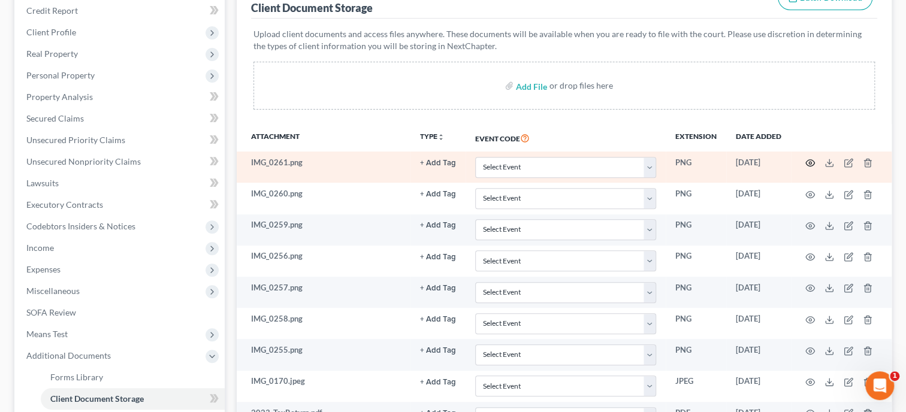
click at [810, 159] on icon "button" at bounding box center [810, 163] width 10 height 10
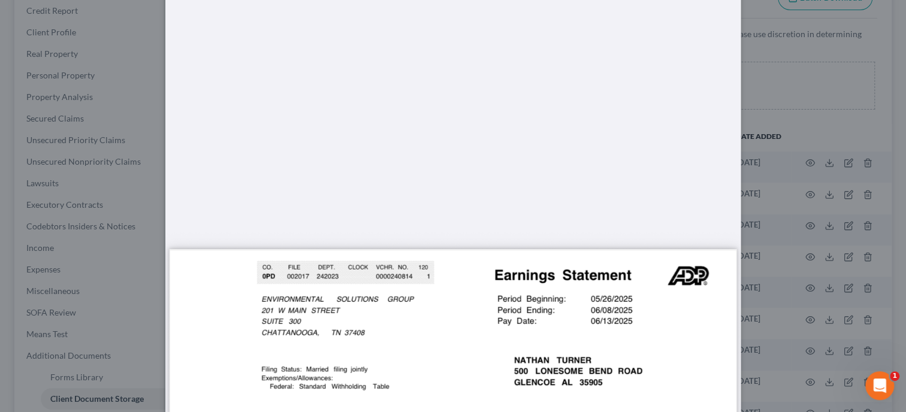
scroll to position [0, 0]
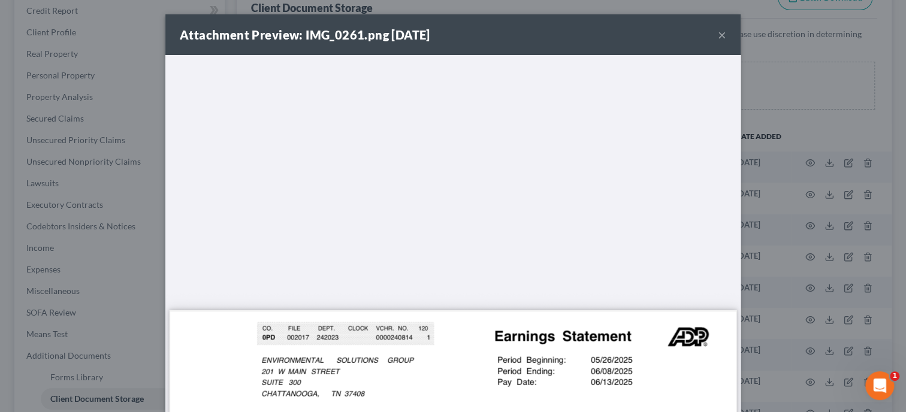
click at [720, 37] on button "×" at bounding box center [722, 35] width 8 height 14
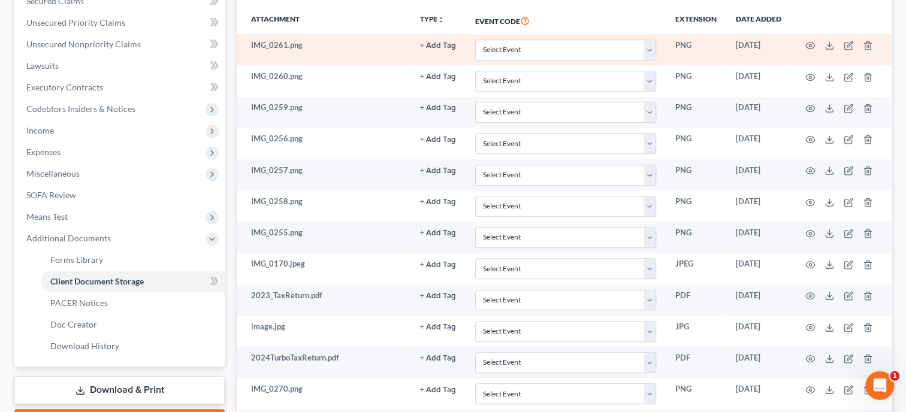
scroll to position [291, 0]
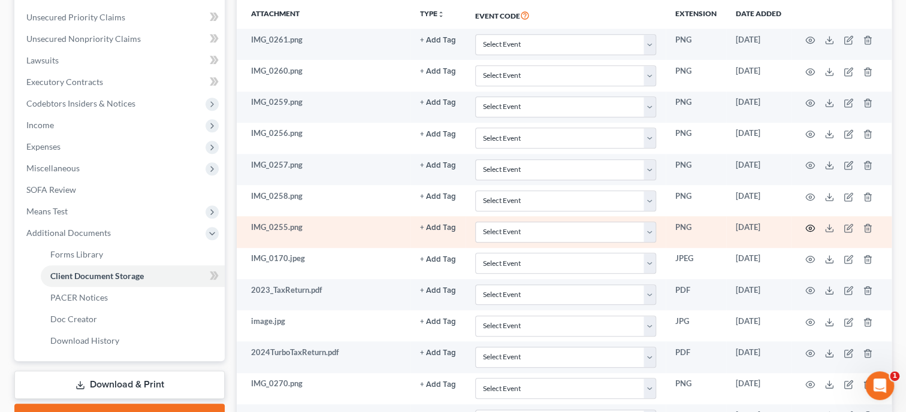
click at [808, 225] on icon "button" at bounding box center [810, 228] width 10 height 10
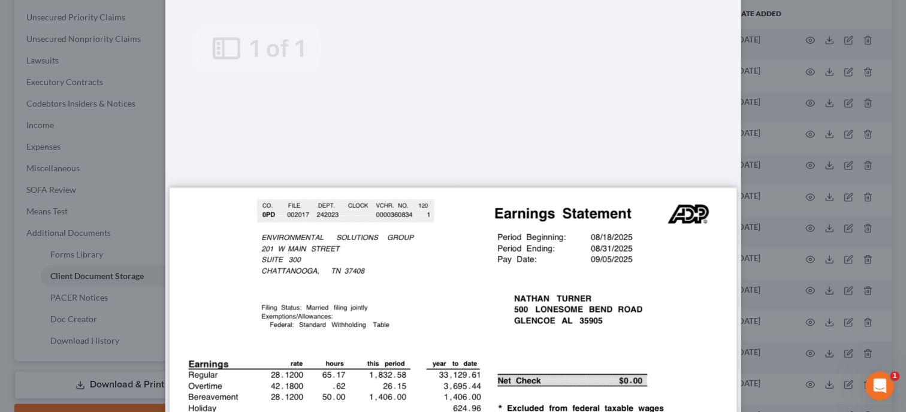
scroll to position [493, 0]
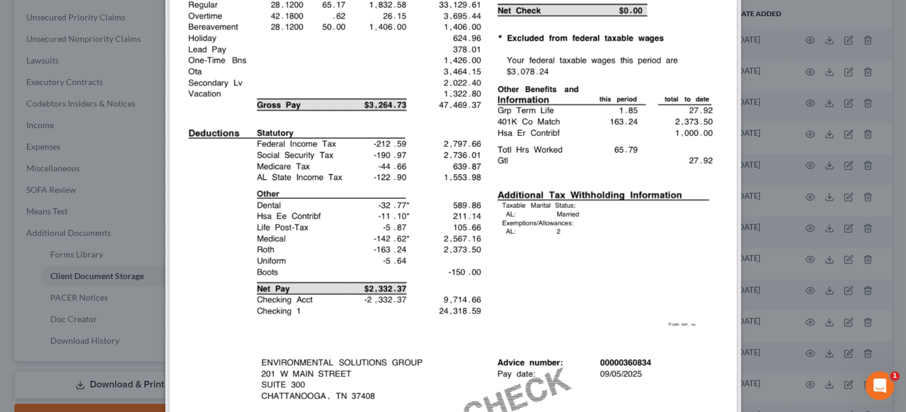
click at [655, 227] on img at bounding box center [452, 184] width 575 height 1245
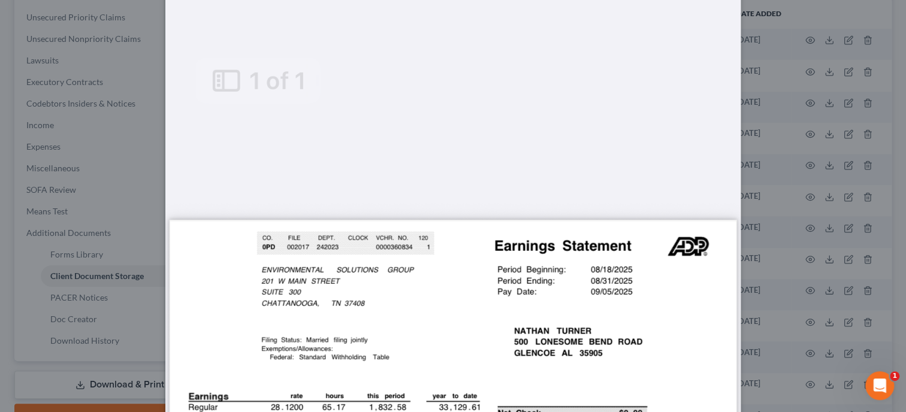
scroll to position [0, 0]
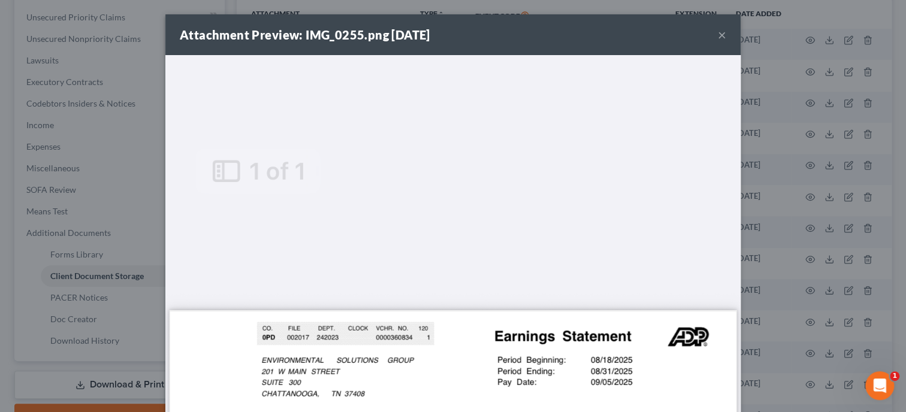
click at [717, 35] on div "Attachment Preview: IMG_0255.png [DATE] ×" at bounding box center [452, 34] width 575 height 41
click at [721, 35] on button "×" at bounding box center [722, 35] width 8 height 14
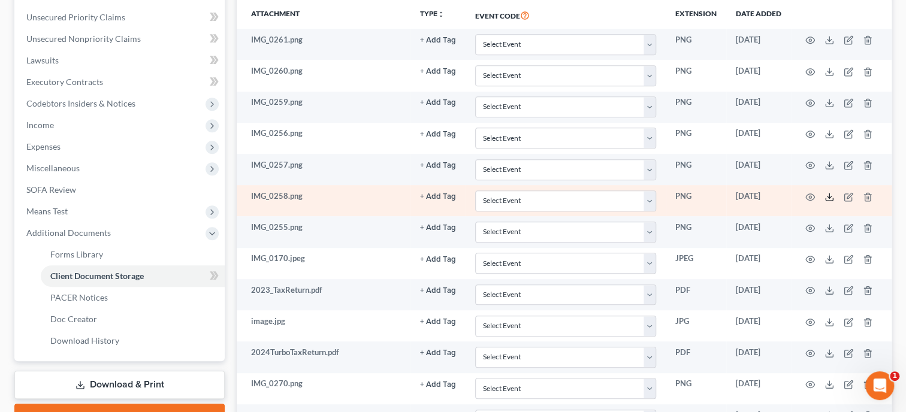
click at [826, 198] on icon at bounding box center [829, 199] width 7 height 2
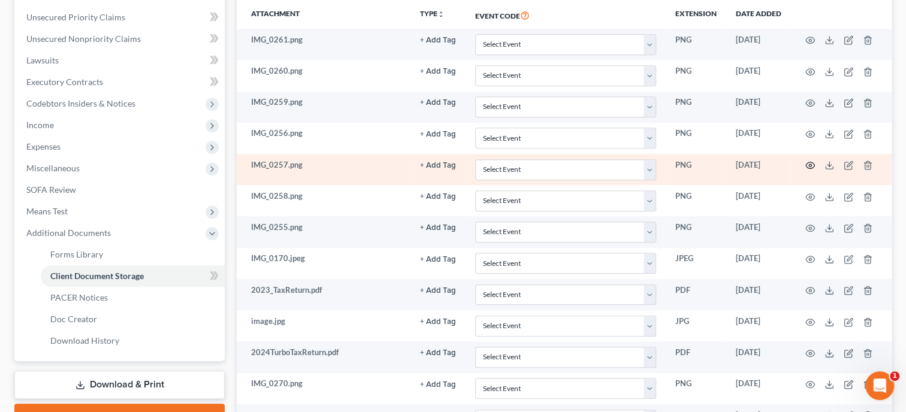
click at [810, 165] on icon "button" at bounding box center [810, 166] width 10 height 10
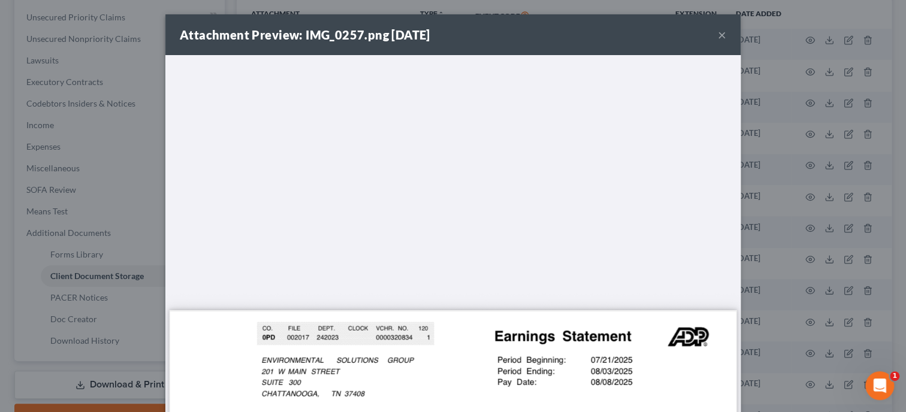
scroll to position [246, 0]
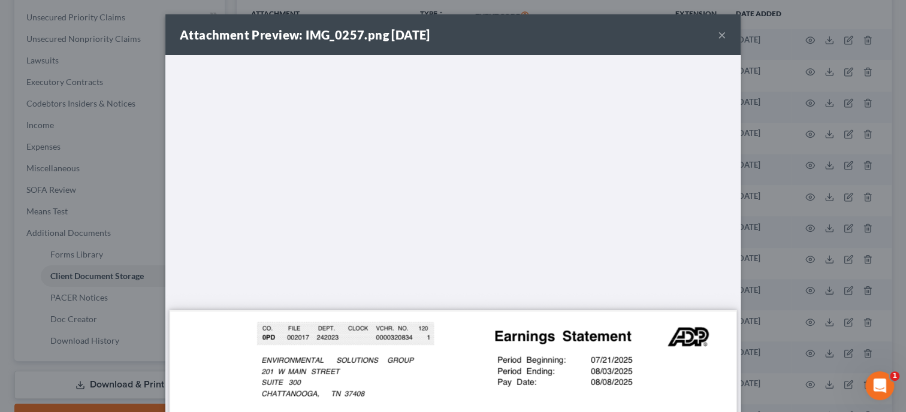
click at [724, 38] on button "×" at bounding box center [722, 35] width 8 height 14
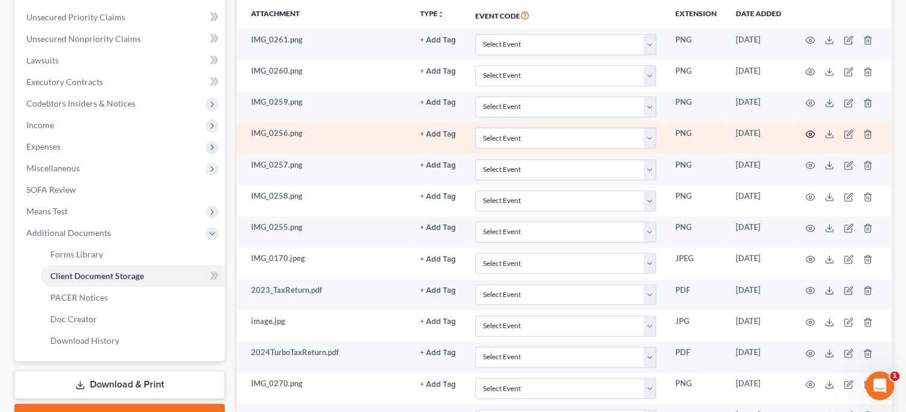
click at [811, 132] on icon "button" at bounding box center [810, 134] width 10 height 10
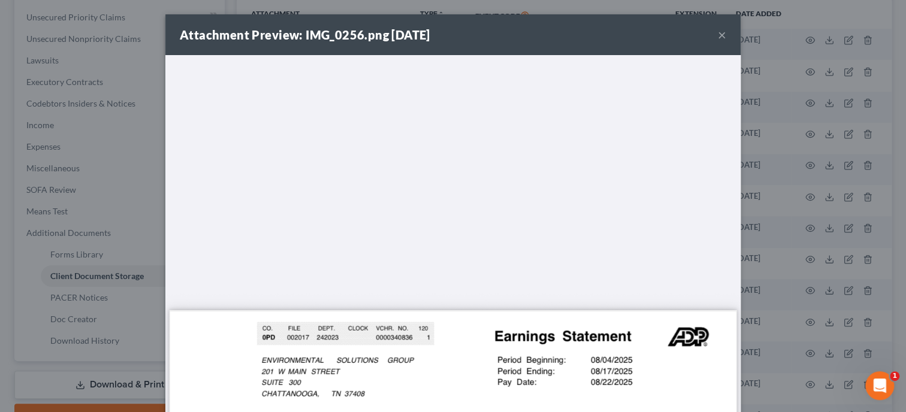
click at [720, 35] on button "×" at bounding box center [722, 35] width 8 height 14
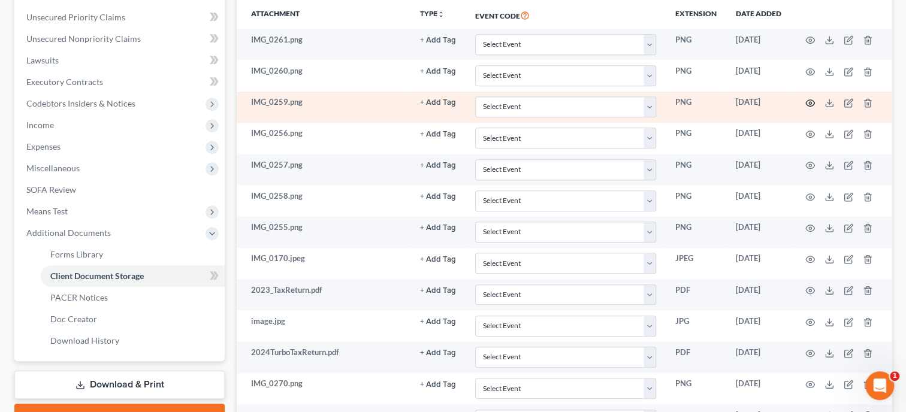
click at [809, 101] on icon "button" at bounding box center [810, 103] width 10 height 10
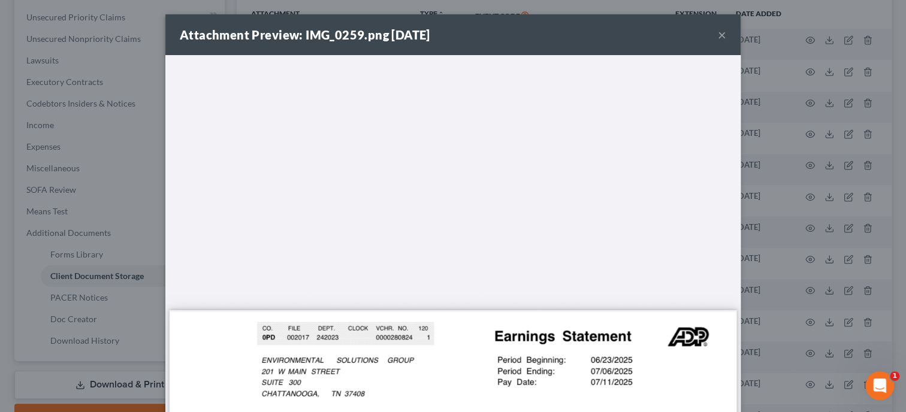
click at [723, 37] on button "×" at bounding box center [722, 35] width 8 height 14
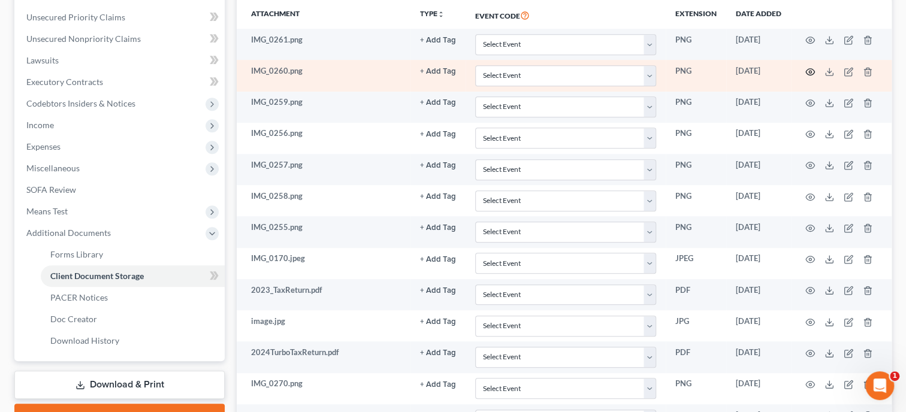
click at [809, 72] on icon "button" at bounding box center [810, 72] width 10 height 10
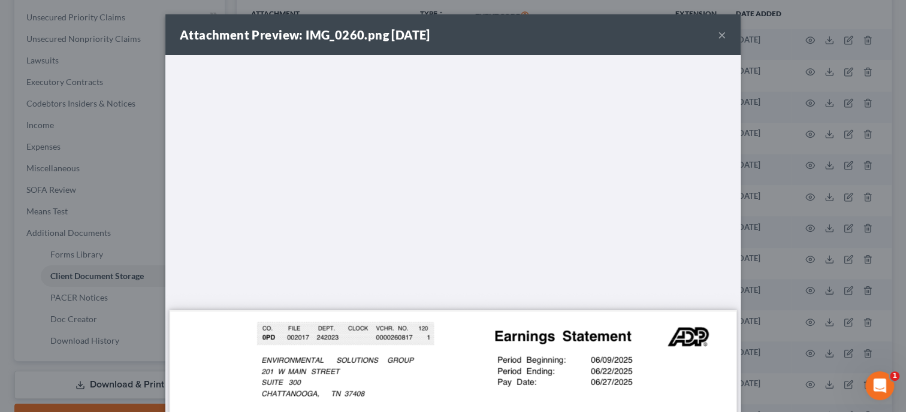
click at [724, 34] on button "×" at bounding box center [722, 35] width 8 height 14
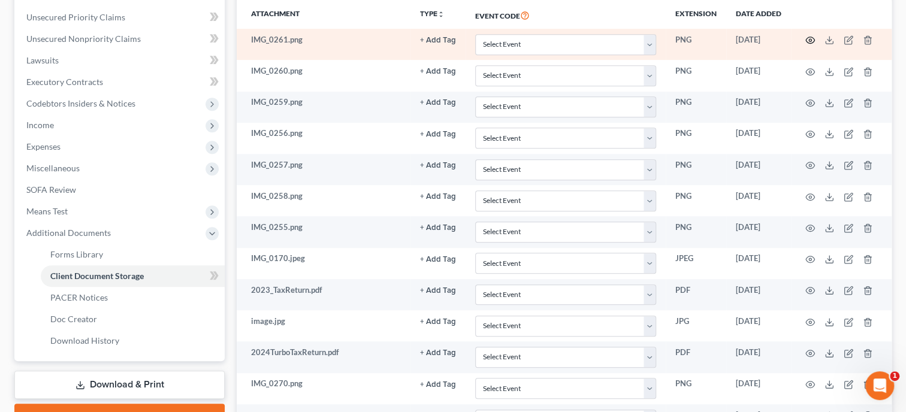
click at [808, 39] on icon "button" at bounding box center [810, 40] width 10 height 10
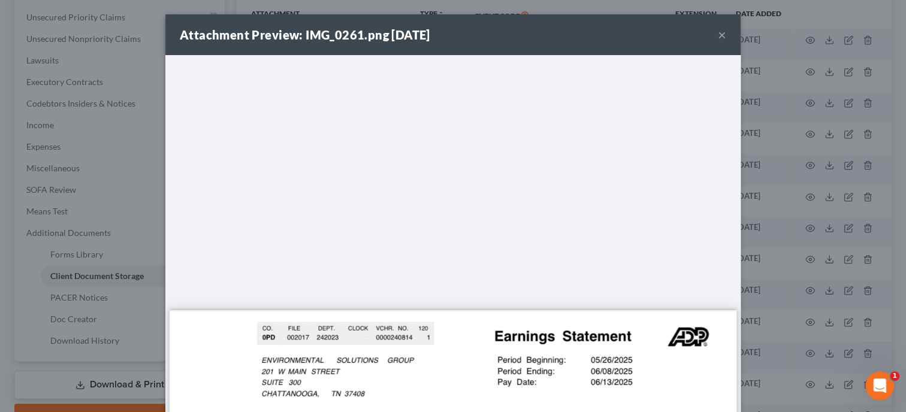
click at [718, 37] on button "×" at bounding box center [722, 35] width 8 height 14
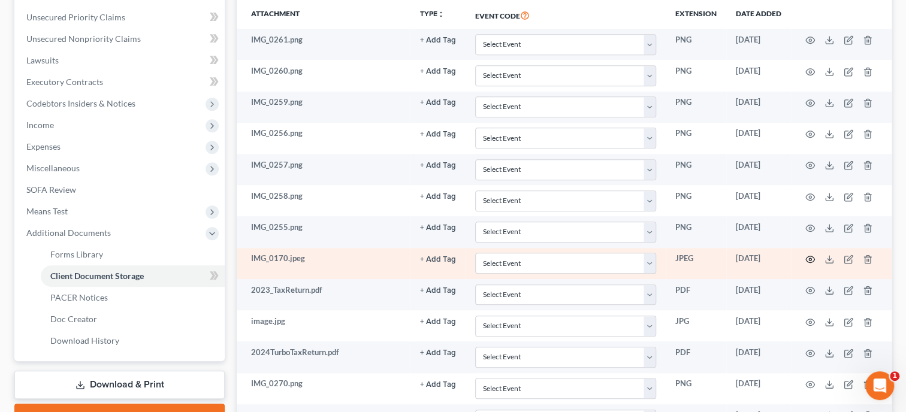
click at [811, 259] on icon "button" at bounding box center [810, 260] width 10 height 10
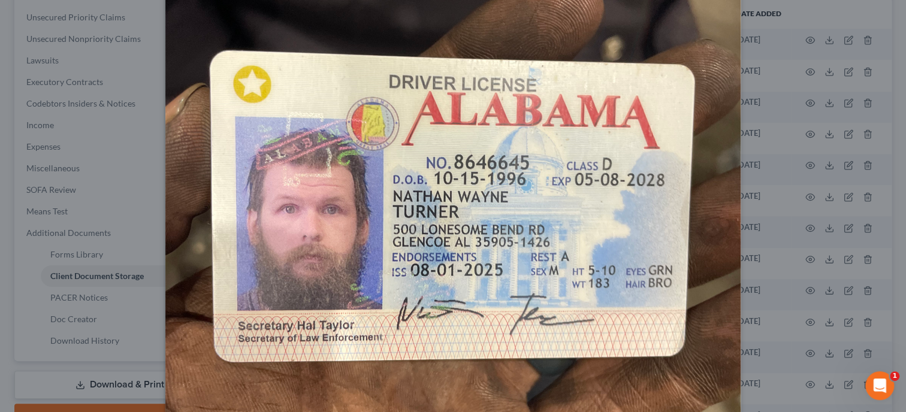
scroll to position [246, 0]
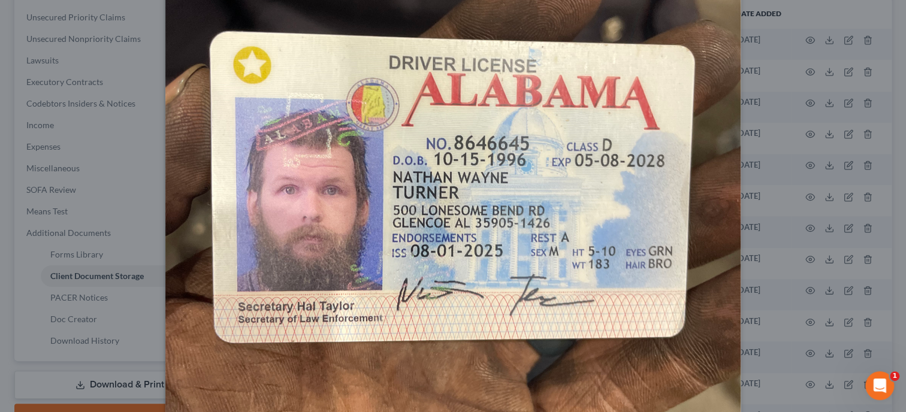
click at [544, 216] on img at bounding box center [452, 192] width 575 height 767
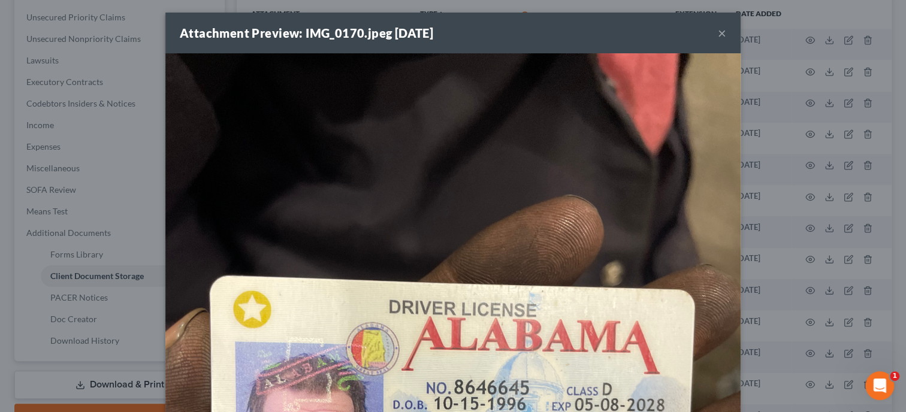
scroll to position [0, 0]
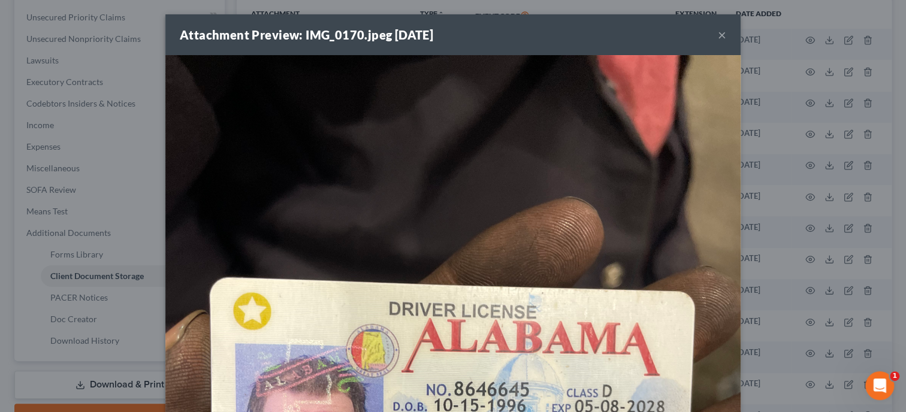
click at [724, 37] on button "×" at bounding box center [722, 35] width 8 height 14
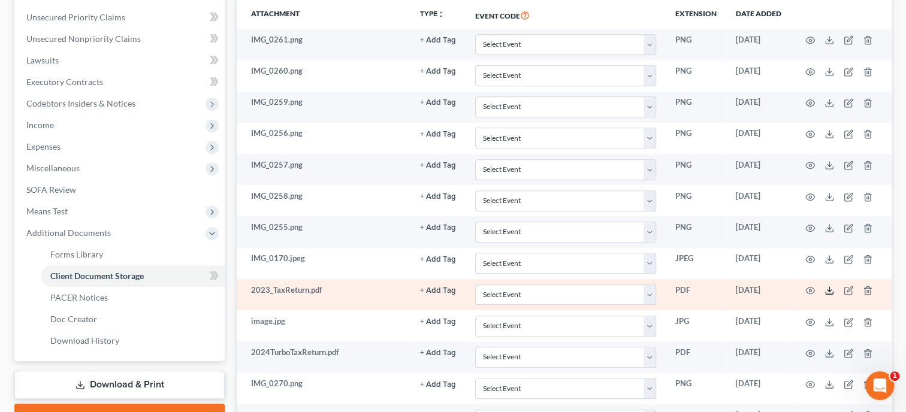
click at [827, 289] on icon at bounding box center [829, 291] width 10 height 10
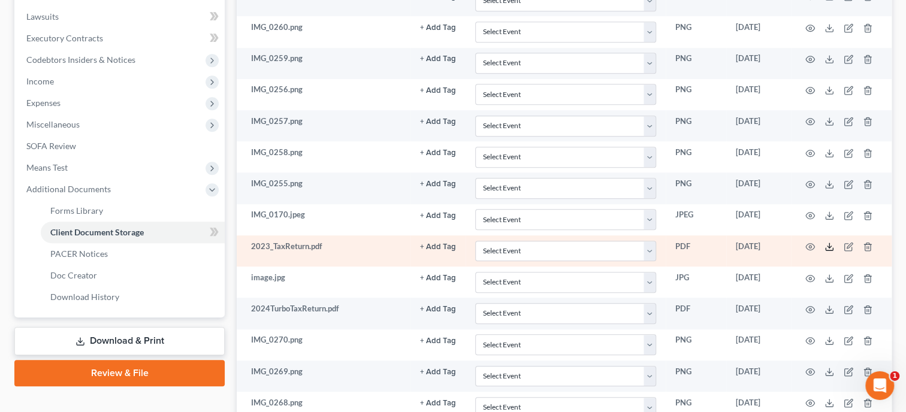
scroll to position [352, 0]
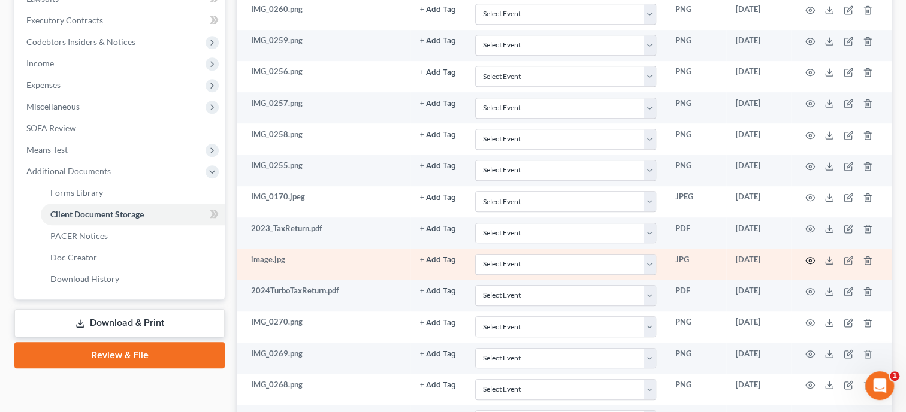
click at [809, 256] on icon "button" at bounding box center [810, 261] width 10 height 10
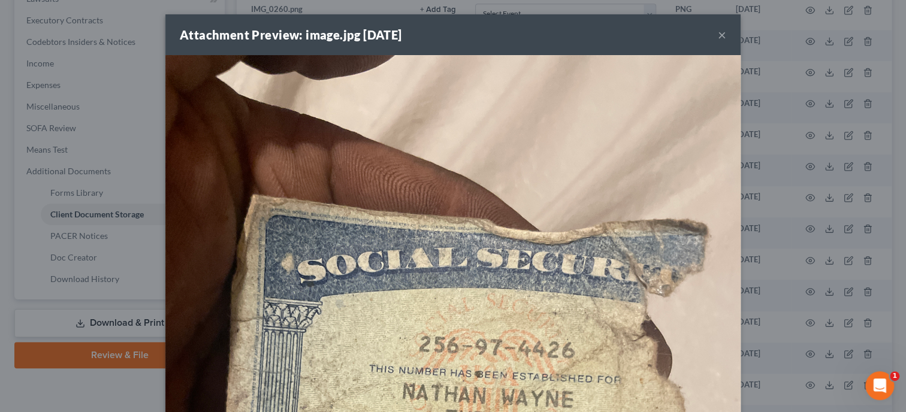
click at [720, 38] on button "×" at bounding box center [722, 35] width 8 height 14
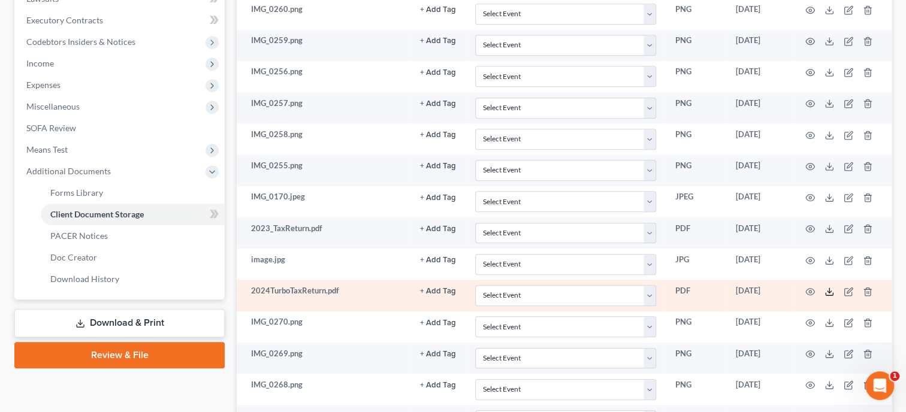
click at [826, 287] on icon at bounding box center [829, 292] width 10 height 10
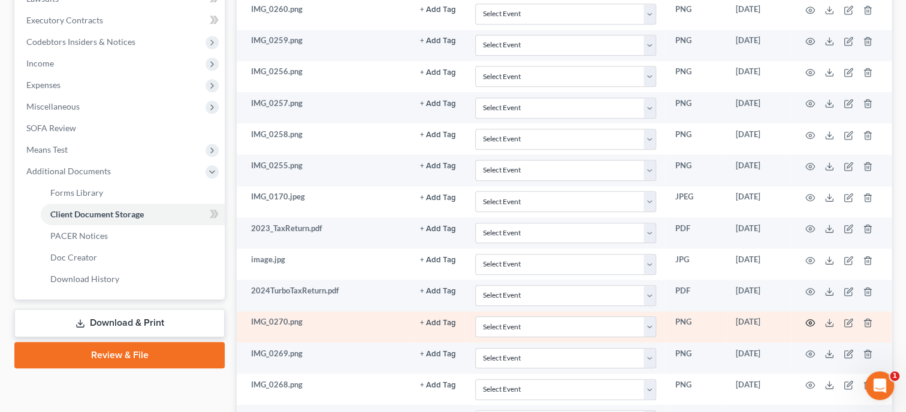
click at [807, 319] on icon "button" at bounding box center [810, 323] width 10 height 10
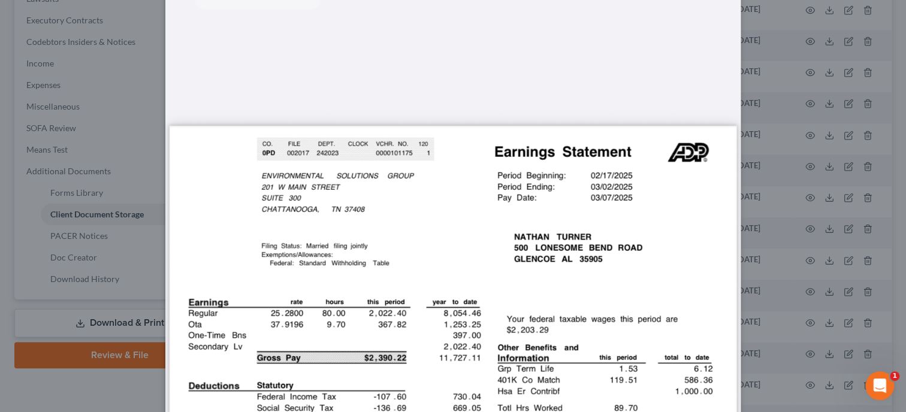
scroll to position [0, 0]
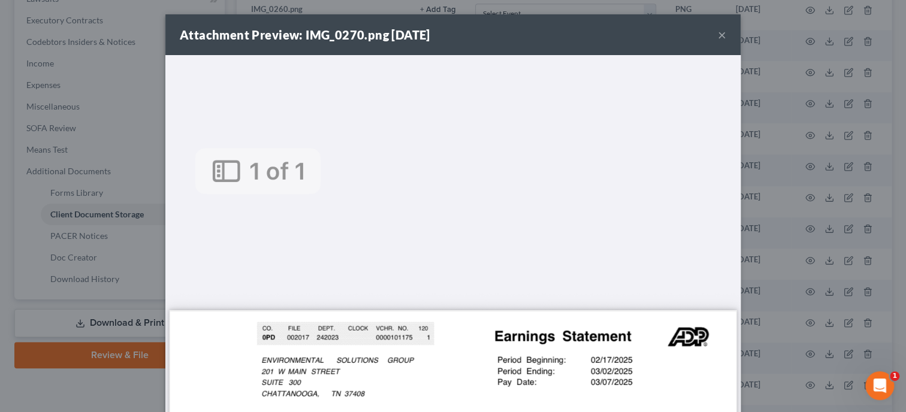
click at [721, 34] on button "×" at bounding box center [722, 35] width 8 height 14
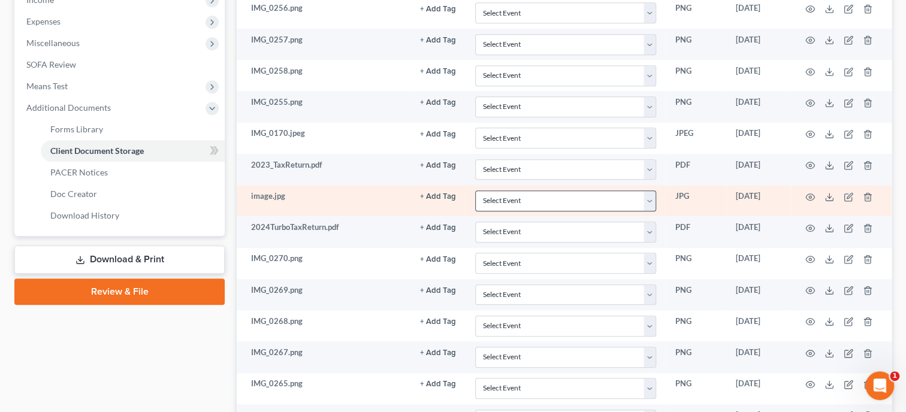
scroll to position [476, 0]
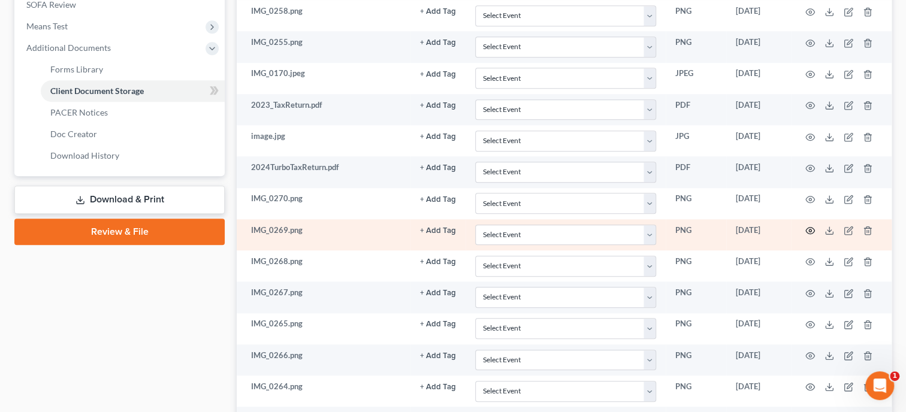
click at [811, 229] on circle "button" at bounding box center [810, 230] width 2 height 2
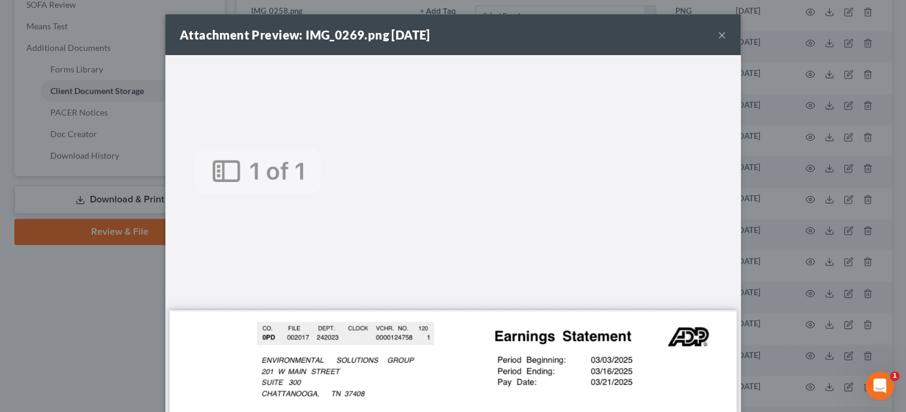
click at [722, 36] on button "×" at bounding box center [722, 35] width 8 height 14
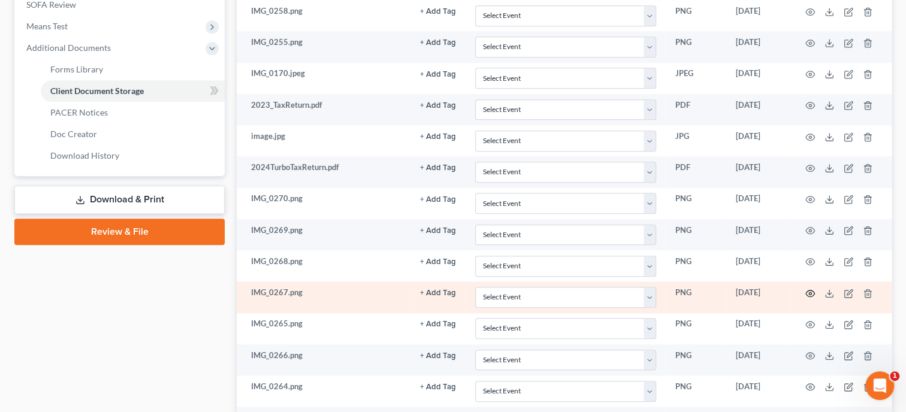
click at [809, 292] on icon "button" at bounding box center [810, 293] width 9 height 7
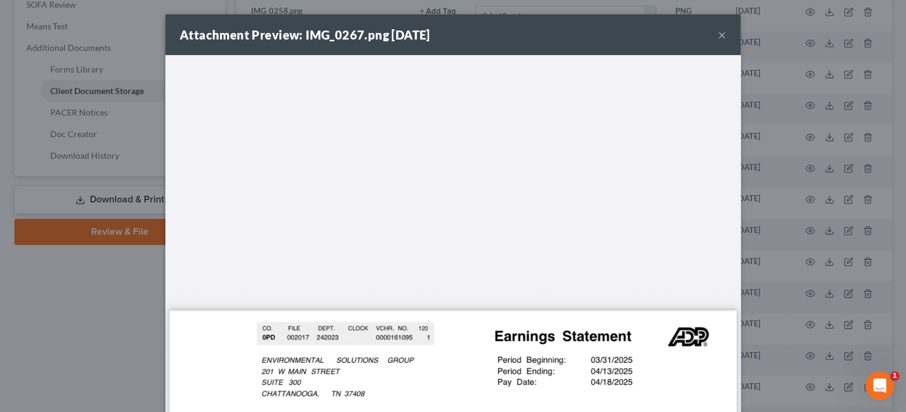
click at [722, 36] on button "×" at bounding box center [722, 35] width 8 height 14
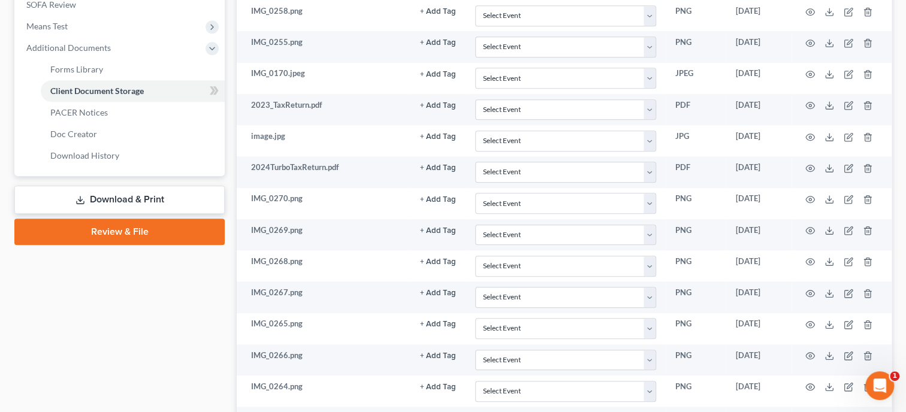
scroll to position [599, 0]
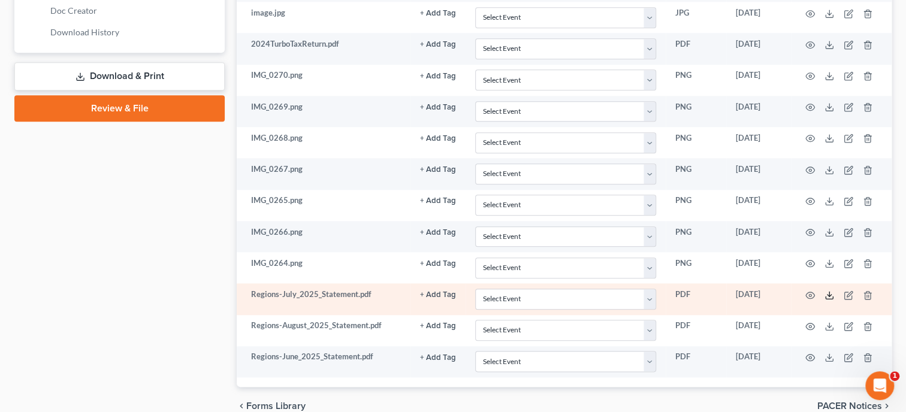
click at [827, 297] on icon at bounding box center [829, 298] width 7 height 2
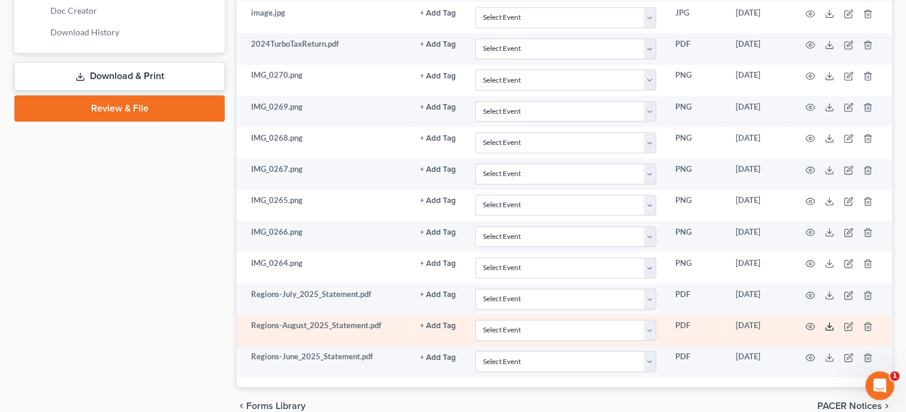
click at [826, 322] on icon at bounding box center [829, 327] width 10 height 10
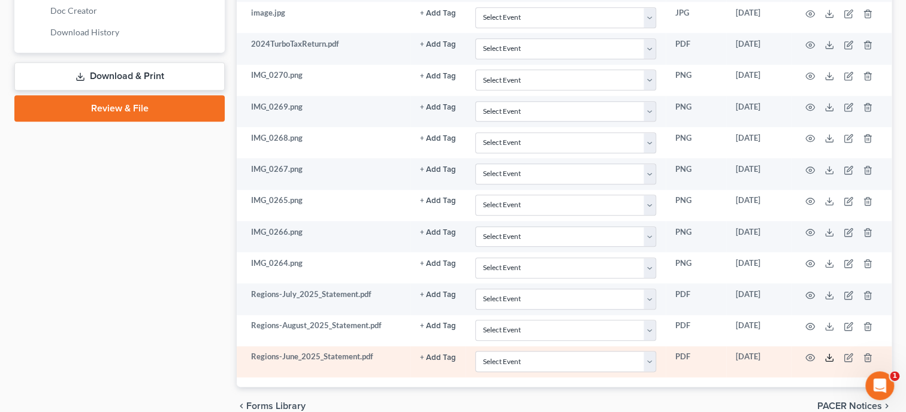
click at [826, 353] on icon at bounding box center [829, 358] width 10 height 10
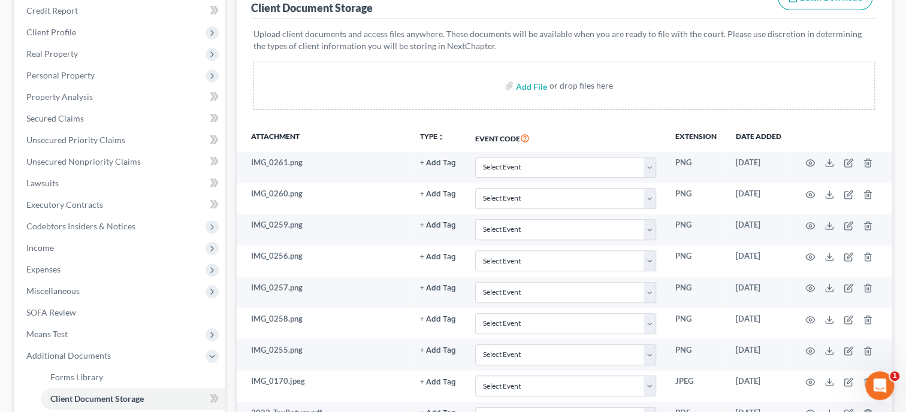
scroll to position [0, 0]
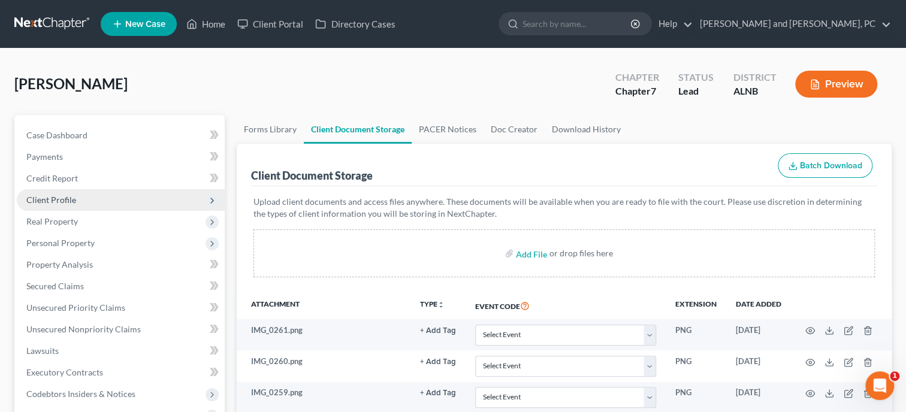
click at [99, 199] on span "Client Profile" at bounding box center [121, 200] width 208 height 22
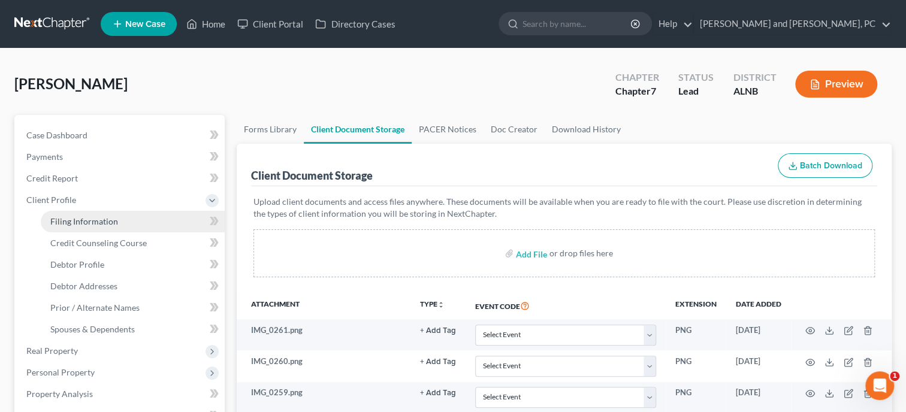
click at [100, 222] on span "Filing Information" at bounding box center [84, 221] width 68 height 10
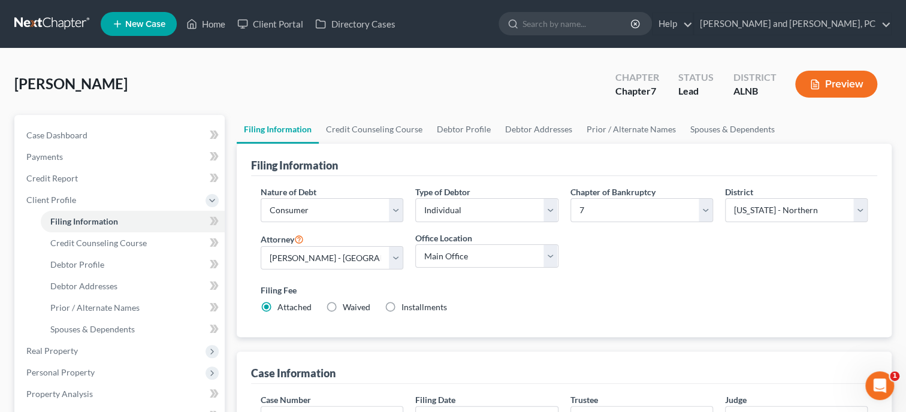
scroll to position [123, 0]
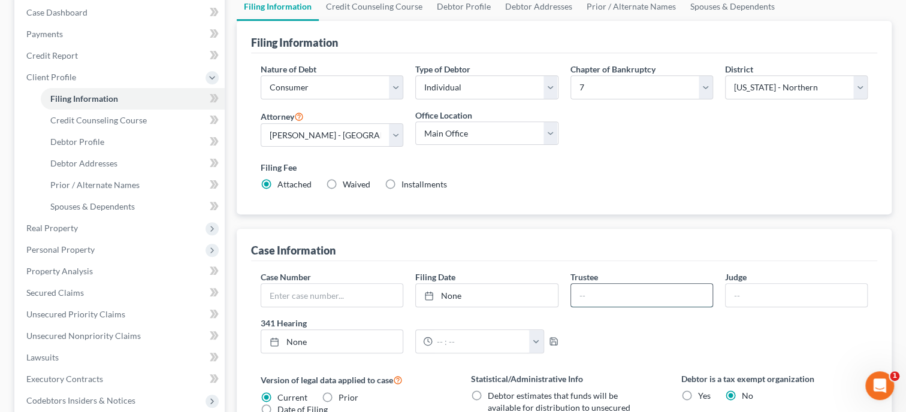
click at [625, 302] on input "text" at bounding box center [641, 295] width 141 height 23
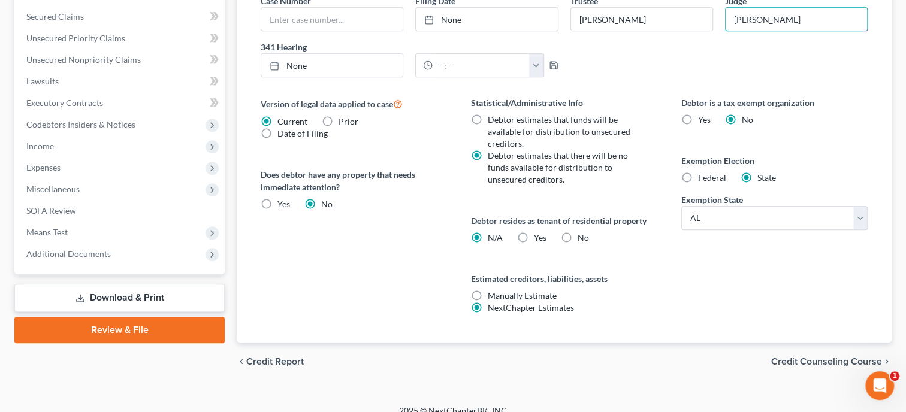
scroll to position [412, 0]
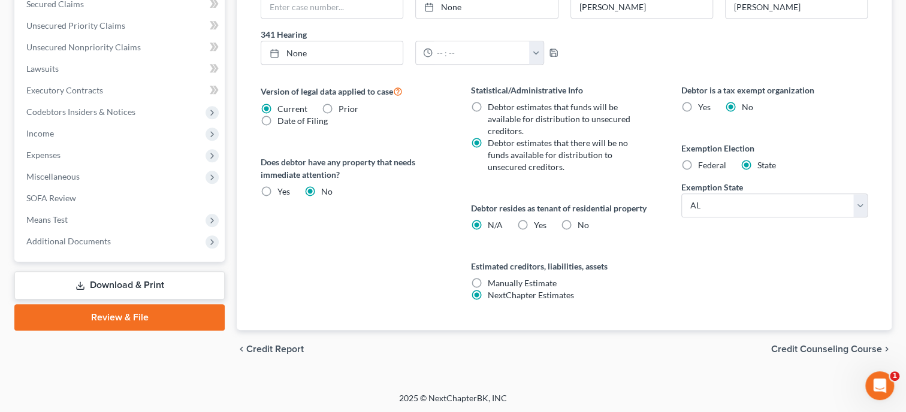
click at [817, 349] on span "Credit Counseling Course" at bounding box center [826, 349] width 111 height 10
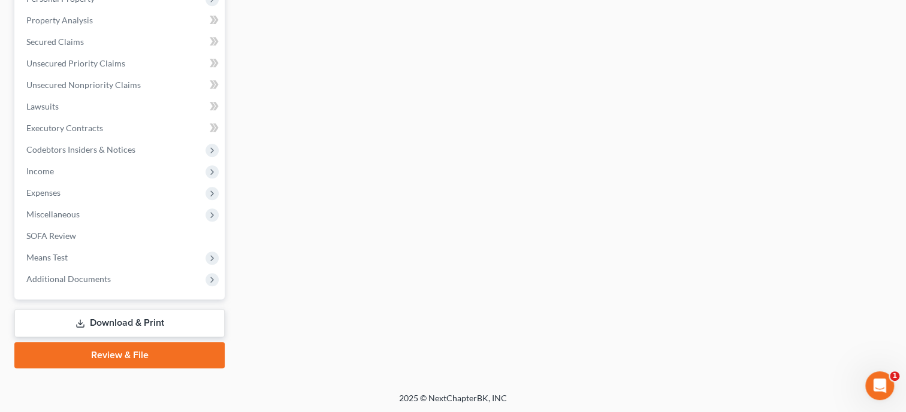
scroll to position [128, 0]
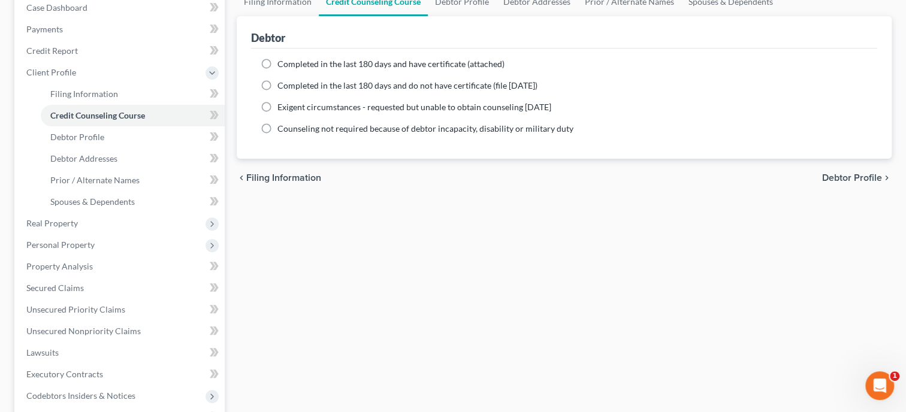
click at [308, 67] on span "Completed in the last 180 days and have certificate (attached)" at bounding box center [390, 64] width 227 height 10
click at [290, 66] on input "Completed in the last 180 days and have certificate (attached)" at bounding box center [286, 62] width 8 height 8
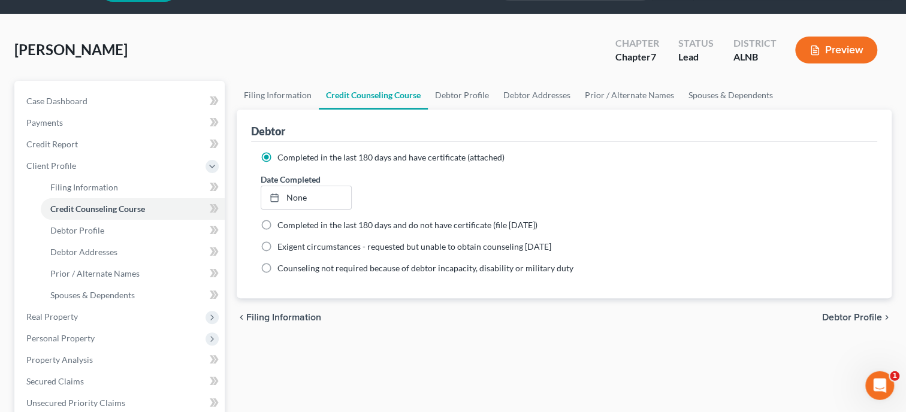
scroll to position [4, 0]
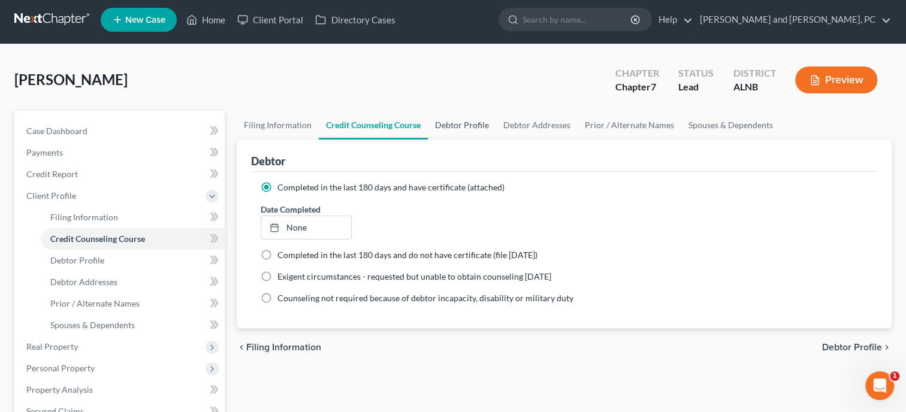
click at [464, 121] on link "Debtor Profile" at bounding box center [462, 125] width 68 height 29
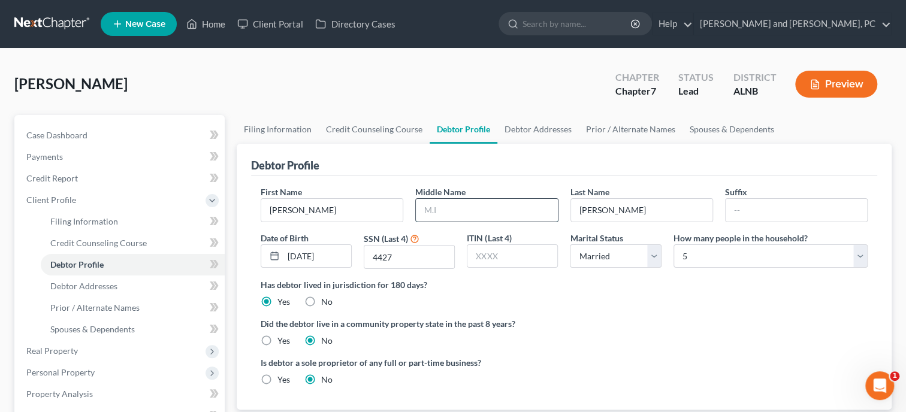
click at [469, 218] on input "text" at bounding box center [486, 210] width 141 height 23
click at [537, 125] on link "Debtor Addresses" at bounding box center [537, 129] width 81 height 29
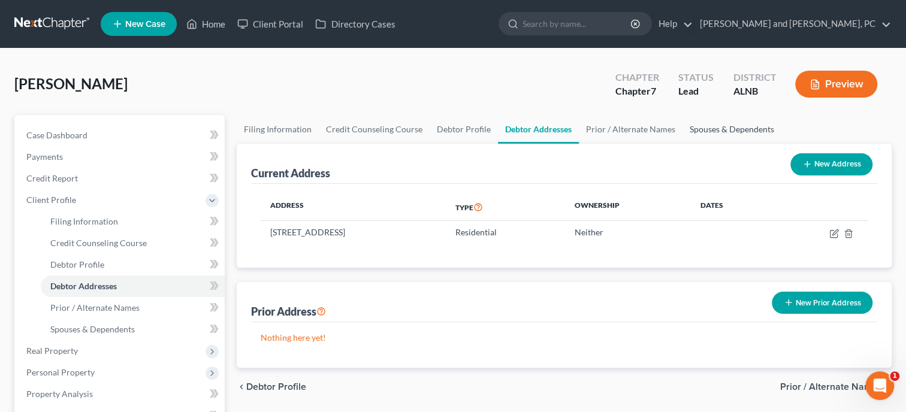
click at [727, 131] on link "Spouses & Dependents" at bounding box center [731, 129] width 99 height 29
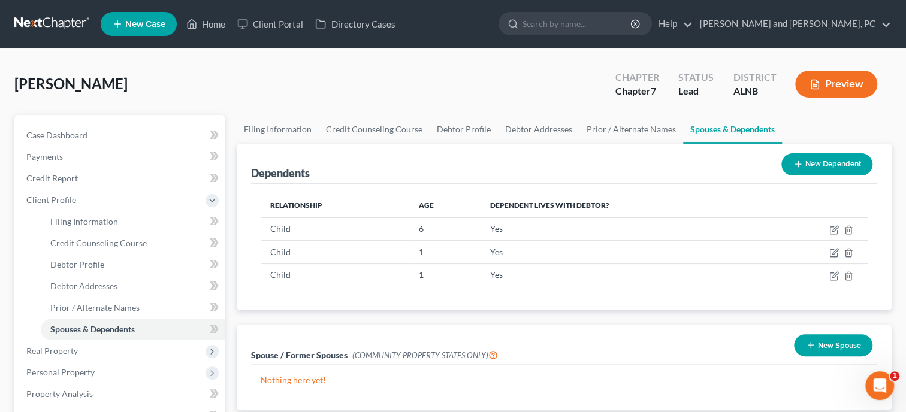
click at [812, 159] on button "New Dependent" at bounding box center [826, 164] width 91 height 22
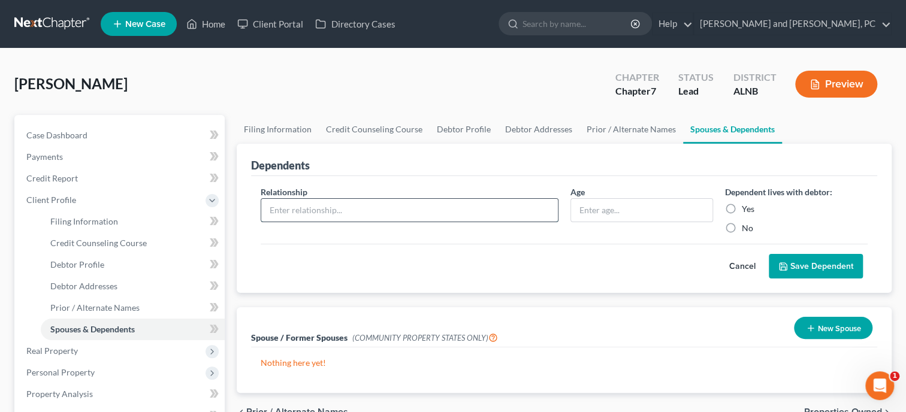
click at [485, 204] on input "text" at bounding box center [409, 210] width 297 height 23
click at [742, 208] on label "Yes" at bounding box center [748, 209] width 13 height 12
click at [746, 208] on input "Yes" at bounding box center [750, 207] width 8 height 8
click at [805, 265] on button "Save Dependent" at bounding box center [816, 266] width 94 height 25
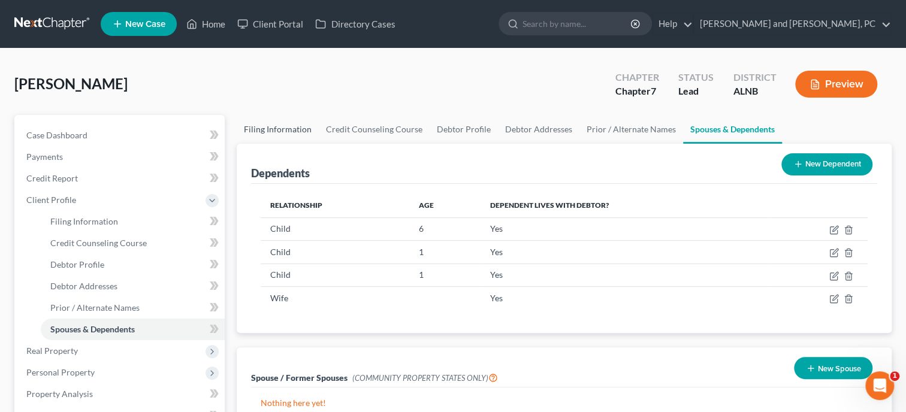
click at [282, 130] on link "Filing Information" at bounding box center [278, 129] width 82 height 29
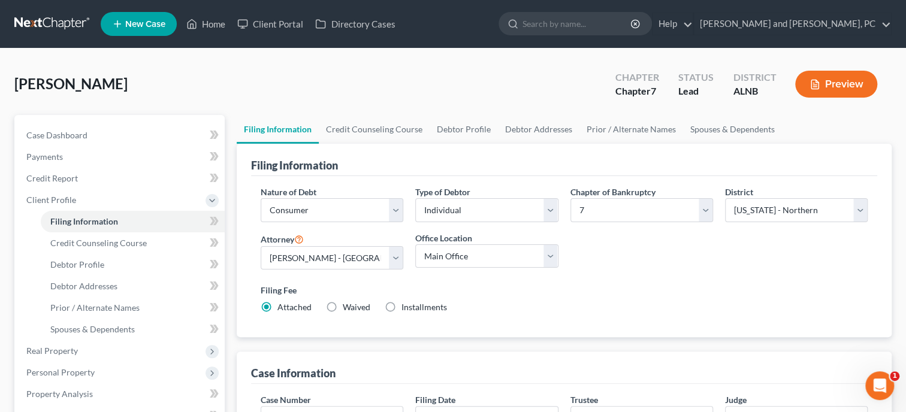
click at [401, 308] on label "Installments Installments" at bounding box center [424, 307] width 46 height 12
click at [406, 308] on input "Installments Installments" at bounding box center [410, 305] width 8 height 8
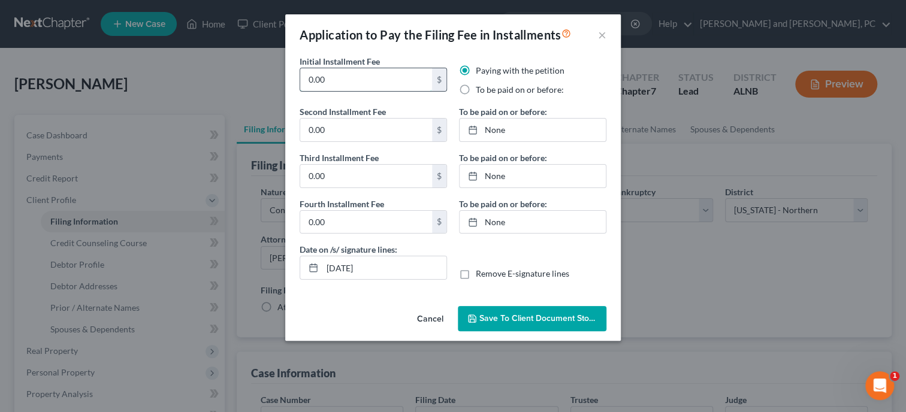
drag, startPoint x: 359, startPoint y: 82, endPoint x: 292, endPoint y: 87, distance: 66.7
click at [300, 87] on input "0.00" at bounding box center [366, 79] width 132 height 23
drag, startPoint x: 331, startPoint y: 132, endPoint x: 358, endPoint y: 140, distance: 28.1
click at [350, 139] on input "0.00" at bounding box center [366, 130] width 132 height 23
click at [368, 174] on input "0.00" at bounding box center [366, 176] width 132 height 23
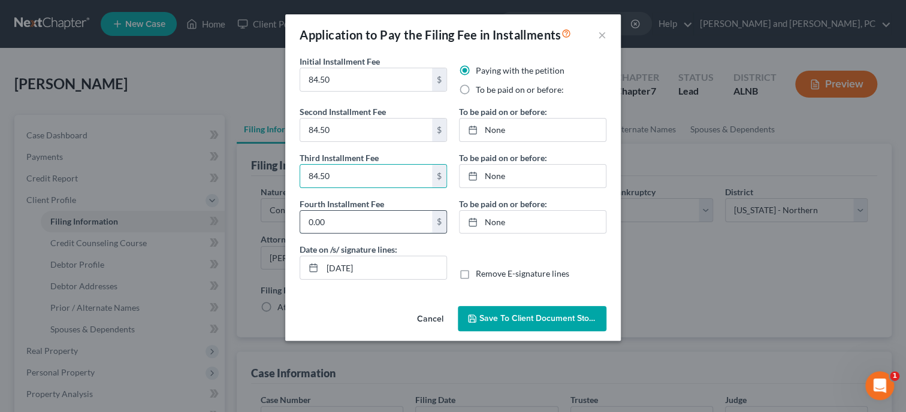
click at [358, 228] on input "0.00" at bounding box center [366, 222] width 132 height 23
click at [476, 90] on label "To be paid on or before:" at bounding box center [520, 90] width 88 height 12
click at [480, 90] on input "To be paid on or before:" at bounding box center [484, 88] width 8 height 8
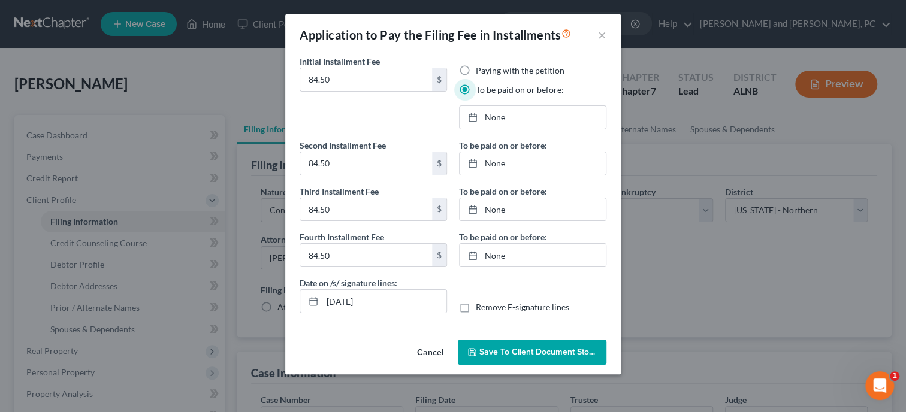
click at [479, 119] on div at bounding box center [476, 117] width 17 height 10
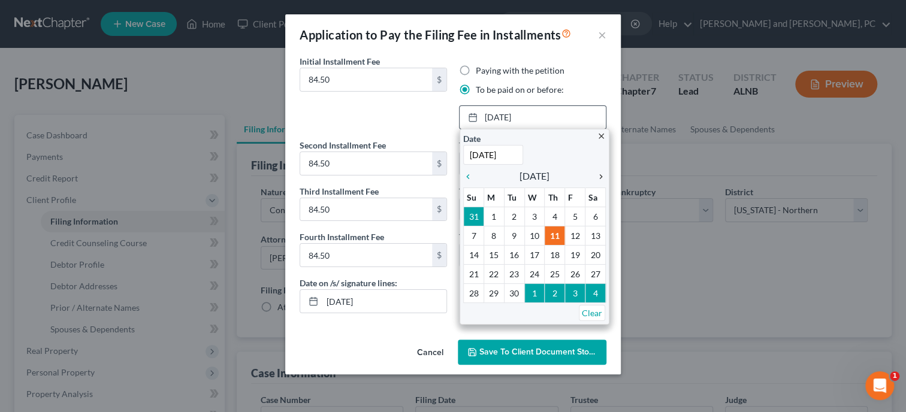
click at [603, 182] on link "chevron_right" at bounding box center [598, 176] width 16 height 14
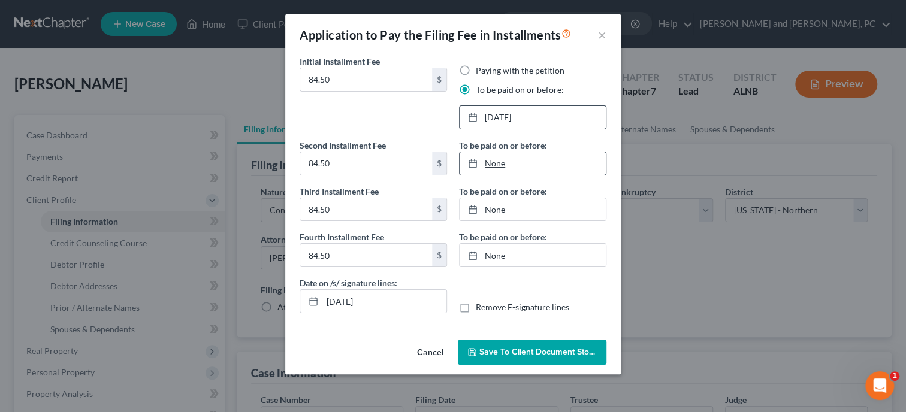
click at [491, 165] on link "None" at bounding box center [533, 163] width 146 height 23
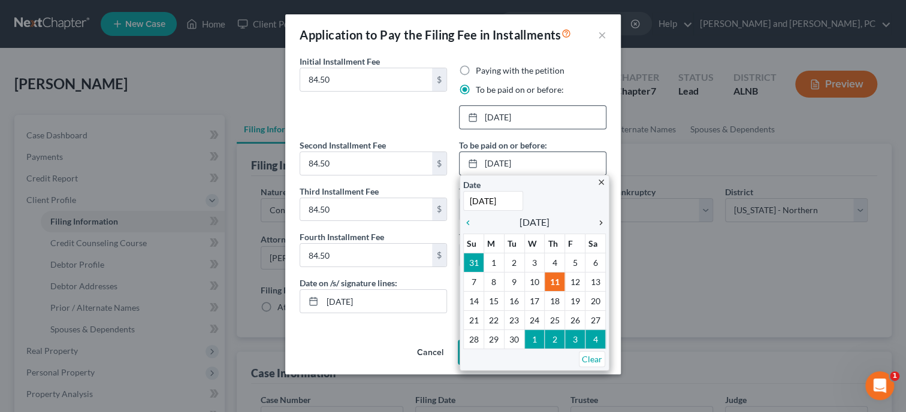
click at [602, 226] on icon "chevron_right" at bounding box center [598, 223] width 16 height 10
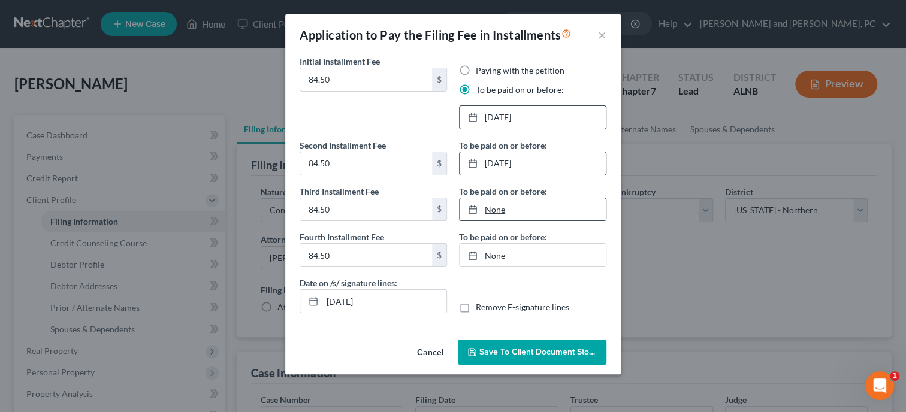
click at [495, 212] on link "None" at bounding box center [533, 209] width 146 height 23
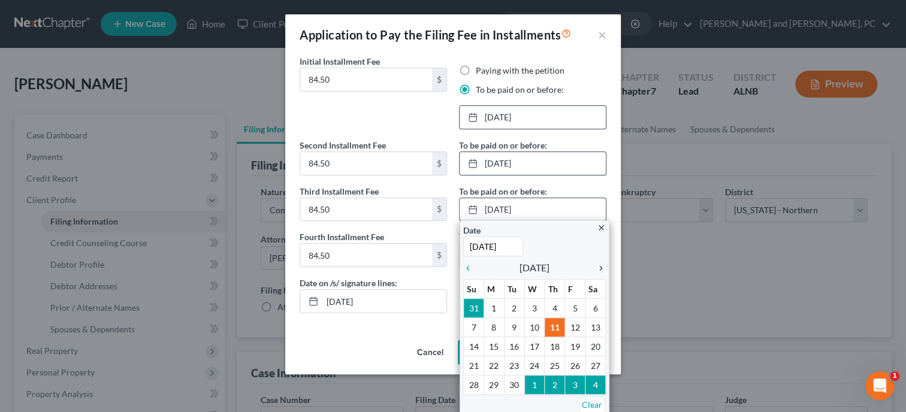
click at [602, 270] on icon "chevron_right" at bounding box center [598, 269] width 16 height 10
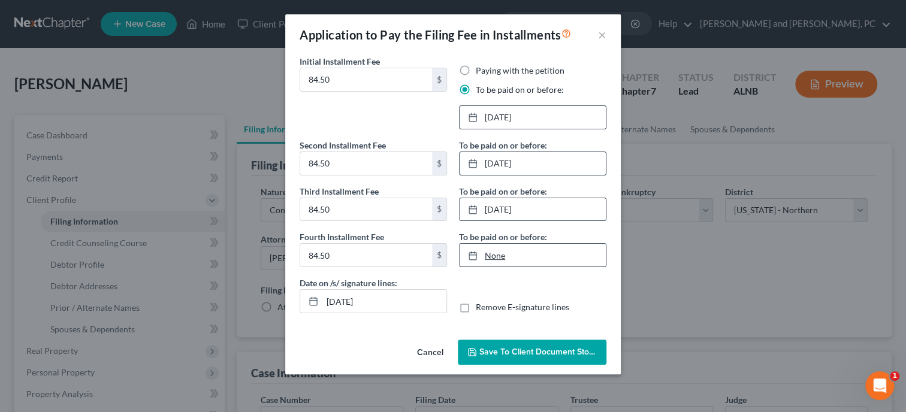
click at [501, 264] on link "None" at bounding box center [533, 255] width 146 height 23
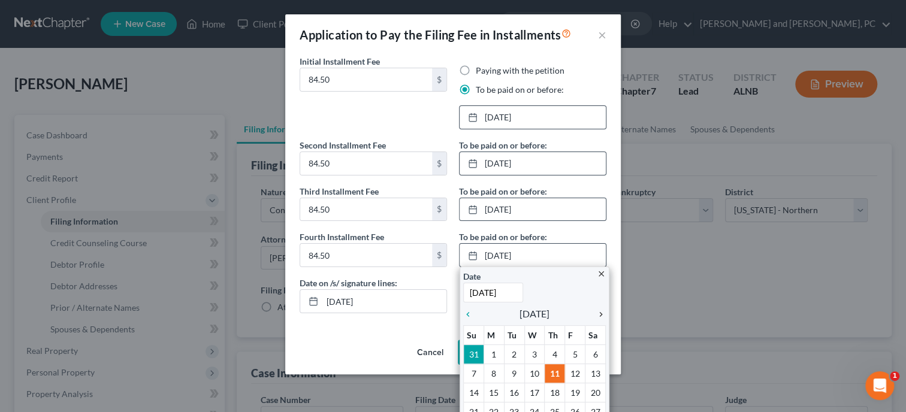
click at [601, 313] on icon "chevron_right" at bounding box center [598, 315] width 16 height 10
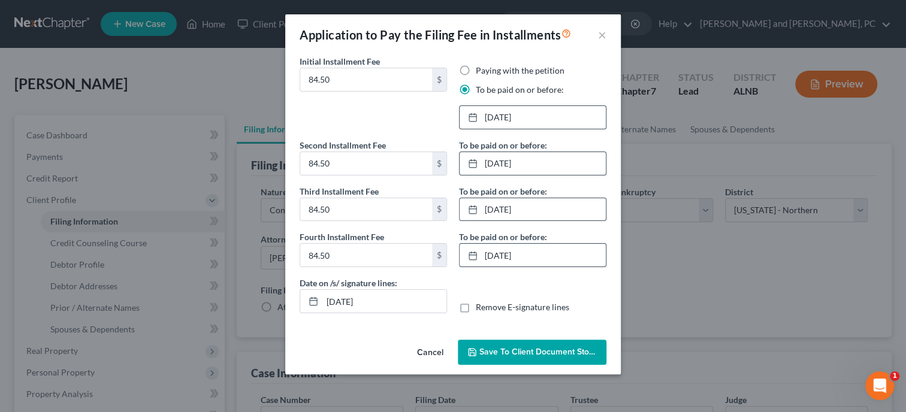
click at [546, 352] on span "Save to Client Document Storage" at bounding box center [542, 352] width 127 height 10
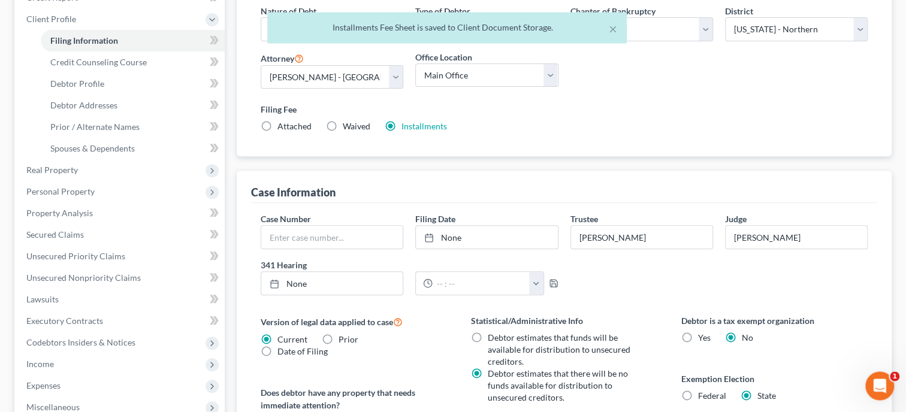
scroll to position [185, 0]
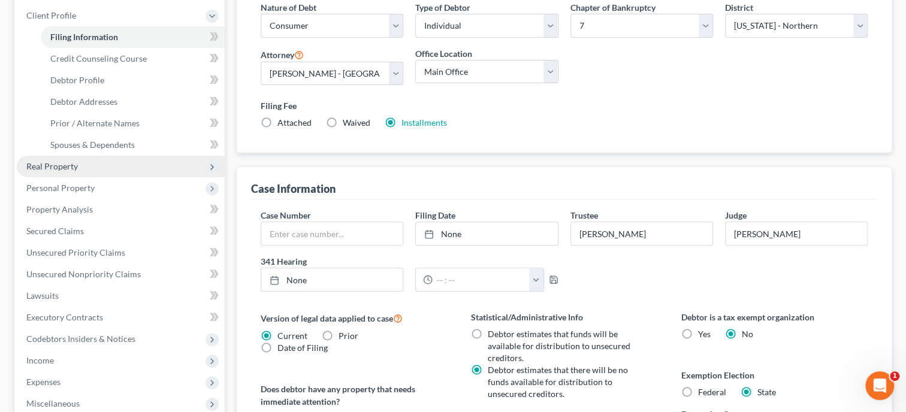
click at [114, 167] on span "Real Property" at bounding box center [121, 167] width 208 height 22
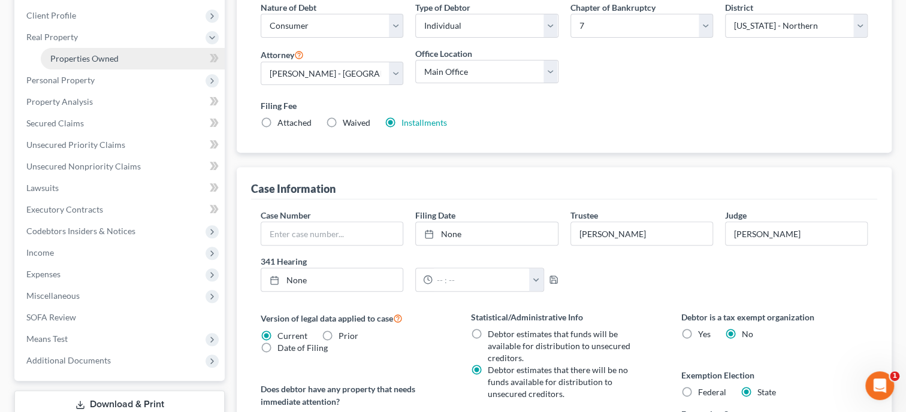
click at [124, 66] on link "Properties Owned" at bounding box center [133, 59] width 184 height 22
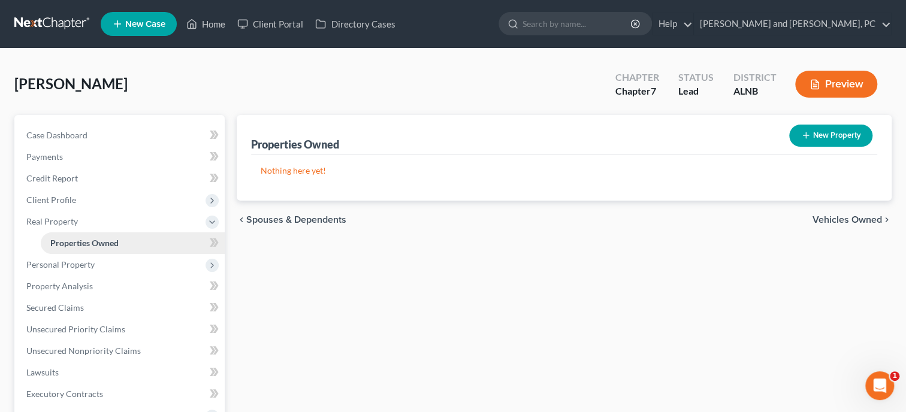
click at [96, 247] on link "Properties Owned" at bounding box center [133, 243] width 184 height 22
click at [46, 259] on span "Personal Property" at bounding box center [60, 264] width 68 height 10
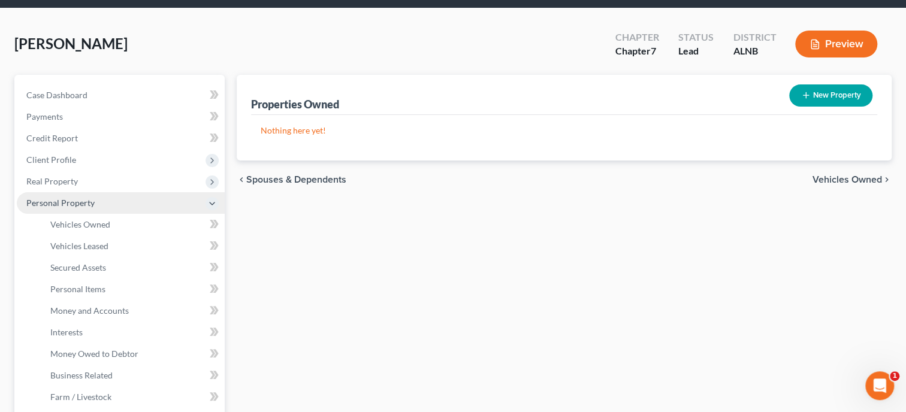
scroll to position [61, 0]
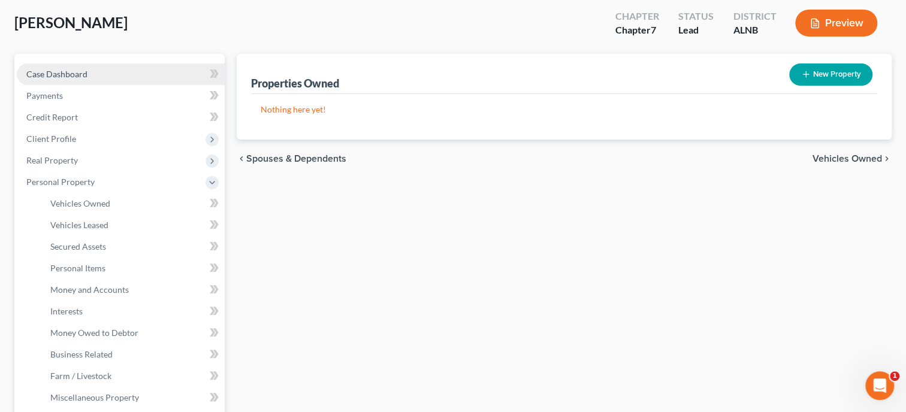
click at [59, 73] on span "Case Dashboard" at bounding box center [56, 74] width 61 height 10
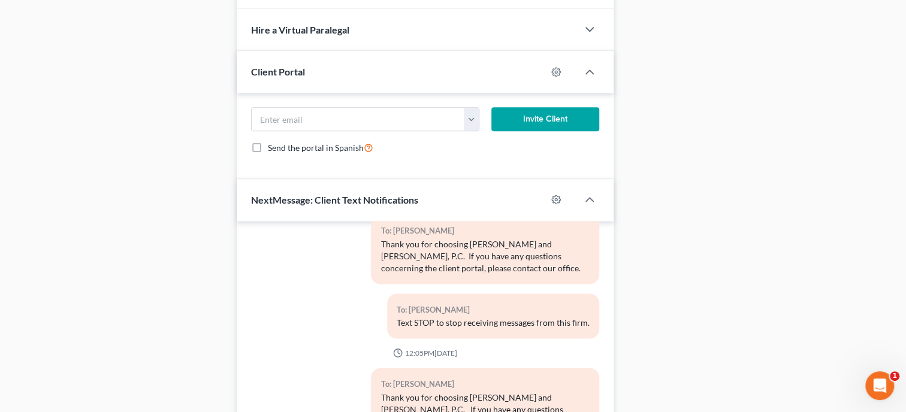
scroll to position [933, 0]
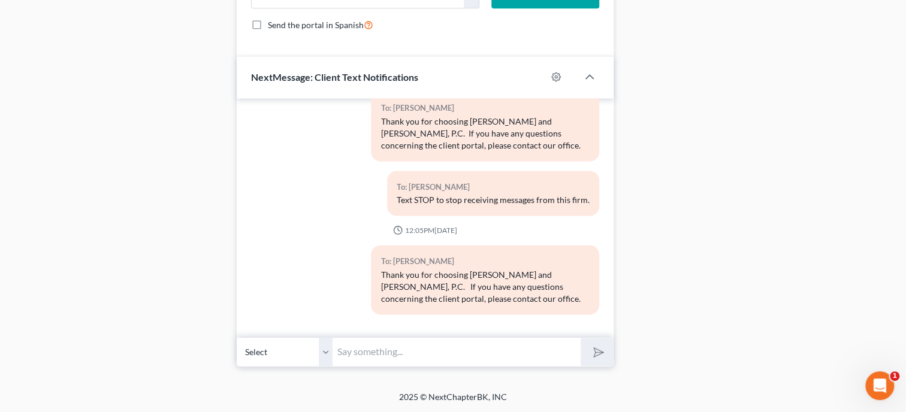
click at [401, 356] on input "text" at bounding box center [457, 351] width 248 height 29
click at [581, 338] on button "submit" at bounding box center [597, 352] width 33 height 28
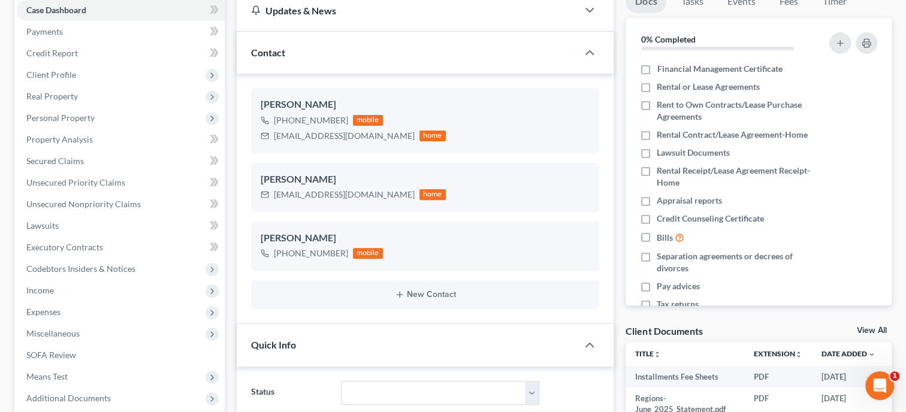
scroll to position [69, 0]
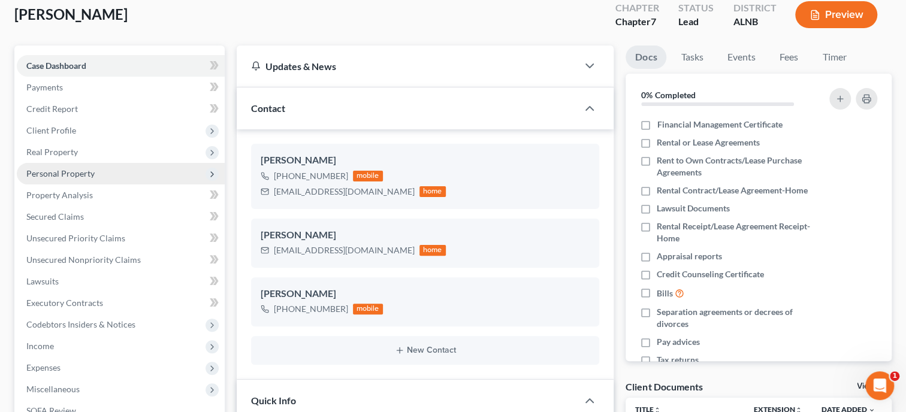
click at [59, 182] on span "Personal Property" at bounding box center [121, 174] width 208 height 22
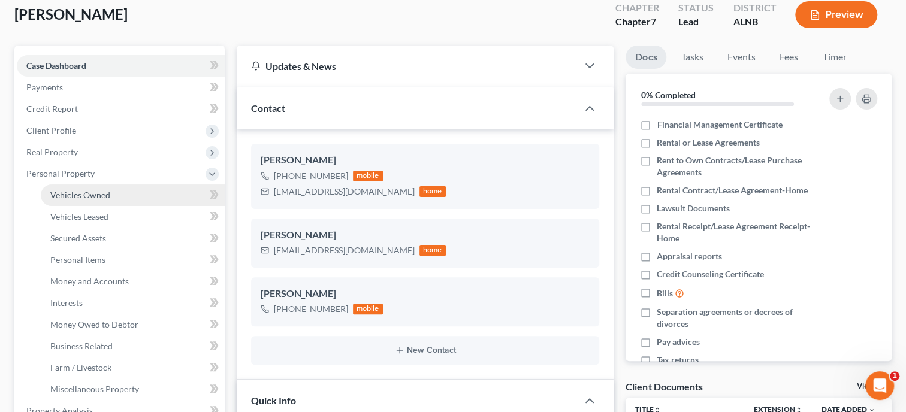
click at [68, 201] on link "Vehicles Owned" at bounding box center [133, 196] width 184 height 22
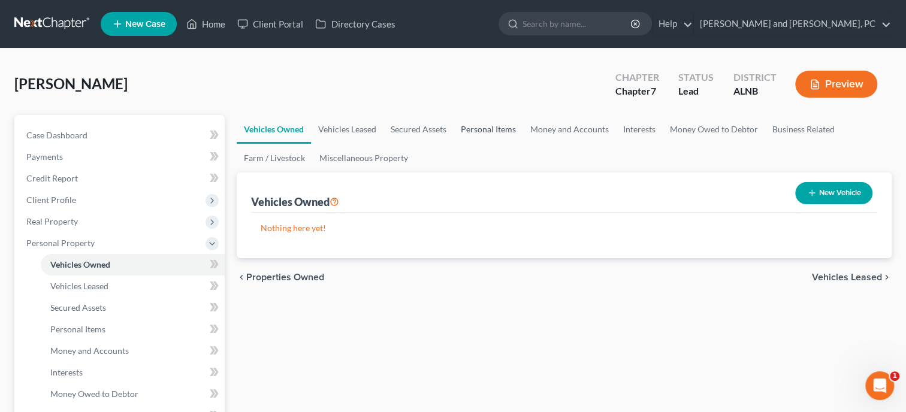
click at [498, 132] on link "Personal Items" at bounding box center [488, 129] width 69 height 29
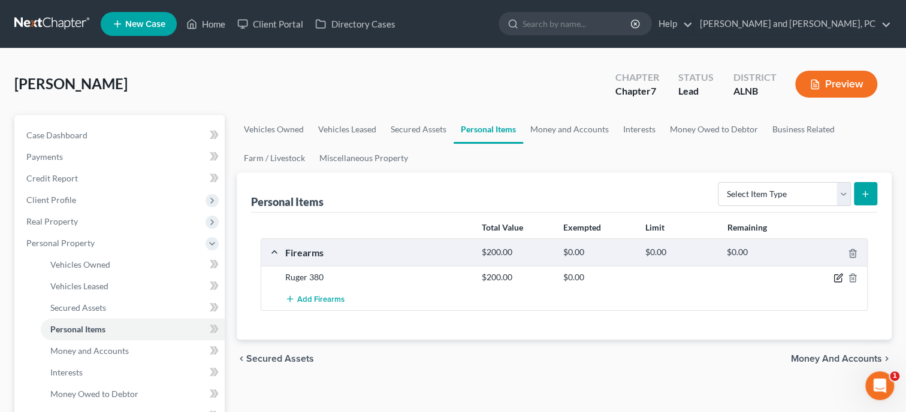
click at [840, 280] on icon "button" at bounding box center [838, 278] width 10 height 10
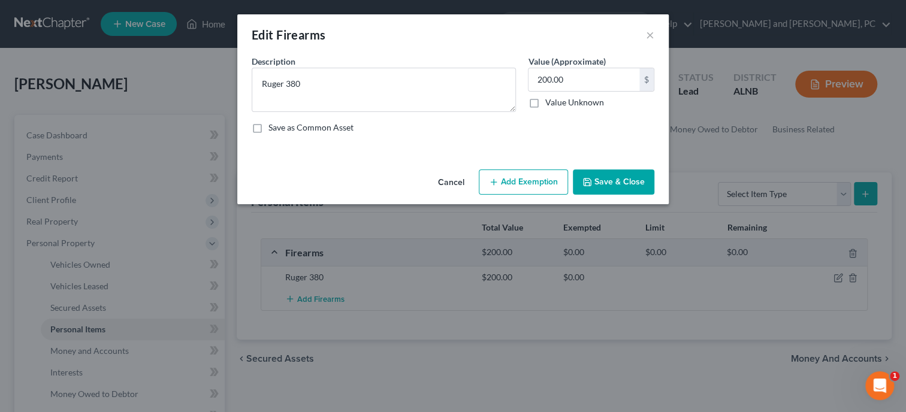
click at [557, 185] on button "Add Exemption" at bounding box center [523, 182] width 89 height 25
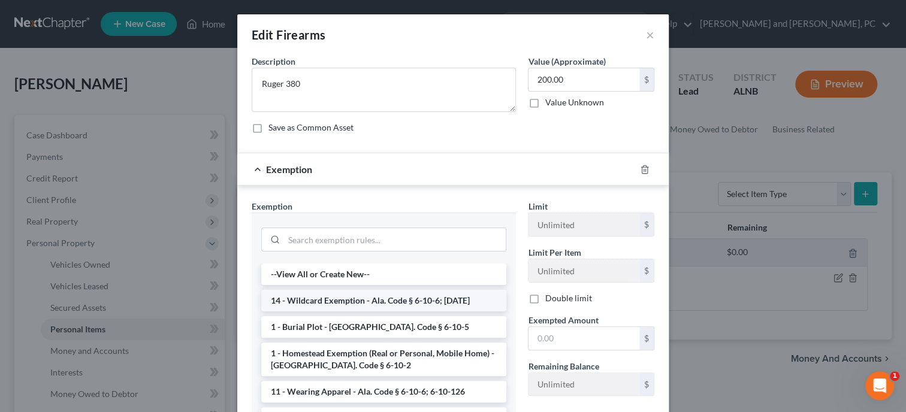
click at [442, 302] on li "14 - Wildcard Exemption - Ala. Code § 6-10-6; [DATE]" at bounding box center [383, 301] width 245 height 22
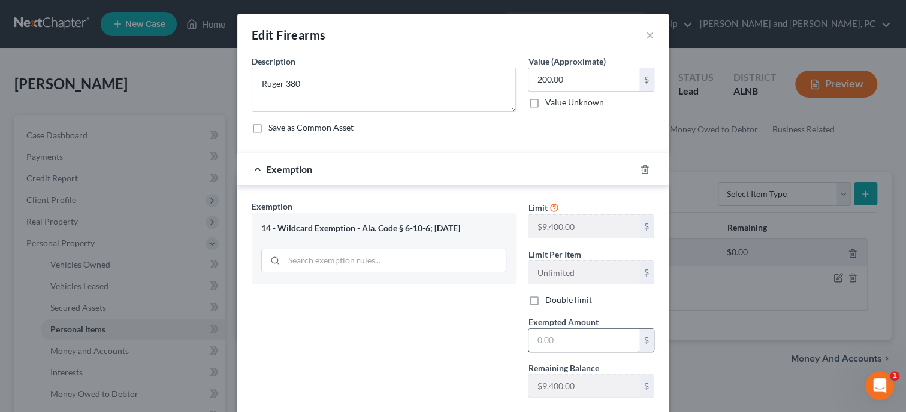
click at [557, 341] on input "text" at bounding box center [583, 340] width 111 height 23
click at [490, 348] on div "Exemption Set must be selected for CA. Exemption * 14 - Wildcard Exemption - Al…" at bounding box center [384, 303] width 276 height 207
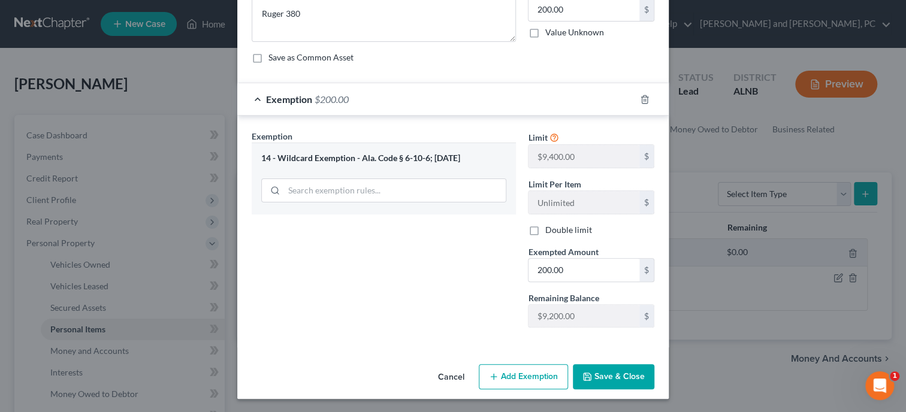
click at [609, 384] on button "Save & Close" at bounding box center [613, 376] width 81 height 25
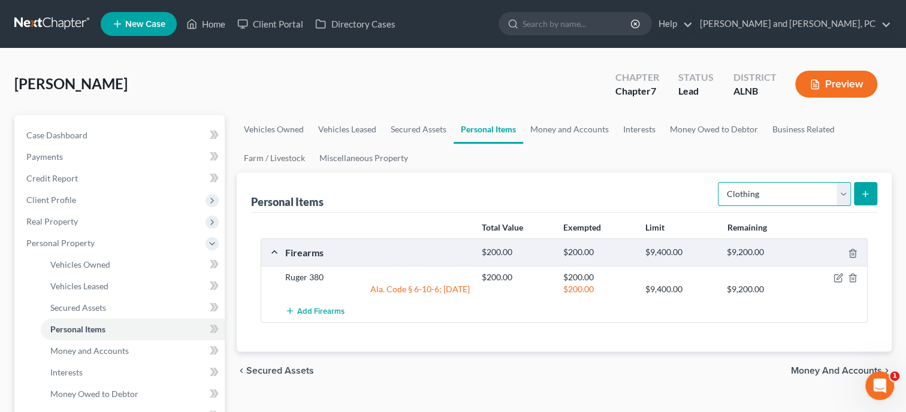
click option "Clothing" at bounding box center [0, 0] width 0 height 0
click at [863, 196] on icon "submit" at bounding box center [865, 194] width 10 height 10
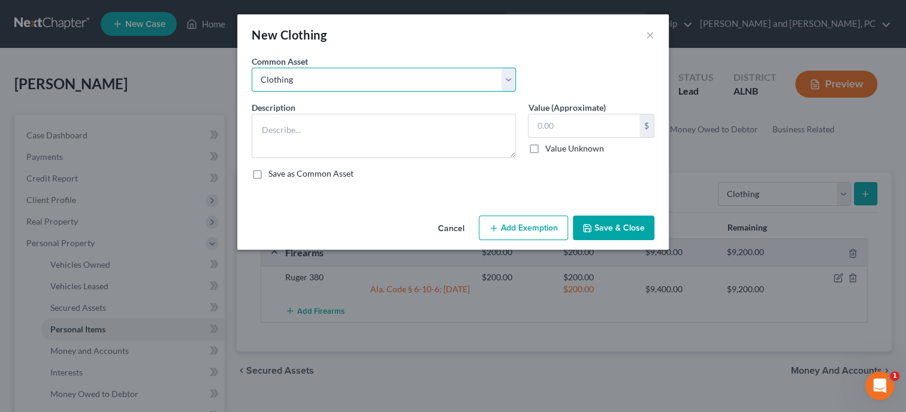
click option "Clothing" at bounding box center [0, 0] width 0 height 0
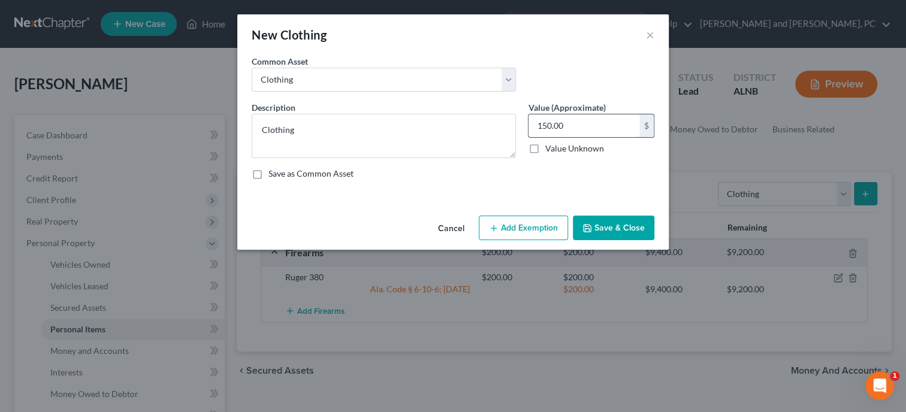
click at [594, 130] on input "150.00" at bounding box center [583, 125] width 111 height 23
click at [532, 232] on button "Add Exemption" at bounding box center [523, 228] width 89 height 25
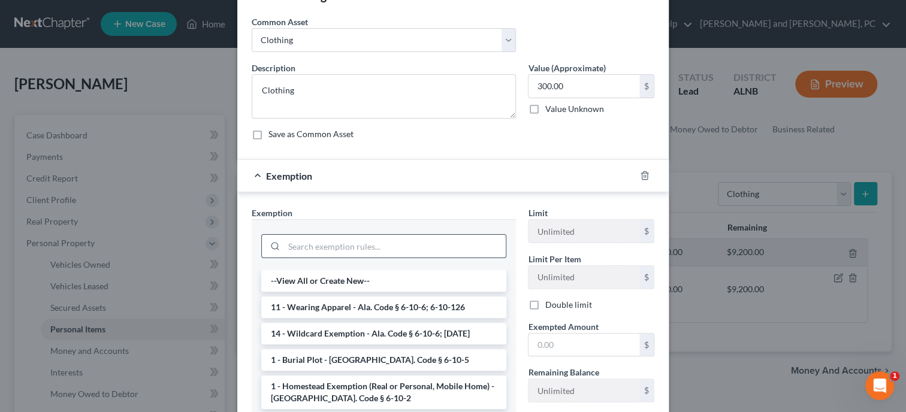
scroll to position [61, 0]
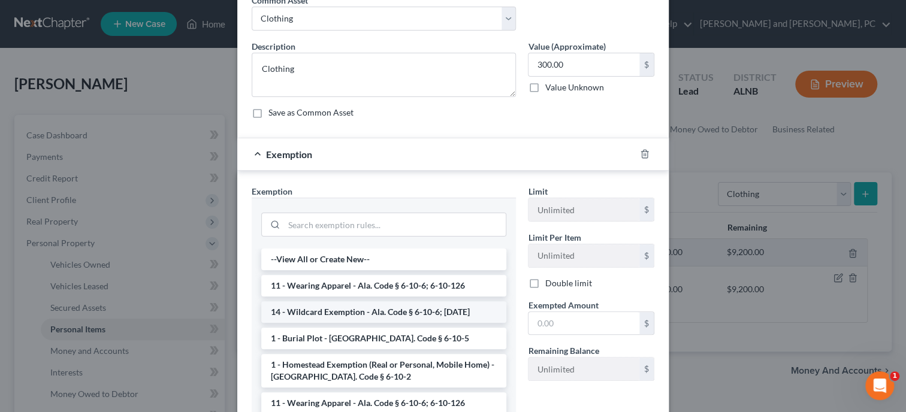
click at [388, 303] on li "14 - Wildcard Exemption - Ala. Code § 6-10-6; [DATE]" at bounding box center [383, 312] width 245 height 22
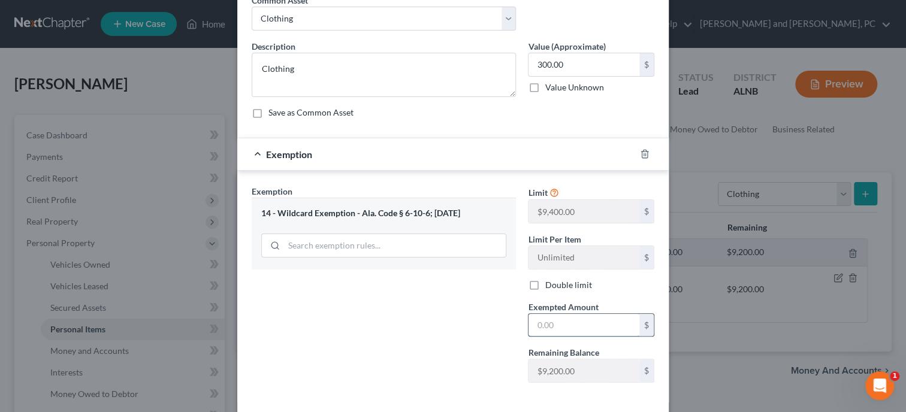
click at [546, 333] on input "text" at bounding box center [583, 325] width 111 height 23
click at [462, 332] on div "Exemption Set must be selected for CA. Exemption * 14 - Wildcard Exemption - Al…" at bounding box center [384, 288] width 276 height 207
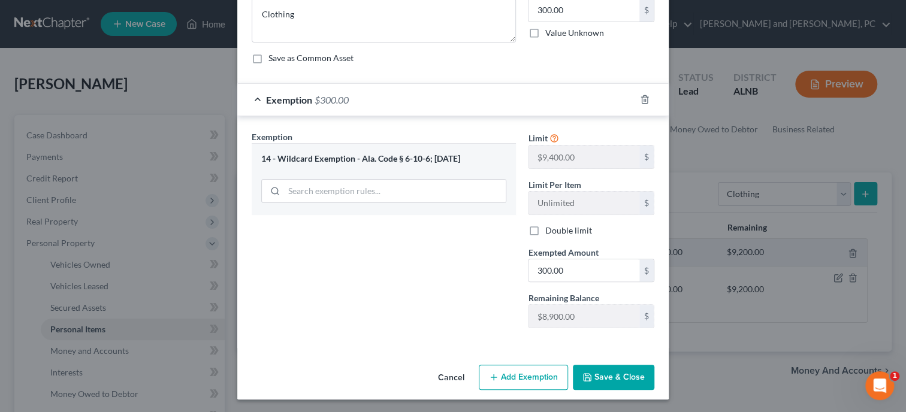
click at [615, 375] on button "Save & Close" at bounding box center [613, 377] width 81 height 25
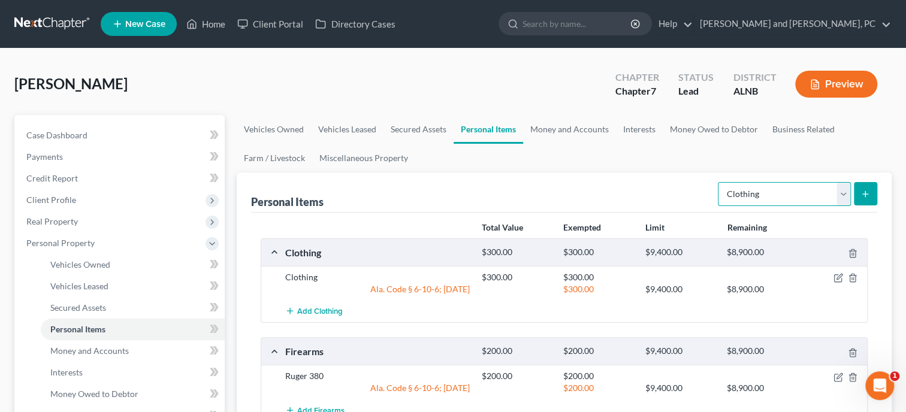
click at [718, 182] on select "Select Item Type Clothing Collectibles Of Value Electronics Firearms Household …" at bounding box center [784, 194] width 133 height 24
click option "Electronics" at bounding box center [0, 0] width 0 height 0
click at [859, 190] on button "submit" at bounding box center [865, 193] width 23 height 23
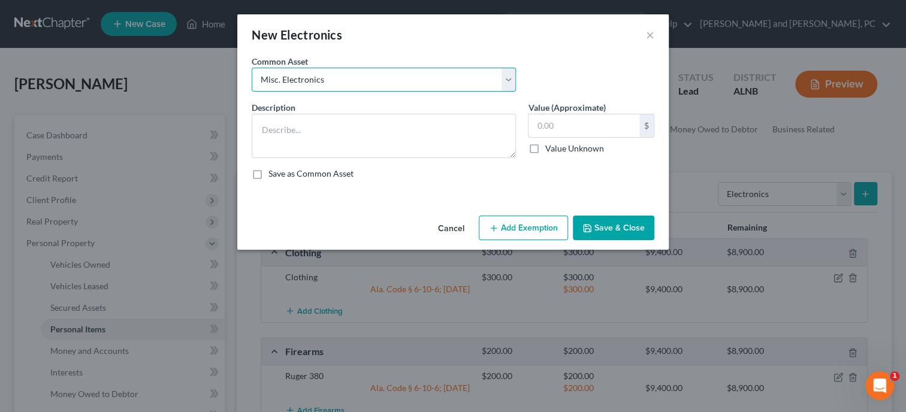
click option "Misc. Electronics" at bounding box center [0, 0] width 0 height 0
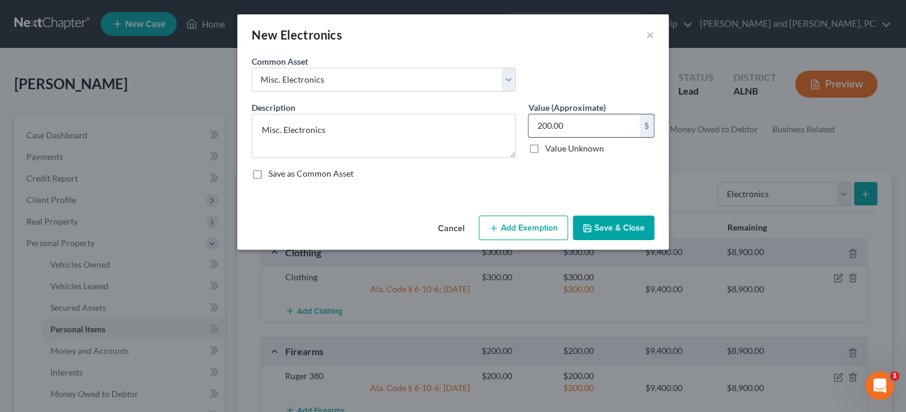
click at [615, 131] on input "200.00" at bounding box center [583, 125] width 111 height 23
click at [551, 224] on button "Add Exemption" at bounding box center [523, 228] width 89 height 25
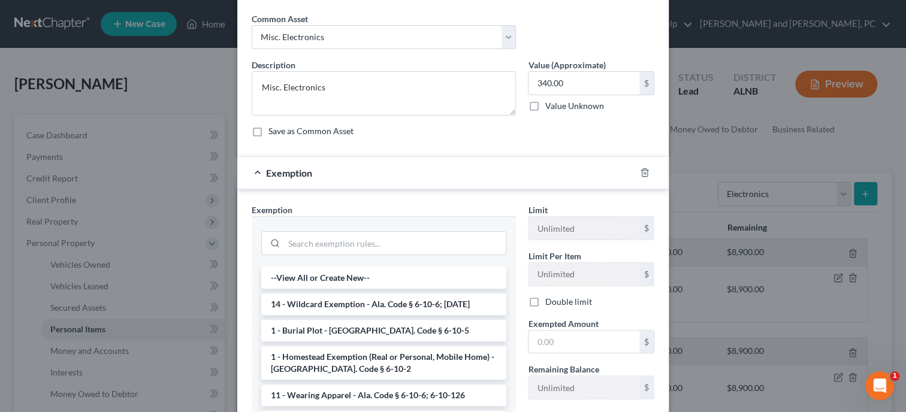
scroll to position [61, 0]
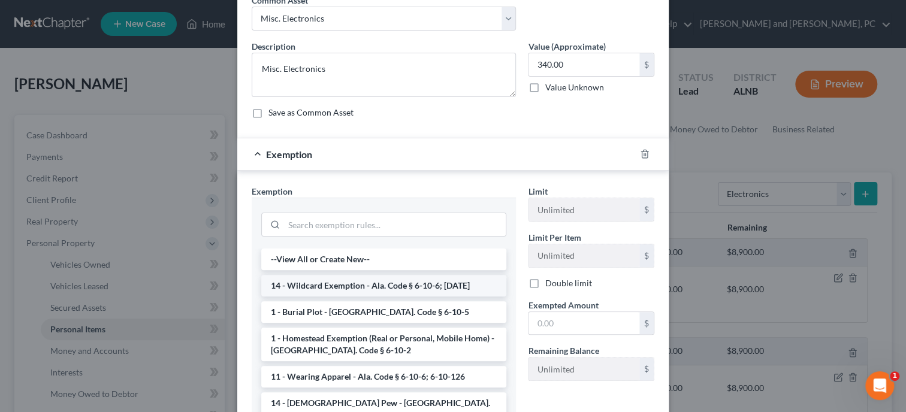
click at [461, 282] on li "14 - Wildcard Exemption - Ala. Code § 6-10-6; [DATE]" at bounding box center [383, 286] width 245 height 22
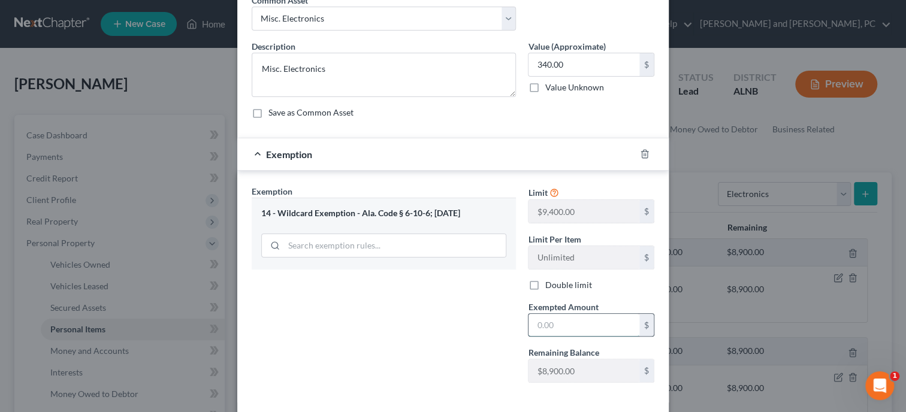
click at [573, 328] on input "text" at bounding box center [583, 325] width 111 height 23
click at [453, 331] on div "Exemption Set must be selected for CA. Exemption * 14 - Wildcard Exemption - Al…" at bounding box center [384, 288] width 276 height 207
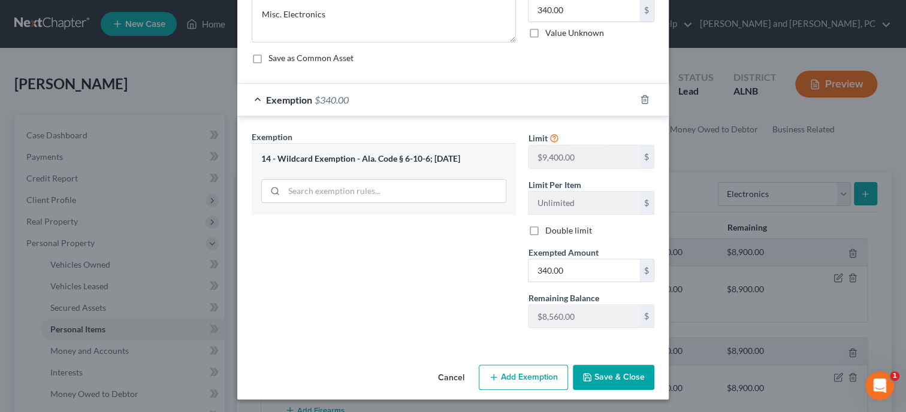
click at [606, 365] on button "Save & Close" at bounding box center [613, 377] width 81 height 25
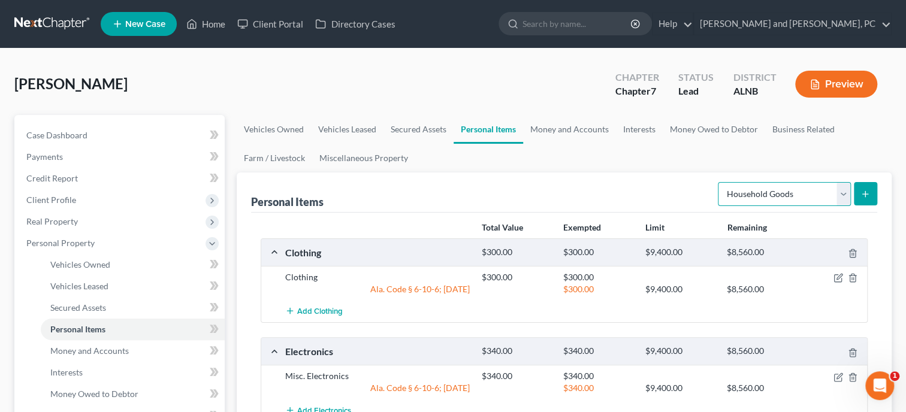
click option "Household Goods" at bounding box center [0, 0] width 0 height 0
click at [869, 191] on icon "submit" at bounding box center [865, 194] width 10 height 10
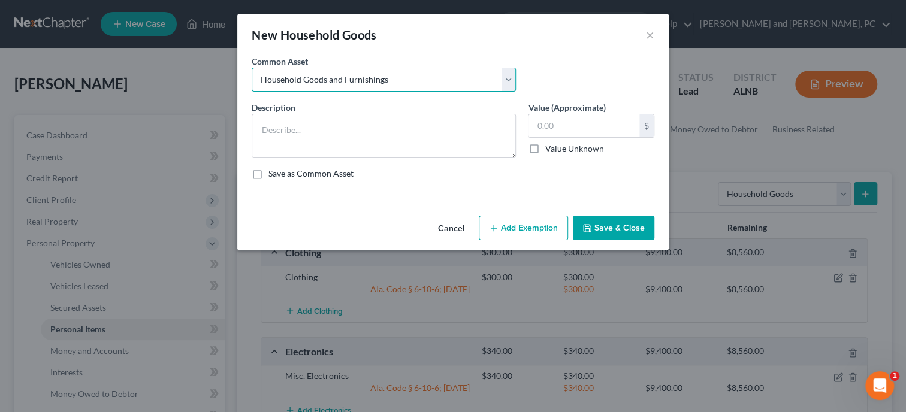
click option "Household Goods and Furnishings" at bounding box center [0, 0] width 0 height 0
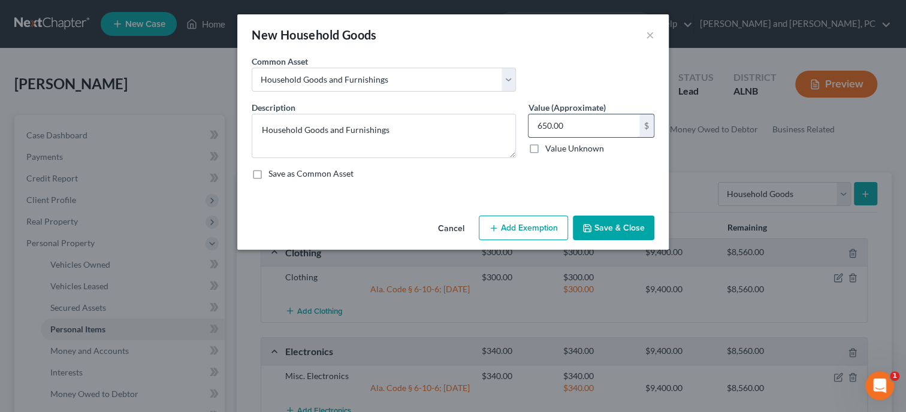
click at [575, 129] on input "650.00" at bounding box center [583, 125] width 111 height 23
click at [513, 229] on button "Add Exemption" at bounding box center [523, 228] width 89 height 25
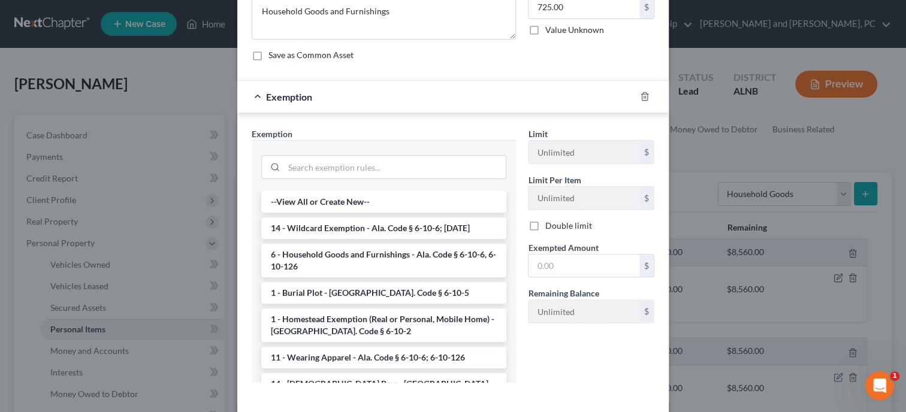
scroll to position [123, 0]
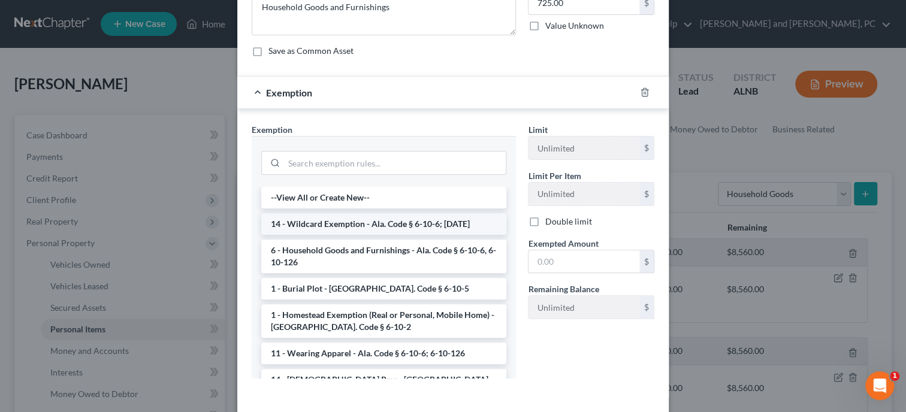
click at [414, 215] on li "14 - Wildcard Exemption - Ala. Code § 6-10-6; [DATE]" at bounding box center [383, 224] width 245 height 22
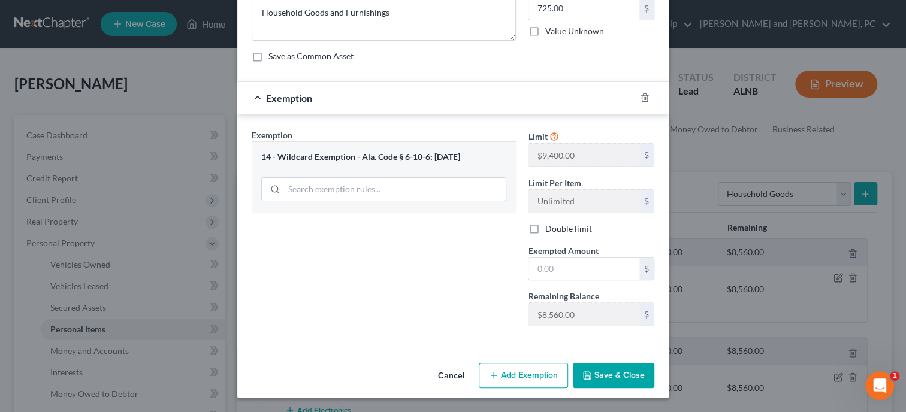
scroll to position [116, 0]
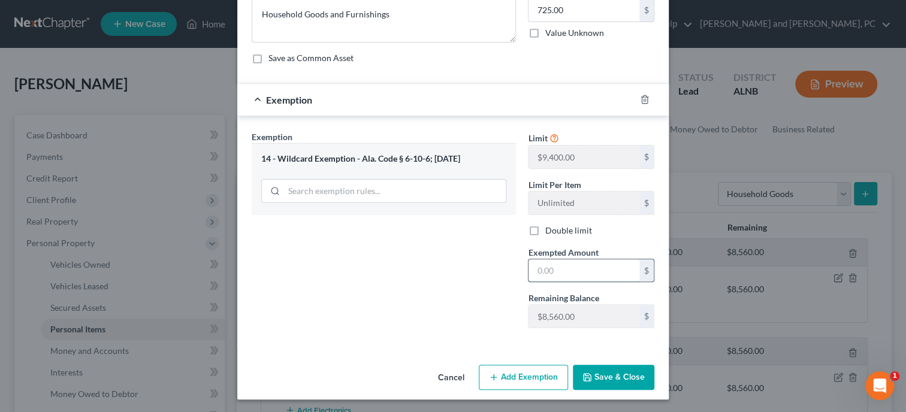
click at [576, 272] on input "text" at bounding box center [583, 270] width 111 height 23
click at [506, 277] on div "Exemption Set must be selected for CA. Exemption * 14 - Wildcard Exemption - Al…" at bounding box center [384, 234] width 276 height 207
click at [604, 371] on button "Save & Close" at bounding box center [613, 377] width 81 height 25
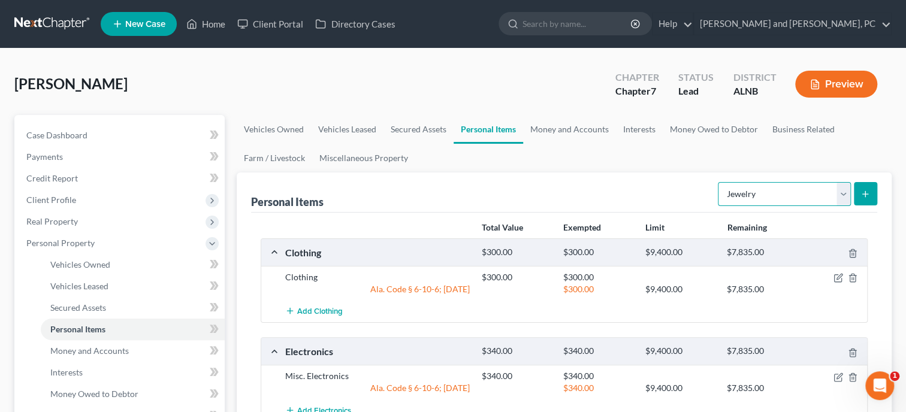
click option "Jewelry" at bounding box center [0, 0] width 0 height 0
click at [861, 188] on button "submit" at bounding box center [865, 193] width 23 height 23
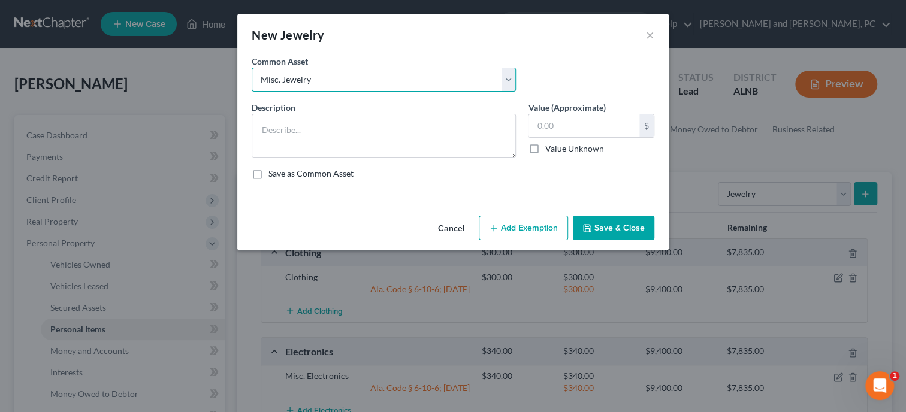
click option "Misc. Jewelry" at bounding box center [0, 0] width 0 height 0
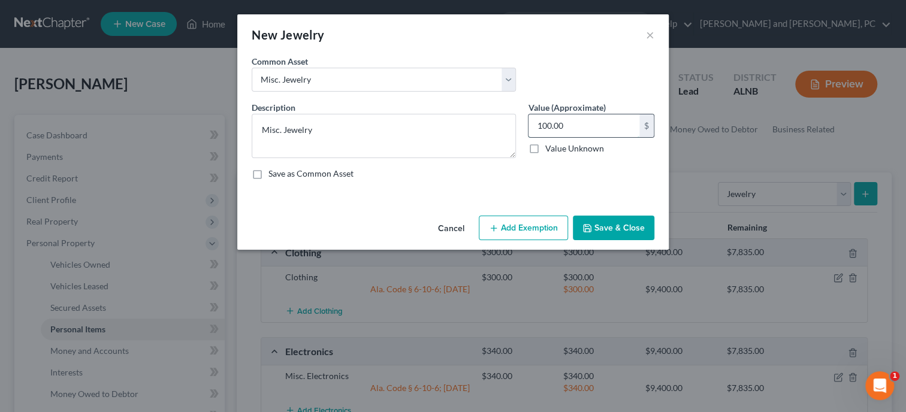
click at [572, 127] on input "100.00" at bounding box center [583, 125] width 111 height 23
click at [500, 232] on button "Add Exemption" at bounding box center [523, 228] width 89 height 25
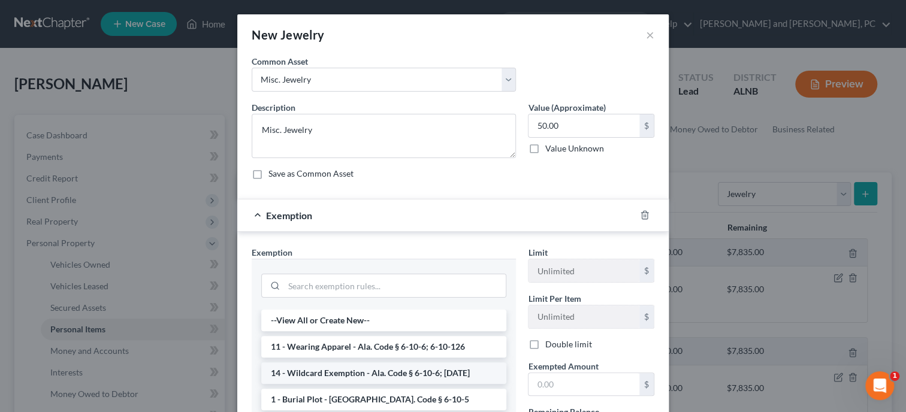
click at [407, 370] on li "14 - Wildcard Exemption - Ala. Code § 6-10-6; [DATE]" at bounding box center [383, 373] width 245 height 22
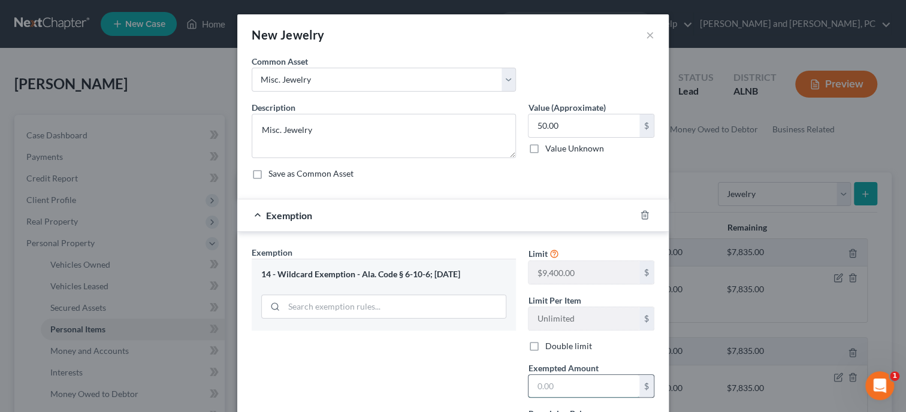
click at [540, 383] on input "text" at bounding box center [583, 386] width 111 height 23
click at [447, 389] on div "Exemption Set must be selected for CA. Exemption * 14 - Wildcard Exemption - Al…" at bounding box center [384, 349] width 276 height 207
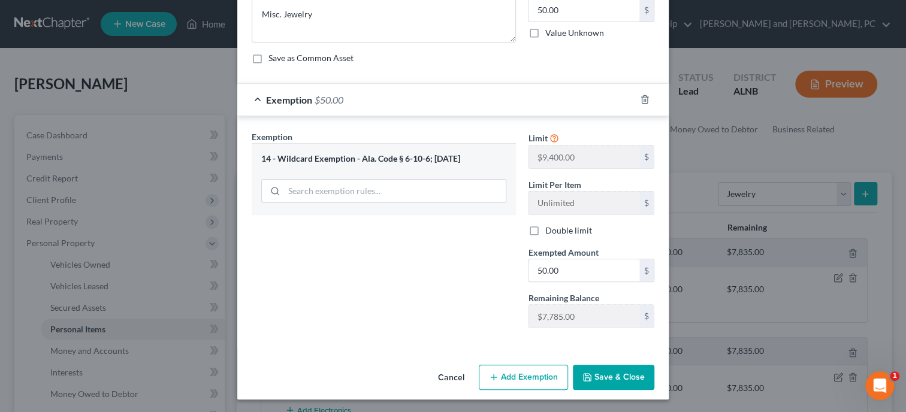
click at [613, 377] on button "Save & Close" at bounding box center [613, 377] width 81 height 25
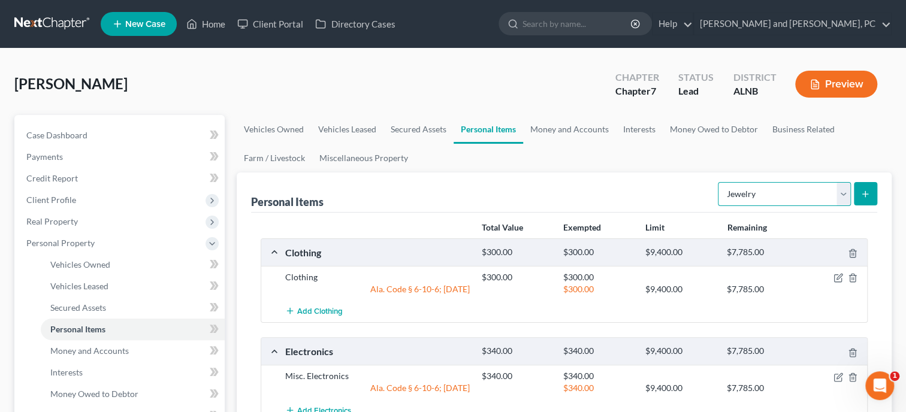
click at [718, 182] on select "Select Item Type Clothing Collectibles Of Value Electronics Firearms Household …" at bounding box center [784, 194] width 133 height 24
click option "Other" at bounding box center [0, 0] width 0 height 0
click at [862, 194] on icon "submit" at bounding box center [865, 194] width 10 height 10
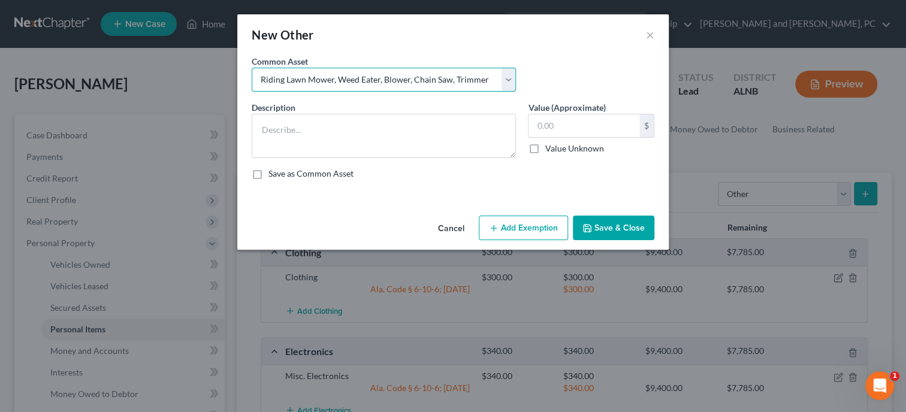
click option "Riding Lawn Mower, Weed Eater, Blower, Chain Saw, Trimmer" at bounding box center [0, 0] width 0 height 0
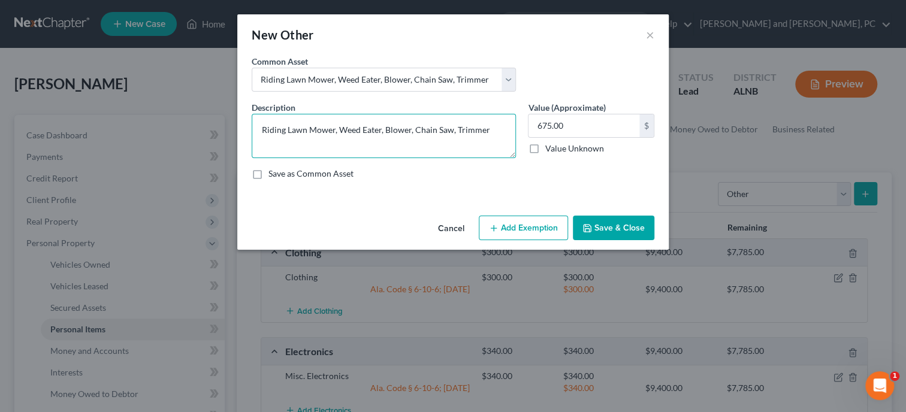
drag, startPoint x: 492, startPoint y: 128, endPoint x: 410, endPoint y: 131, distance: 82.1
click at [410, 131] on textarea "Riding Lawn Mower, Weed Eater, Blower, Chain Saw, Trimmer" at bounding box center [384, 136] width 264 height 44
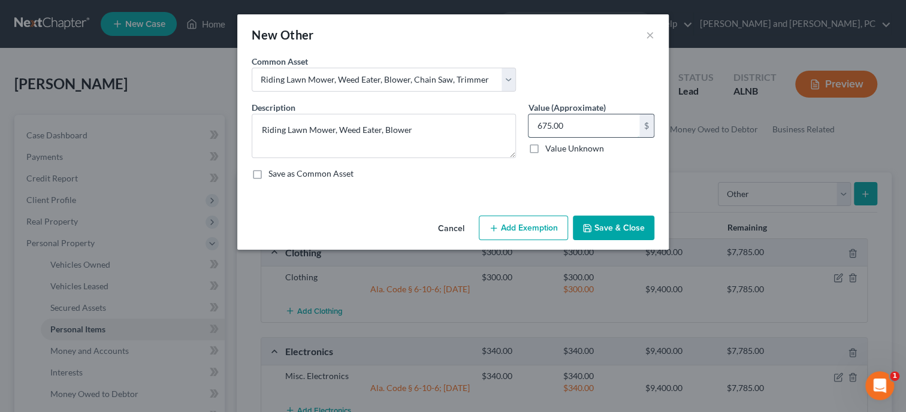
click at [600, 120] on input "675.00" at bounding box center [583, 125] width 111 height 23
click at [536, 229] on button "Add Exemption" at bounding box center [523, 228] width 89 height 25
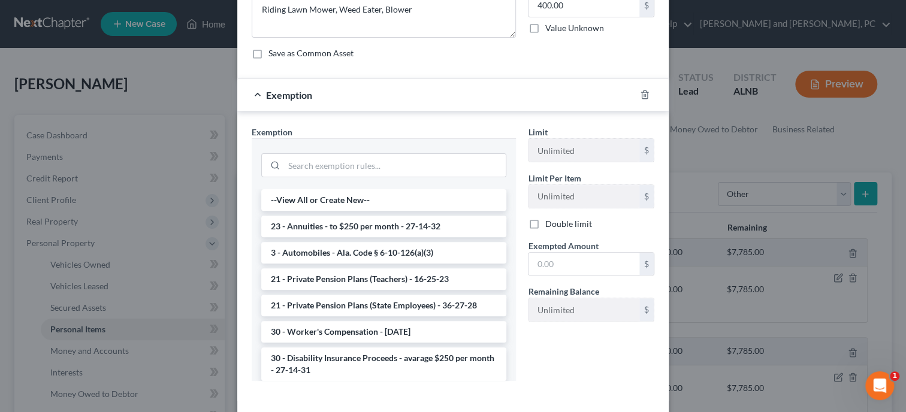
scroll to position [123, 0]
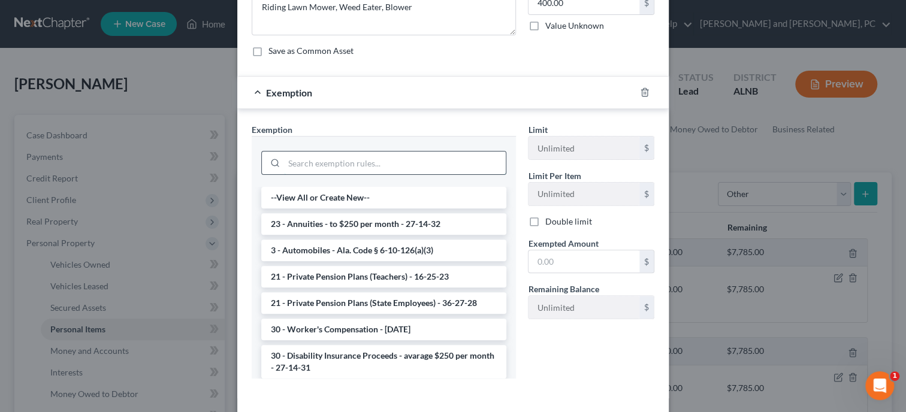
click at [431, 164] on input "search" at bounding box center [395, 163] width 222 height 23
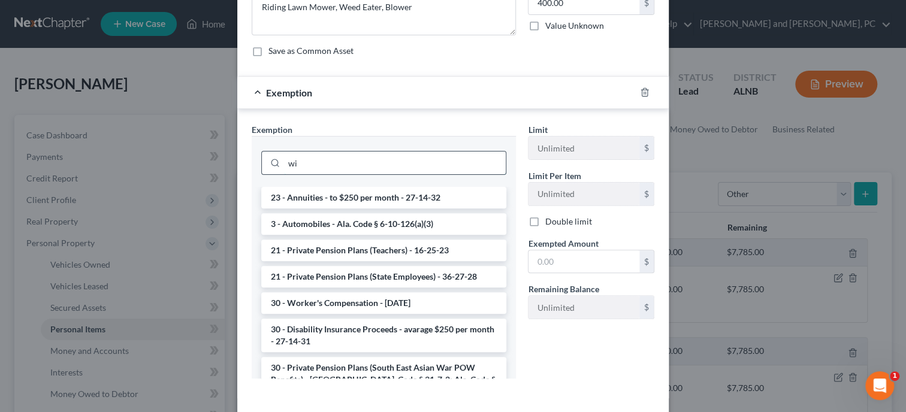
scroll to position [114, 0]
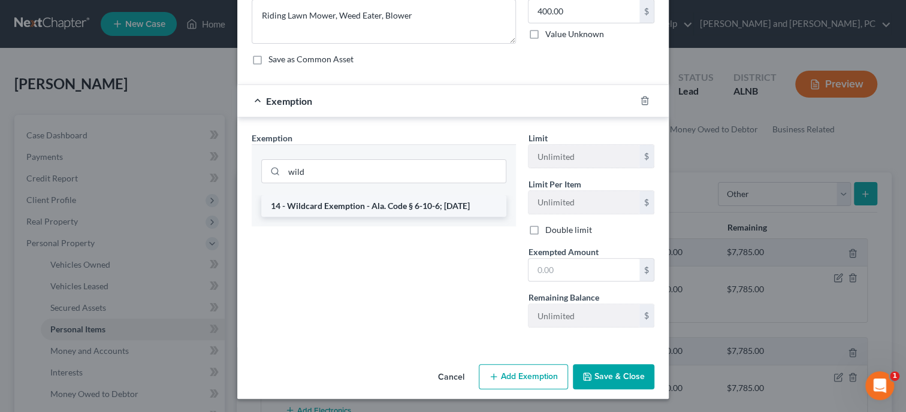
click at [427, 214] on li "14 - Wildcard Exemption - Ala. Code § 6-10-6; [DATE]" at bounding box center [383, 206] width 245 height 22
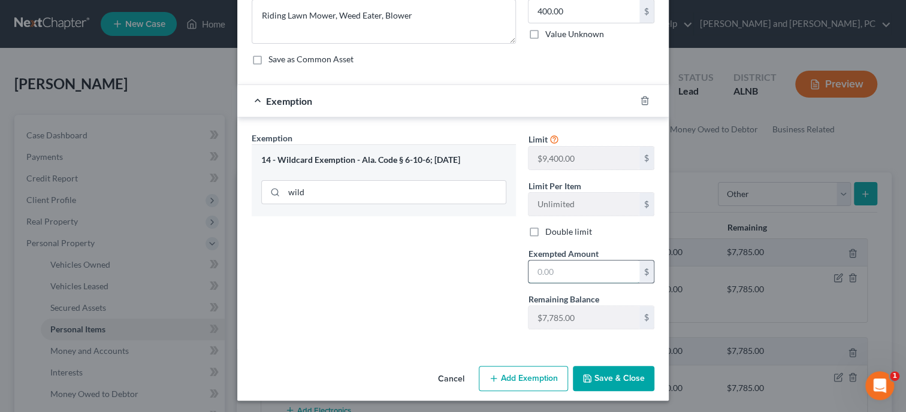
click at [540, 268] on input "text" at bounding box center [583, 272] width 111 height 23
click at [430, 292] on div "Exemption Set must be selected for CA. Exemption * 14 - Wildcard Exemption - Al…" at bounding box center [384, 235] width 276 height 207
click at [597, 373] on button "Save & Close" at bounding box center [613, 378] width 81 height 25
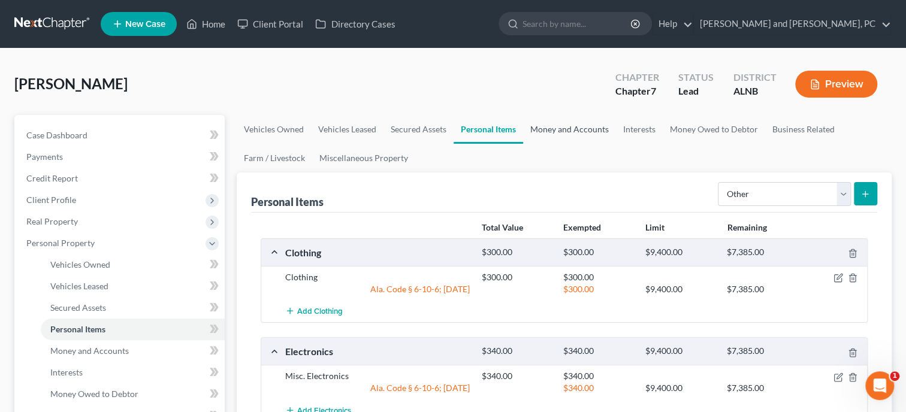
click at [554, 133] on link "Money and Accounts" at bounding box center [569, 129] width 93 height 29
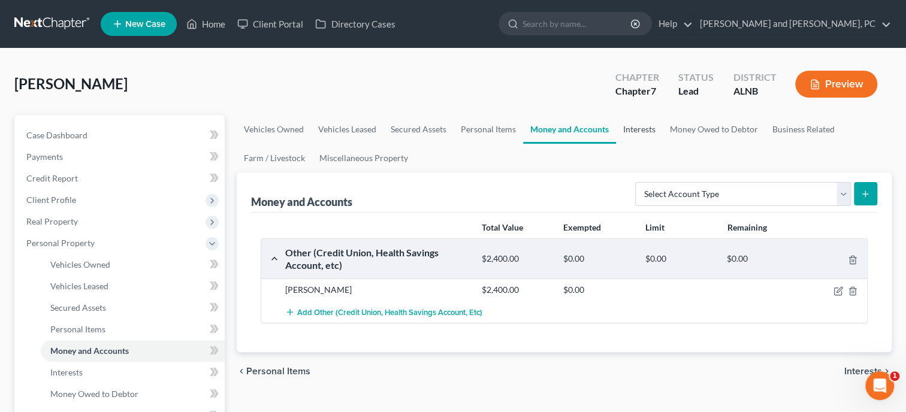
click at [625, 132] on link "Interests" at bounding box center [639, 129] width 47 height 29
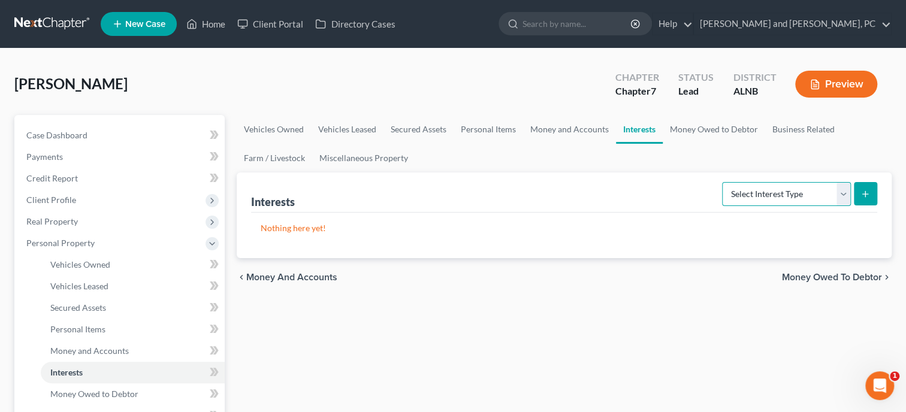
click at [722, 182] on select "Select Interest Type 401K Annuity Bond Education IRA Government Bond Government…" at bounding box center [786, 194] width 129 height 24
click option "IRA" at bounding box center [0, 0] width 0 height 0
click at [857, 192] on button "submit" at bounding box center [865, 193] width 23 height 23
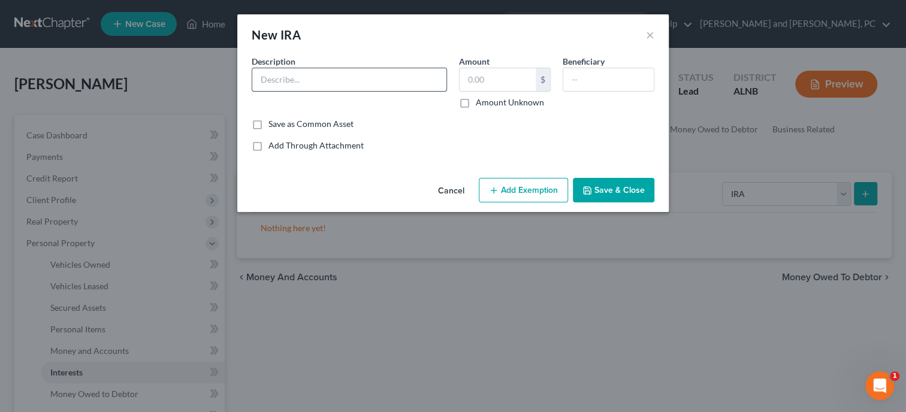
click at [415, 87] on input "text" at bounding box center [349, 79] width 194 height 23
click at [495, 189] on icon "button" at bounding box center [494, 191] width 10 height 10
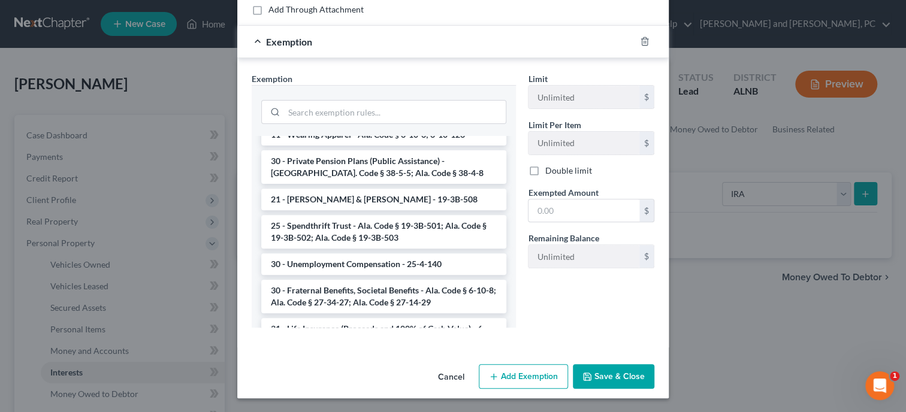
scroll to position [654, 0]
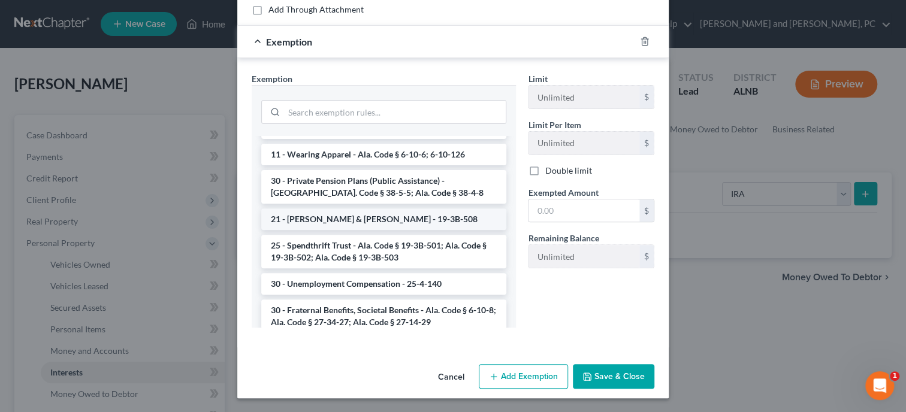
click at [403, 208] on li "21 - [PERSON_NAME] & [PERSON_NAME] - 19-3B-508" at bounding box center [383, 219] width 245 height 22
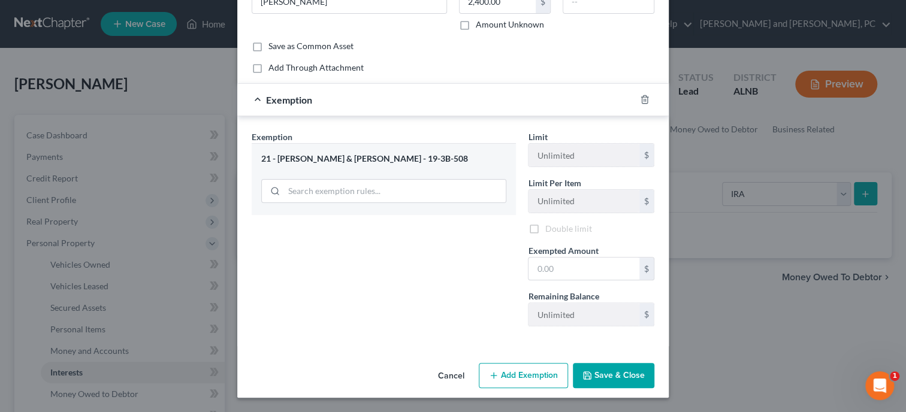
scroll to position [77, 0]
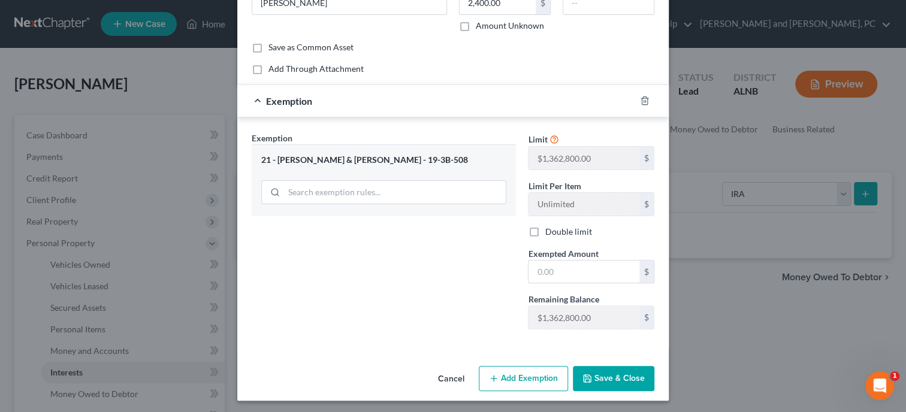
click at [592, 379] on icon "button" at bounding box center [587, 379] width 10 height 10
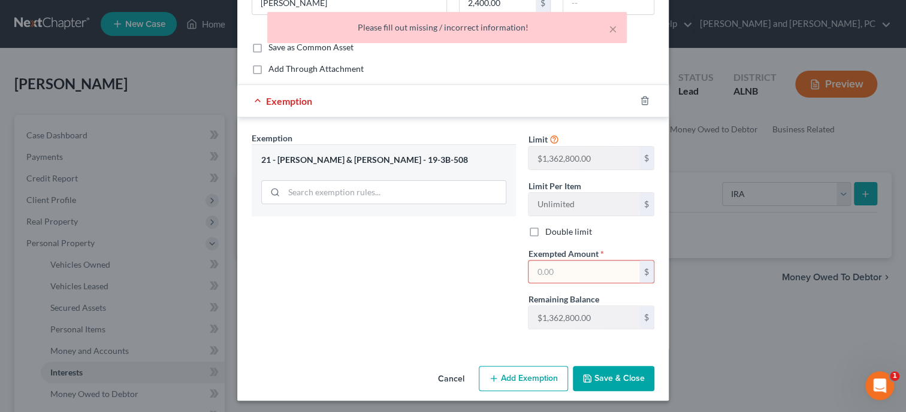
scroll to position [0, 0]
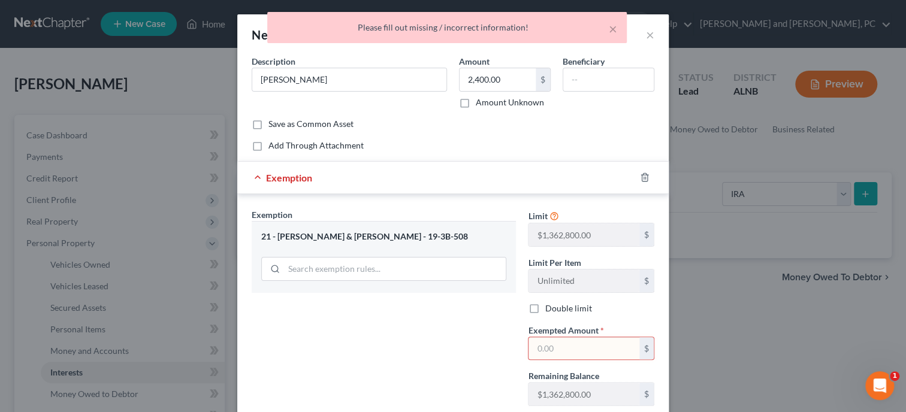
click at [564, 355] on input "text" at bounding box center [583, 348] width 111 height 23
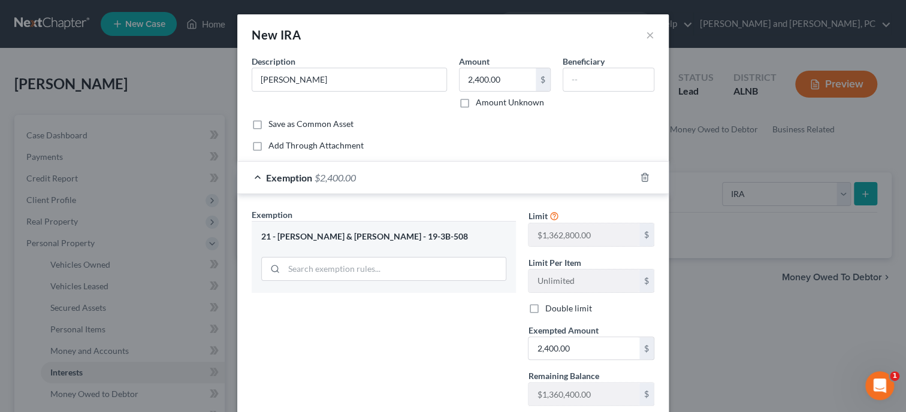
click at [448, 358] on div "Exemption Set must be selected for CA. Exemption * 21 - [PERSON_NAME] & [PERSON…" at bounding box center [384, 311] width 276 height 207
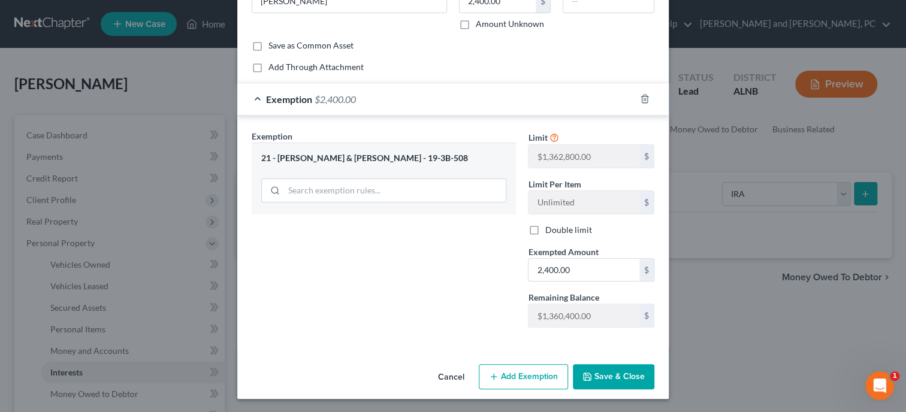
click at [610, 371] on button "Save & Close" at bounding box center [613, 376] width 81 height 25
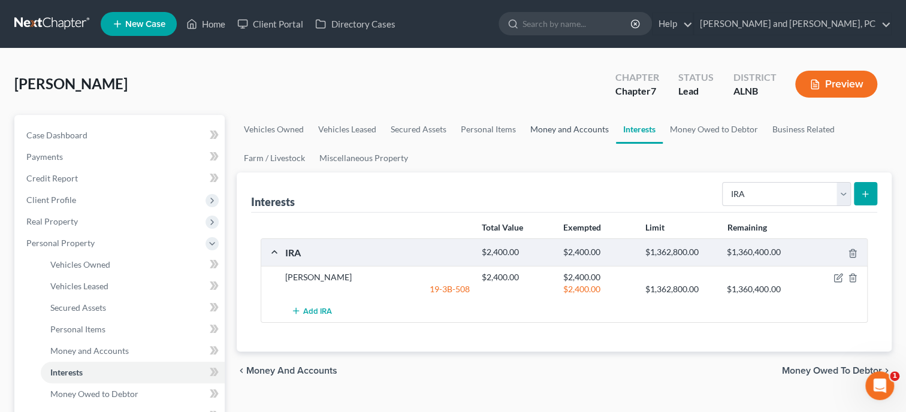
click at [543, 125] on link "Money and Accounts" at bounding box center [569, 129] width 93 height 29
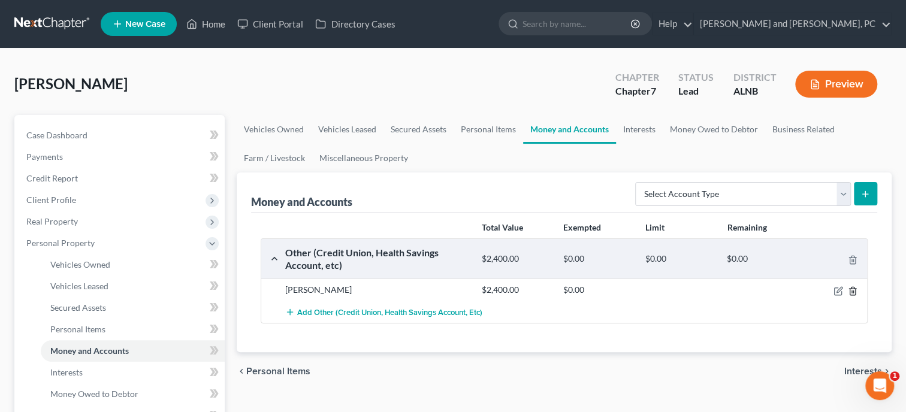
click at [855, 292] on icon "button" at bounding box center [852, 291] width 5 height 8
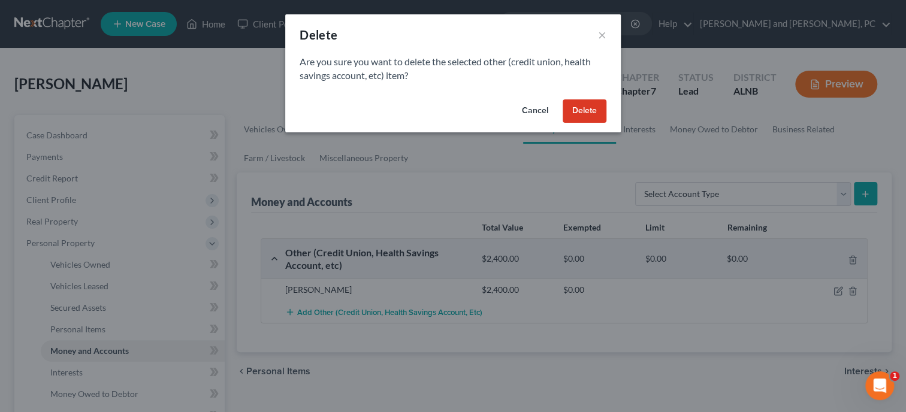
click at [601, 115] on button "Delete" at bounding box center [585, 111] width 44 height 24
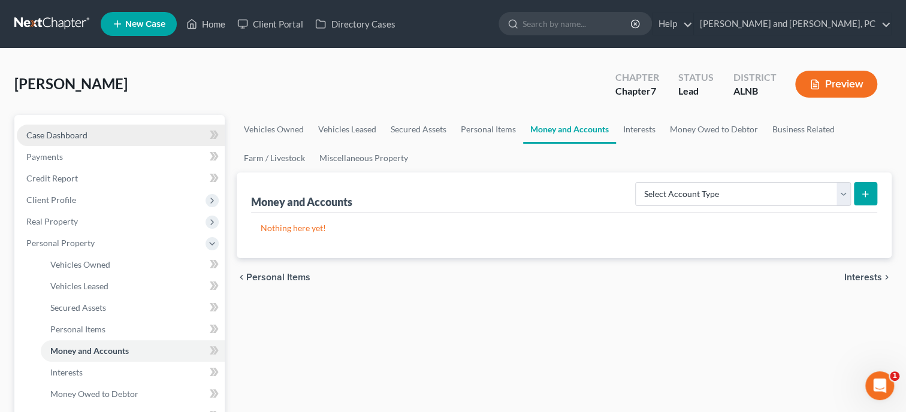
click at [84, 141] on link "Case Dashboard" at bounding box center [121, 136] width 208 height 22
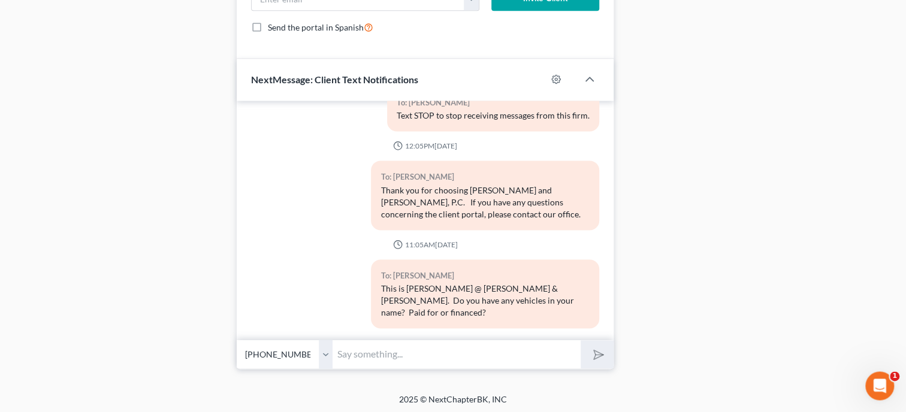
scroll to position [933, 0]
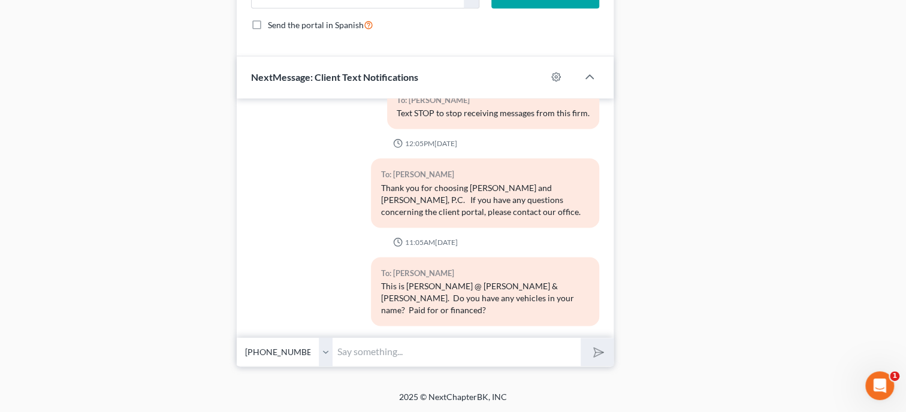
click at [425, 348] on input "text" at bounding box center [457, 351] width 248 height 29
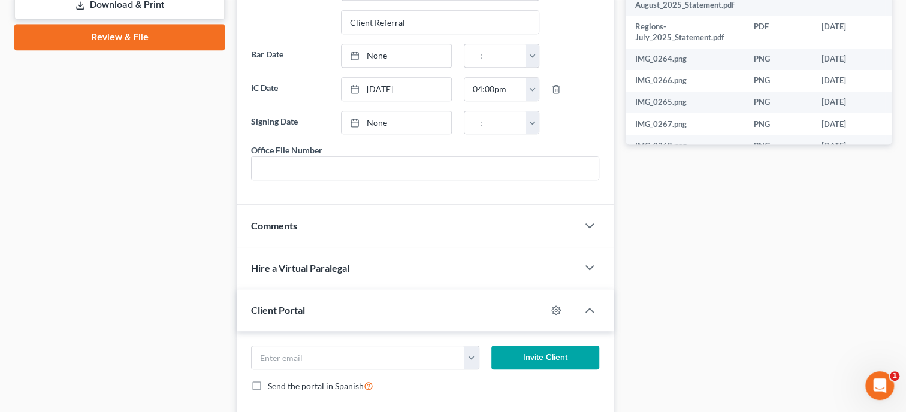
scroll to position [193, 0]
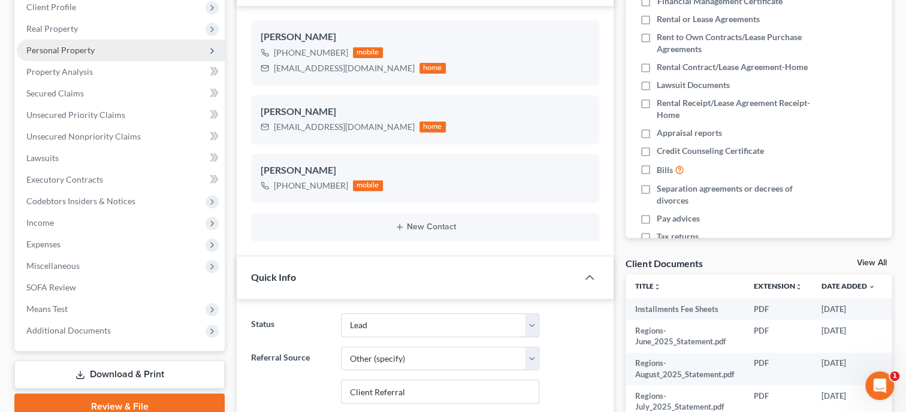
click at [74, 56] on span "Personal Property" at bounding box center [121, 51] width 208 height 22
click at [76, 55] on span "Personal Property" at bounding box center [121, 51] width 208 height 22
click at [77, 55] on span "Personal Property" at bounding box center [121, 51] width 208 height 22
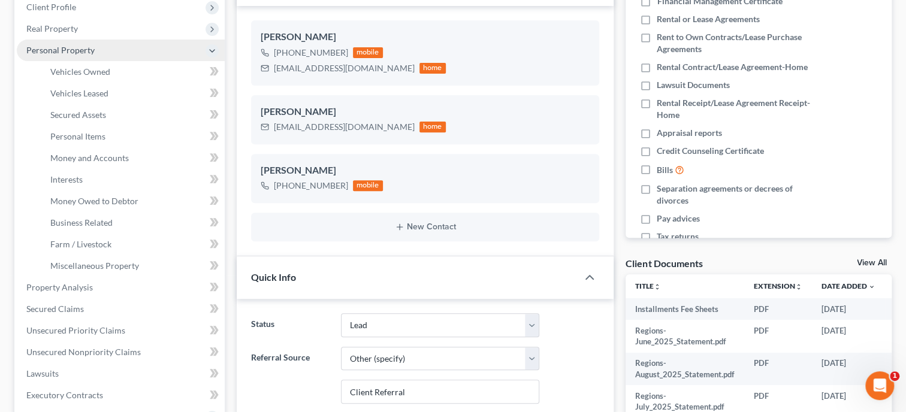
click at [77, 55] on span "Personal Property" at bounding box center [121, 51] width 208 height 22
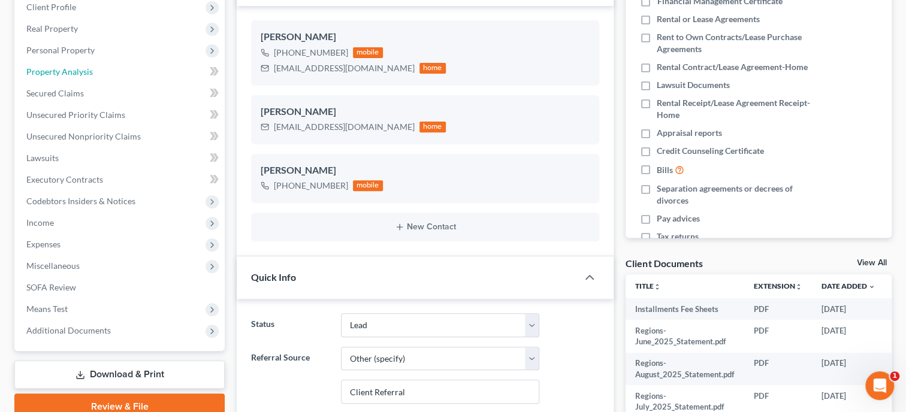
click at [74, 155] on ul "Case Dashboard Payments Invoices Payments Payments Credit Report Client Profile" at bounding box center [121, 137] width 208 height 410
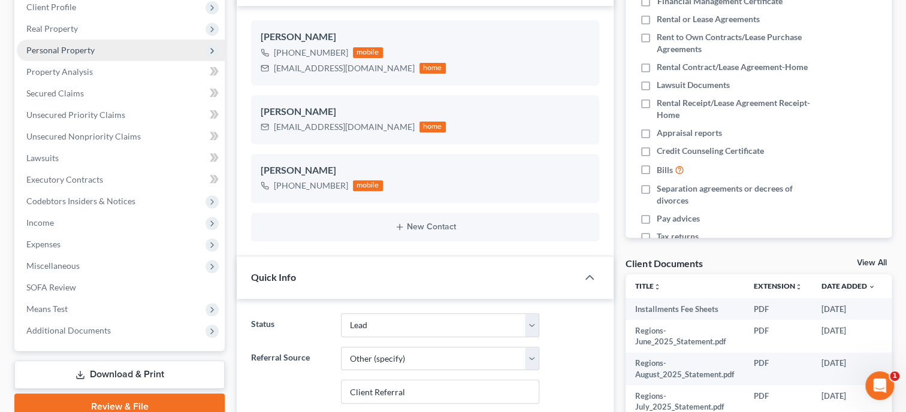
click at [70, 46] on span "Personal Property" at bounding box center [60, 50] width 68 height 10
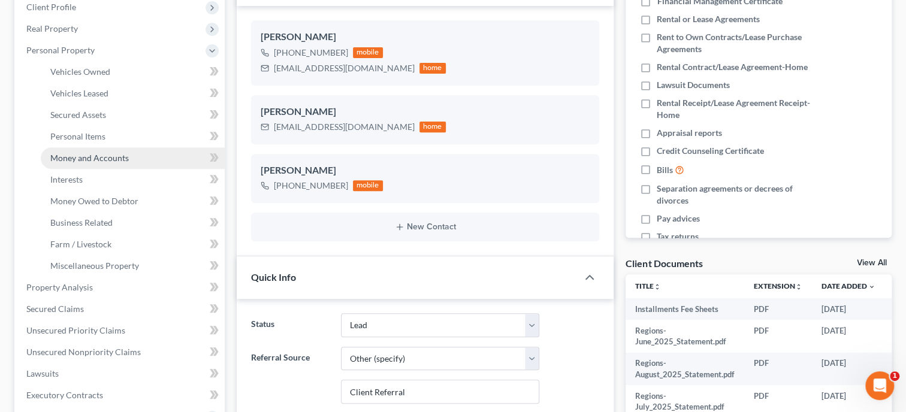
click at [81, 161] on span "Money and Accounts" at bounding box center [89, 158] width 78 height 10
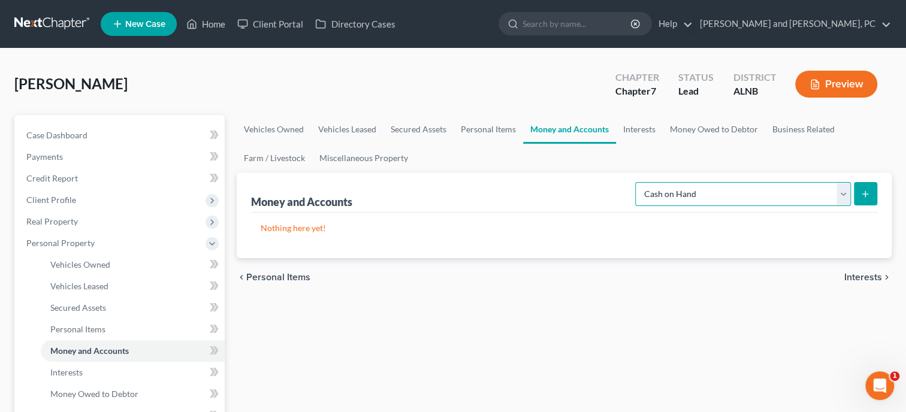
click option "Cash on Hand" at bounding box center [0, 0] width 0 height 0
click at [869, 196] on icon "submit" at bounding box center [865, 194] width 10 height 10
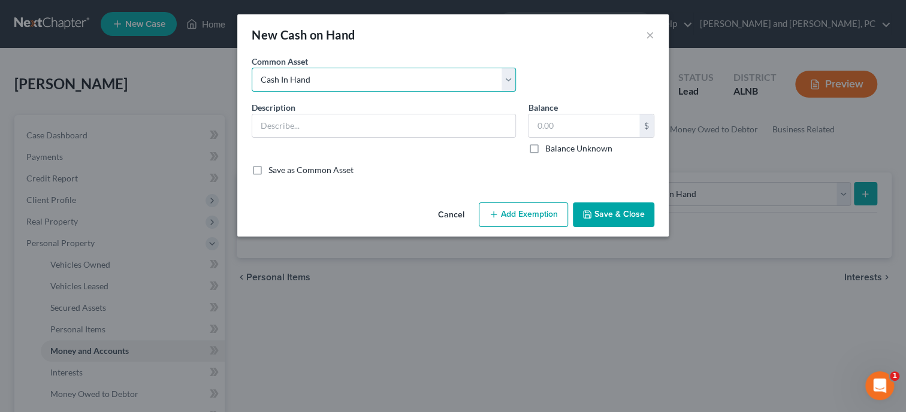
click option "Cash In Hand" at bounding box center [0, 0] width 0 height 0
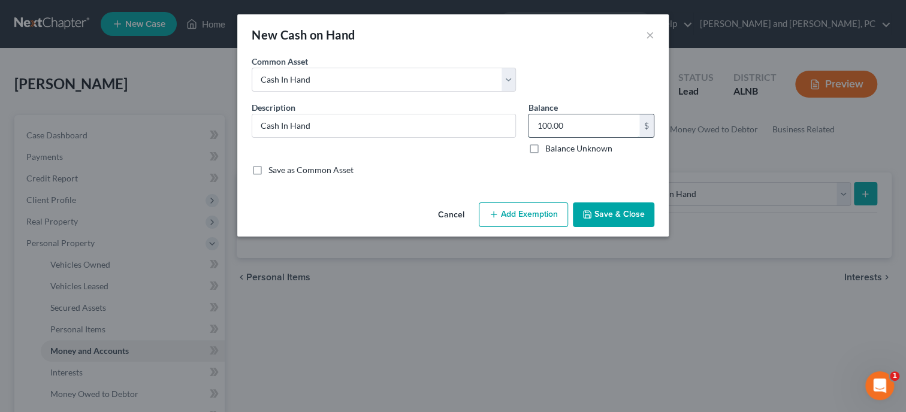
click at [588, 130] on input "100.00" at bounding box center [583, 125] width 111 height 23
click at [526, 216] on button "Add Exemption" at bounding box center [523, 214] width 89 height 25
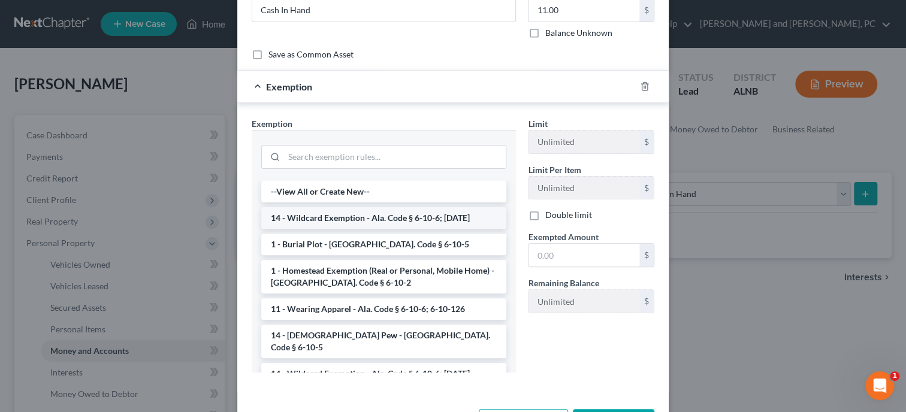
scroll to position [123, 0]
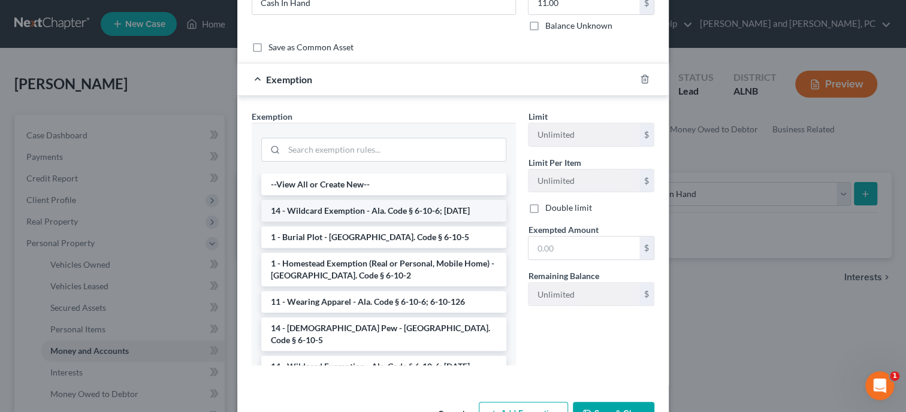
click at [397, 206] on li "14 - Wildcard Exemption - Ala. Code § 6-10-6; [DATE]" at bounding box center [383, 211] width 245 height 22
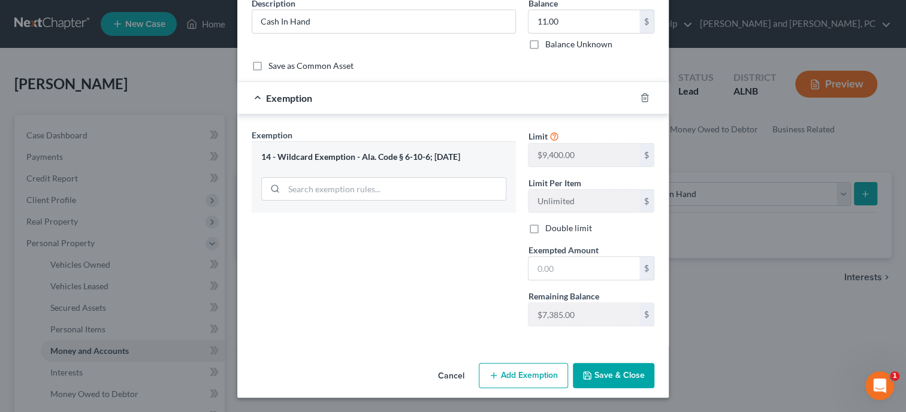
scroll to position [102, 0]
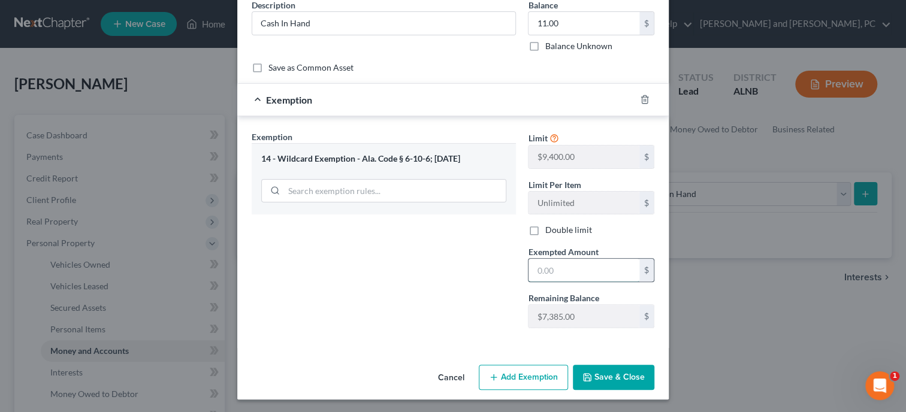
click at [559, 268] on input "text" at bounding box center [583, 270] width 111 height 23
click at [452, 290] on div "Exemption Set must be selected for CA. Exemption * 14 - Wildcard Exemption - Al…" at bounding box center [384, 234] width 276 height 207
click at [602, 374] on button "Save & Close" at bounding box center [613, 377] width 81 height 25
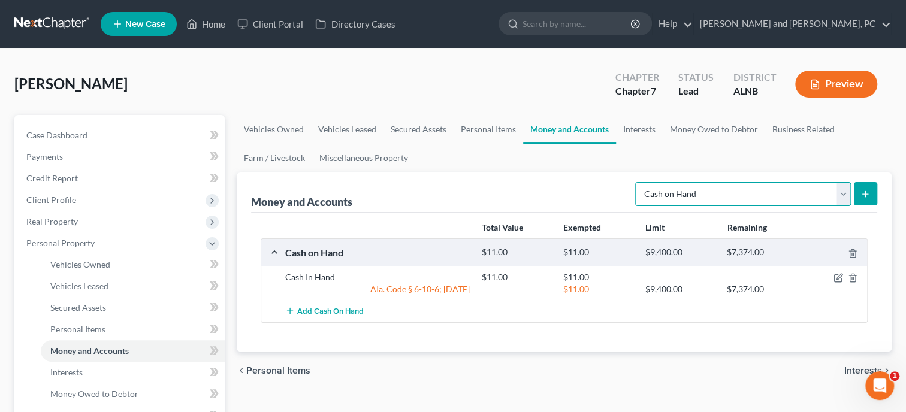
click at [635, 182] on select "Select Account Type Brokerage Cash on Hand Certificates of Deposit Checking Acc…" at bounding box center [743, 194] width 216 height 24
click option "Checking Account" at bounding box center [0, 0] width 0 height 0
click at [871, 187] on button "submit" at bounding box center [865, 193] width 23 height 23
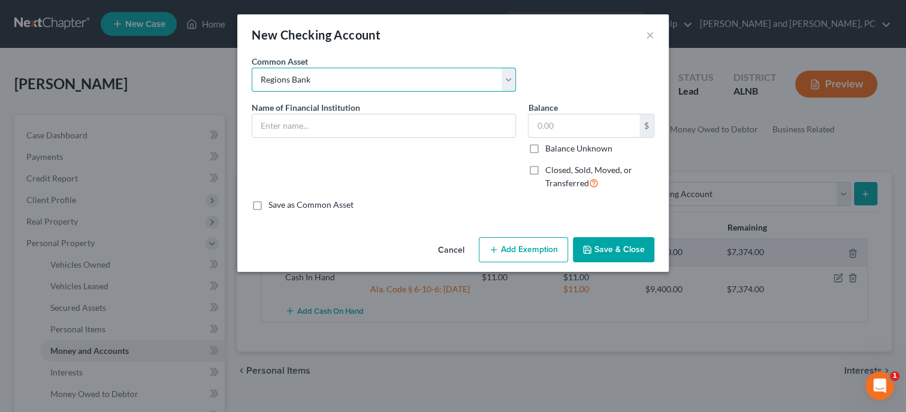
click option "Regions Bank" at bounding box center [0, 0] width 0 height 0
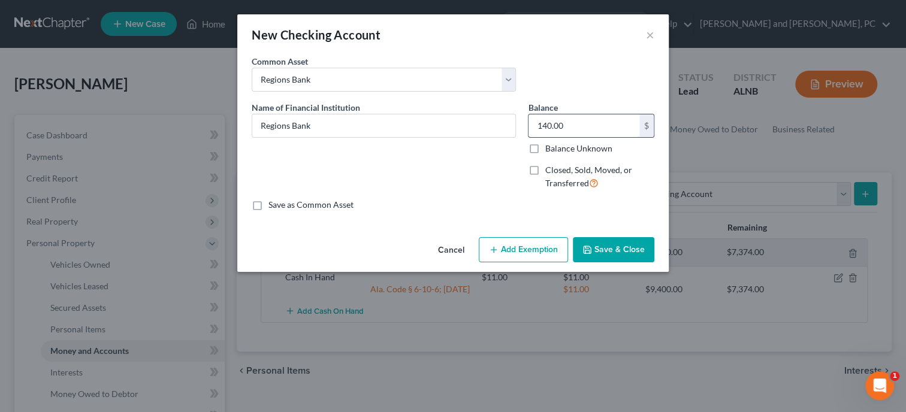
click at [581, 131] on input "140.00" at bounding box center [583, 125] width 111 height 23
click at [514, 249] on button "Add Exemption" at bounding box center [523, 249] width 89 height 25
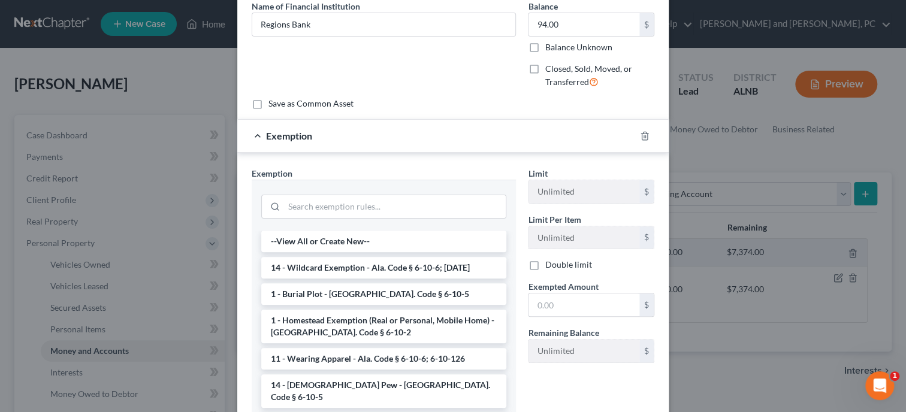
scroll to position [123, 0]
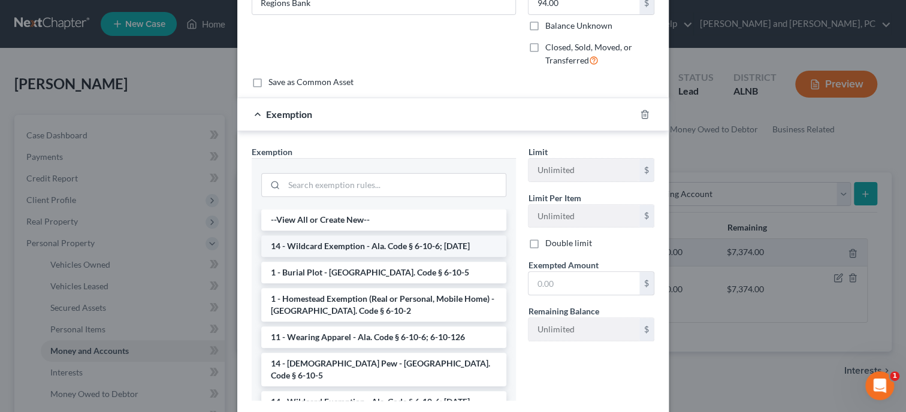
click at [399, 246] on li "14 - Wildcard Exemption - Ala. Code § 6-10-6; [DATE]" at bounding box center [383, 246] width 245 height 22
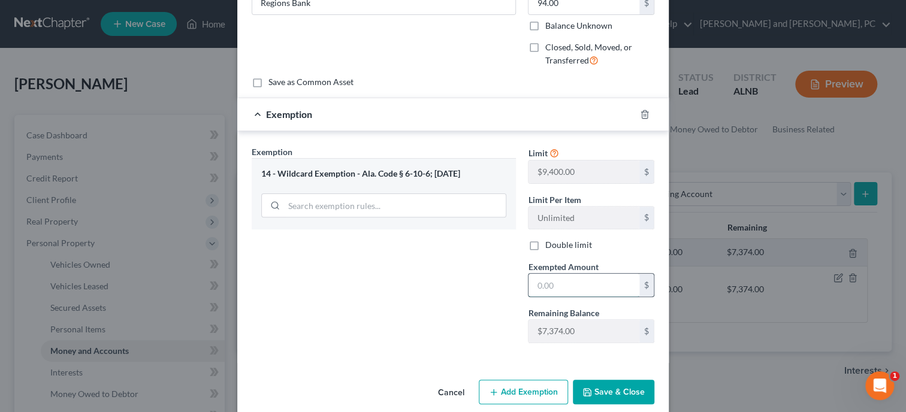
click at [540, 286] on input "text" at bounding box center [583, 285] width 111 height 23
click at [418, 292] on div "Exemption Set must be selected for CA. Exemption * 14 - Wildcard Exemption - Al…" at bounding box center [384, 249] width 276 height 207
click at [590, 388] on icon "button" at bounding box center [587, 393] width 10 height 10
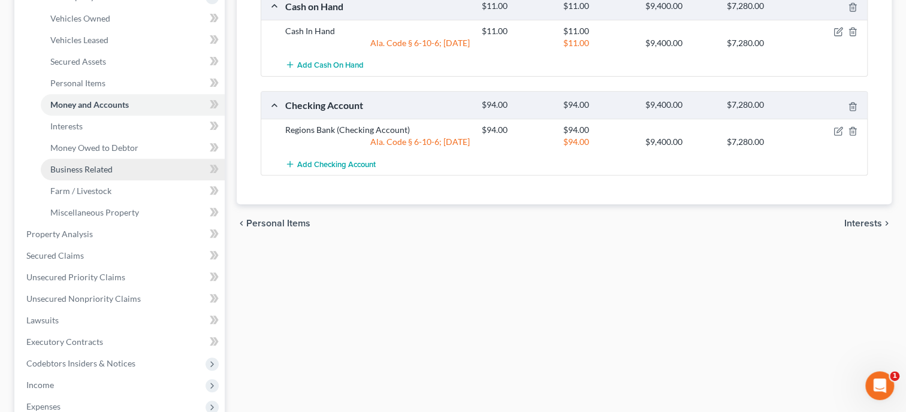
scroll to position [61, 0]
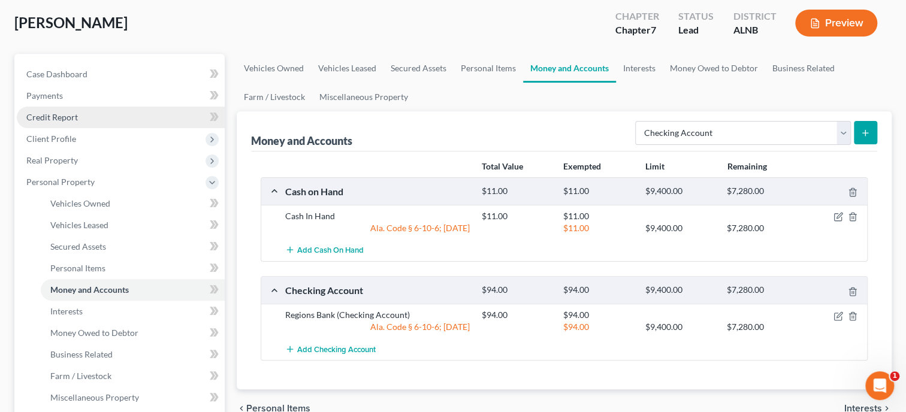
click at [64, 116] on span "Credit Report" at bounding box center [52, 117] width 52 height 10
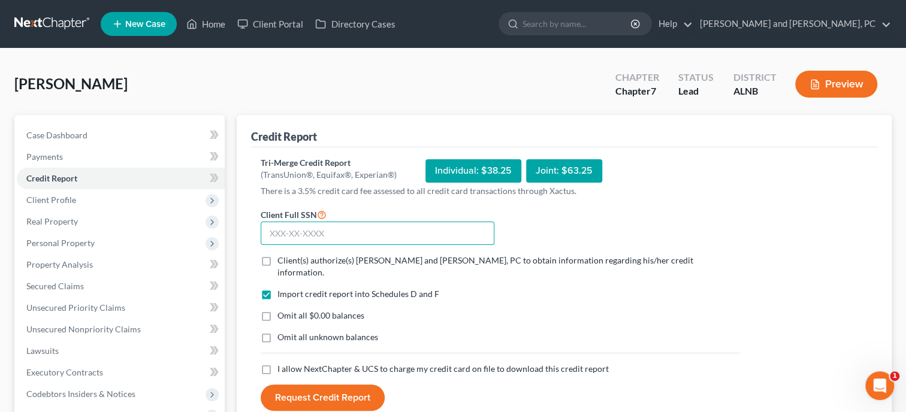
click at [274, 230] on input "text" at bounding box center [378, 234] width 234 height 24
click at [277, 264] on label "Client(s) authorize(s) [PERSON_NAME] and [PERSON_NAME], PC to obtain informatio…" at bounding box center [508, 267] width 463 height 24
click at [282, 262] on input "Client(s) authorize(s) [PERSON_NAME] and [PERSON_NAME], PC to obtain informatio…" at bounding box center [286, 259] width 8 height 8
click at [277, 310] on label "Omit all $0.00 balances" at bounding box center [320, 316] width 87 height 12
click at [282, 310] on input "Omit all $0.00 balances" at bounding box center [286, 314] width 8 height 8
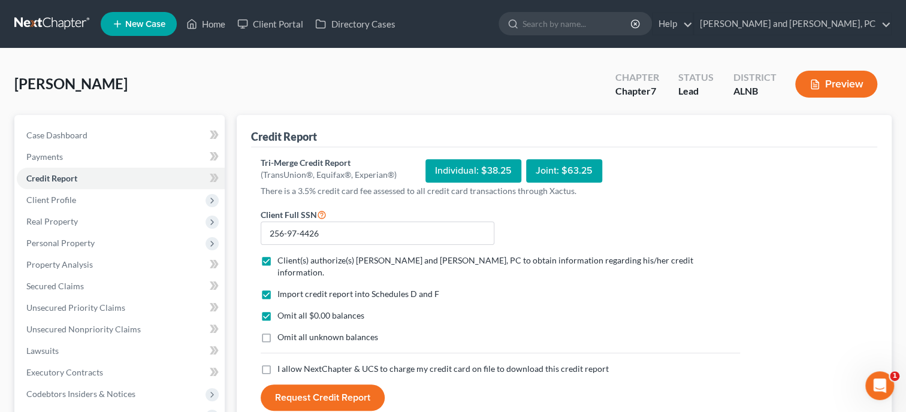
click at [277, 363] on label "I allow NextChapter & UCS to charge my credit card on file to download this cre…" at bounding box center [442, 369] width 331 height 12
click at [282, 363] on input "I allow NextChapter & UCS to charge my credit card on file to download this cre…" at bounding box center [286, 367] width 8 height 8
click at [291, 385] on button "Request Credit Report" at bounding box center [323, 398] width 124 height 26
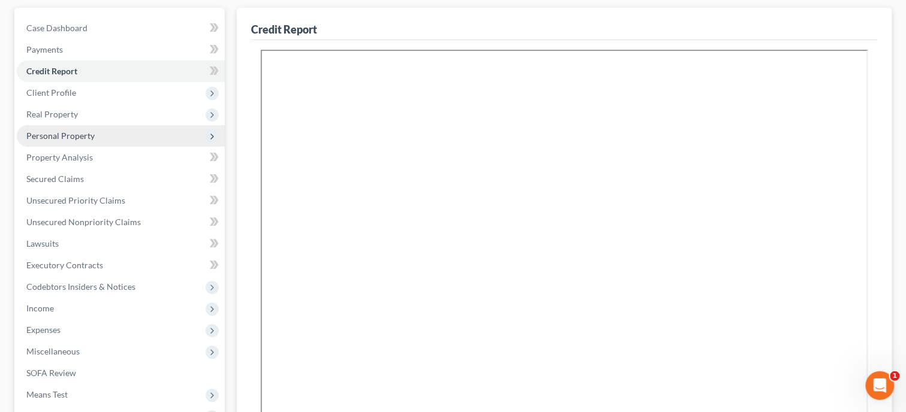
scroll to position [123, 0]
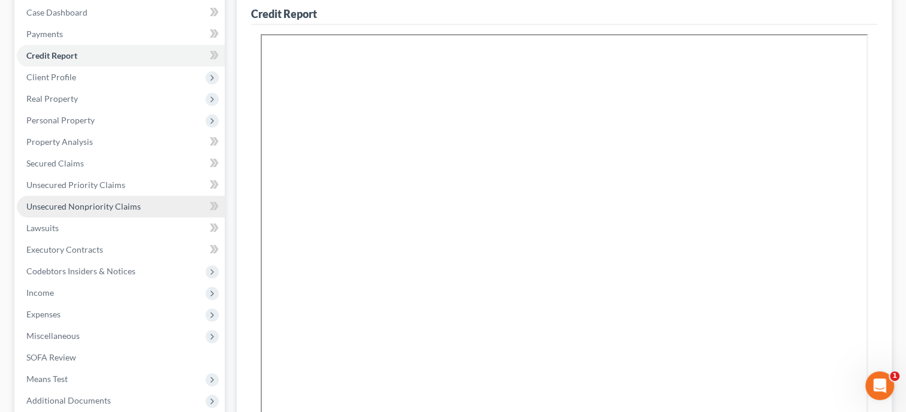
click at [116, 215] on link "Unsecured Nonpriority Claims" at bounding box center [121, 207] width 208 height 22
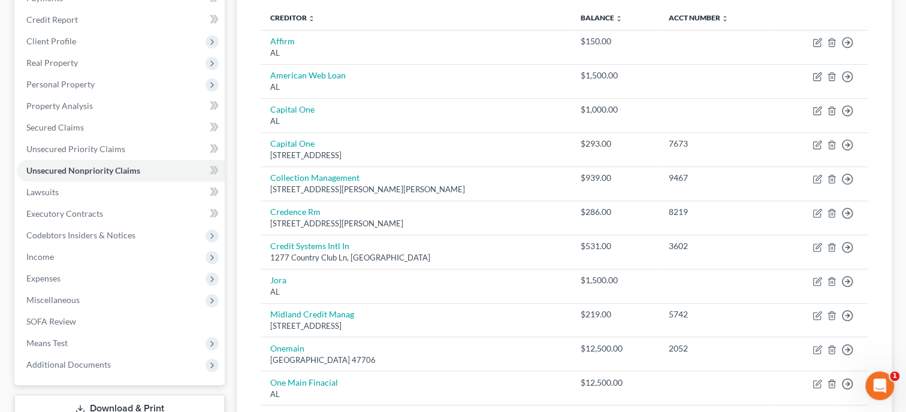
scroll to position [123, 0]
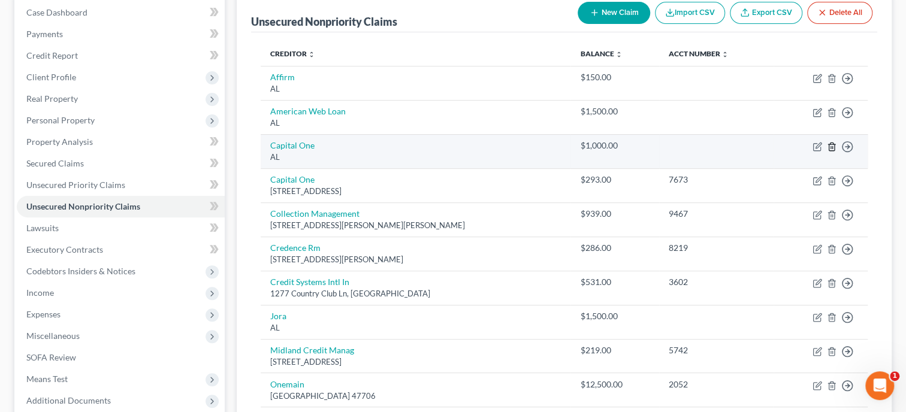
click at [832, 144] on icon "button" at bounding box center [832, 147] width 10 height 10
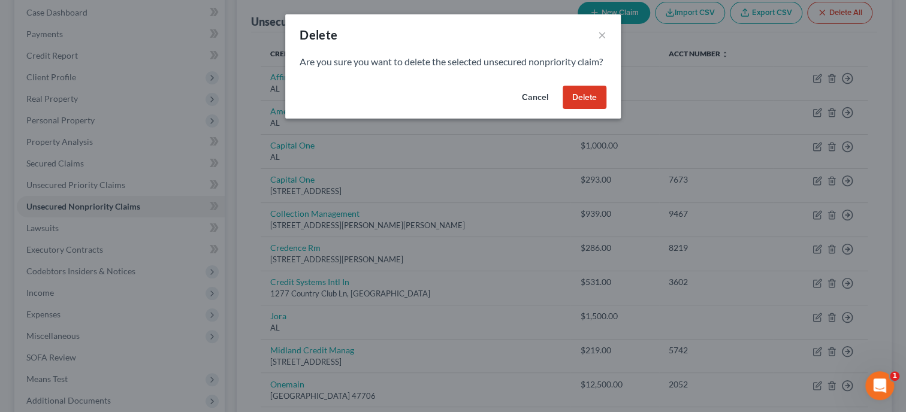
click at [584, 105] on button "Delete" at bounding box center [585, 98] width 44 height 24
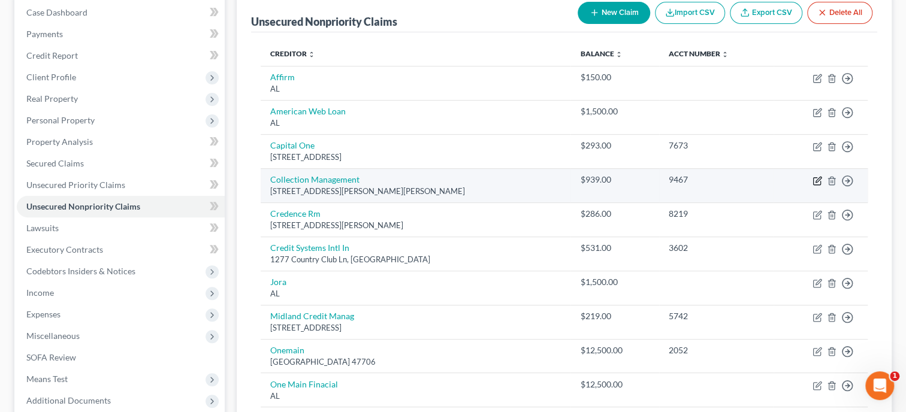
click at [817, 181] on icon "button" at bounding box center [817, 179] width 5 height 5
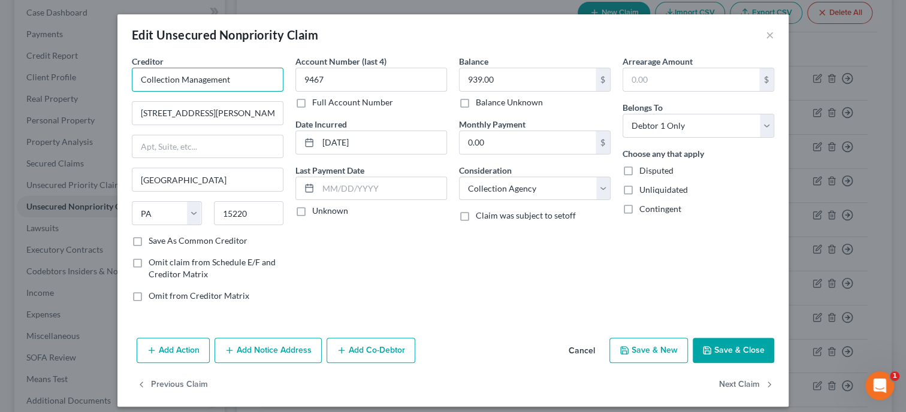
click at [270, 69] on input "Collection Management" at bounding box center [208, 80] width 152 height 24
click at [718, 351] on button "Save & Close" at bounding box center [733, 350] width 81 height 25
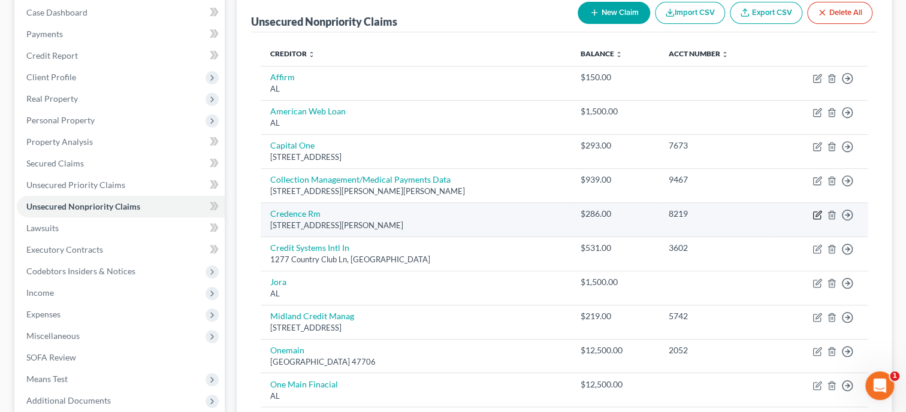
click at [816, 213] on icon "button" at bounding box center [817, 213] width 5 height 5
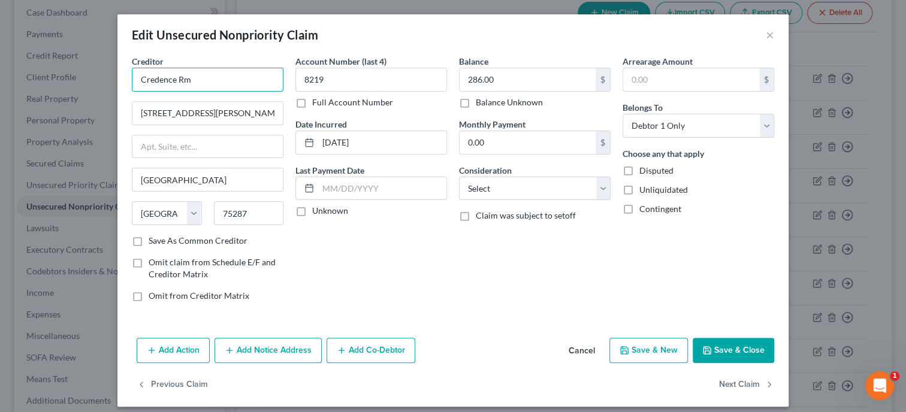
click at [247, 74] on input "Credence Rm" at bounding box center [208, 80] width 152 height 24
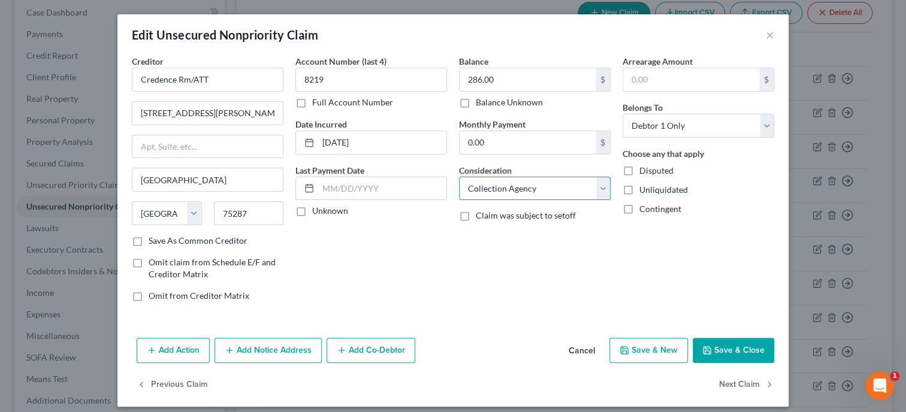
click option "Collection Agency" at bounding box center [0, 0] width 0 height 0
click at [709, 350] on polyline "button" at bounding box center [707, 351] width 4 height 3
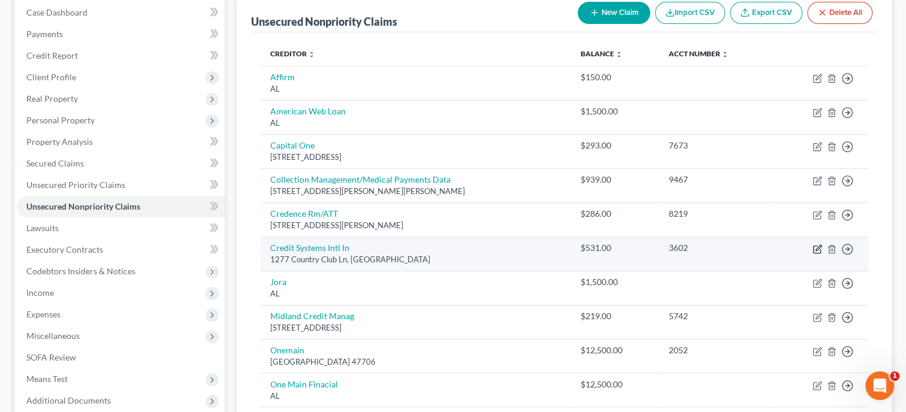
click at [814, 249] on icon "button" at bounding box center [817, 249] width 10 height 10
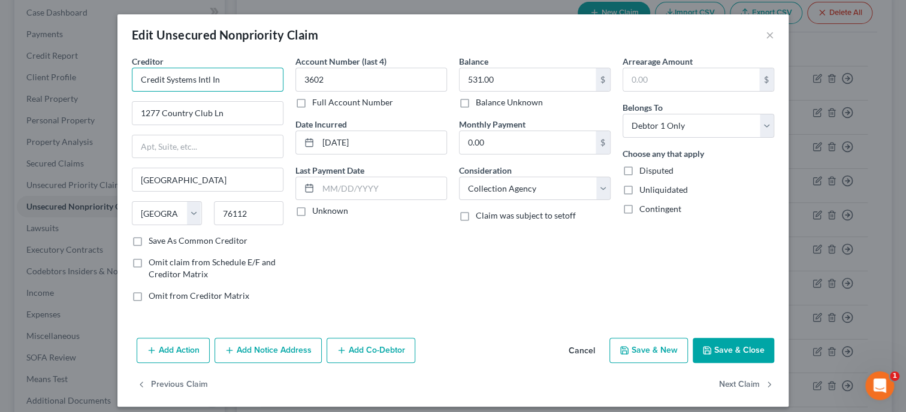
click at [265, 81] on input "Credit Systems Intl In" at bounding box center [208, 80] width 152 height 24
click at [712, 340] on button "Save & Close" at bounding box center [733, 350] width 81 height 25
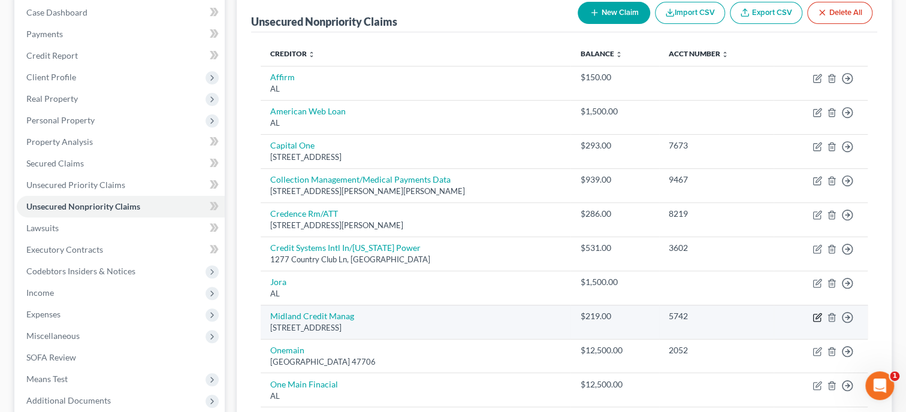
click at [818, 316] on icon "button" at bounding box center [817, 315] width 5 height 5
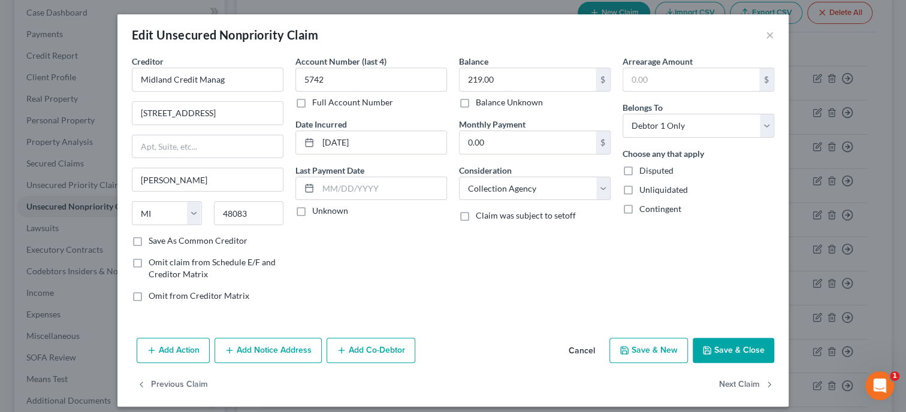
click at [743, 344] on button "Save & Close" at bounding box center [733, 350] width 81 height 25
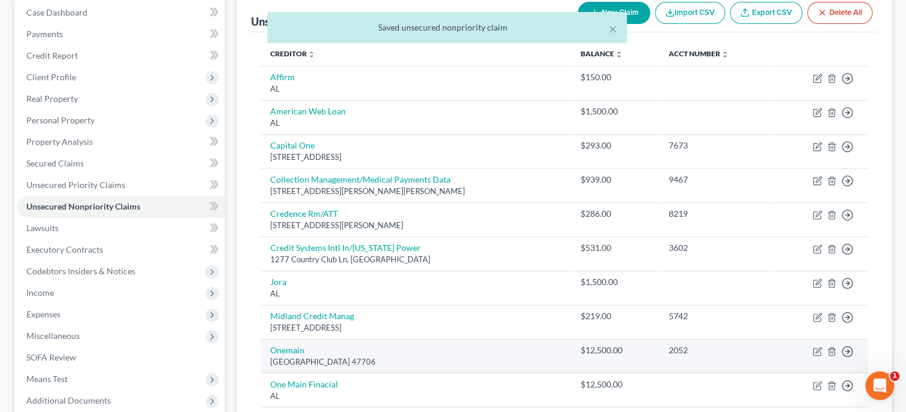
scroll to position [185, 0]
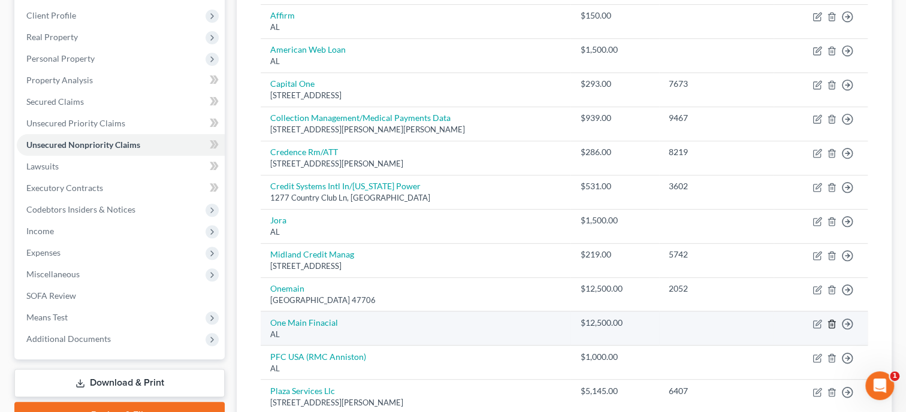
click at [833, 323] on icon "button" at bounding box center [832, 324] width 10 height 10
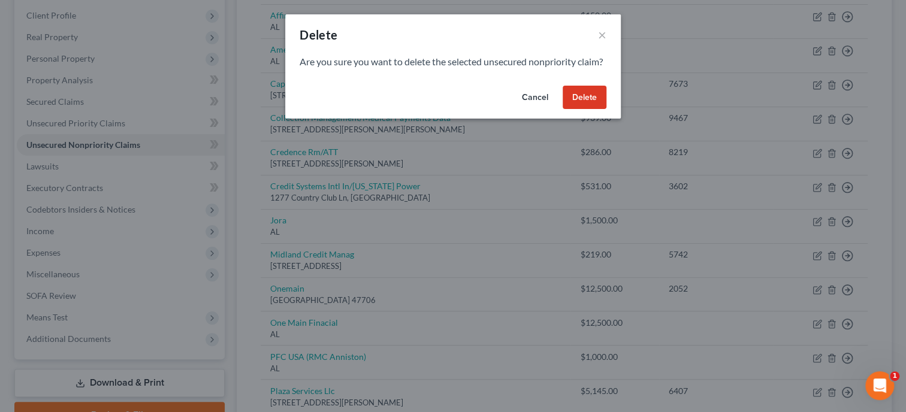
click at [584, 107] on button "Delete" at bounding box center [585, 98] width 44 height 24
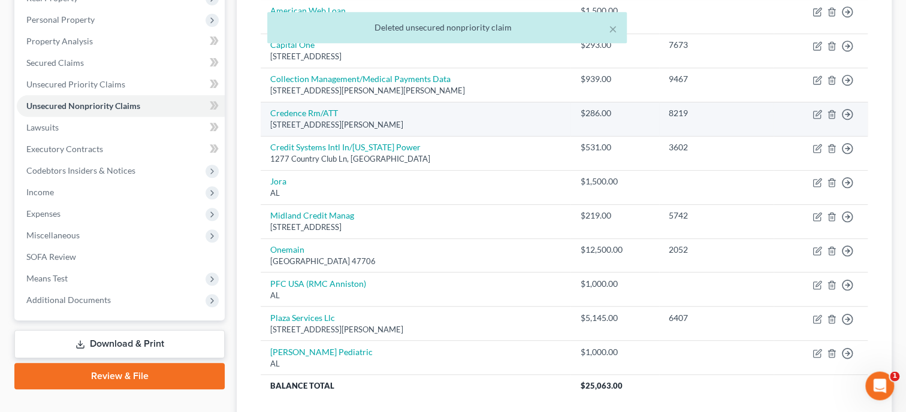
scroll to position [246, 0]
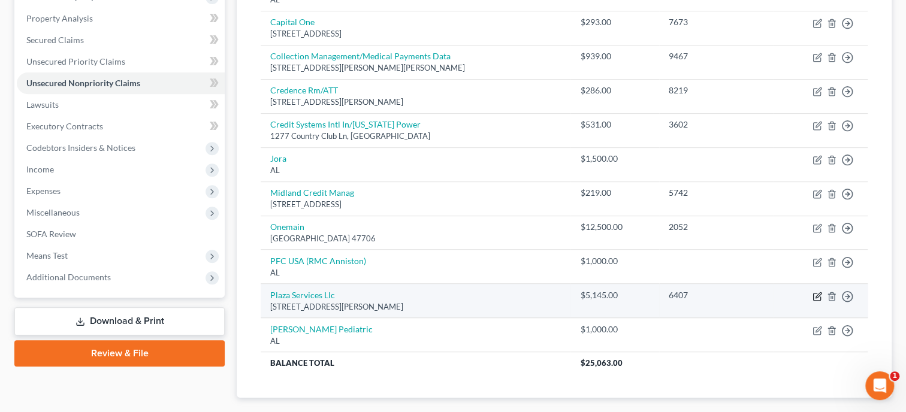
click at [817, 294] on icon "button" at bounding box center [817, 294] width 5 height 5
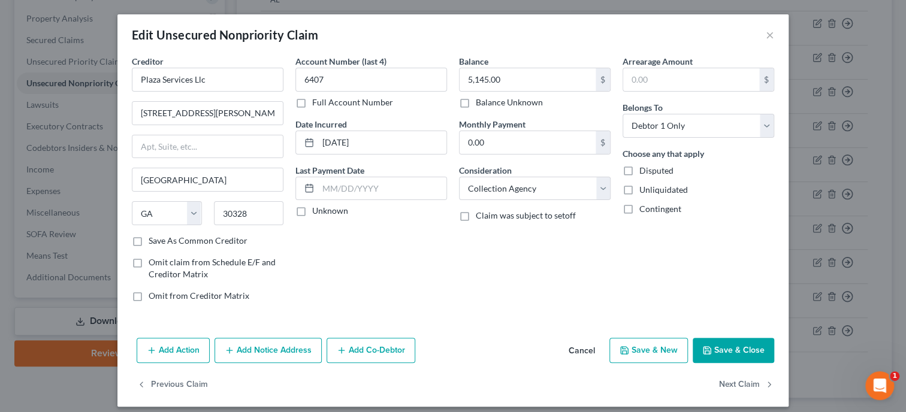
click at [760, 353] on button "Save & Close" at bounding box center [733, 350] width 81 height 25
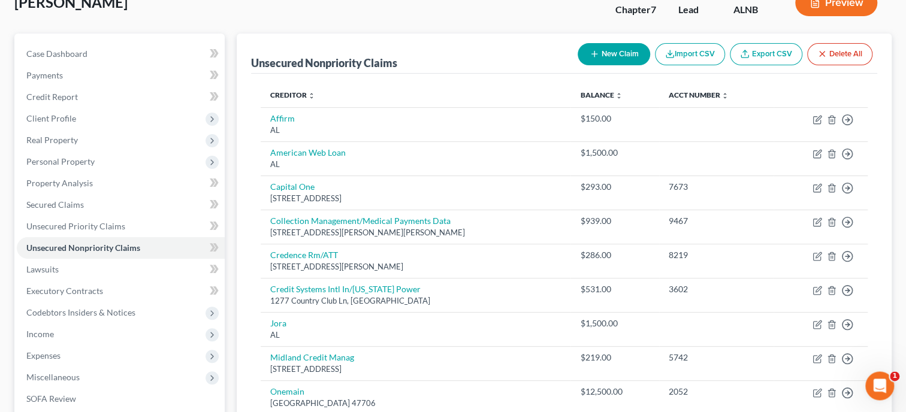
scroll to position [61, 0]
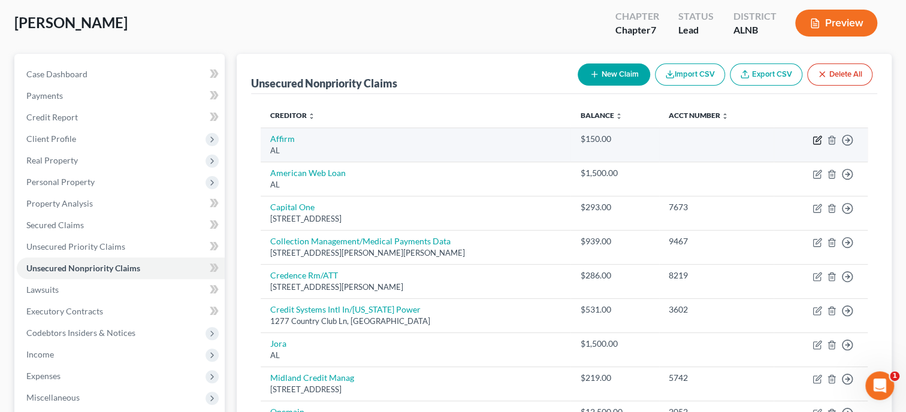
click at [818, 138] on icon "button" at bounding box center [817, 140] width 10 height 10
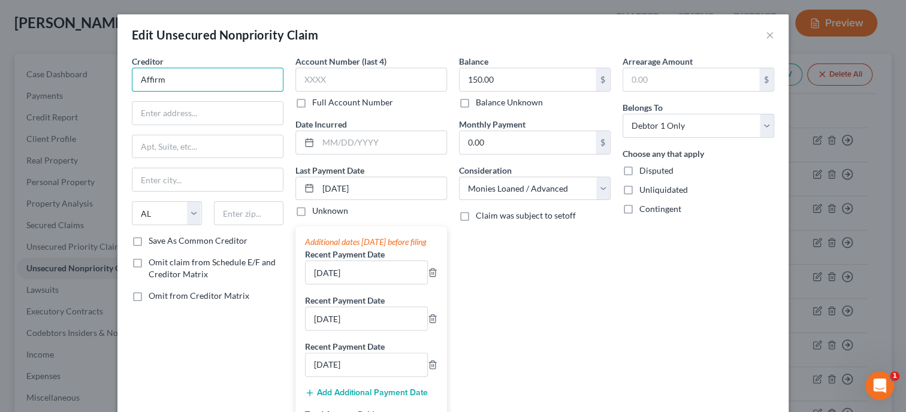
click at [211, 85] on input "Affirm" at bounding box center [208, 80] width 152 height 24
drag, startPoint x: 211, startPoint y: 85, endPoint x: 110, endPoint y: 122, distance: 107.8
click at [132, 92] on input "Affirm" at bounding box center [208, 80] width 152 height 24
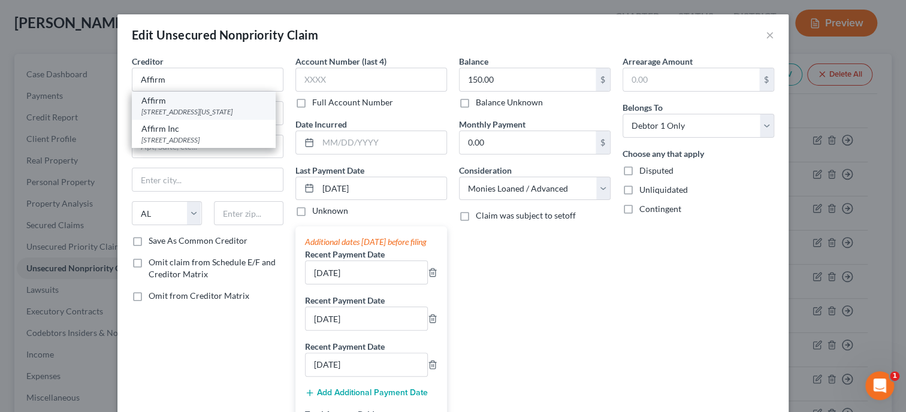
click at [146, 117] on div "[STREET_ADDRESS][US_STATE]" at bounding box center [203, 112] width 125 height 10
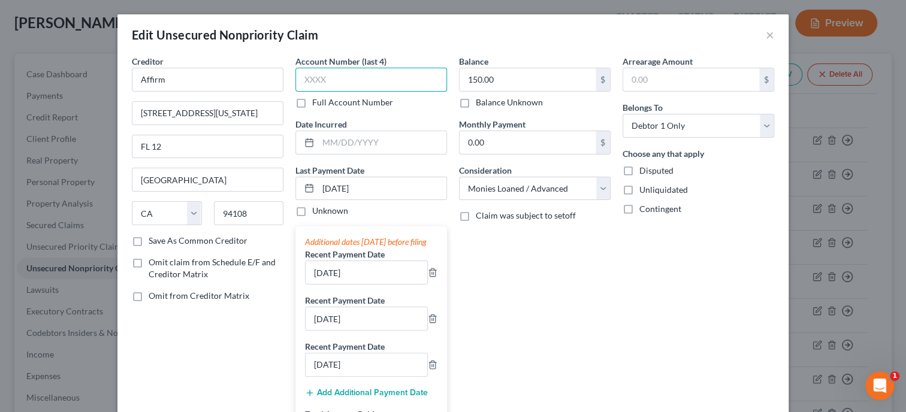
click at [306, 74] on input "text" at bounding box center [371, 80] width 152 height 24
click at [327, 140] on input "text" at bounding box center [382, 142] width 128 height 23
click at [514, 252] on div "Balance 150.00 $ Balance Unknown Balance Undetermined 150.00 $ Balance Unknown …" at bounding box center [535, 259] width 164 height 408
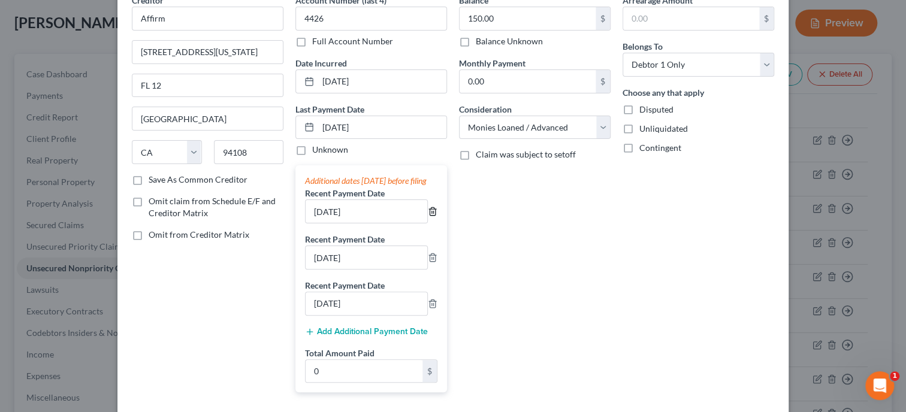
click at [434, 216] on icon "button" at bounding box center [433, 212] width 10 height 10
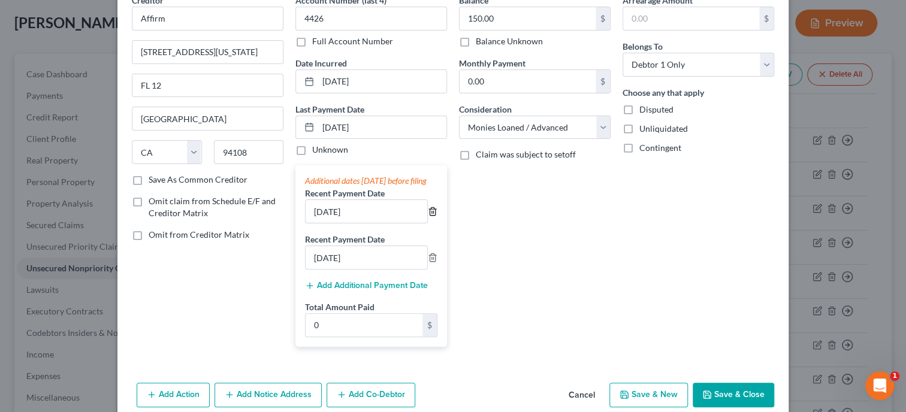
click at [434, 216] on icon "button" at bounding box center [433, 212] width 10 height 10
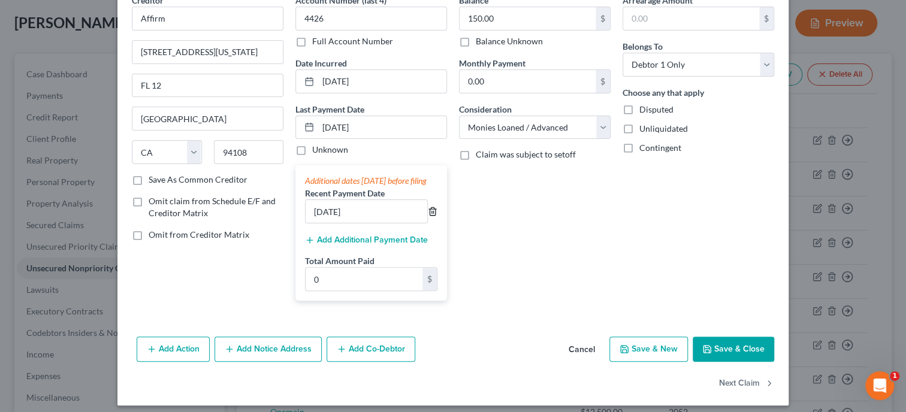
click at [434, 216] on icon "button" at bounding box center [433, 212] width 10 height 10
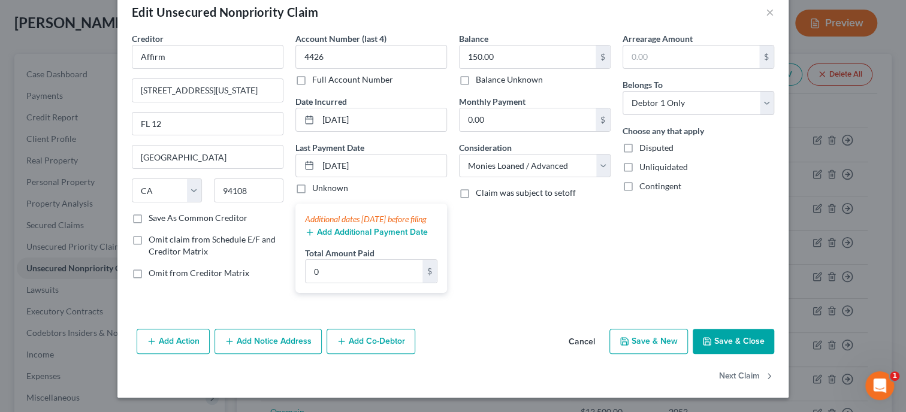
scroll to position [34, 0]
click at [418, 263] on input "0" at bounding box center [364, 271] width 117 height 23
click at [528, 279] on div "Balance 150.00 $ Balance Unknown Balance Undetermined 150.00 $ Balance Unknown …" at bounding box center [535, 167] width 164 height 270
drag, startPoint x: 376, startPoint y: 153, endPoint x: 313, endPoint y: 153, distance: 62.9
click at [318, 155] on input "[DATE]" at bounding box center [382, 166] width 128 height 23
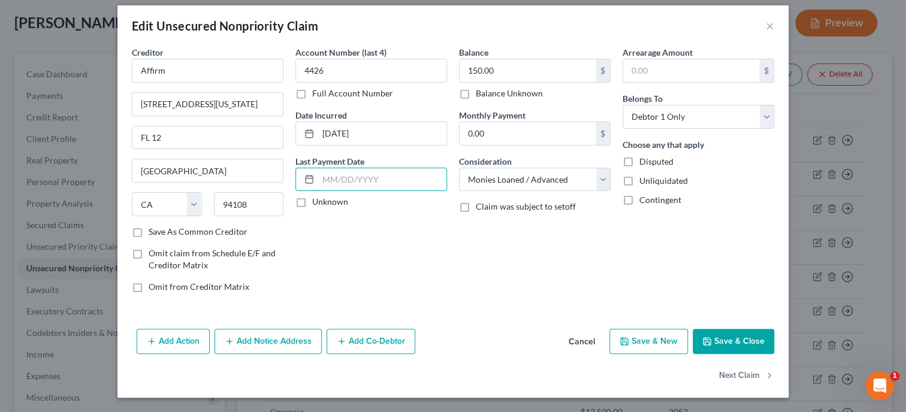
scroll to position [8, 0]
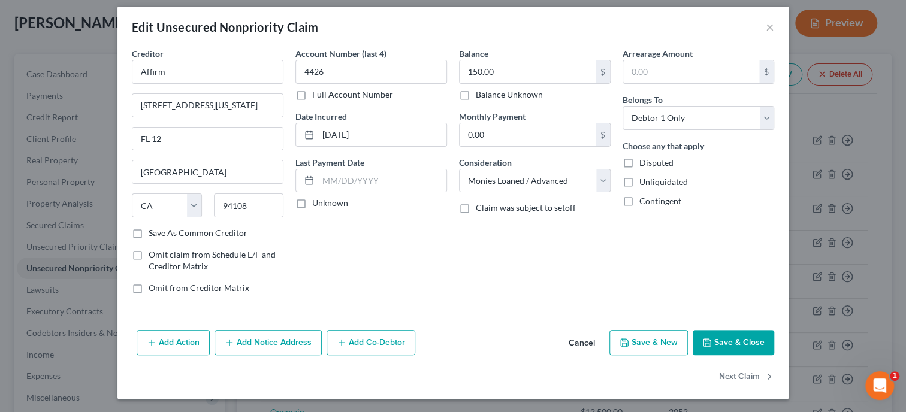
click at [541, 234] on div "Balance 150.00 $ Balance Unknown Balance Undetermined 150.00 $ Balance Unknown …" at bounding box center [535, 175] width 164 height 256
click at [737, 340] on button "Save & Close" at bounding box center [733, 342] width 81 height 25
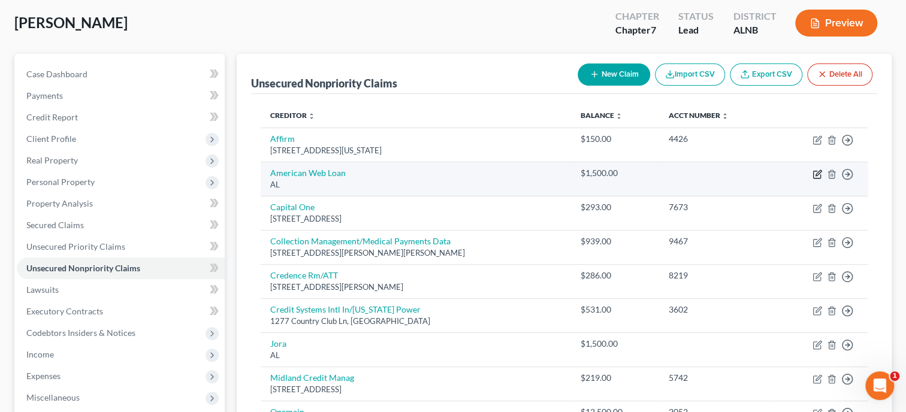
click at [821, 170] on icon "button" at bounding box center [817, 172] width 5 height 5
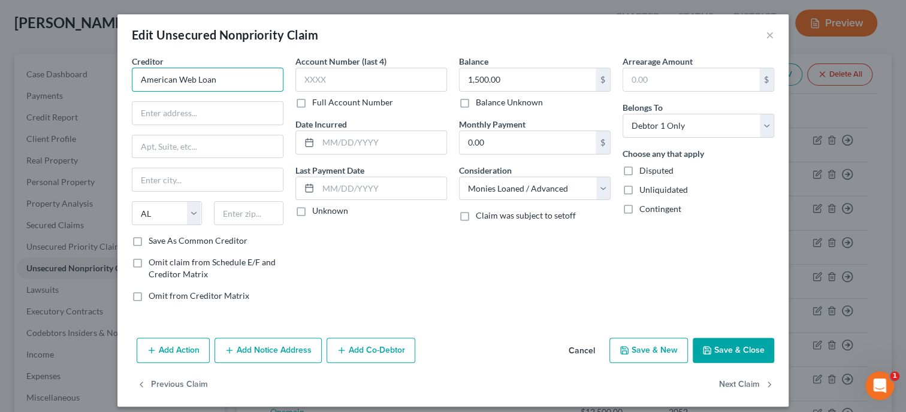
click at [219, 84] on input "American Web Loan" at bounding box center [208, 80] width 152 height 24
paste input "[STREET_ADDRESS]"
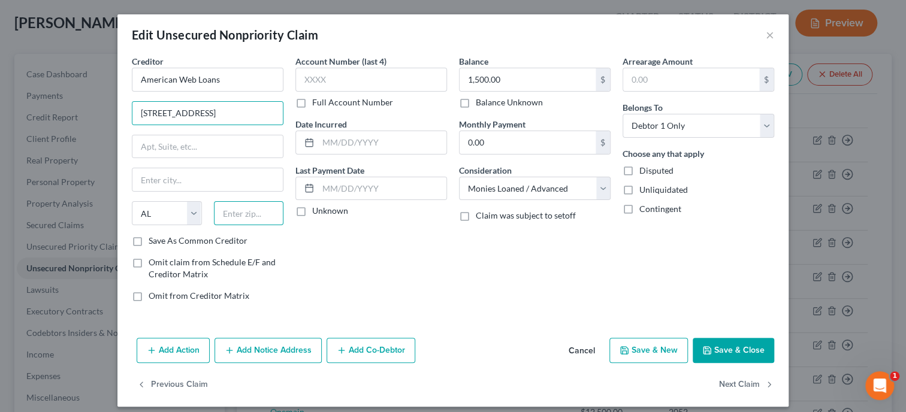
click at [232, 205] on input "text" at bounding box center [249, 213] width 70 height 24
paste input "74074-1745"
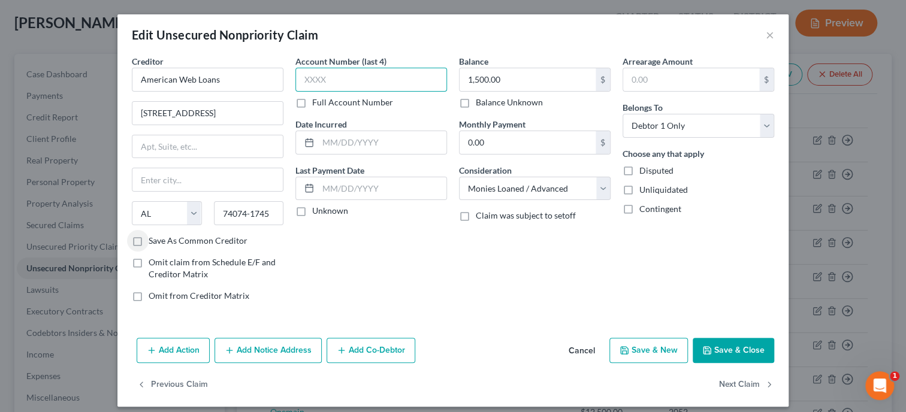
click at [316, 86] on input "text" at bounding box center [371, 80] width 152 height 24
click at [330, 148] on input "text" at bounding box center [382, 142] width 128 height 23
click at [733, 349] on button "Save & Close" at bounding box center [733, 350] width 81 height 25
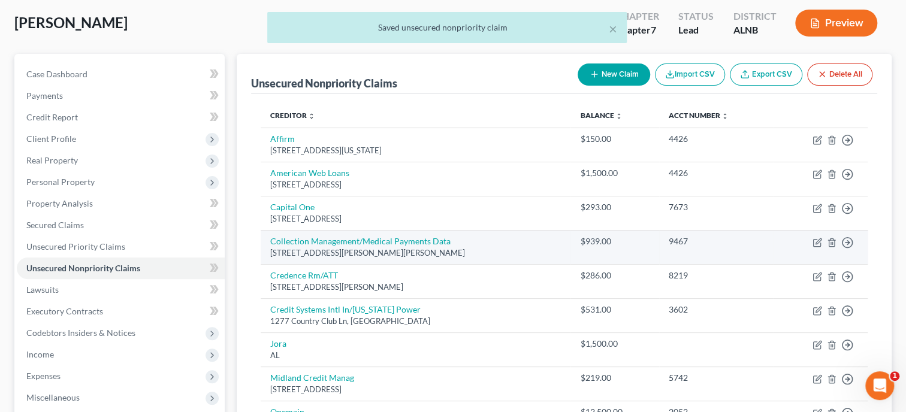
scroll to position [123, 0]
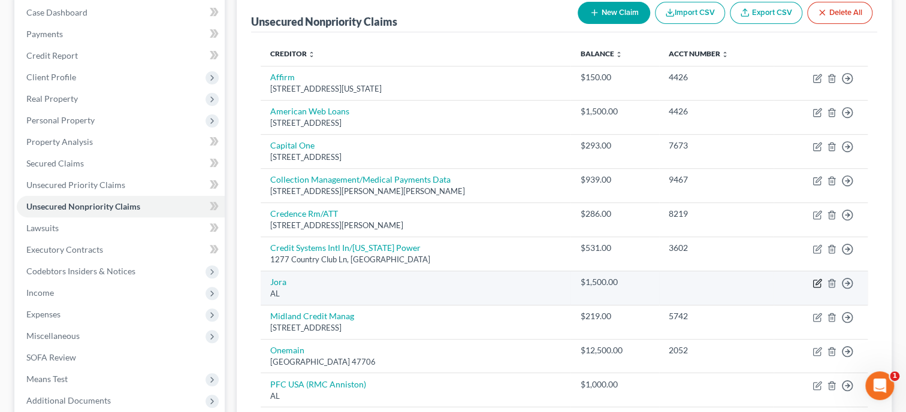
click at [815, 283] on icon "button" at bounding box center [817, 284] width 10 height 10
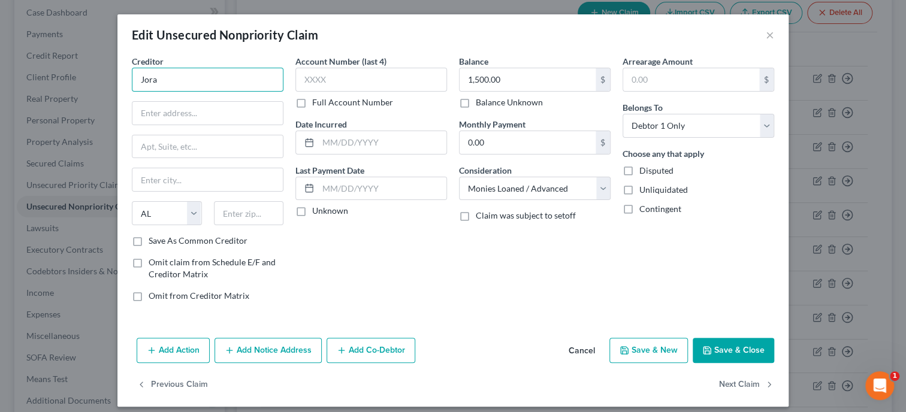
click at [216, 84] on input "Jora" at bounding box center [208, 80] width 152 height 24
click at [213, 116] on input "text" at bounding box center [207, 113] width 150 height 23
paste input "[STREET_ADDRESS]"
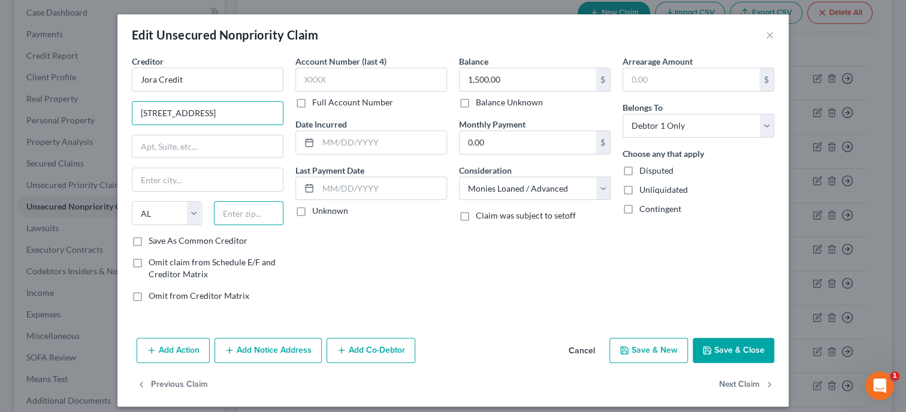
click at [236, 216] on input "text" at bounding box center [249, 213] width 70 height 24
paste input "75063"
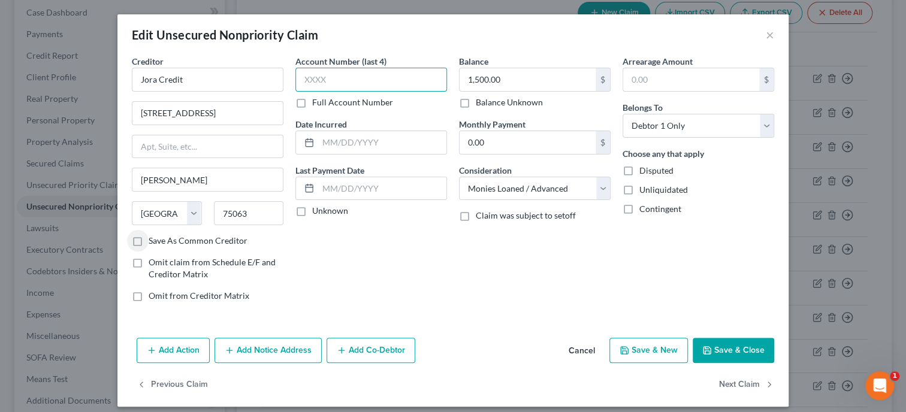
click at [344, 73] on input "text" at bounding box center [371, 80] width 152 height 24
click at [358, 143] on input "text" at bounding box center [382, 142] width 128 height 23
click at [736, 356] on button "Save & Close" at bounding box center [733, 350] width 81 height 25
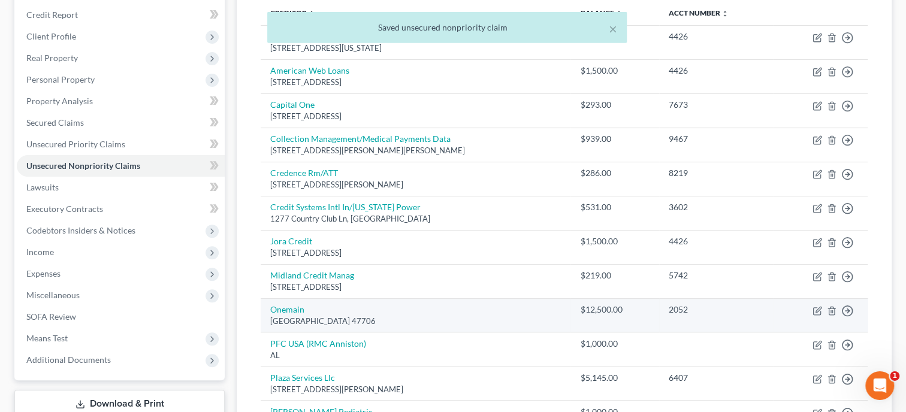
scroll to position [185, 0]
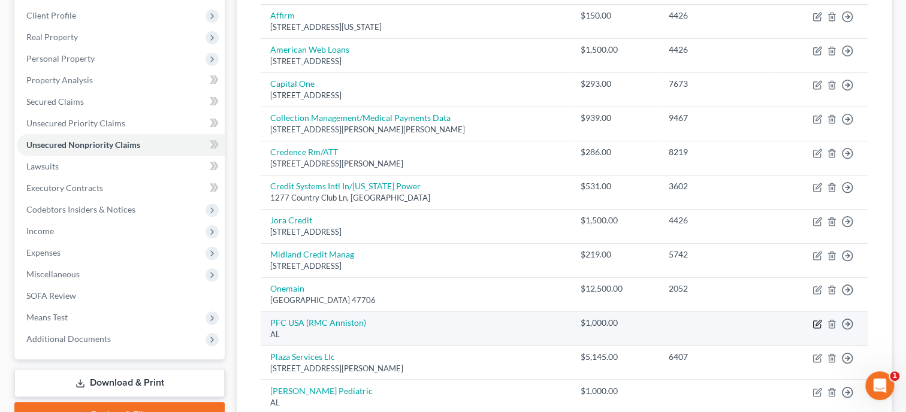
click at [814, 321] on icon "button" at bounding box center [817, 324] width 10 height 10
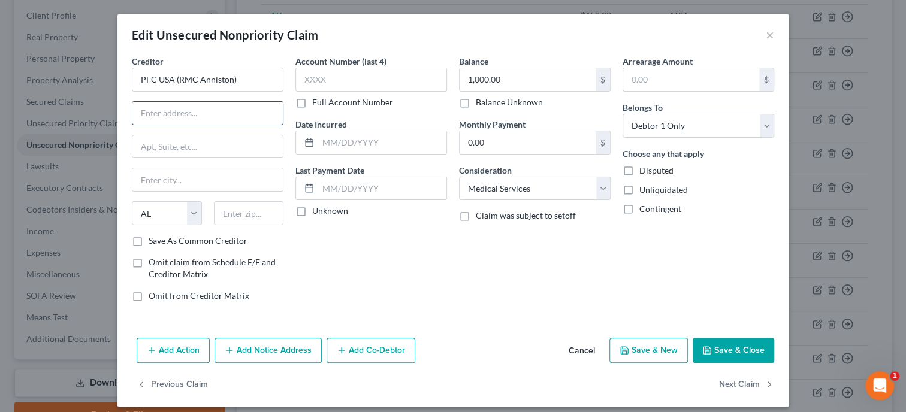
click at [207, 107] on input "text" at bounding box center [207, 113] width 150 height 23
paste input "[STREET_ADDRESS]"
click at [175, 82] on input "PFC USA (RMC Anniston)" at bounding box center [208, 80] width 152 height 24
click at [239, 83] on input "PFC USA/(RMC Anniston)" at bounding box center [208, 80] width 152 height 24
click at [220, 210] on input "text" at bounding box center [249, 213] width 70 height 24
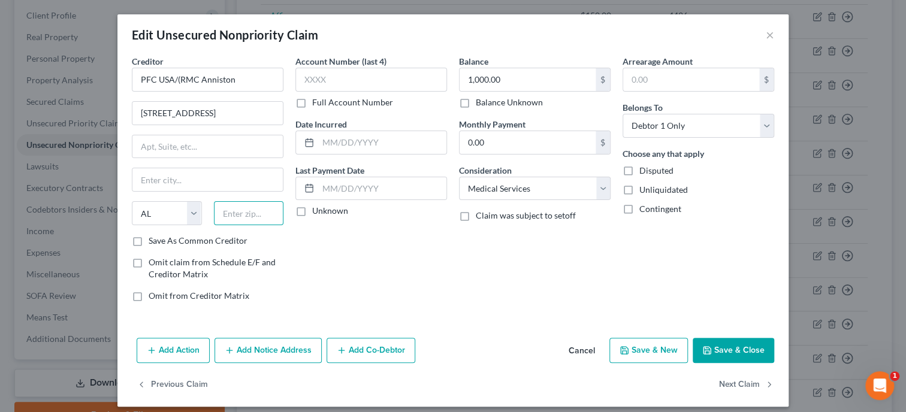
paste input "80634"
click at [179, 80] on input "PFC USA/(RMC Anniston" at bounding box center [208, 80] width 152 height 24
click at [739, 353] on button "Save & Close" at bounding box center [733, 350] width 81 height 25
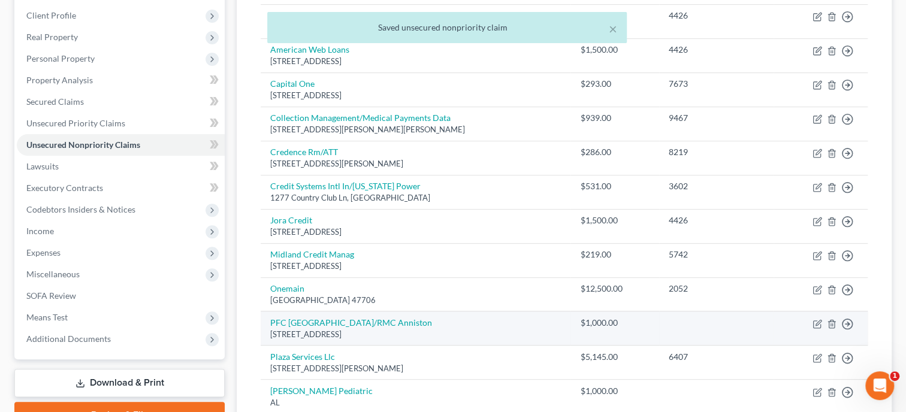
scroll to position [246, 0]
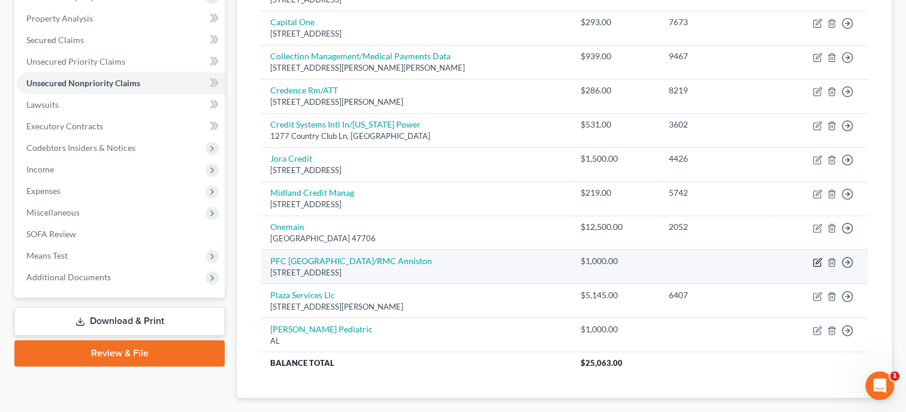
click at [816, 260] on icon "button" at bounding box center [817, 260] width 5 height 5
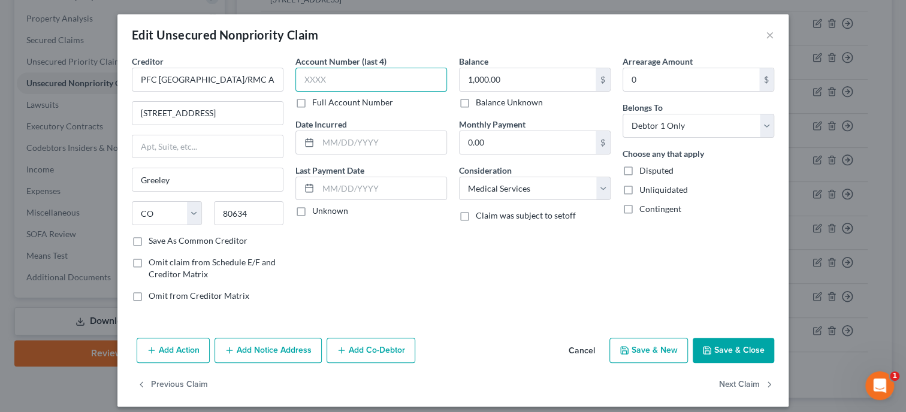
click at [388, 85] on input "text" at bounding box center [371, 80] width 152 height 24
click at [376, 136] on input "text" at bounding box center [382, 142] width 128 height 23
drag, startPoint x: 380, startPoint y: 82, endPoint x: 292, endPoint y: 85, distance: 88.1
click at [295, 85] on input "4/7/" at bounding box center [371, 80] width 152 height 24
click at [706, 349] on icon "button" at bounding box center [707, 351] width 10 height 10
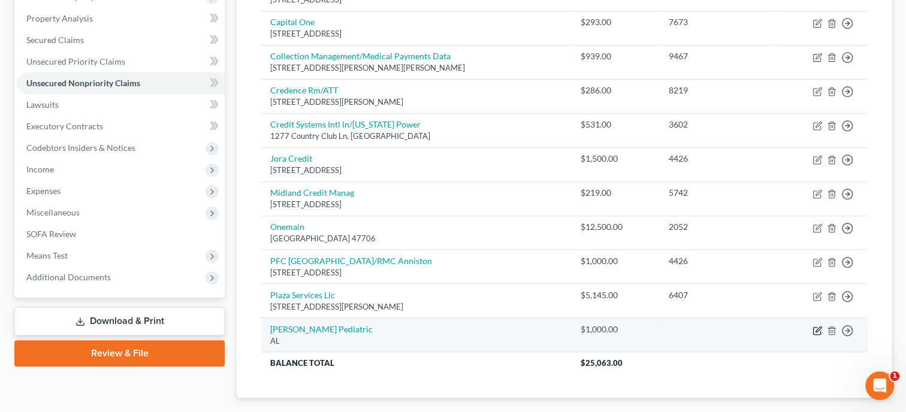
click at [818, 329] on icon "button" at bounding box center [817, 329] width 5 height 5
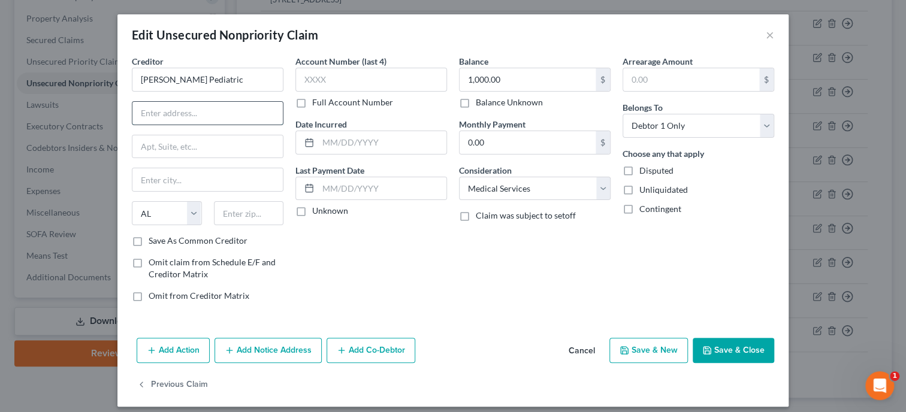
click at [172, 108] on input "text" at bounding box center [207, 113] width 150 height 23
paste input "[STREET_ADDRESS]"
click at [213, 78] on input "[PERSON_NAME] Pediatric" at bounding box center [208, 80] width 152 height 24
click at [244, 208] on input "text" at bounding box center [249, 213] width 70 height 24
click at [335, 79] on input "text" at bounding box center [371, 80] width 152 height 24
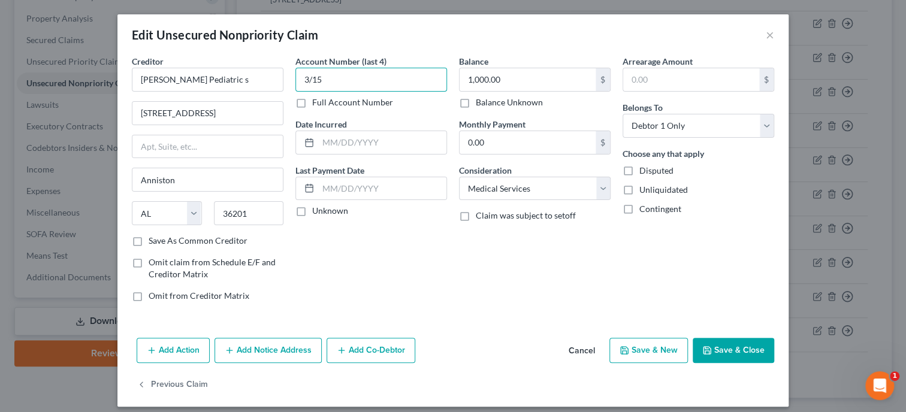
drag, startPoint x: 335, startPoint y: 79, endPoint x: 289, endPoint y: 90, distance: 47.4
click at [295, 90] on input "3/15" at bounding box center [371, 80] width 152 height 24
click at [330, 146] on input "text" at bounding box center [382, 142] width 128 height 23
click at [336, 81] on input "text" at bounding box center [371, 80] width 152 height 24
click at [752, 343] on button "Save & Close" at bounding box center [733, 350] width 81 height 25
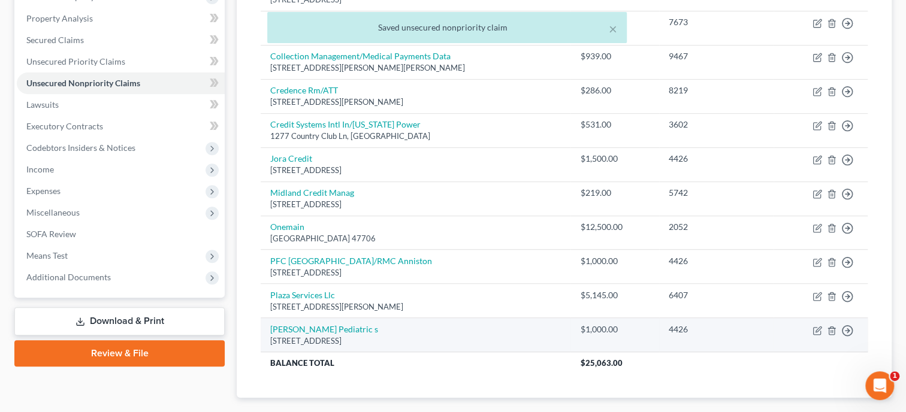
click at [815, 324] on td "Move to D Move to E Move to G Move to Notice Only" at bounding box center [820, 335] width 94 height 34
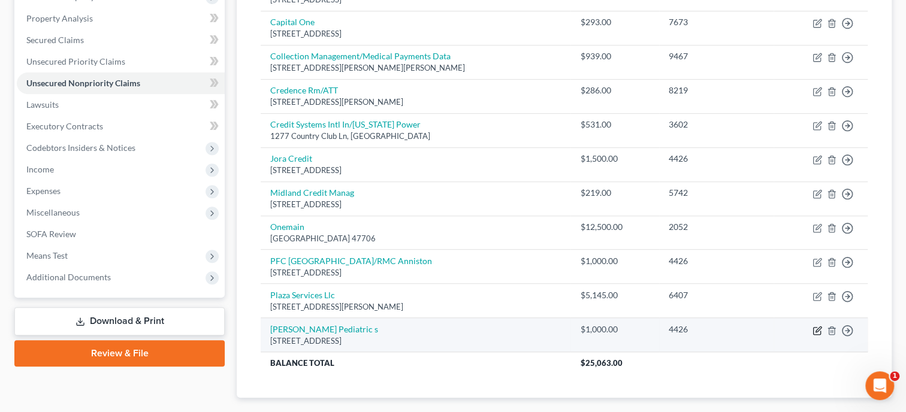
click at [817, 327] on icon "button" at bounding box center [816, 330] width 7 height 7
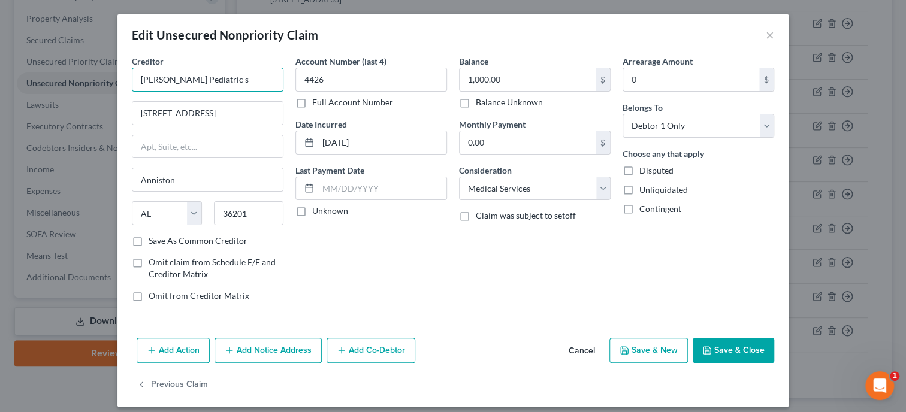
click at [204, 82] on input "[PERSON_NAME] Pediatric s" at bounding box center [208, 80] width 152 height 24
click at [389, 258] on div "Account Number (last 4) 4426 Full Account Number Date Incurred [DATE] Last Paym…" at bounding box center [371, 183] width 164 height 256
click at [711, 344] on button "Save & Close" at bounding box center [733, 350] width 81 height 25
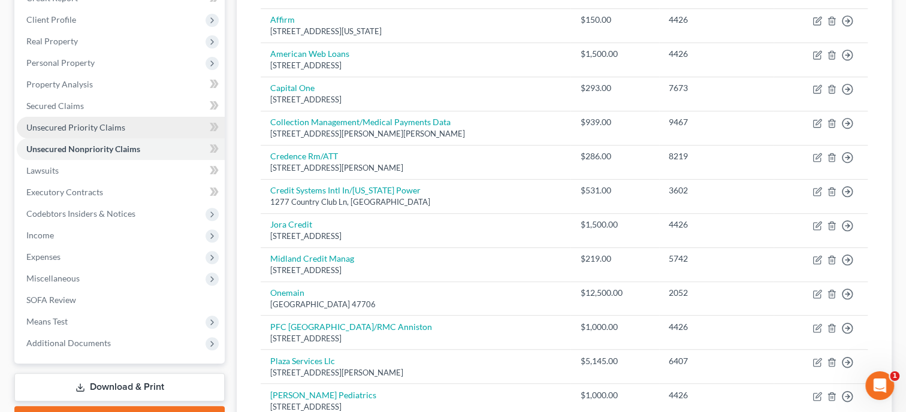
scroll to position [185, 0]
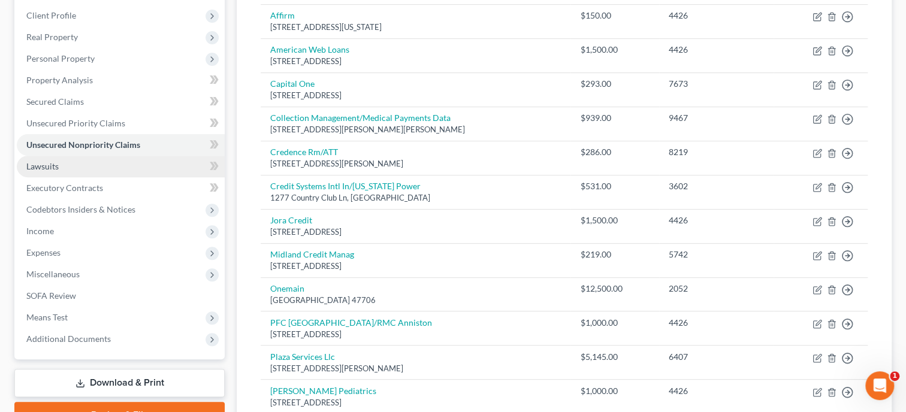
click at [98, 165] on link "Lawsuits" at bounding box center [121, 167] width 208 height 22
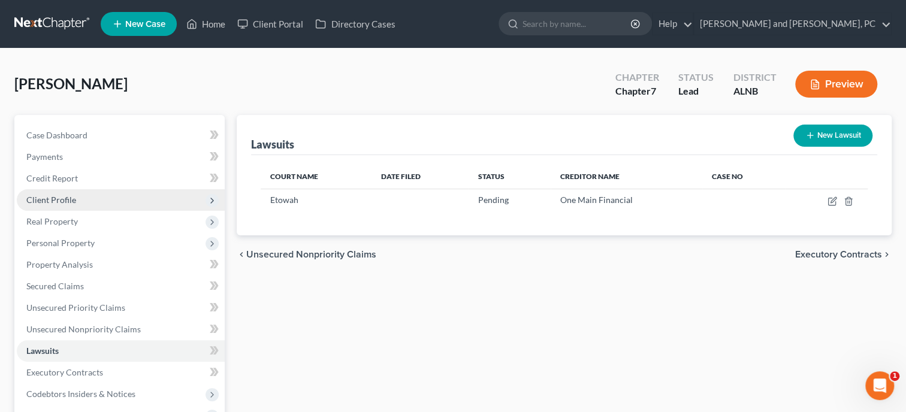
click at [56, 208] on span "Client Profile" at bounding box center [121, 200] width 208 height 22
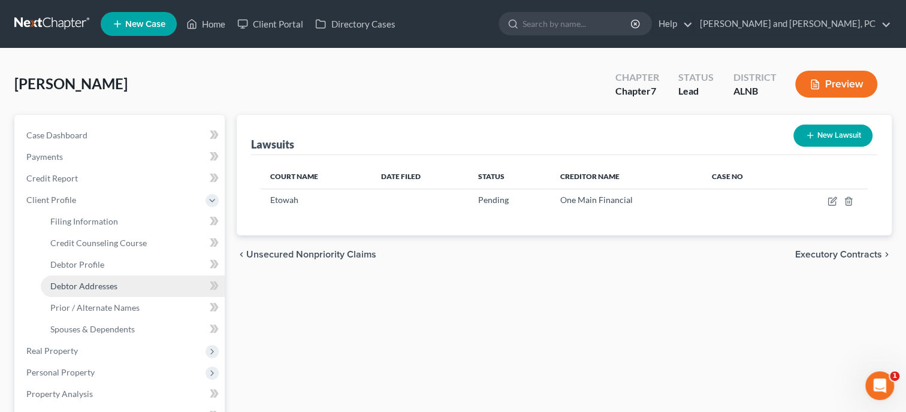
click at [89, 282] on span "Debtor Addresses" at bounding box center [83, 286] width 67 height 10
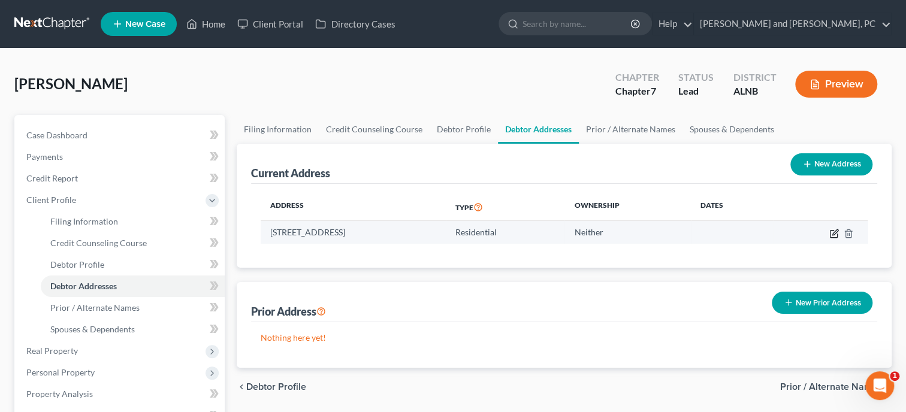
click at [837, 231] on icon "button" at bounding box center [834, 234] width 10 height 10
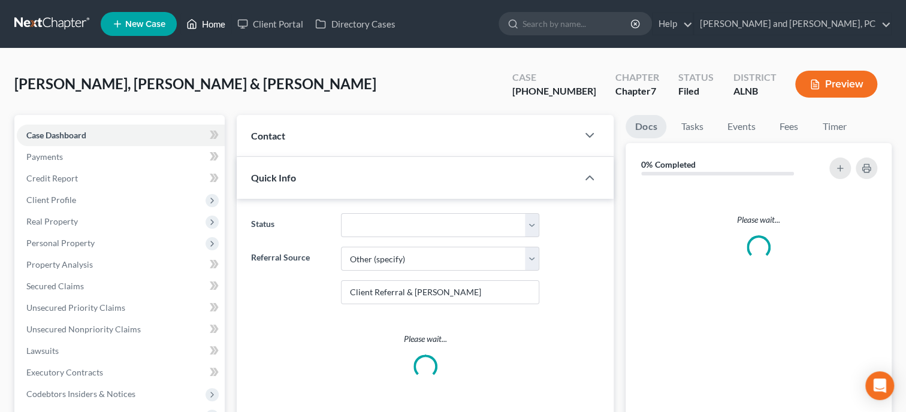
click at [211, 25] on link "Home" at bounding box center [205, 24] width 51 height 22
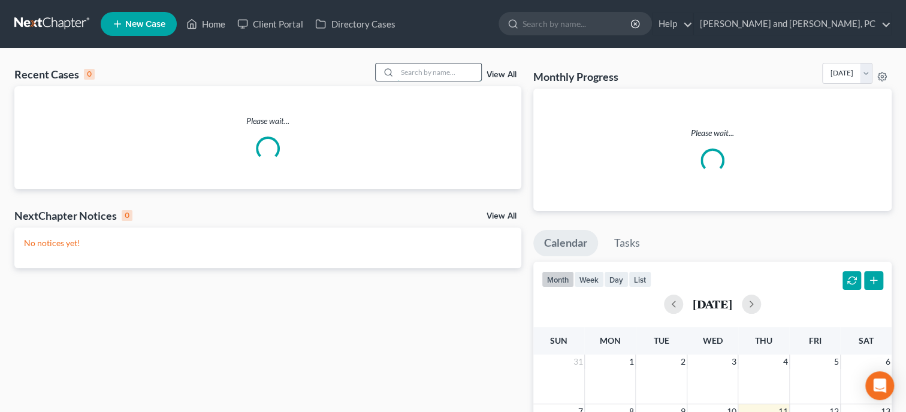
click at [409, 75] on input "search" at bounding box center [439, 72] width 84 height 17
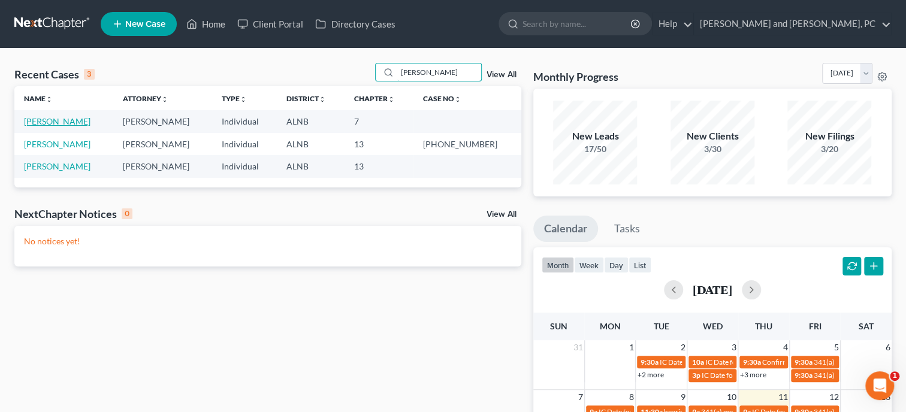
type input "[PERSON_NAME]"
click at [61, 123] on link "[PERSON_NAME]" at bounding box center [57, 121] width 67 height 10
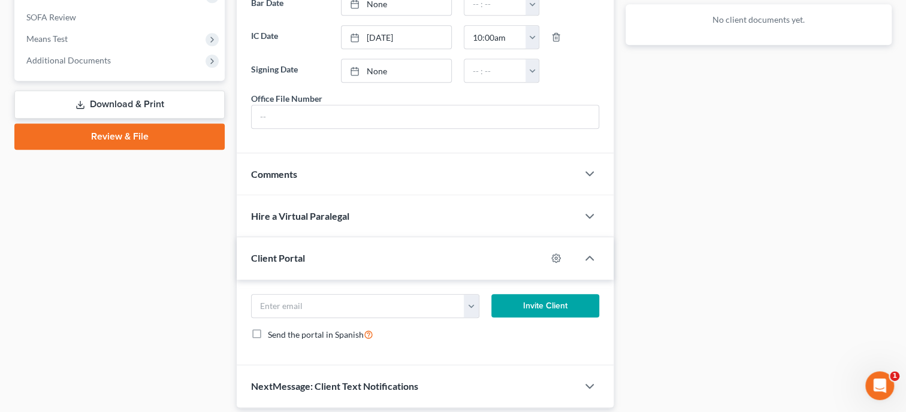
scroll to position [493, 0]
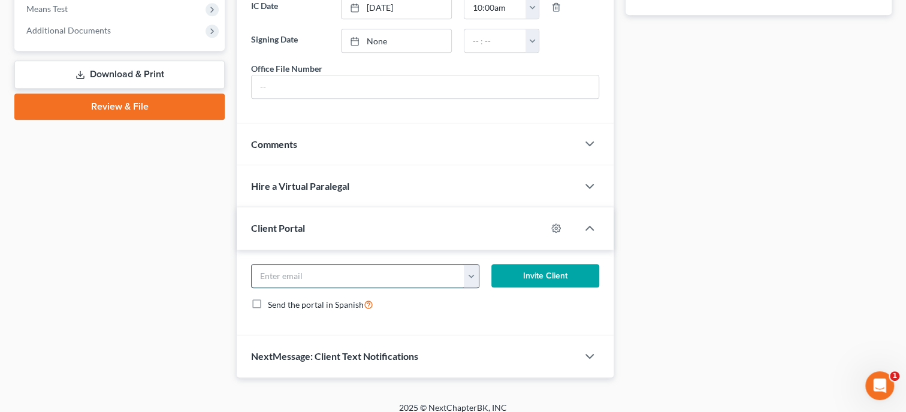
click at [354, 282] on input "email" at bounding box center [358, 276] width 213 height 23
type input "us.marine9_11@yahoo.com"
click at [567, 288] on button "Invite Client" at bounding box center [545, 276] width 108 height 24
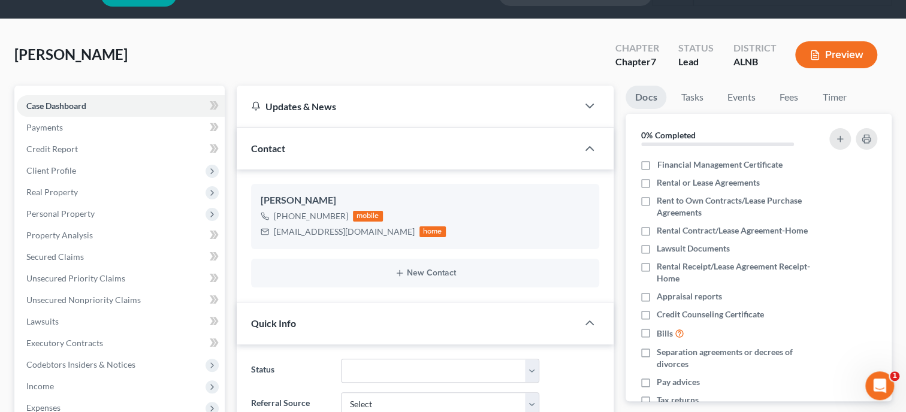
scroll to position [0, 0]
